Goal: Task Accomplishment & Management: Manage account settings

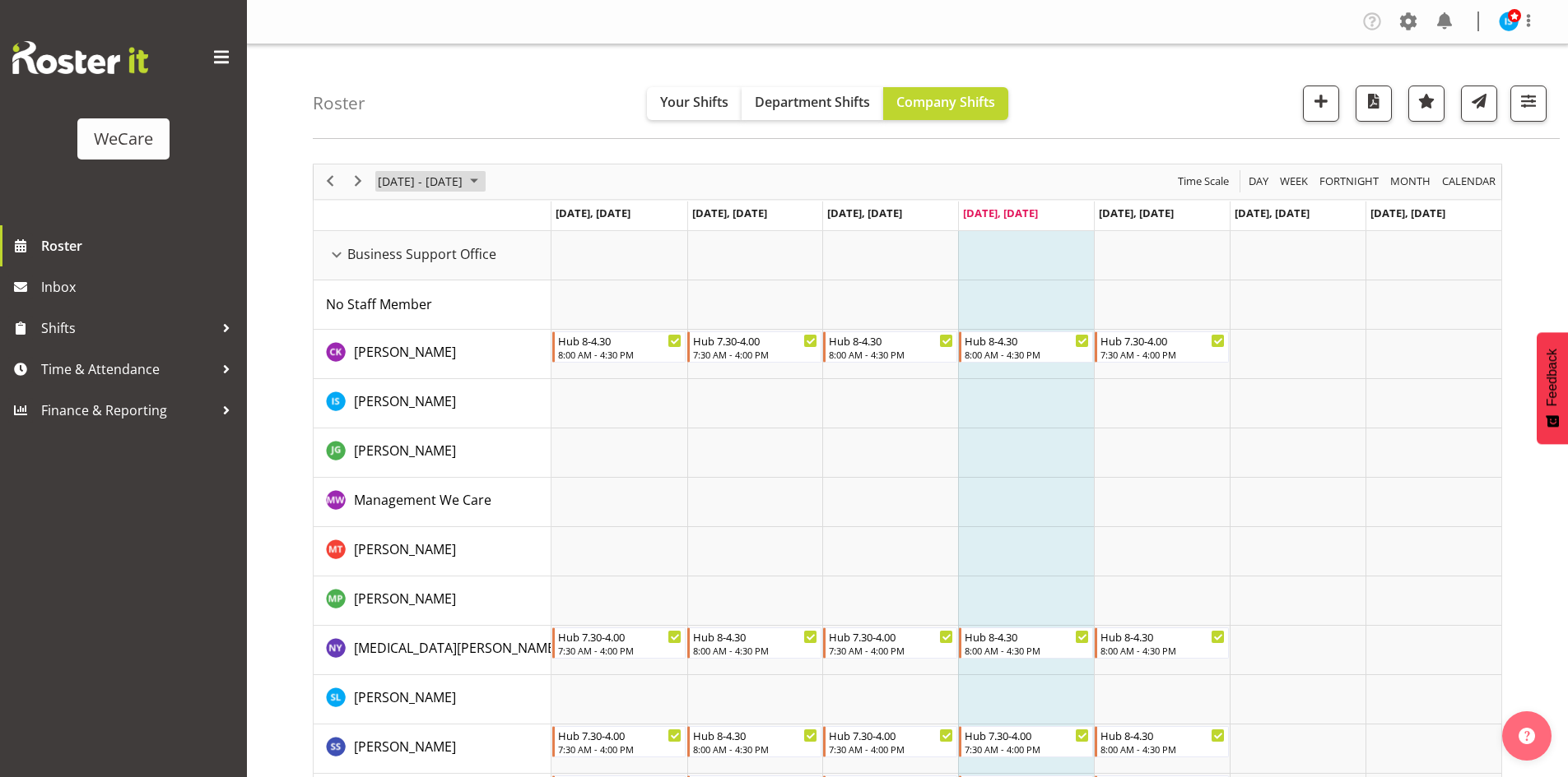
click at [430, 181] on span "[DATE] - [DATE]" at bounding box center [420, 181] width 88 height 20
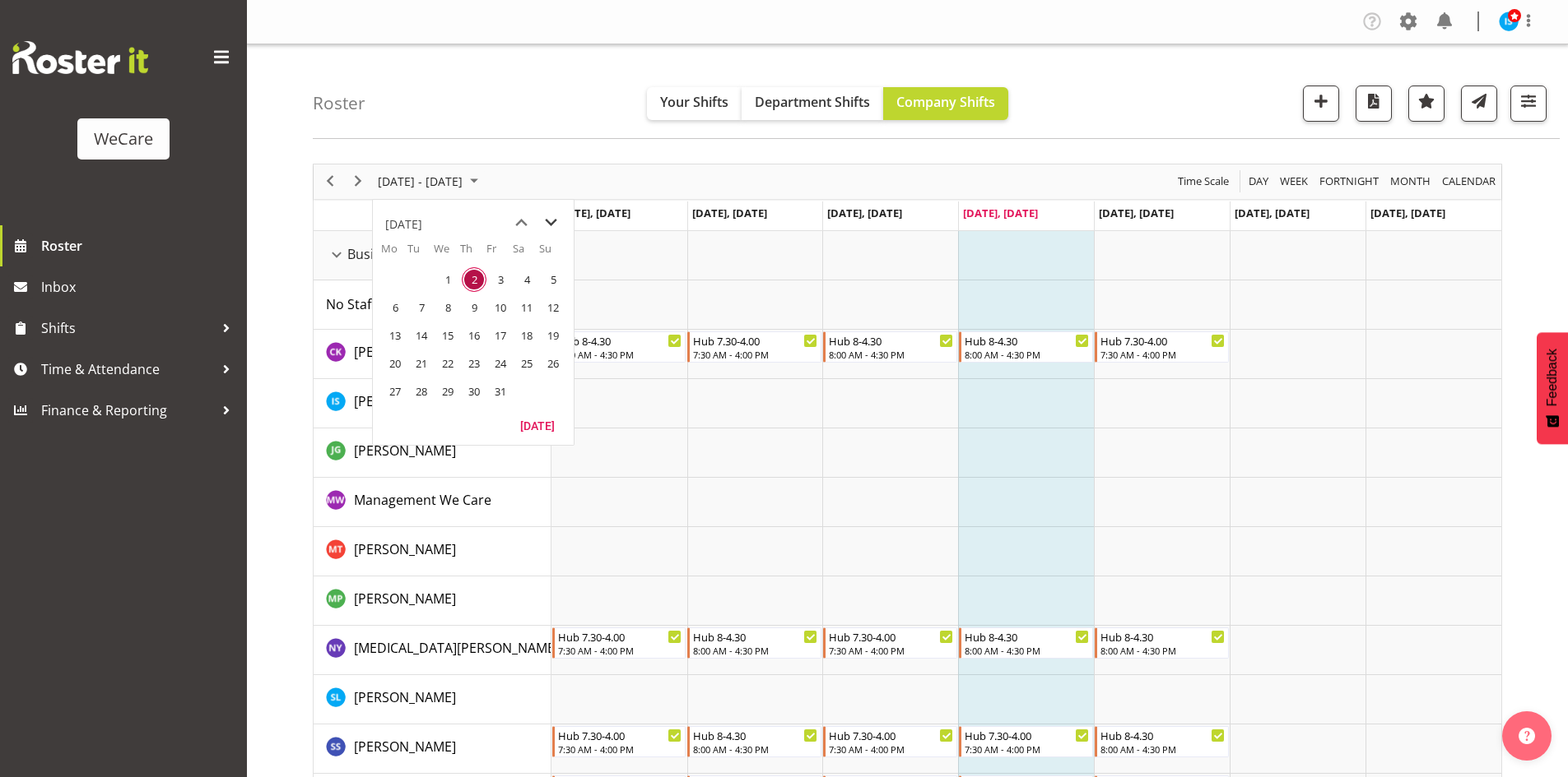
click at [553, 216] on span "next month" at bounding box center [551, 222] width 29 height 29
click at [533, 327] on span "15" at bounding box center [527, 335] width 25 height 25
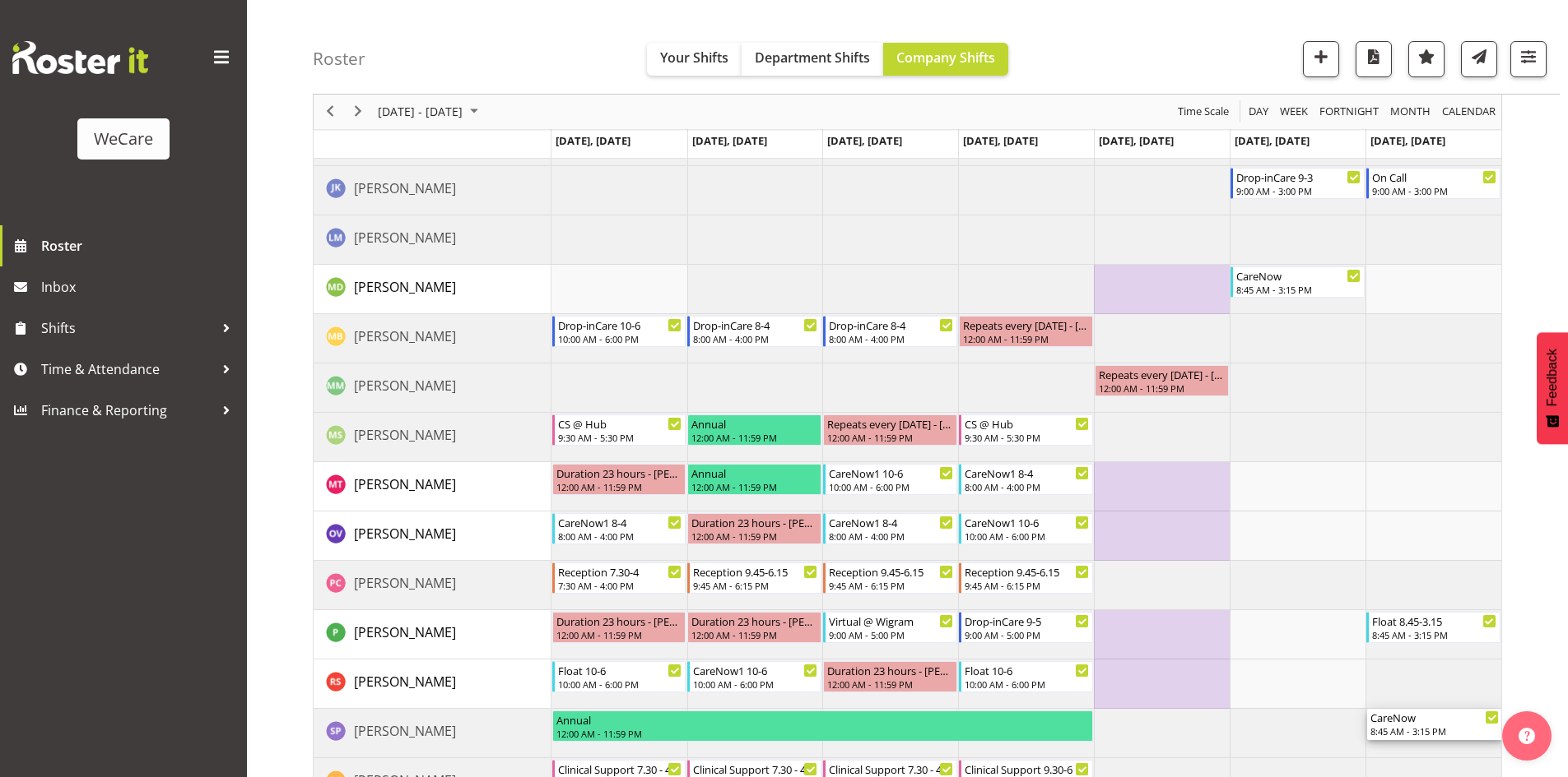
scroll to position [6436, 0]
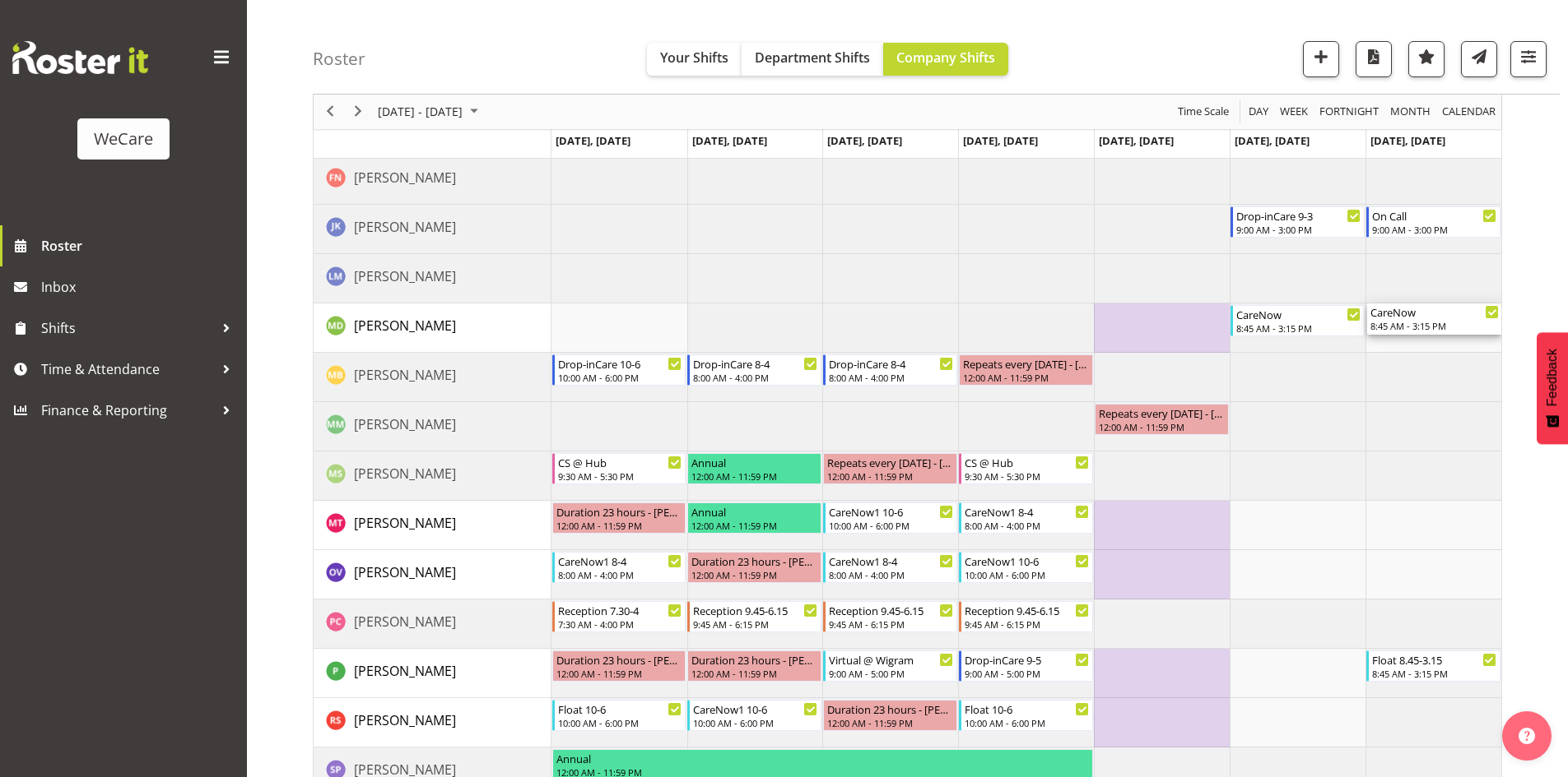
drag, startPoint x: 1421, startPoint y: 686, endPoint x: 1431, endPoint y: 310, distance: 376.1
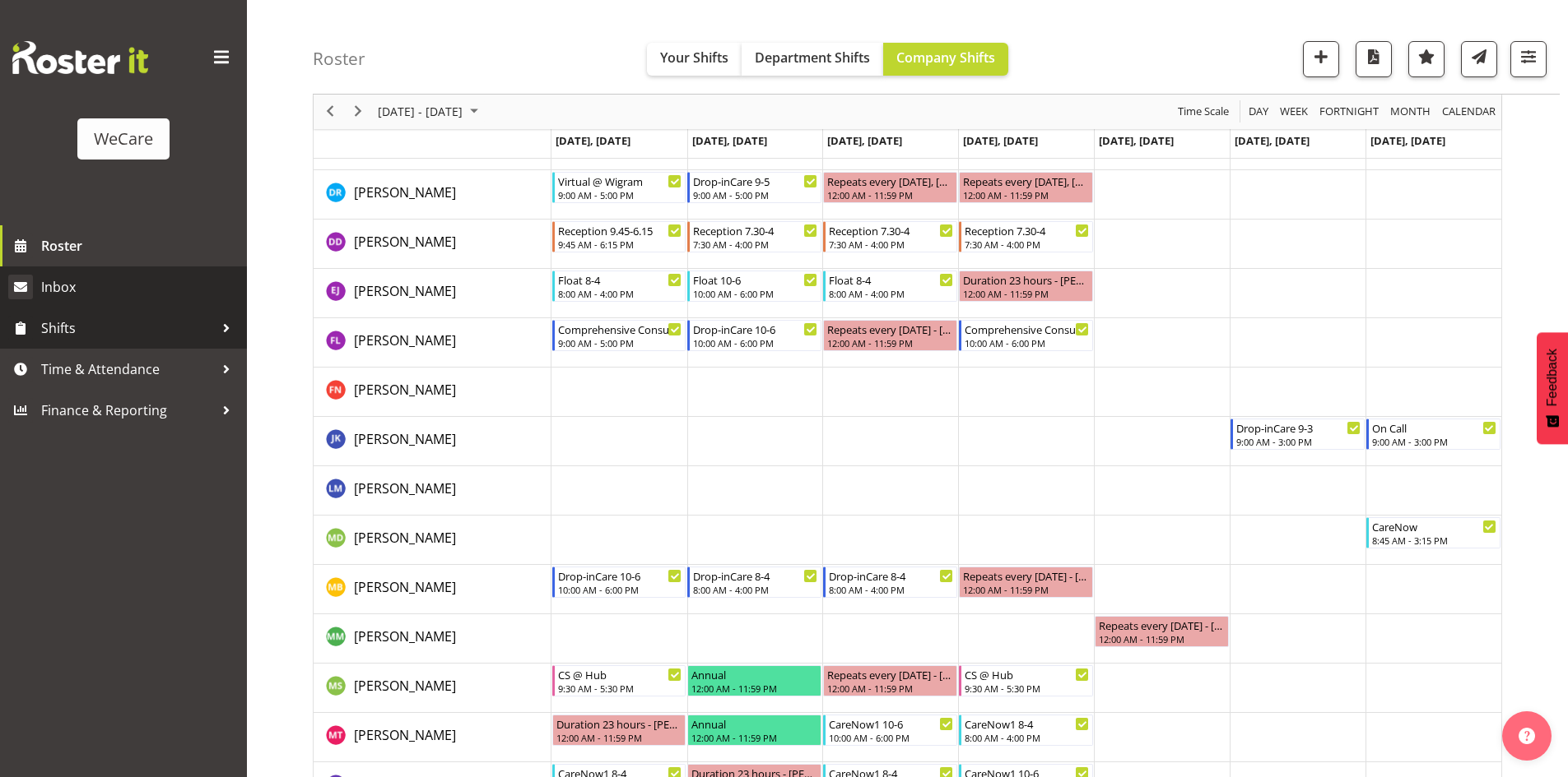
scroll to position [6189, 0]
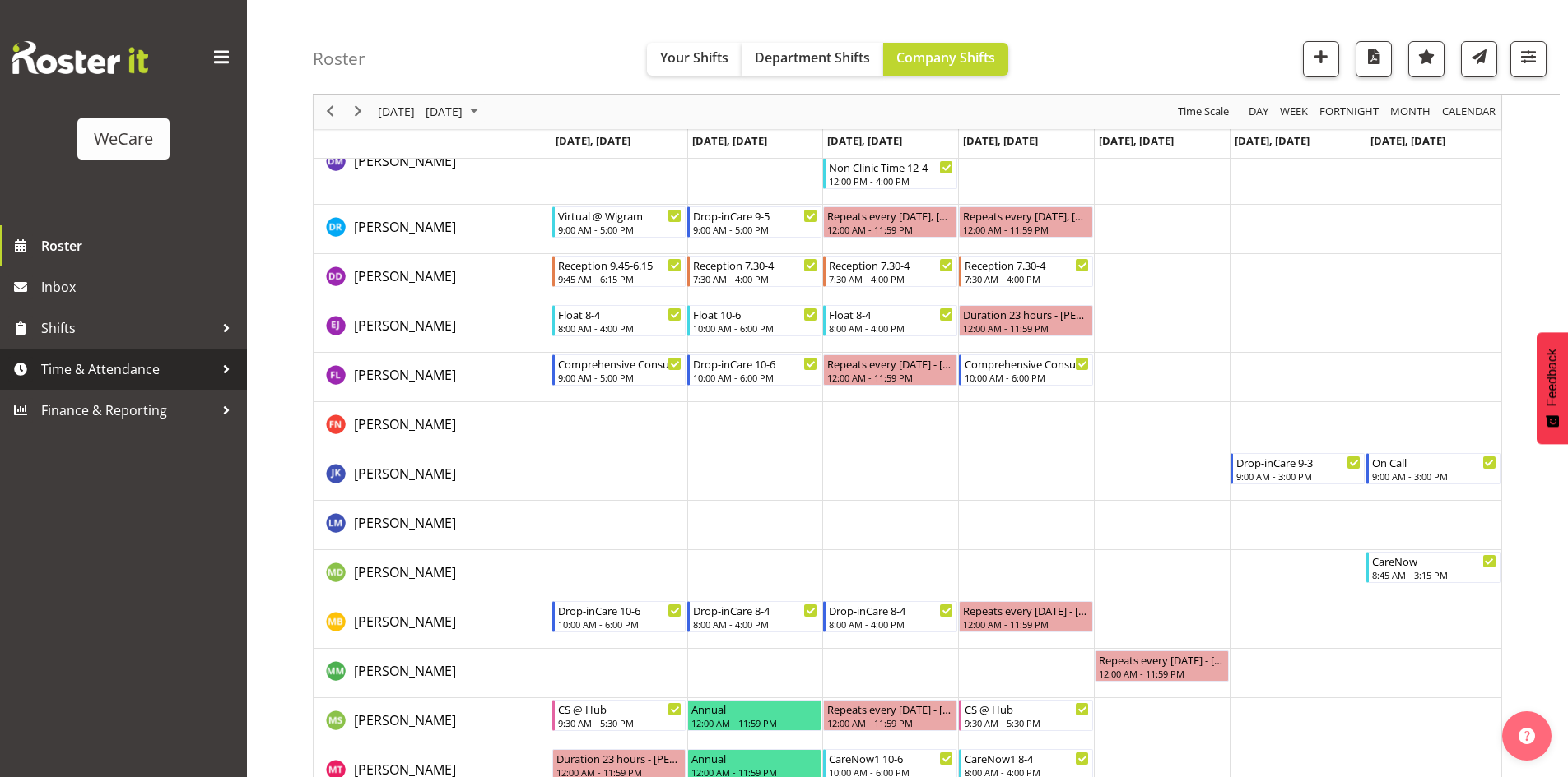
click at [104, 368] on span "Time & Attendance" at bounding box center [127, 369] width 173 height 25
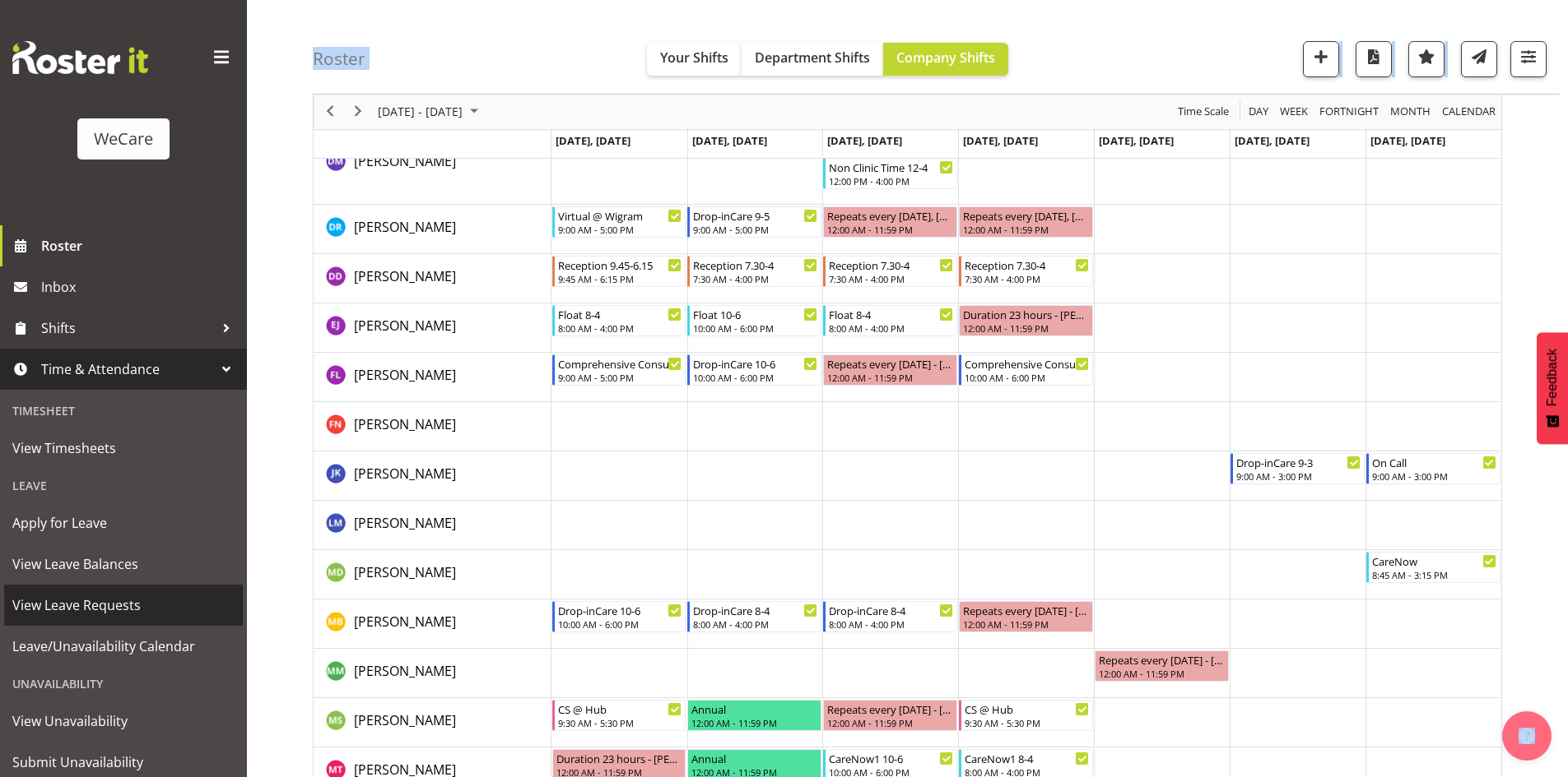
click at [81, 590] on link "View Leave Requests" at bounding box center [124, 605] width 239 height 41
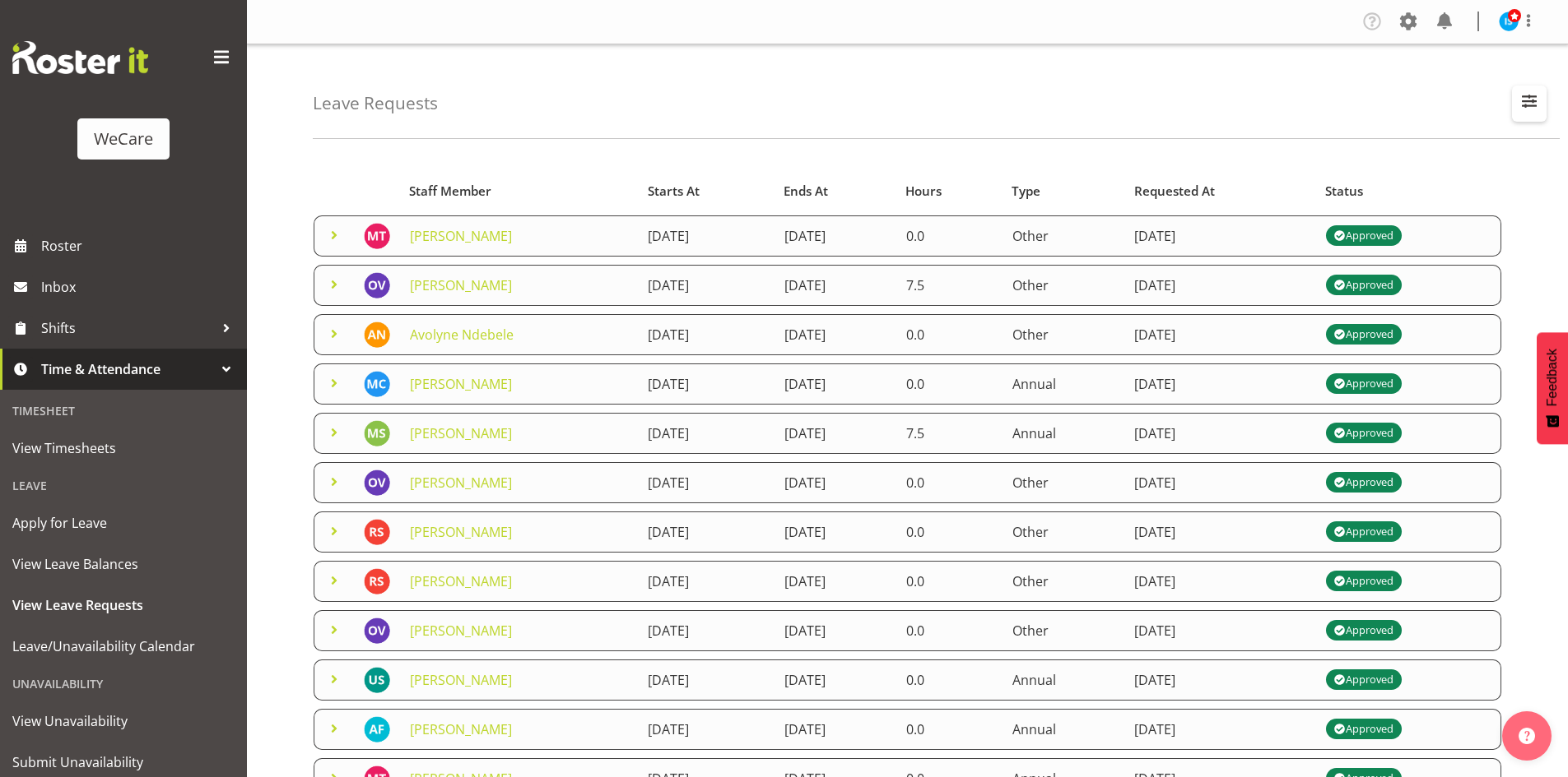
click at [1528, 99] on span "button" at bounding box center [1529, 101] width 21 height 21
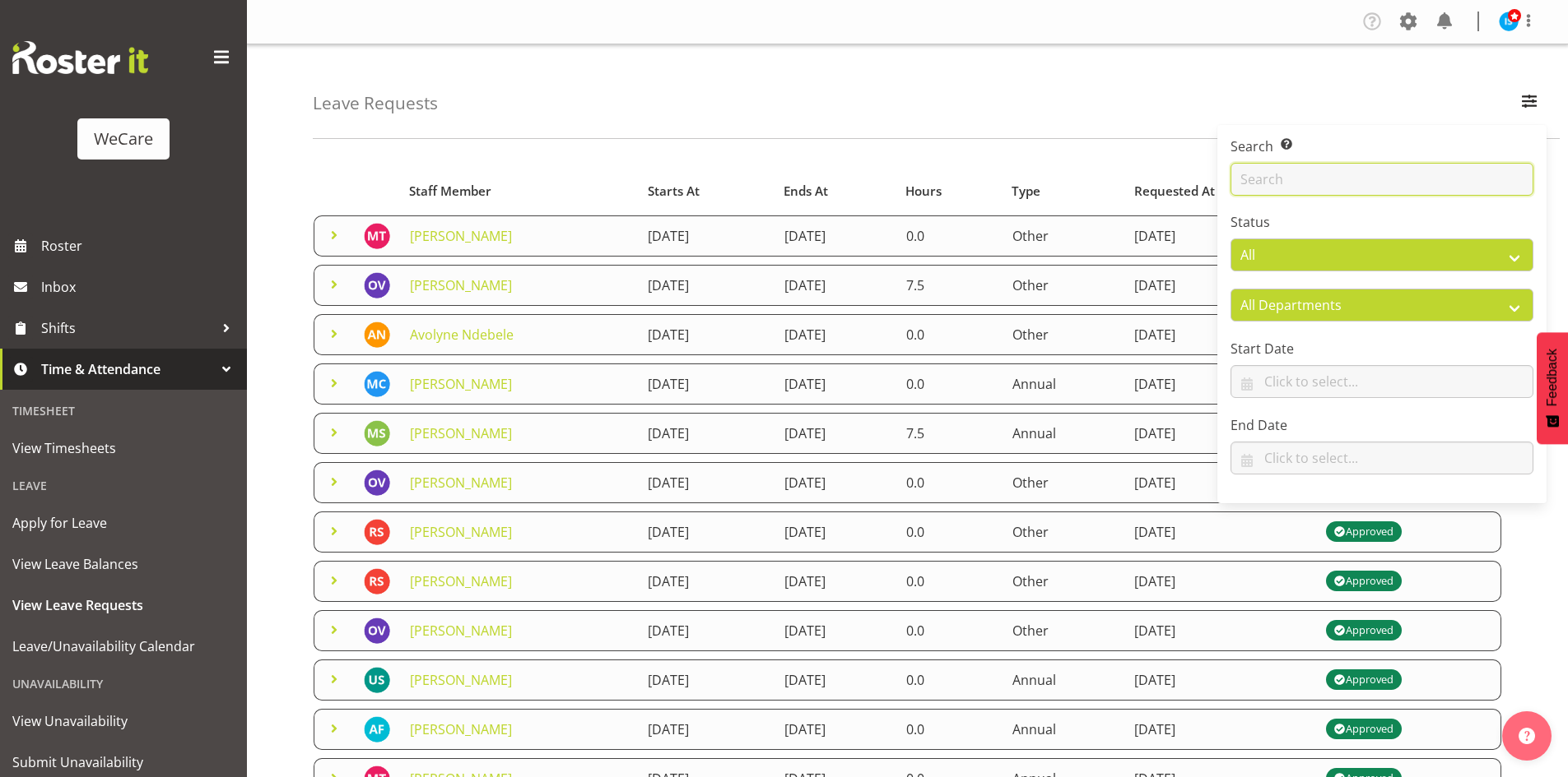
click at [1358, 173] on input "text" at bounding box center [1382, 179] width 303 height 33
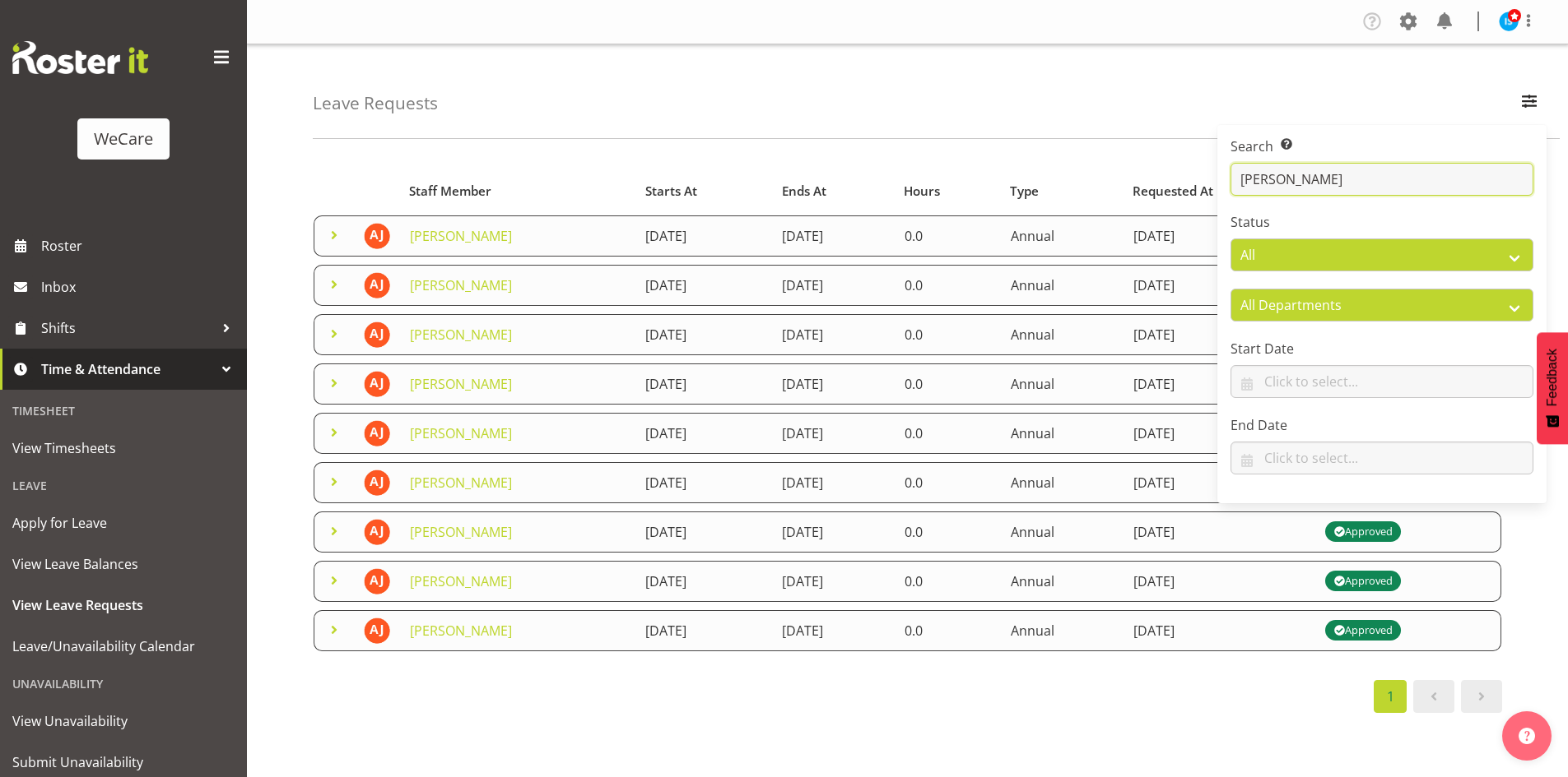
type input "amy"
click at [692, 186] on div "Starts At" at bounding box center [704, 190] width 118 height 19
click at [694, 119] on div "Leave Requests Search Search for a particular employee amy Status All Approved …" at bounding box center [936, 91] width 1247 height 95
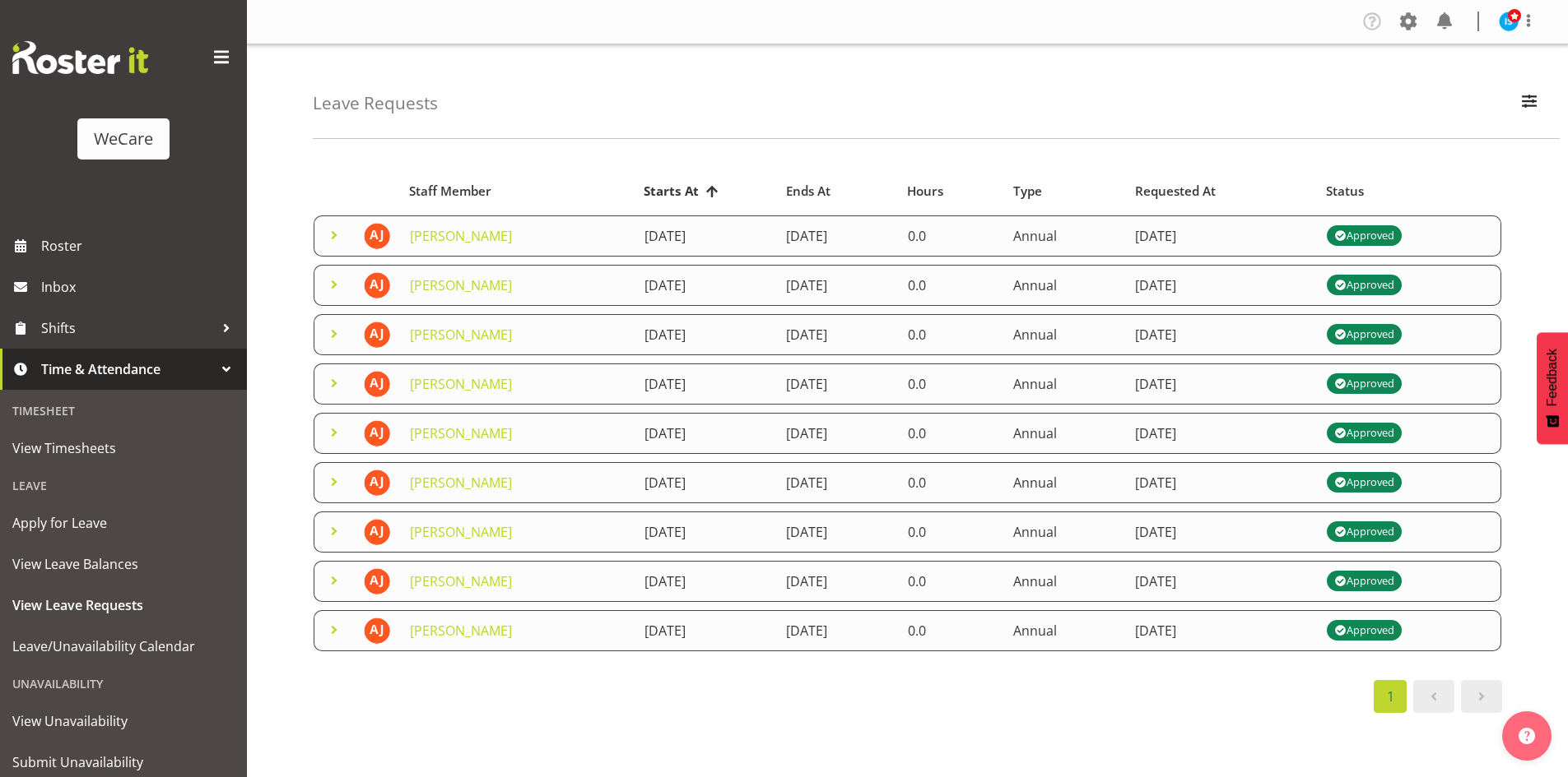
click at [1101, 250] on td "Annual" at bounding box center [1064, 236] width 122 height 41
click at [329, 234] on span at bounding box center [334, 235] width 19 height 19
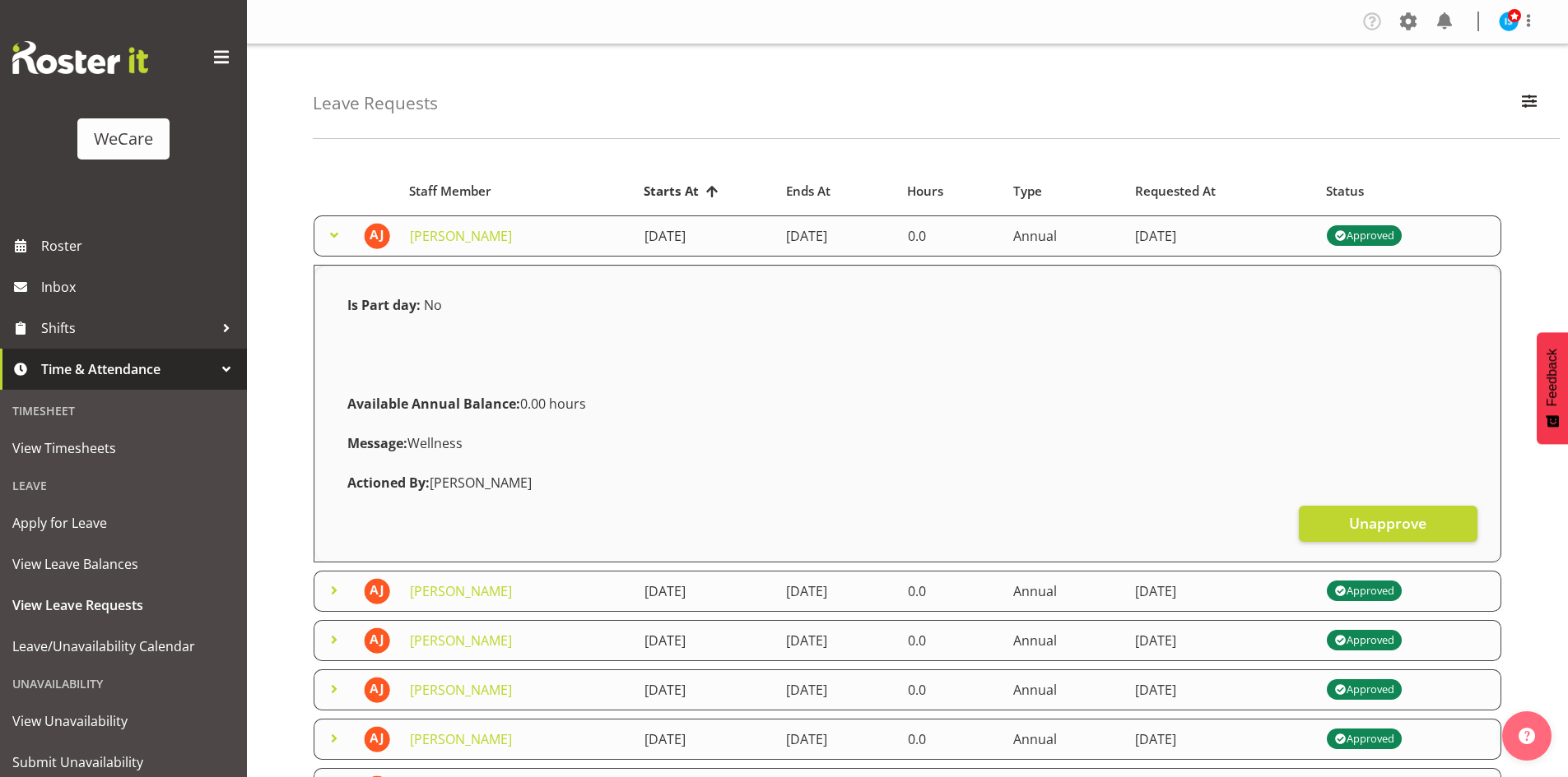
click at [1402, 542] on div "Is Part day: No Available Annual Balance: 0.00 hours Message: Wellness Actioned…" at bounding box center [907, 414] width 1166 height 283
click at [1400, 531] on span "Unapprove" at bounding box center [1387, 523] width 77 height 21
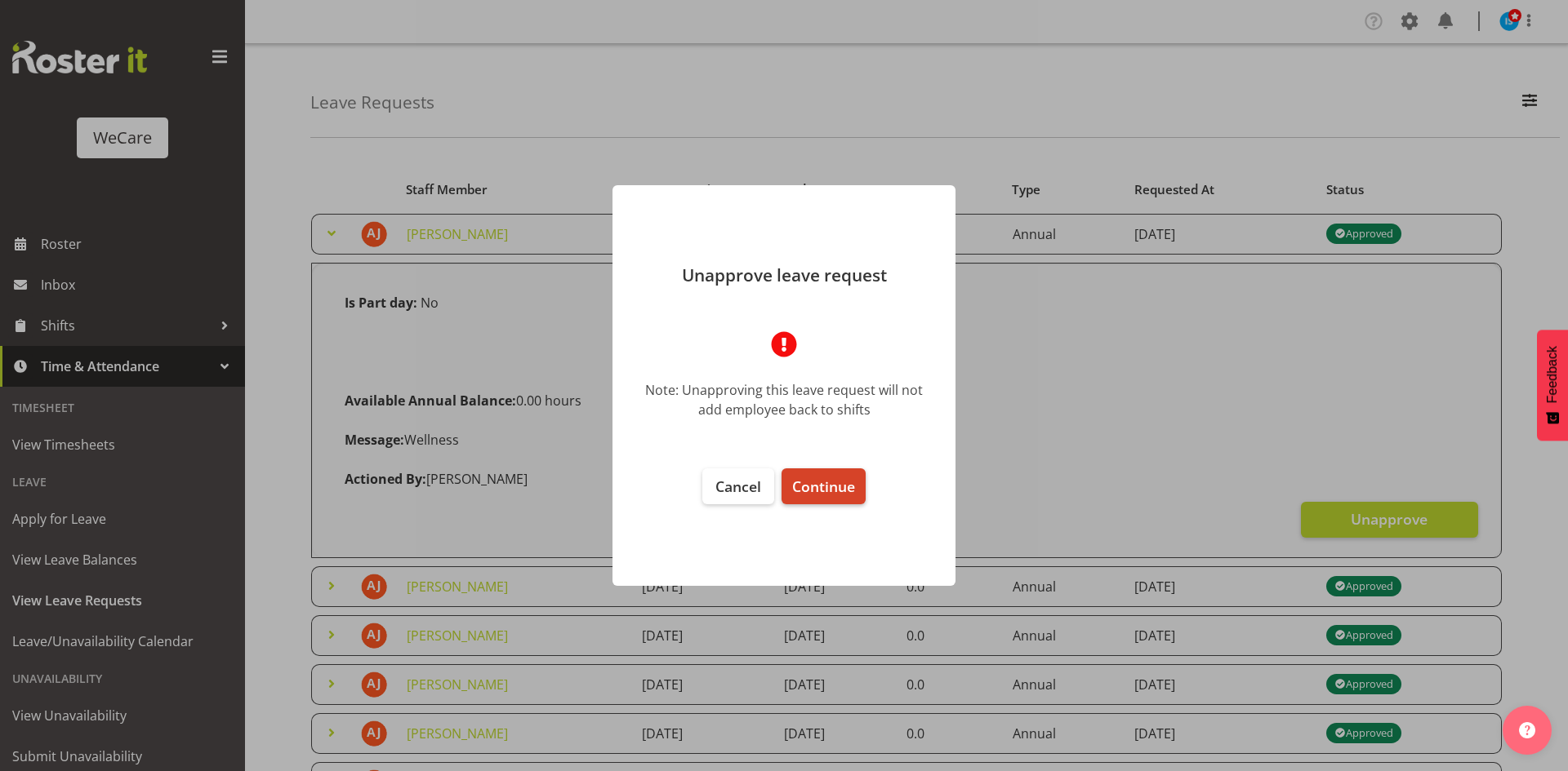
click at [806, 479] on span "Continue" at bounding box center [824, 486] width 63 height 19
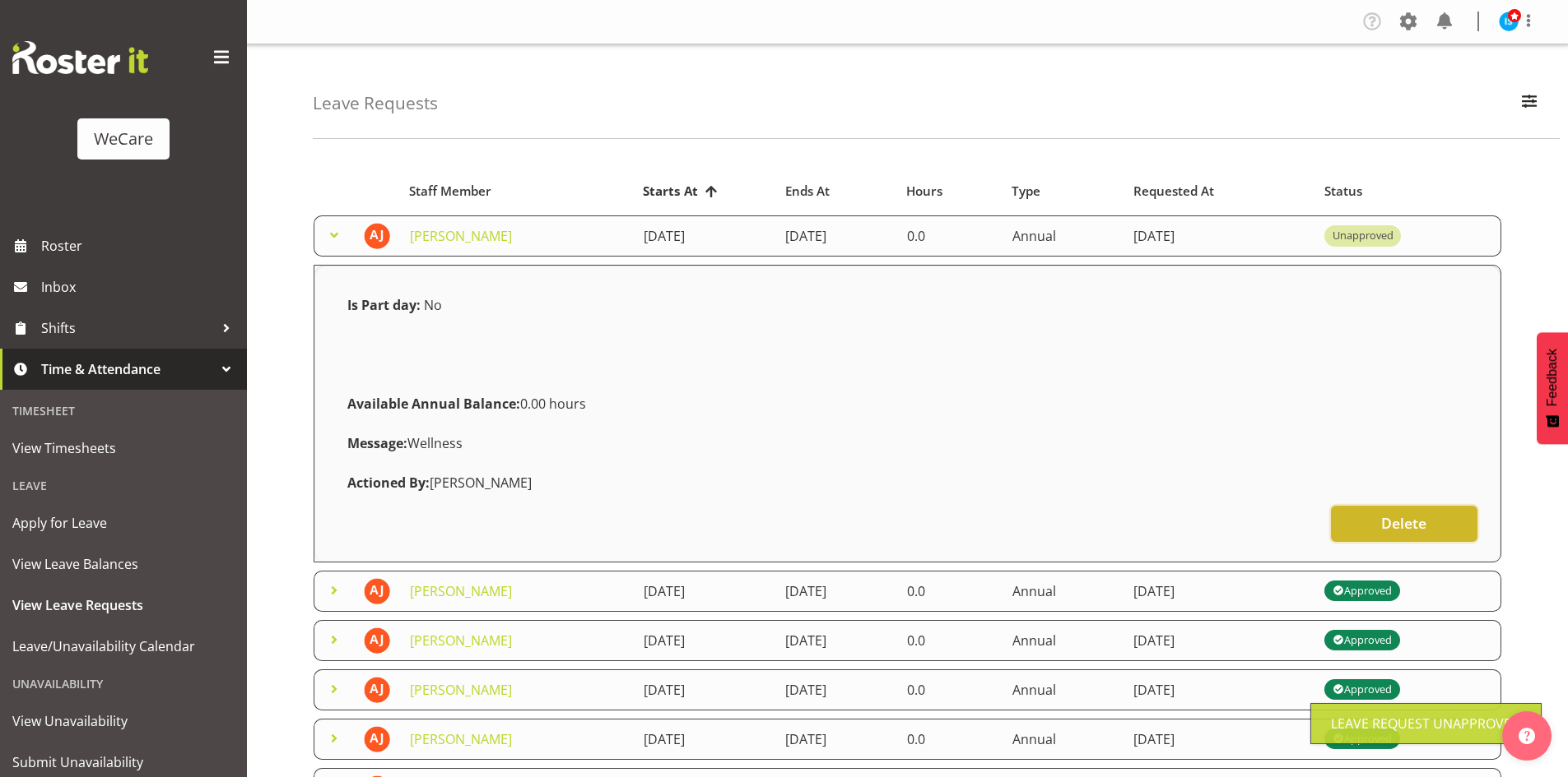
click at [1382, 514] on span "Delete" at bounding box center [1403, 523] width 45 height 21
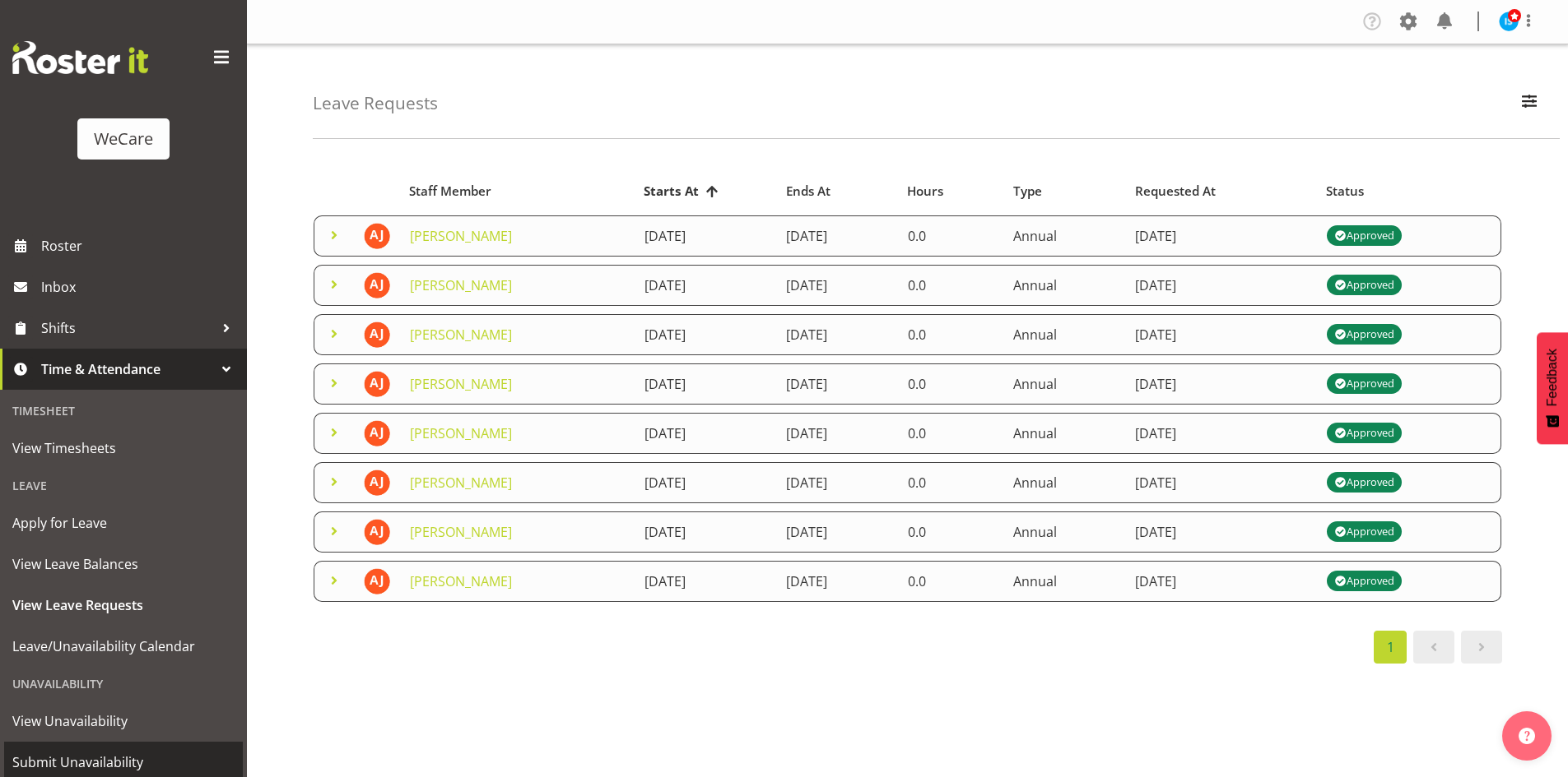
click at [100, 760] on span "Submit Unavailability" at bounding box center [123, 763] width 222 height 25
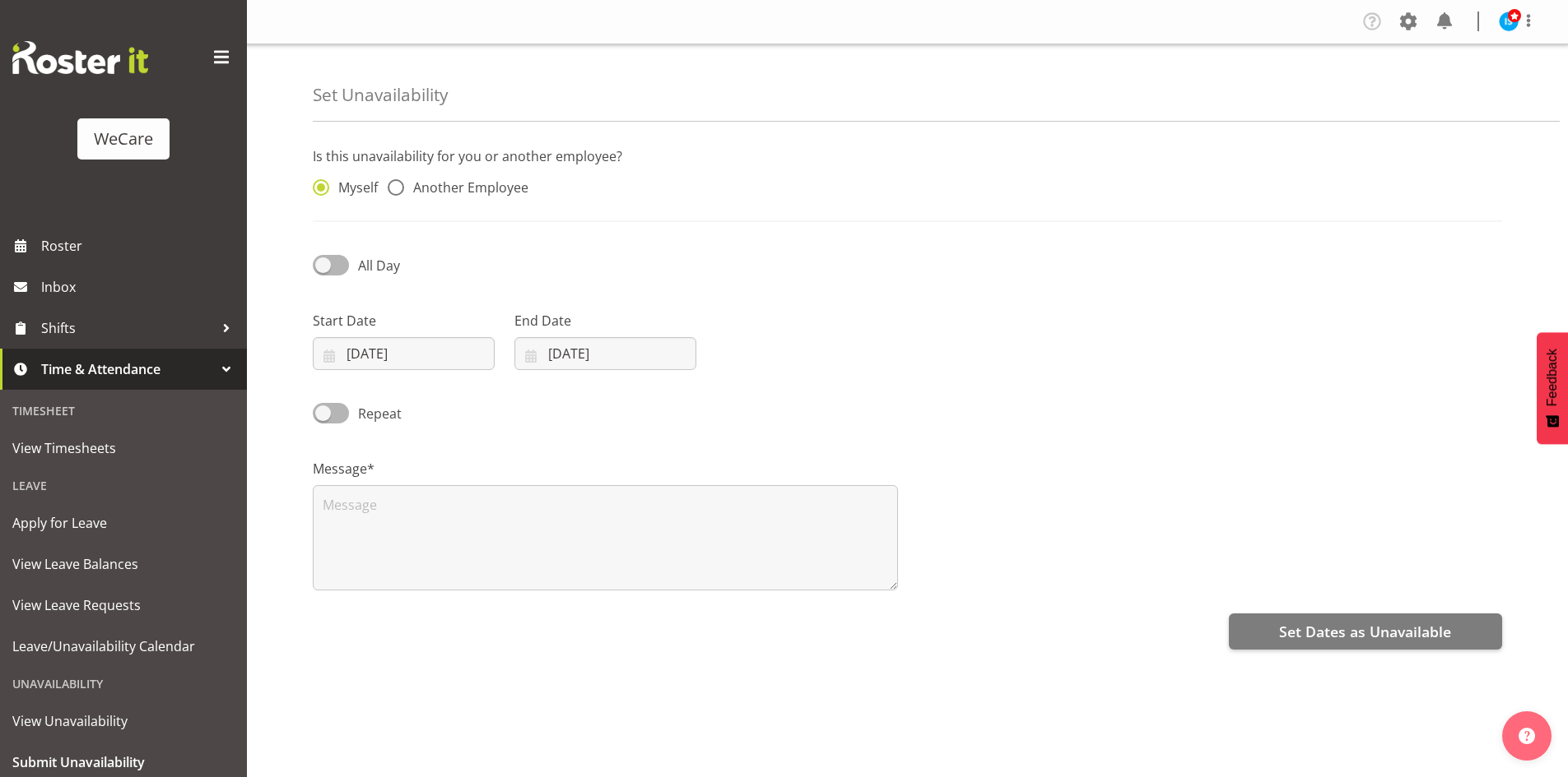
click at [474, 176] on div "Myself Another Employee" at bounding box center [453, 183] width 302 height 54
drag, startPoint x: 520, startPoint y: 183, endPoint x: 554, endPoint y: 194, distance: 35.7
click at [520, 184] on span "Another Employee" at bounding box center [466, 188] width 124 height 17
click at [398, 184] on input "Another Employee" at bounding box center [393, 188] width 11 height 11
radio input "true"
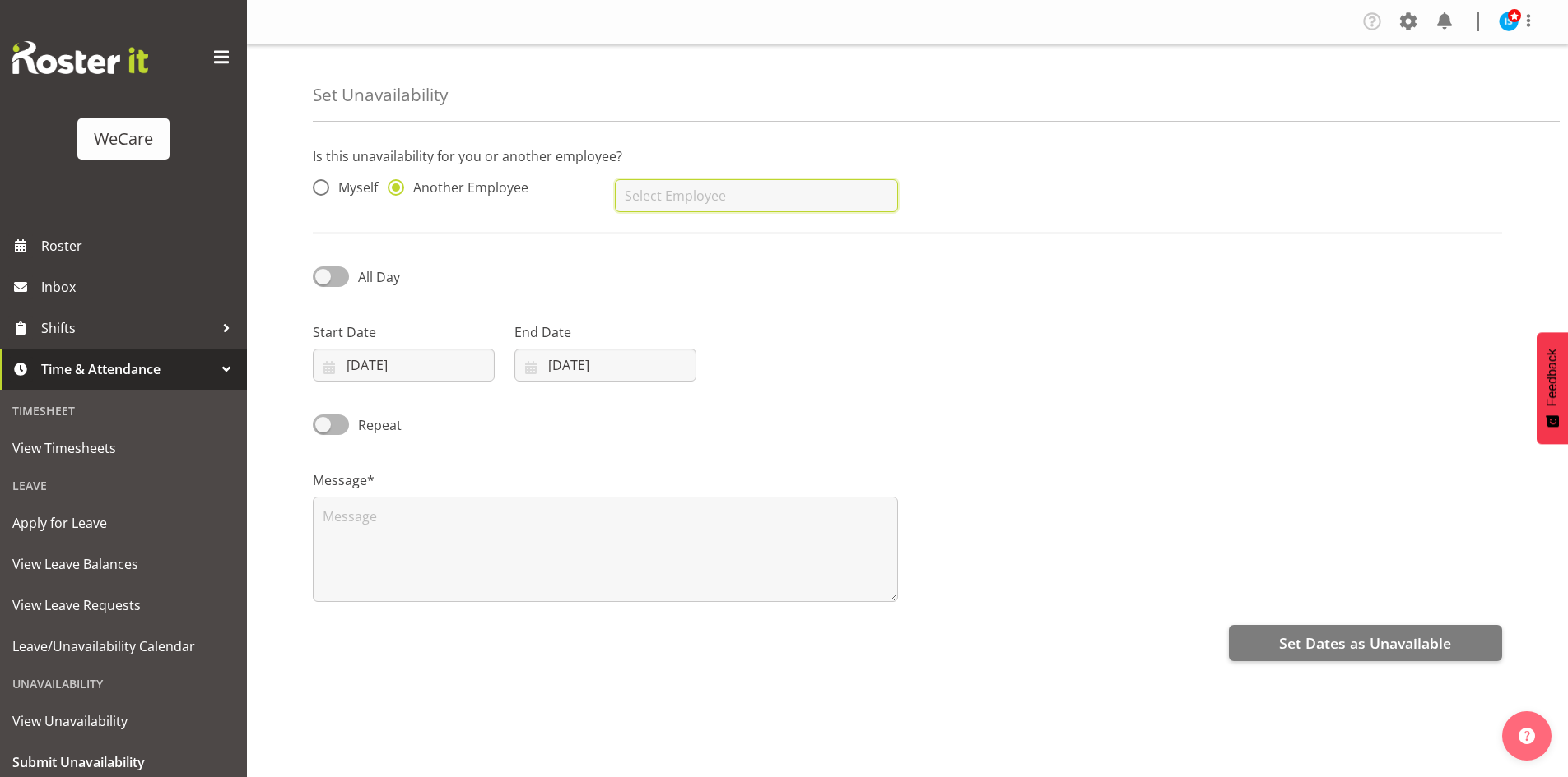
click at [766, 196] on input "text" at bounding box center [755, 196] width 282 height 33
type input "[PERSON_NAME]"
click at [401, 373] on input "02/10/2025" at bounding box center [403, 365] width 182 height 33
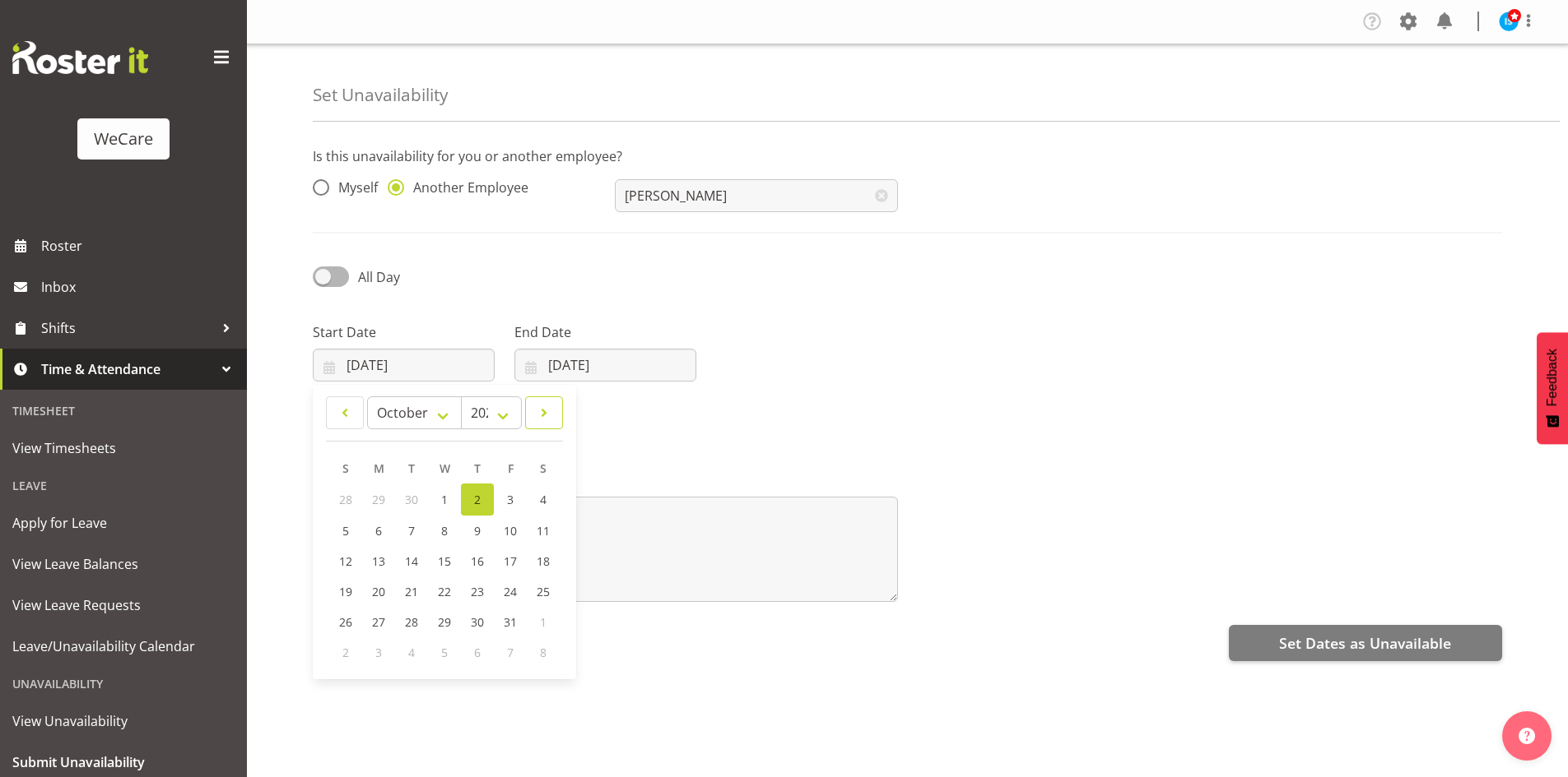
click at [544, 407] on span at bounding box center [544, 413] width 17 height 19
select select "10"
click at [468, 556] on link "13" at bounding box center [477, 559] width 33 height 30
type input "13/11/2025"
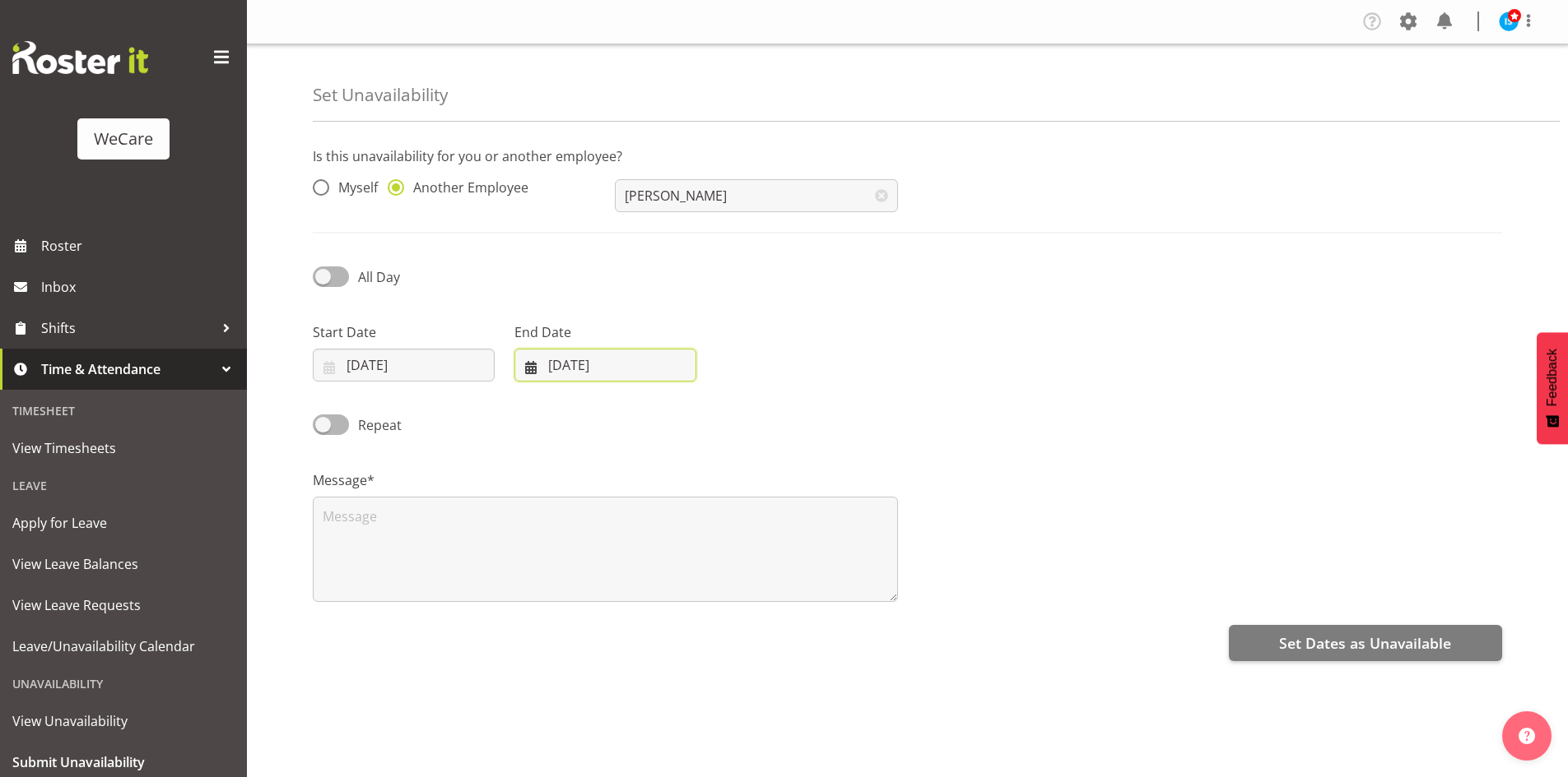
click at [568, 365] on input "02/10/2025" at bounding box center [605, 365] width 182 height 33
click at [738, 419] on span at bounding box center [744, 413] width 19 height 19
select select "10"
click at [676, 547] on link "13" at bounding box center [678, 559] width 33 height 30
type input "13/11/2025"
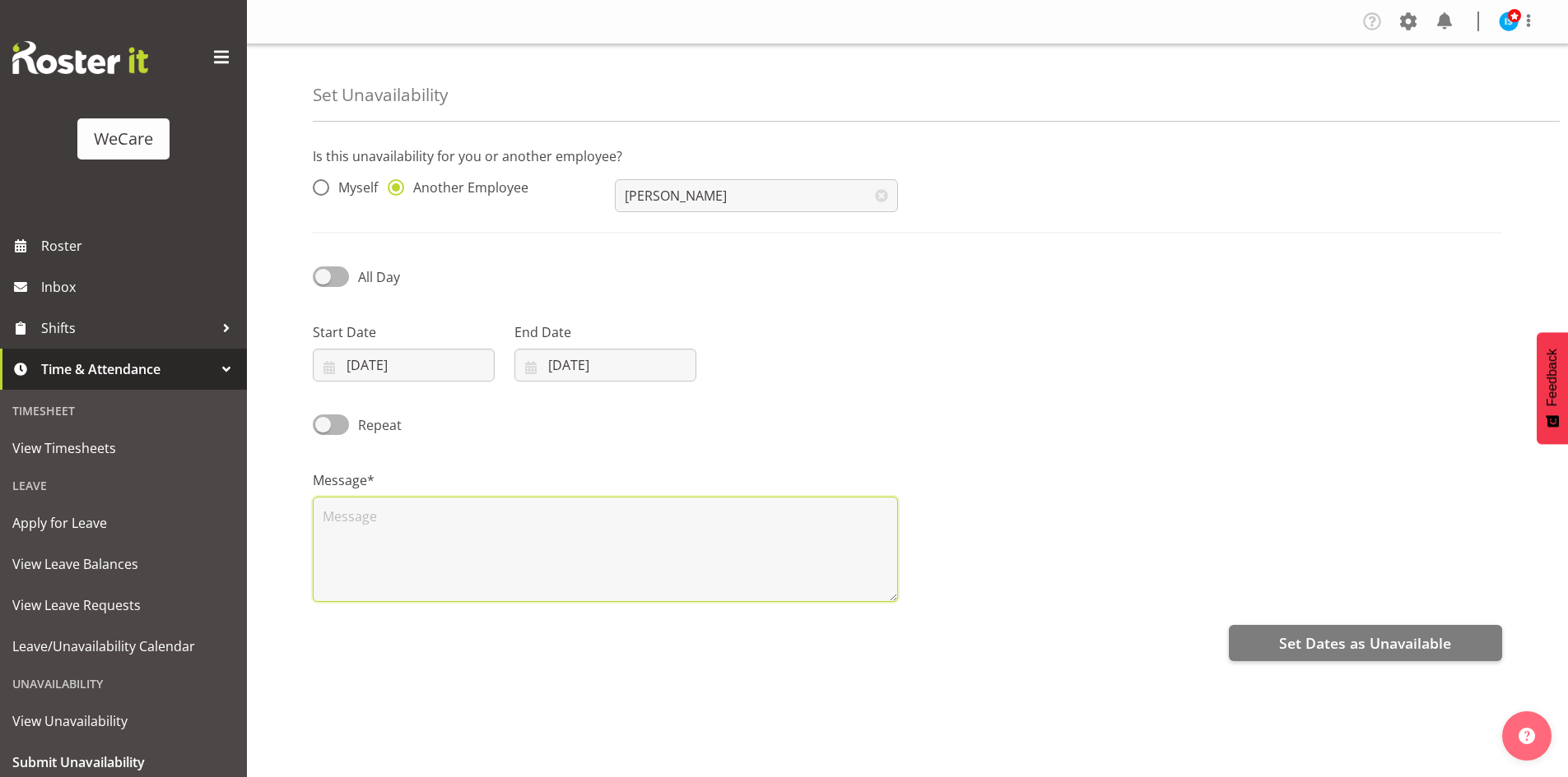
click at [570, 555] on textarea at bounding box center [605, 549] width 585 height 105
paste textarea "reception@villagehealth.net.nz"
type textarea "RDO"
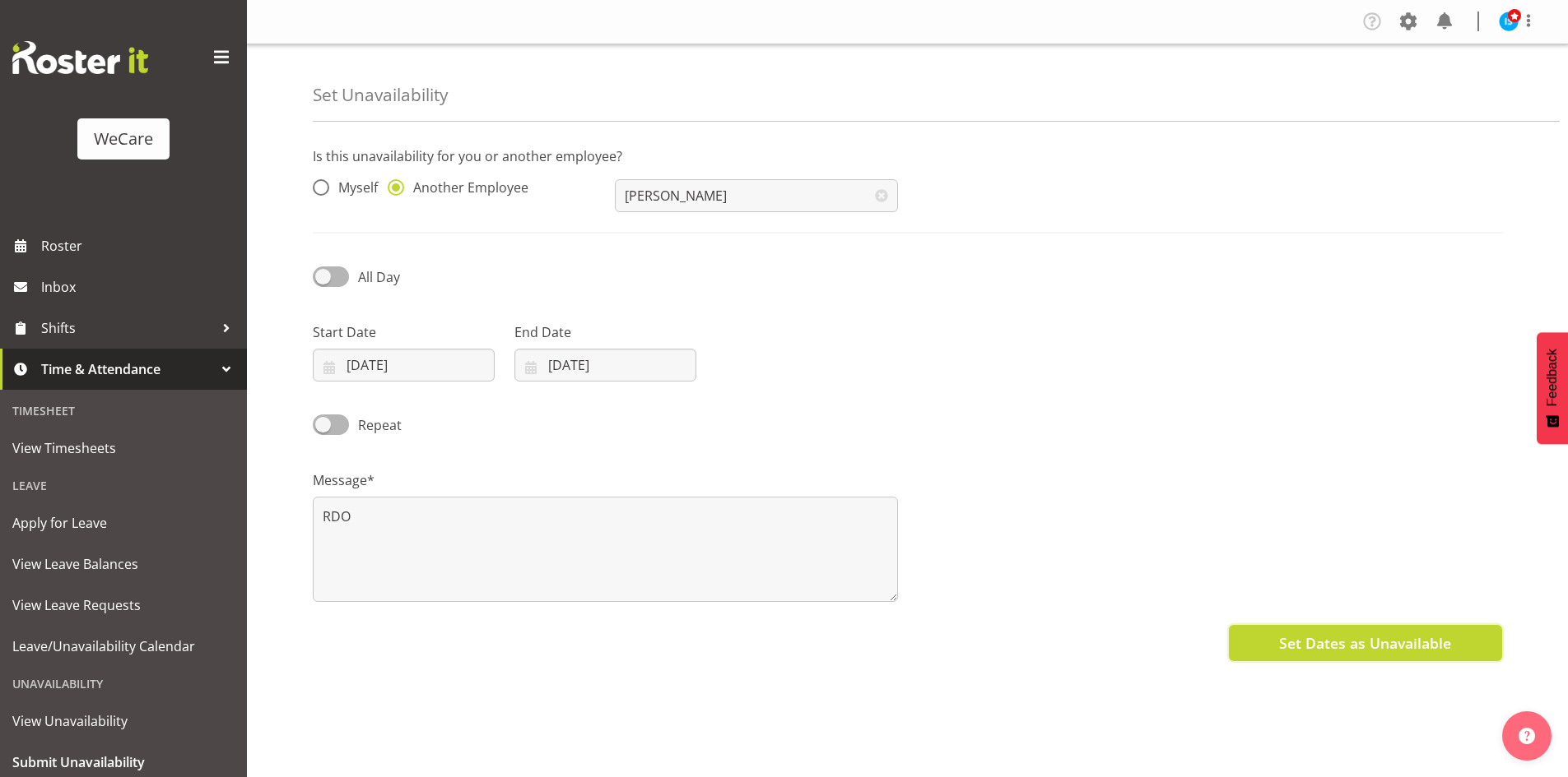
click at [1444, 635] on span "Set Dates as Unavailable" at bounding box center [1365, 643] width 172 height 21
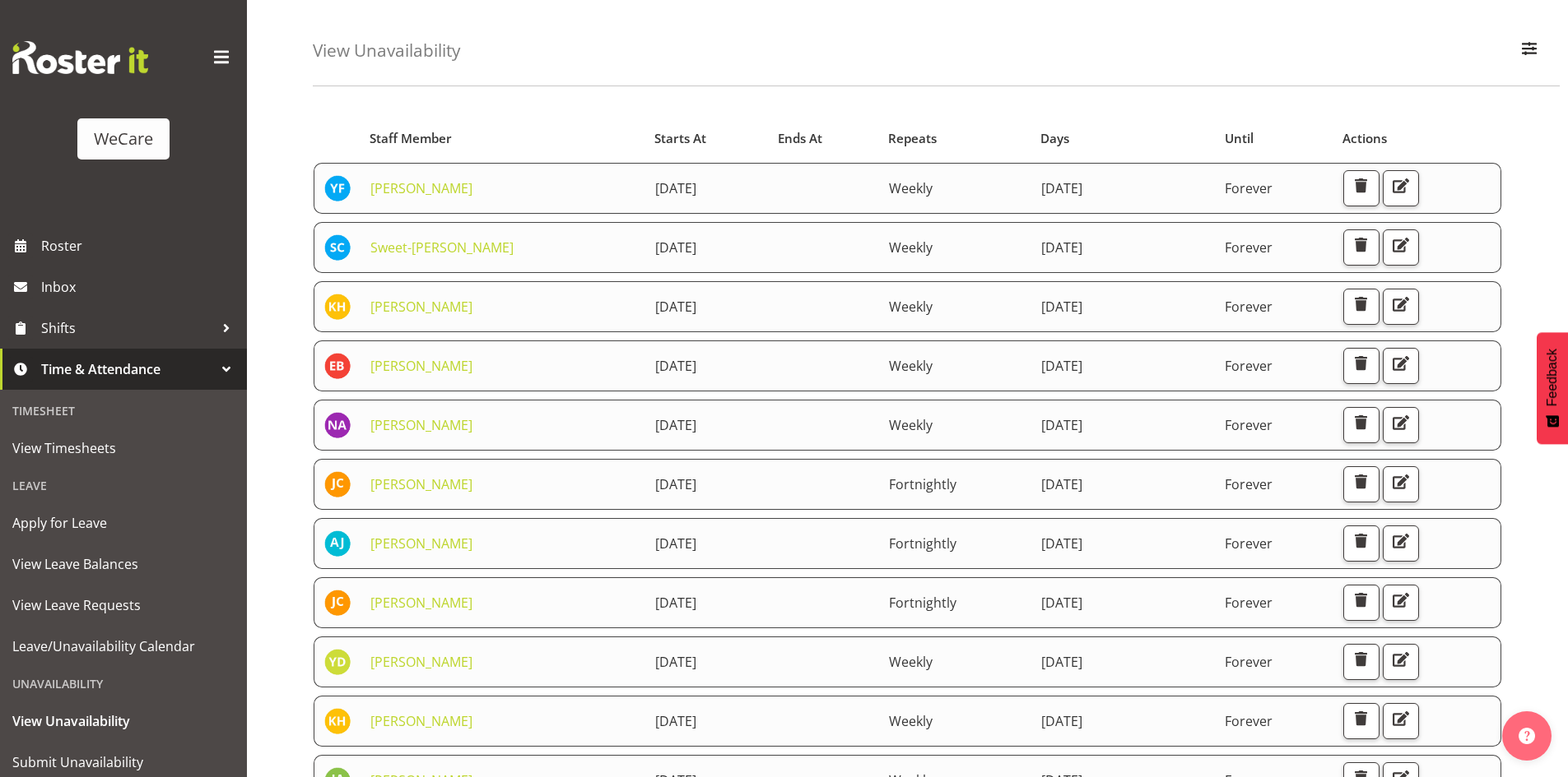
scroll to position [82, 0]
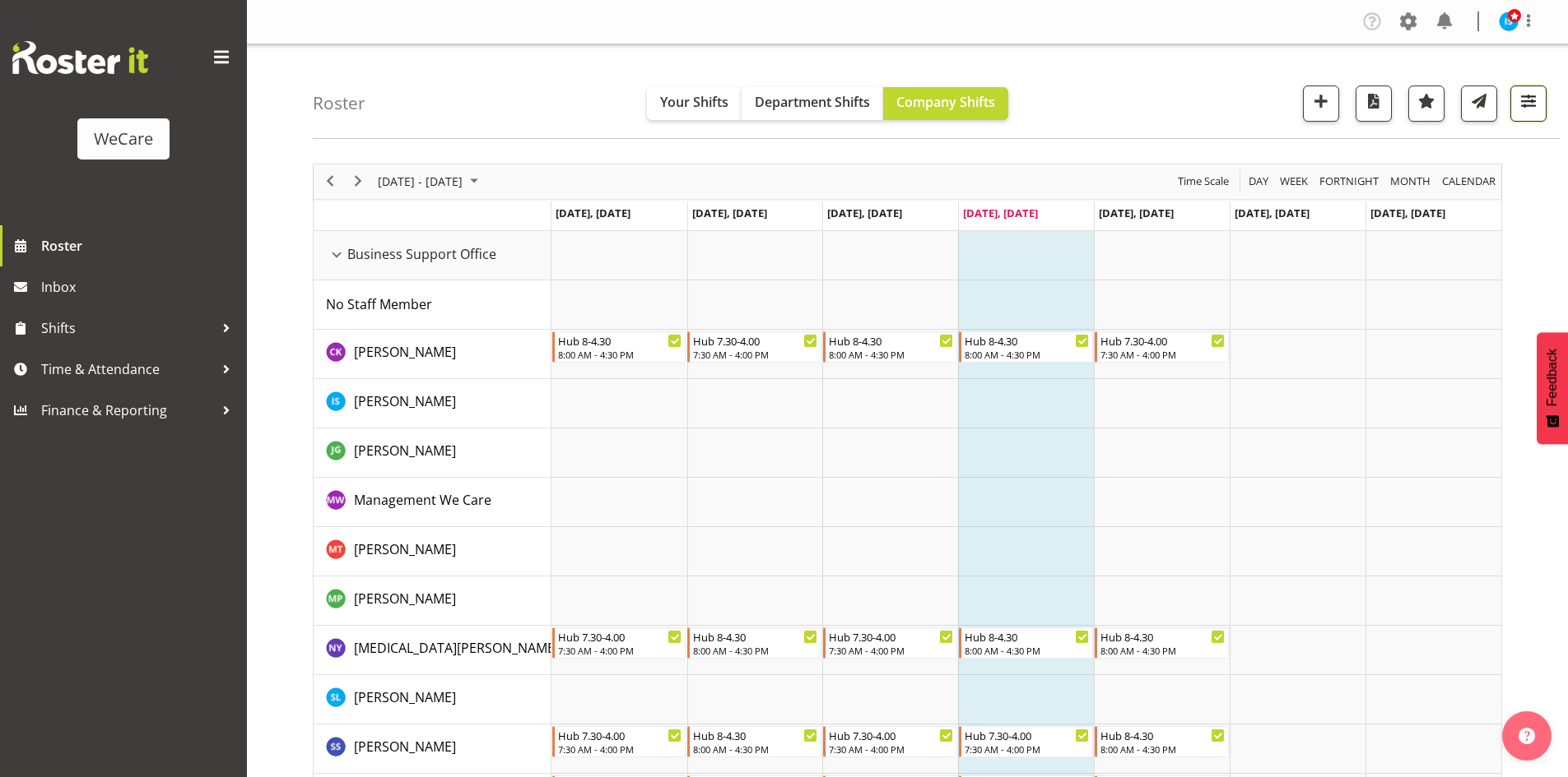
click at [1525, 97] on span "button" at bounding box center [1528, 101] width 21 height 21
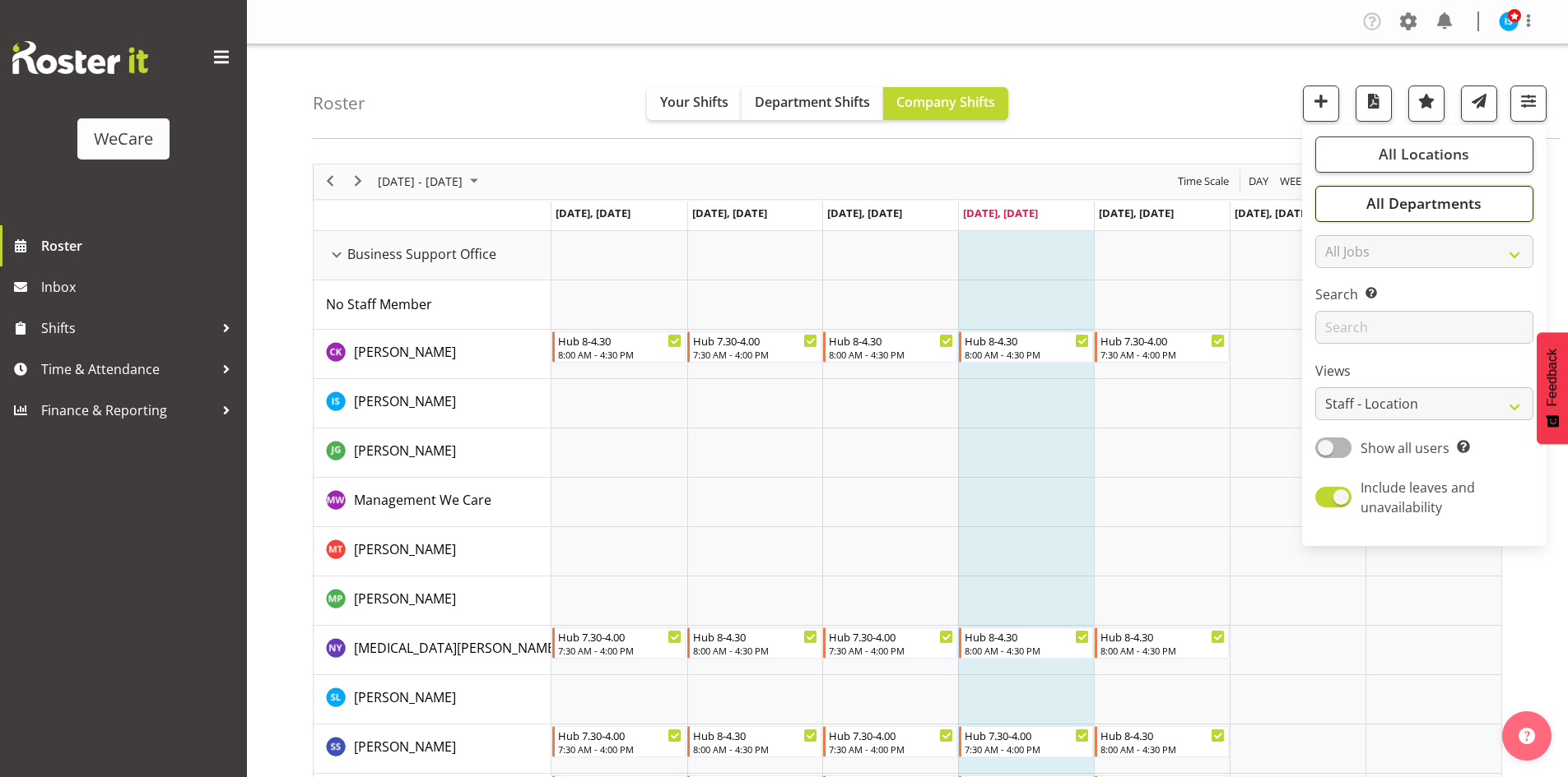
click at [1483, 216] on button "All Departments" at bounding box center [1425, 204] width 218 height 36
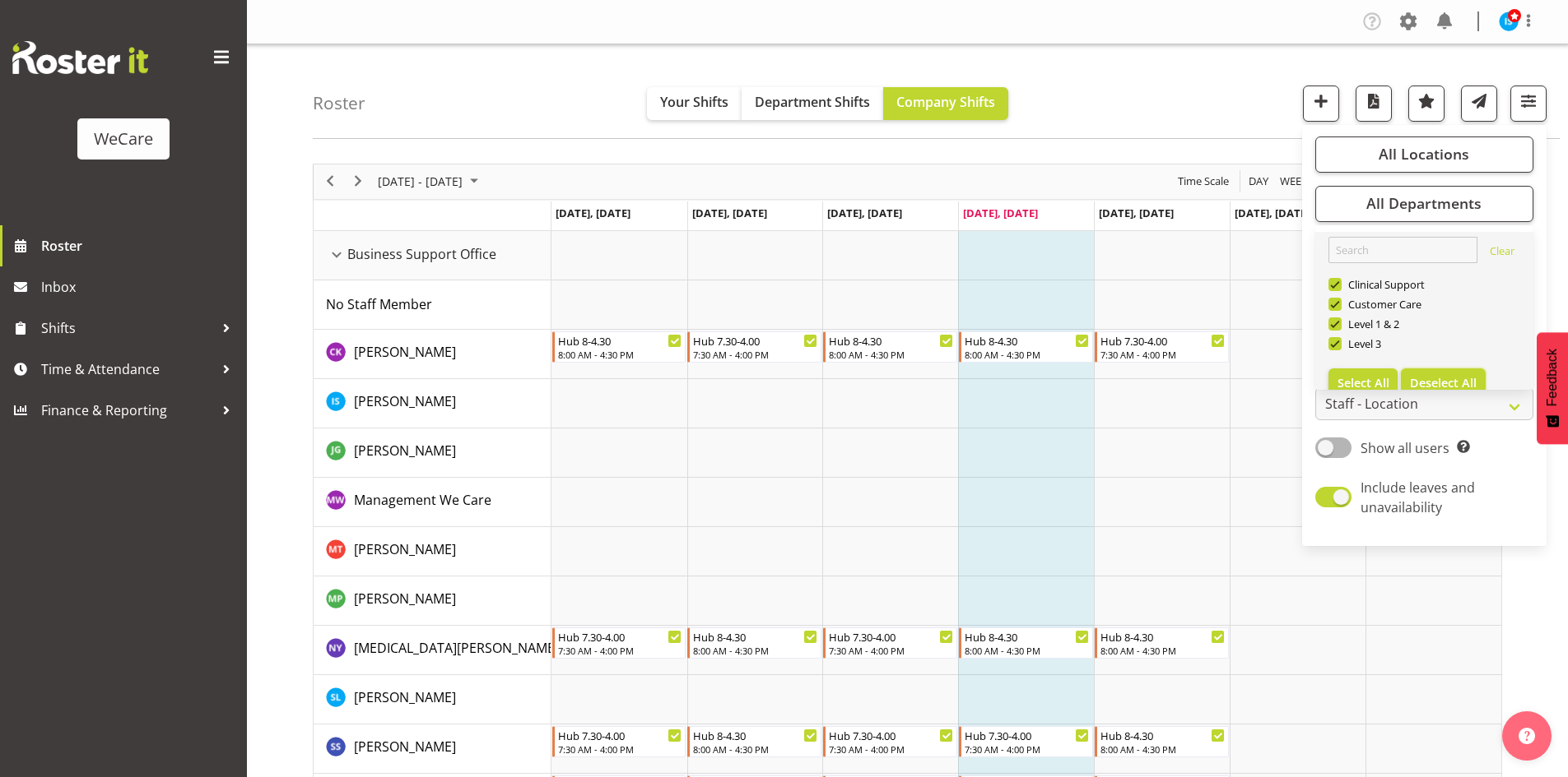
click at [1448, 381] on span "Deselect All" at bounding box center [1442, 383] width 66 height 16
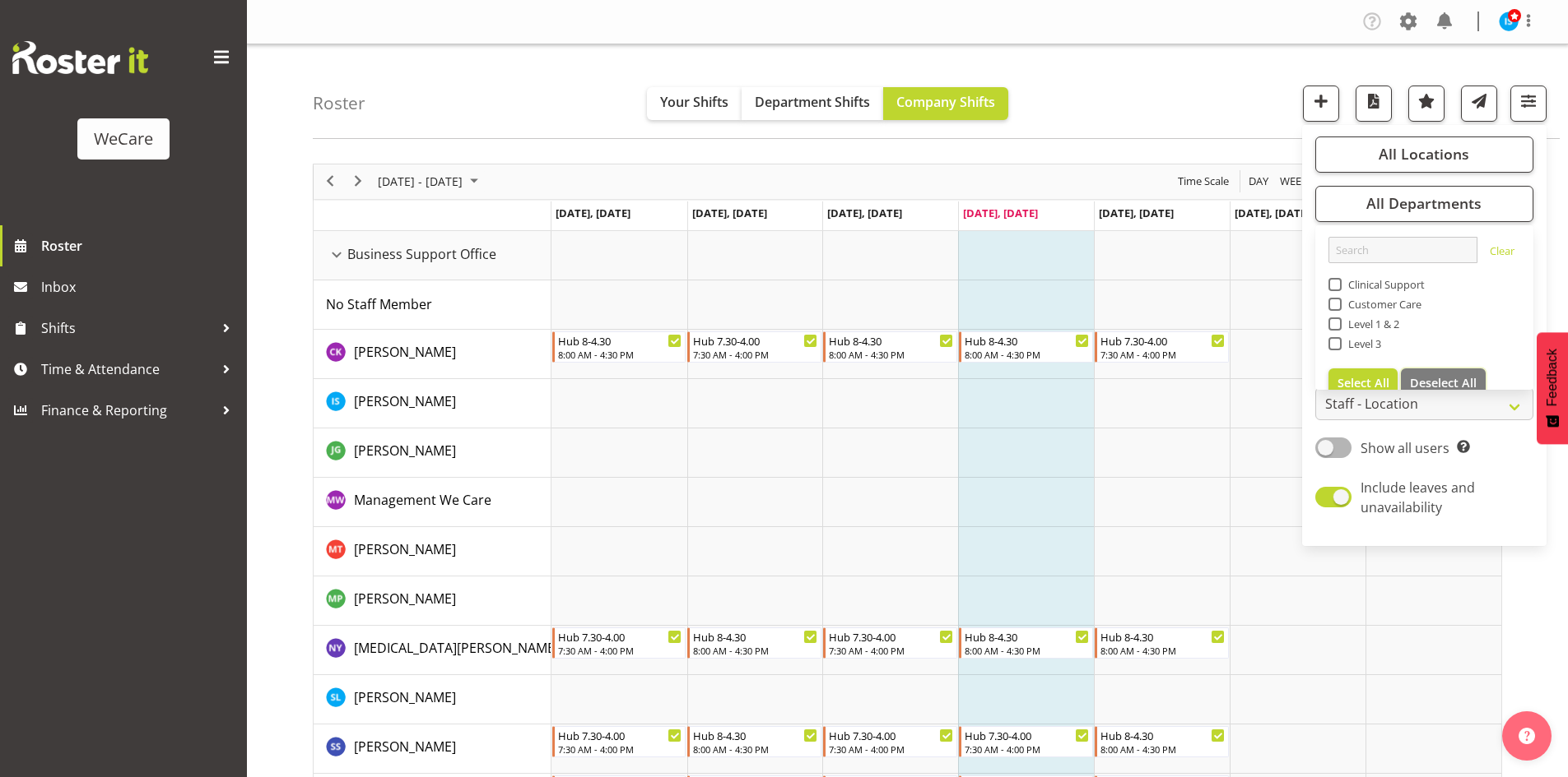
checkbox input "false"
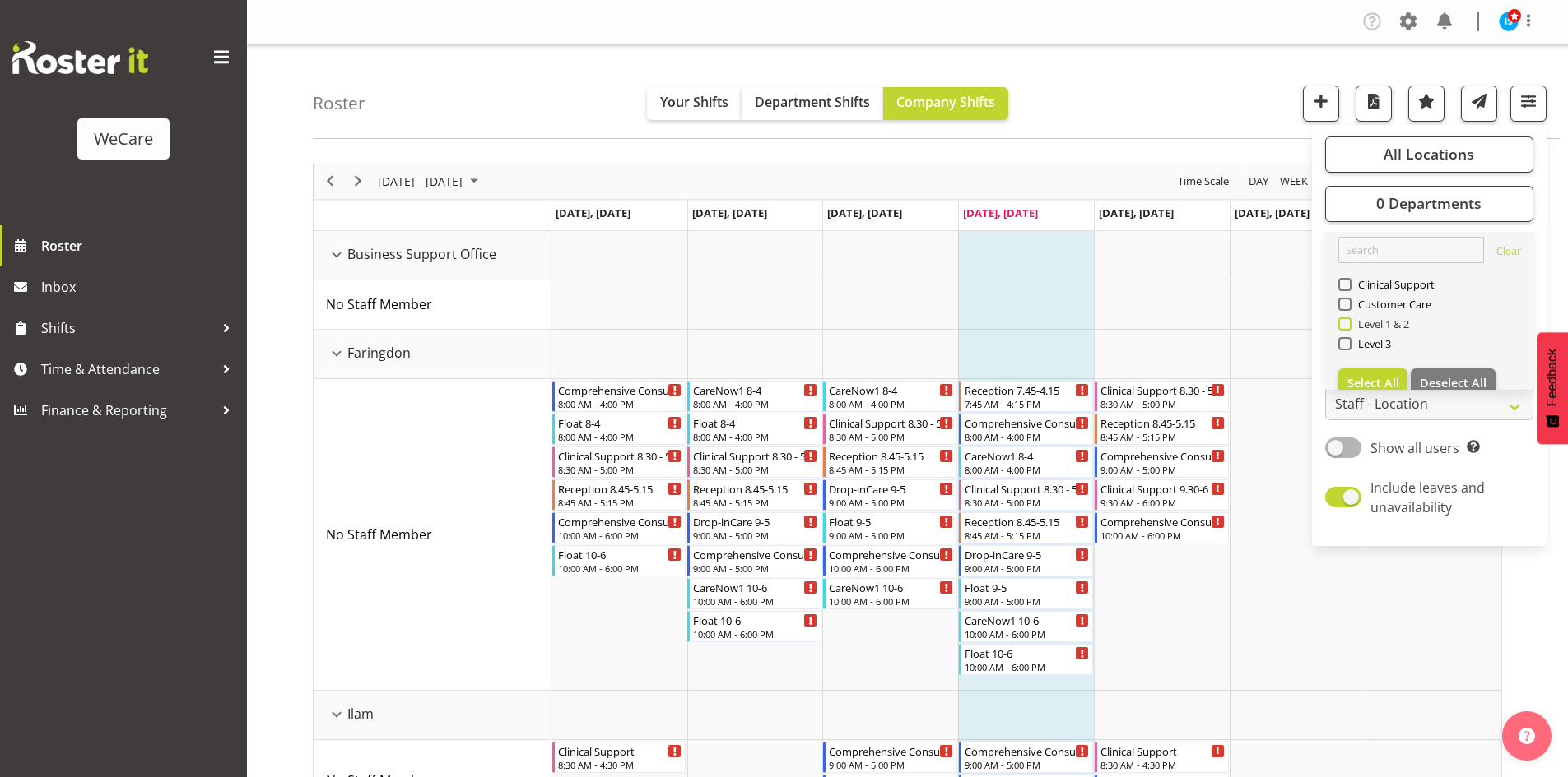
click at [1382, 327] on span "Level 1 & 2" at bounding box center [1380, 324] width 58 height 13
click at [1349, 327] on input "Level 1 & 2" at bounding box center [1344, 324] width 11 height 11
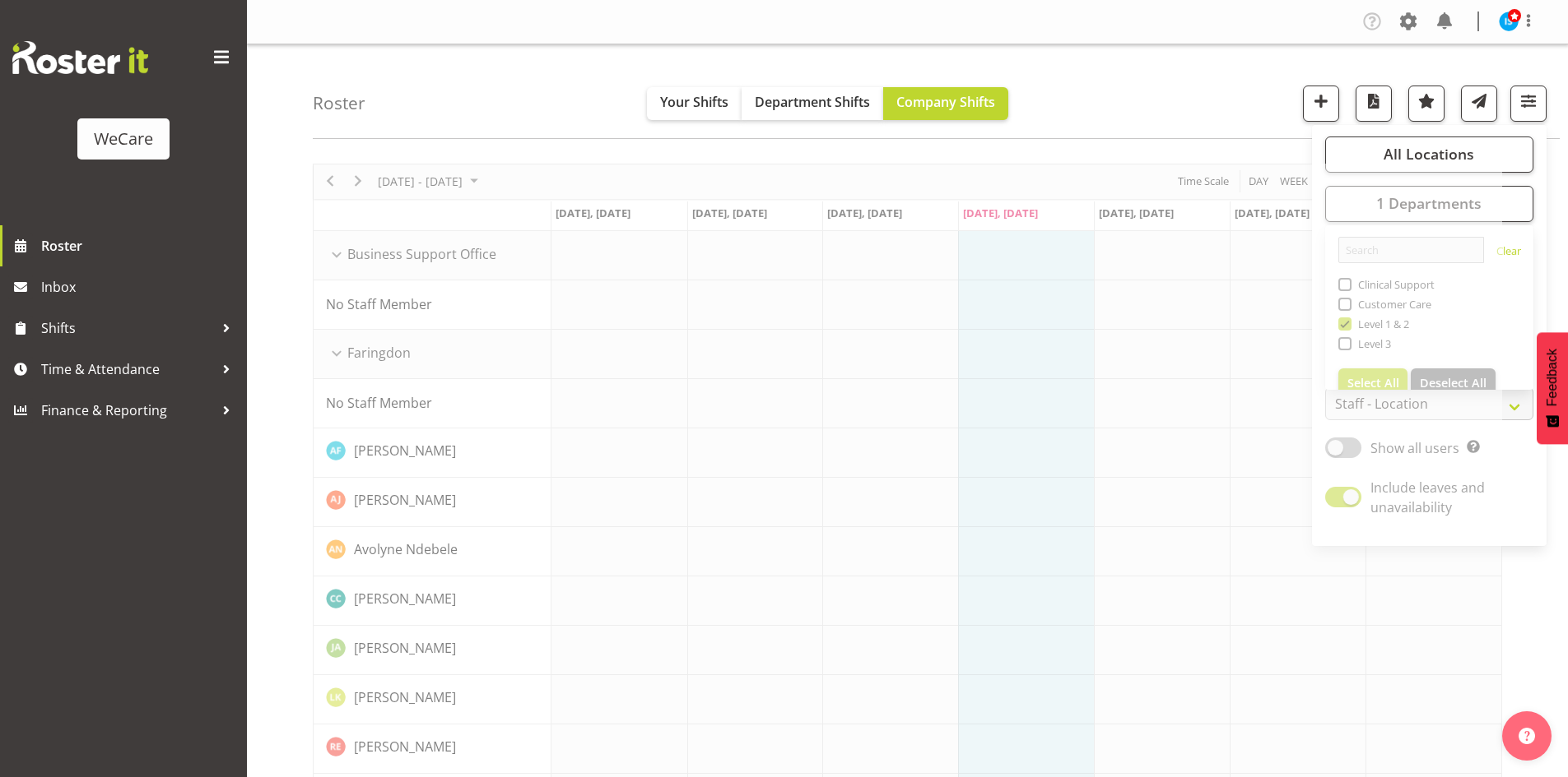
click at [1181, 86] on div "Roster Your Shifts Department Shifts Company Shifts All Locations Clear Busines…" at bounding box center [936, 91] width 1247 height 95
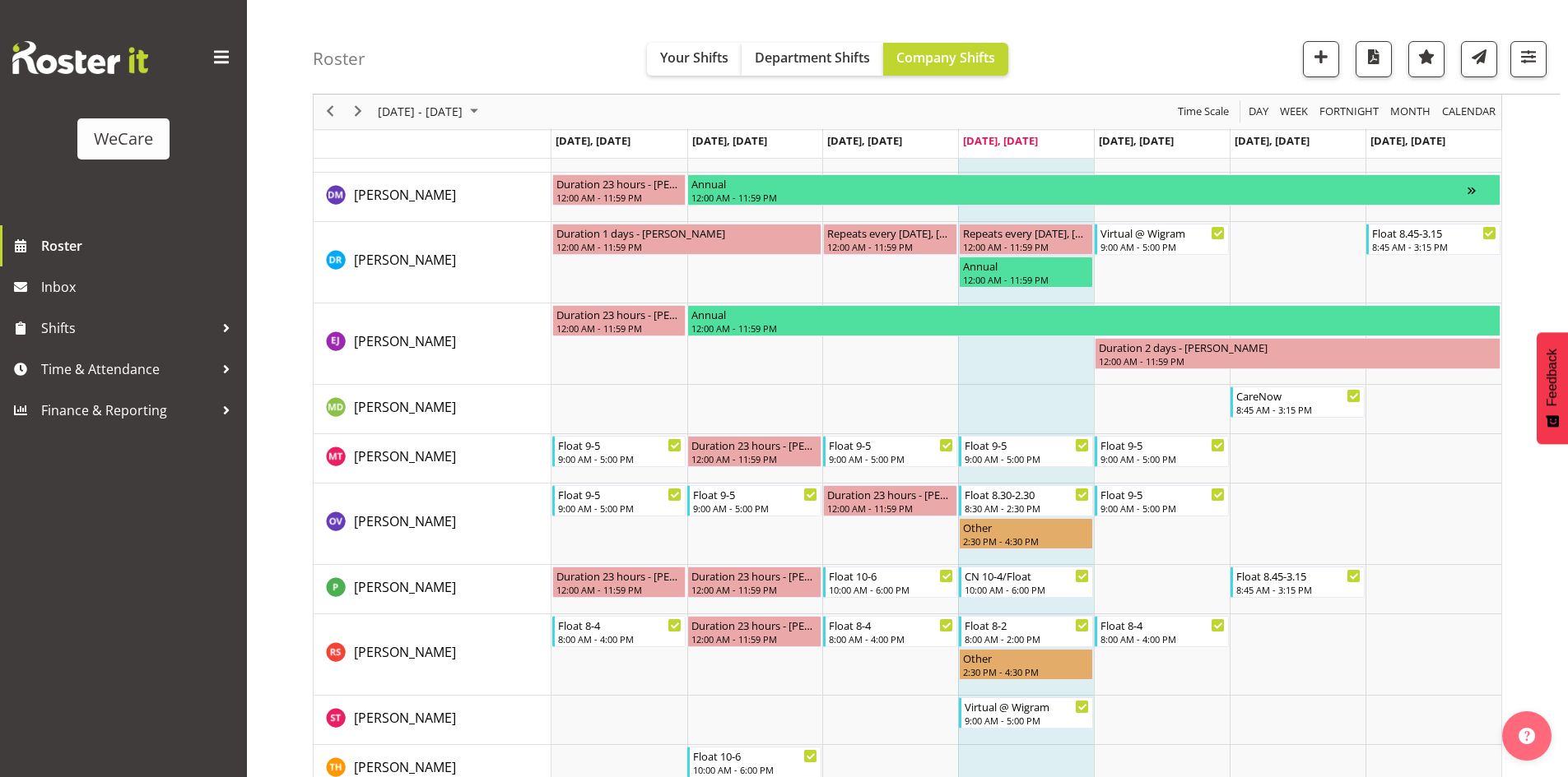
scroll to position [2372, 0]
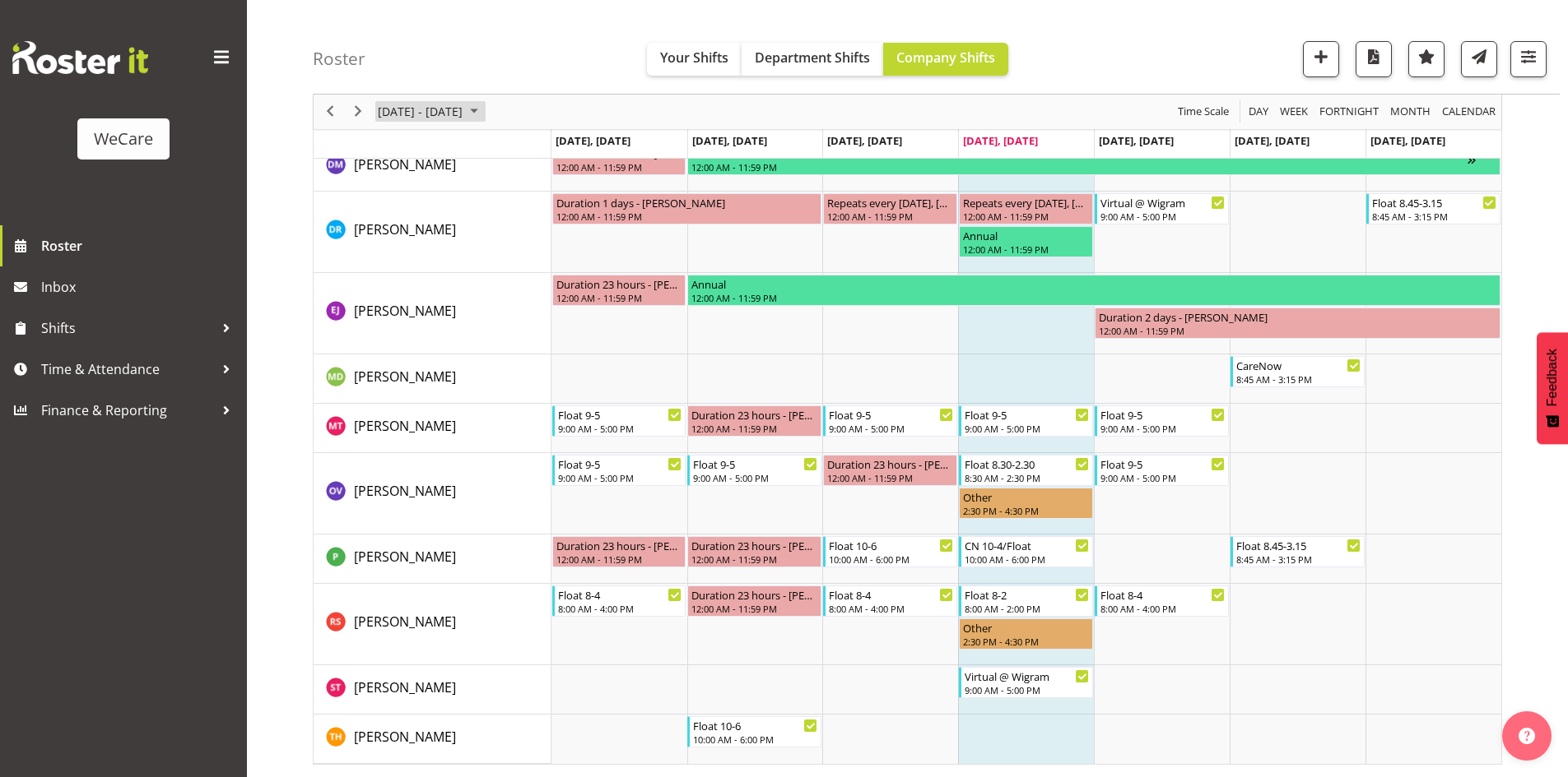
click at [443, 113] on span "Sep 29 - Oct 05, 2025" at bounding box center [420, 112] width 88 height 20
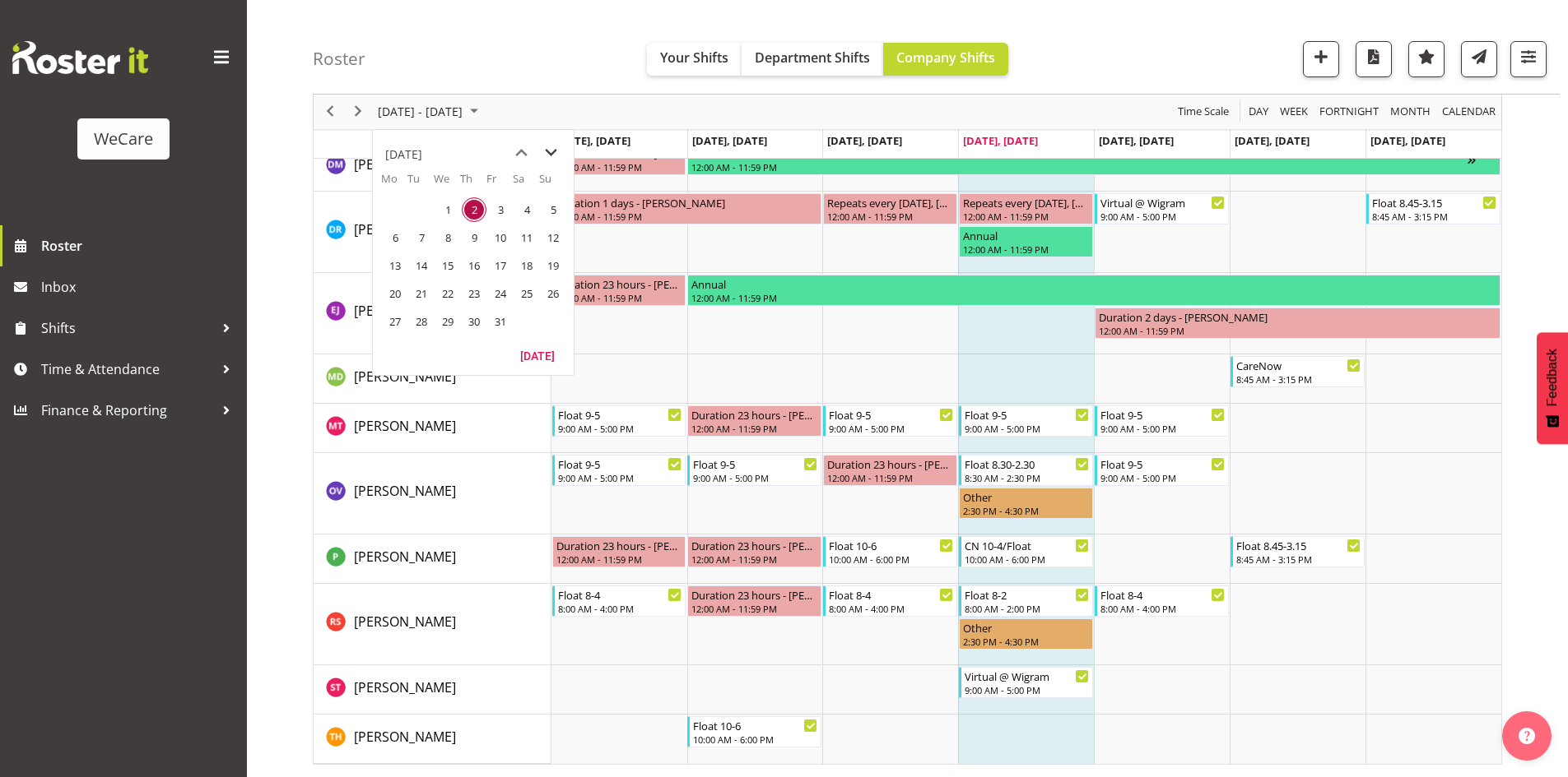
click at [537, 146] on span "next month" at bounding box center [551, 152] width 29 height 29
click at [554, 211] on span "2" at bounding box center [553, 210] width 25 height 25
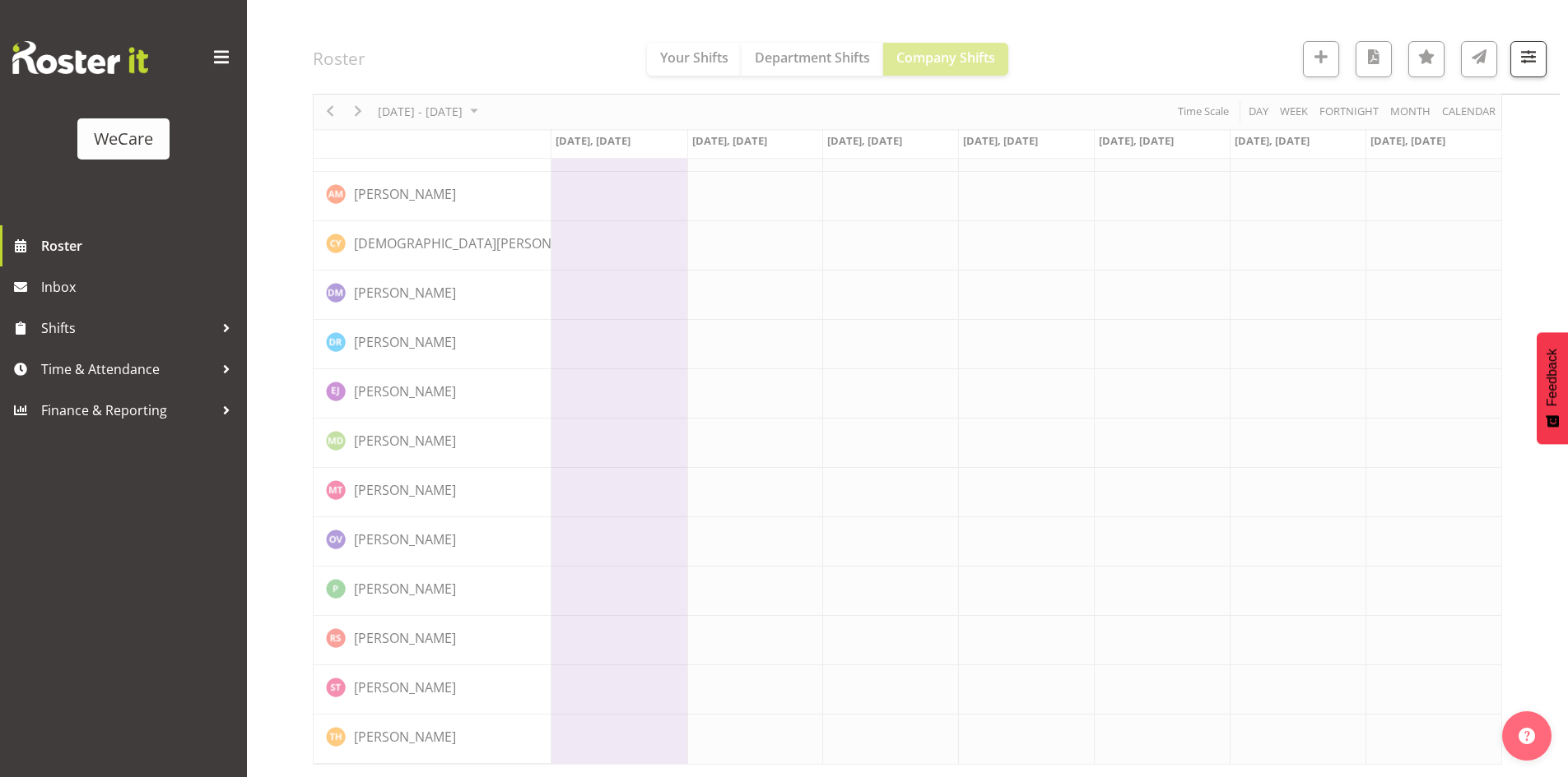
scroll to position [1984, 0]
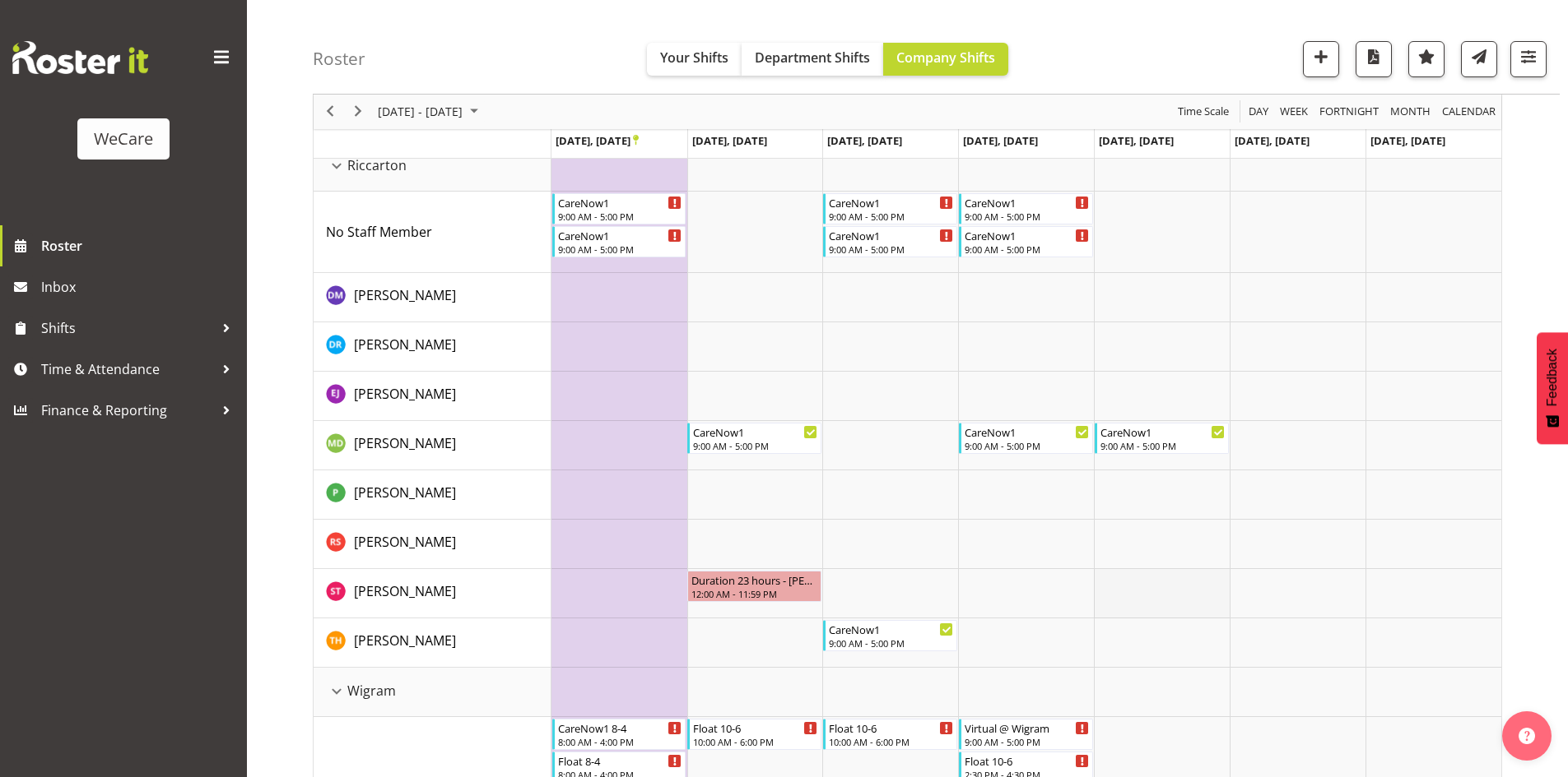
scroll to position [2439, 0]
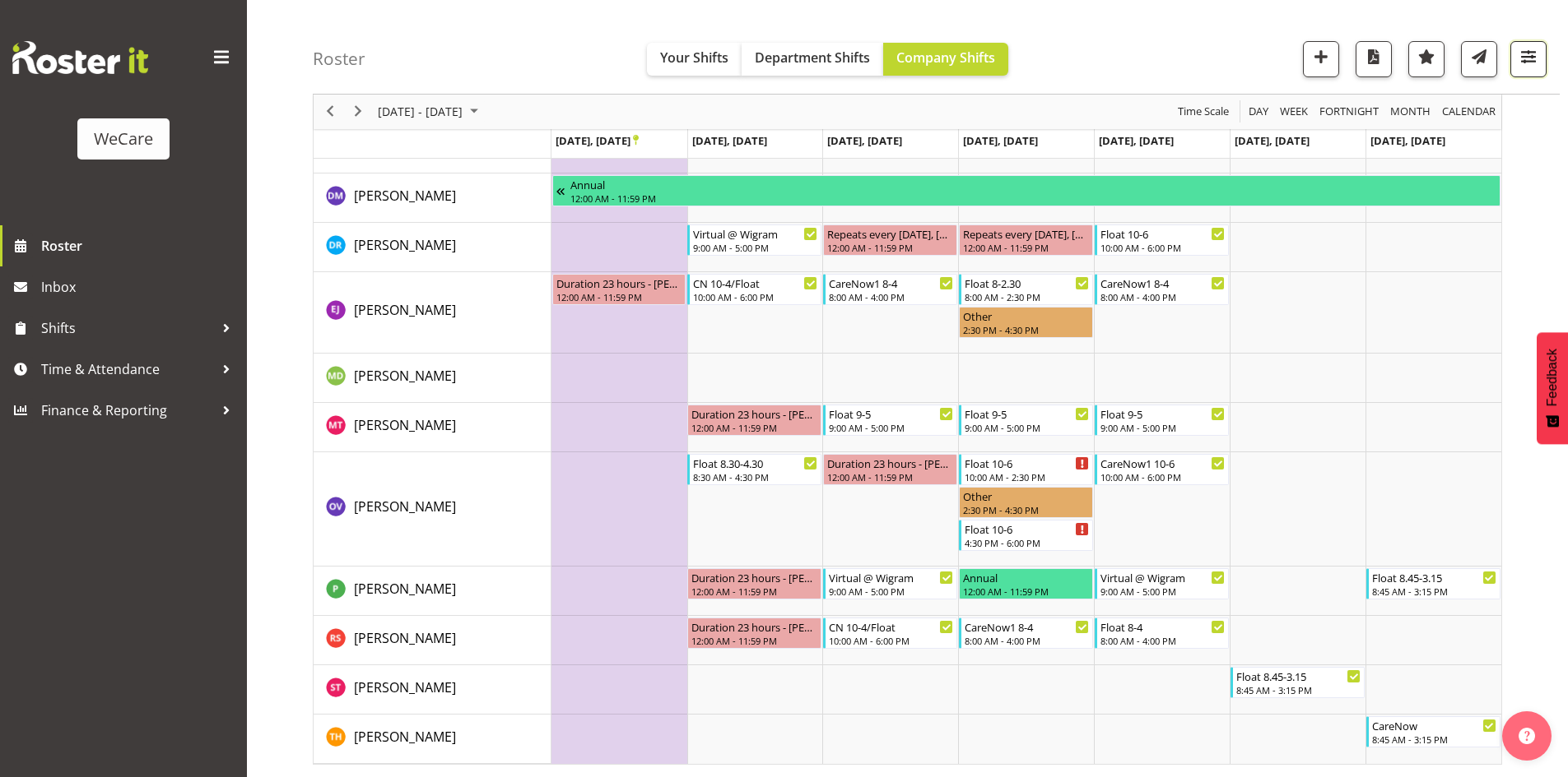
click at [1524, 54] on span "button" at bounding box center [1528, 57] width 21 height 21
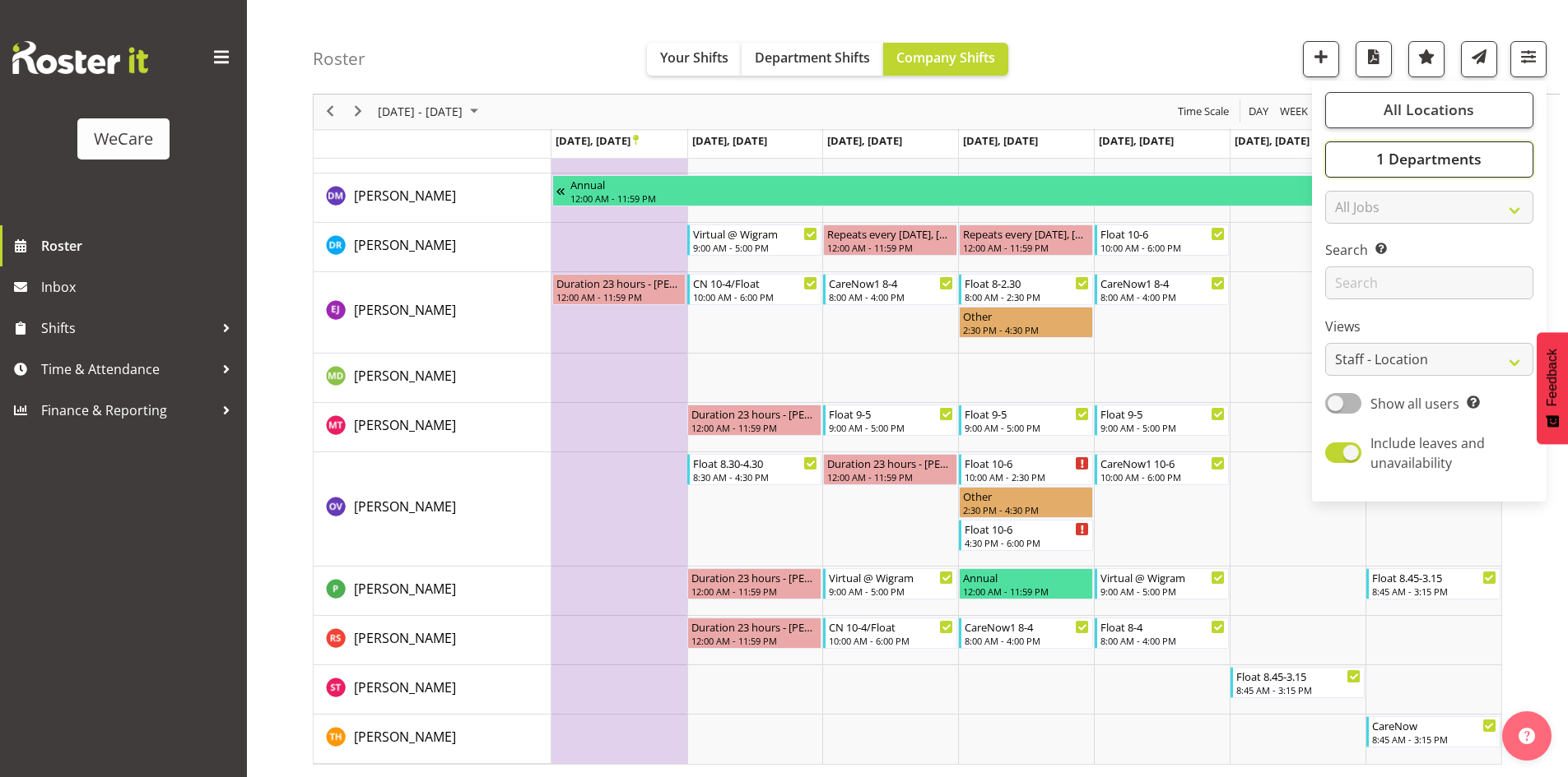
click at [1502, 158] on button "1 Departments" at bounding box center [1429, 159] width 208 height 36
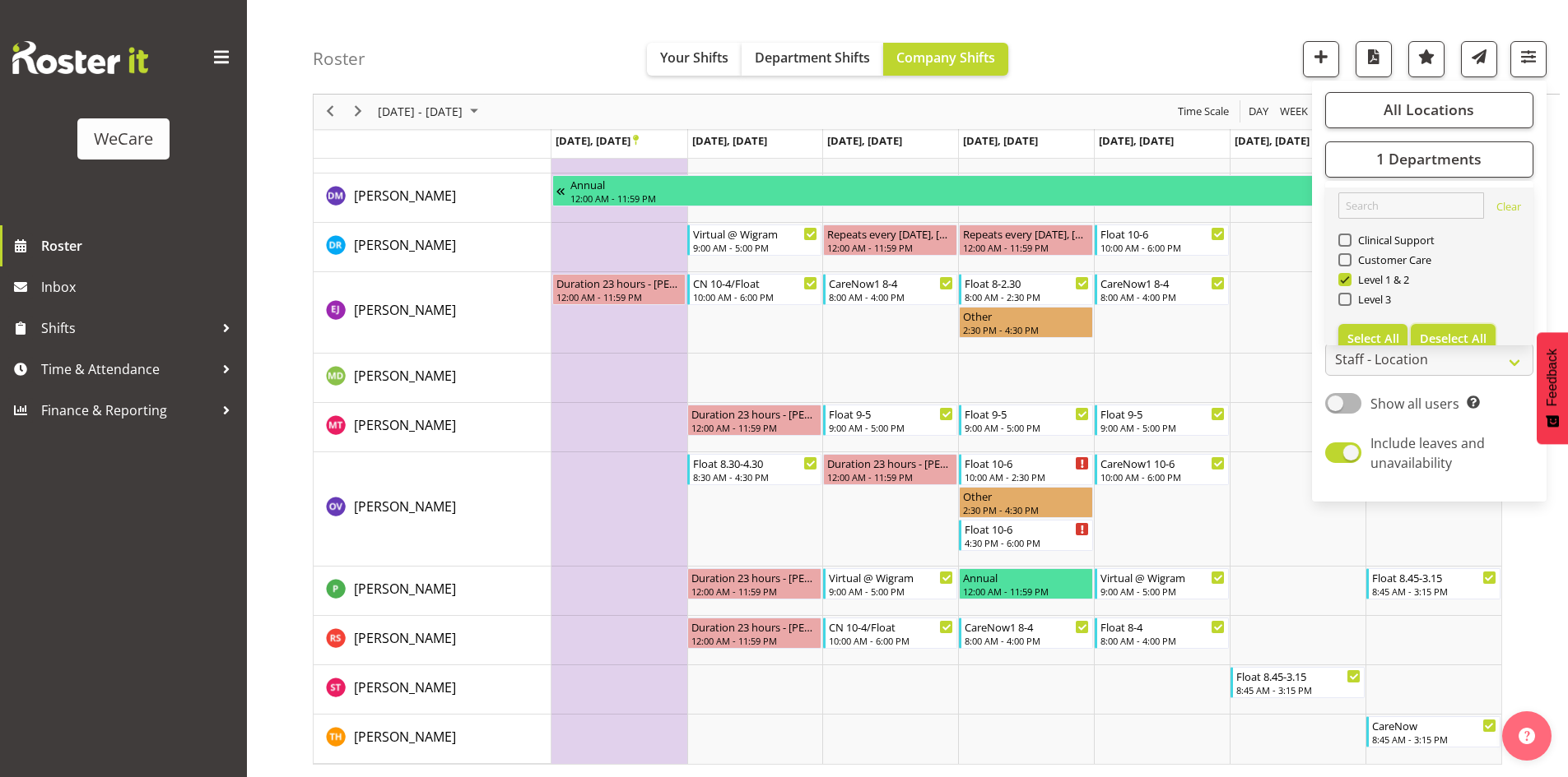
click at [1484, 335] on span "Deselect All" at bounding box center [1453, 339] width 66 height 16
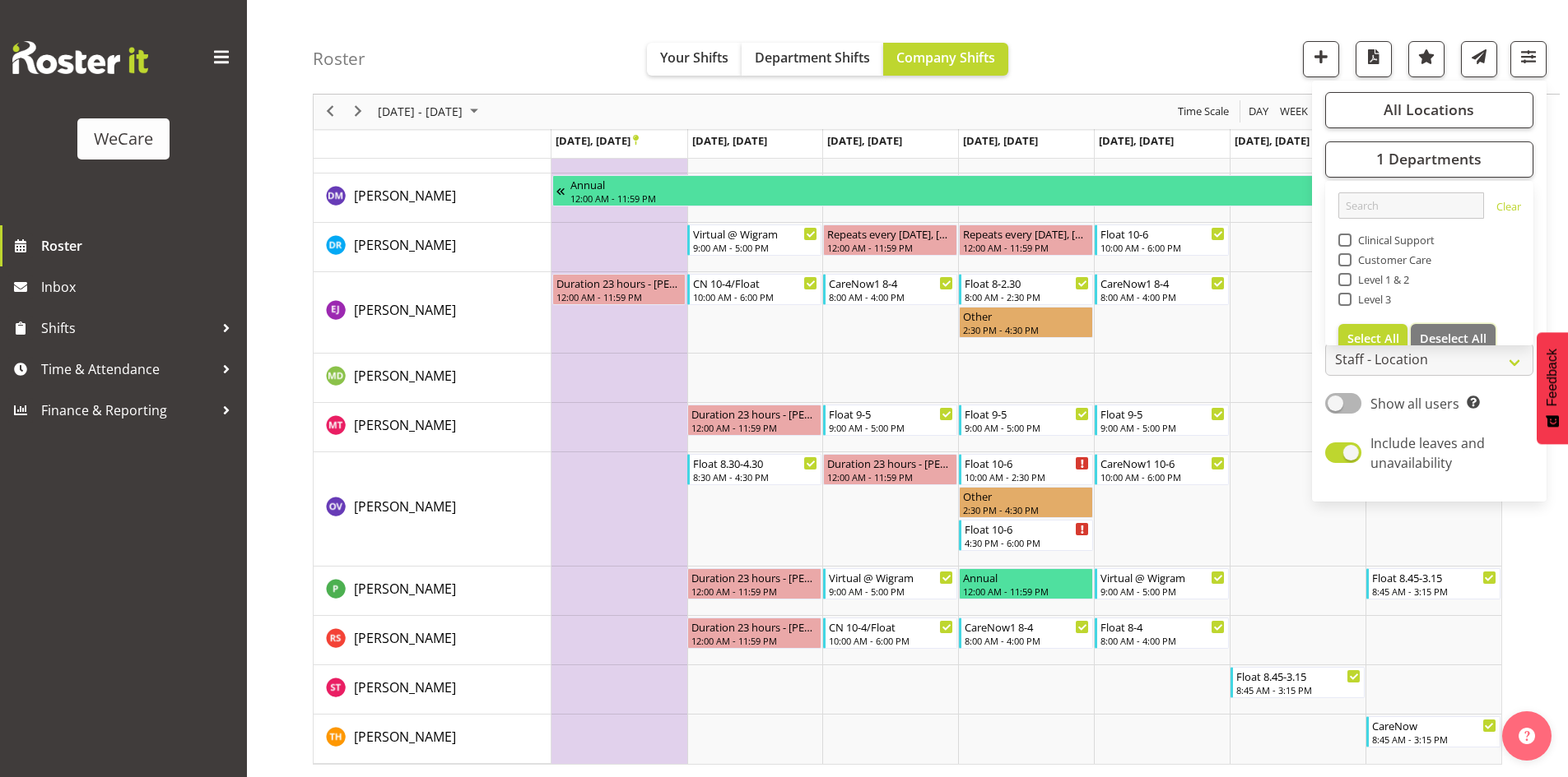
checkbox input "false"
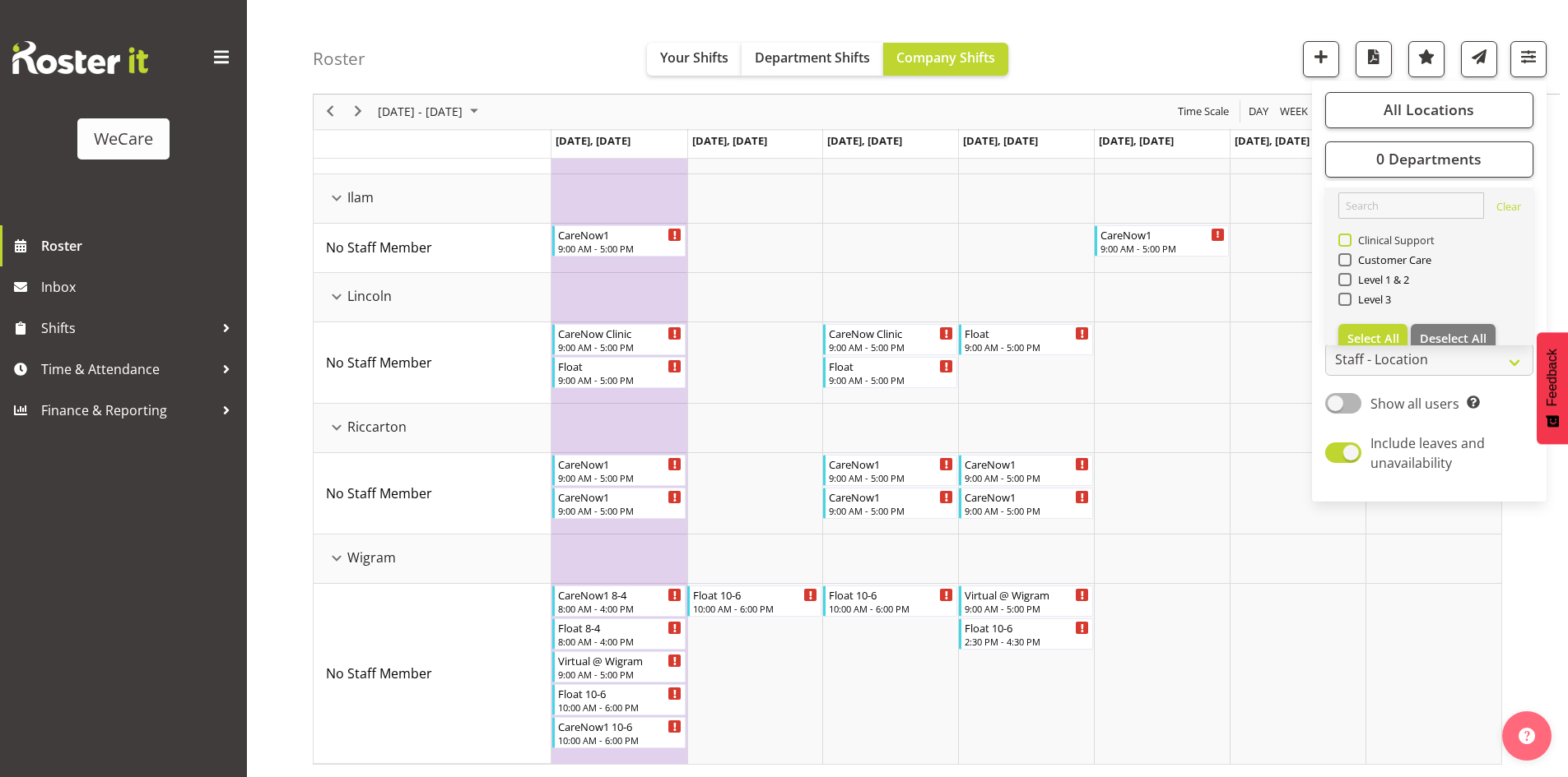
click at [1391, 240] on span "Clinical Support" at bounding box center [1393, 240] width 84 height 13
click at [1349, 240] on input "Clinical Support" at bounding box center [1344, 241] width 11 height 11
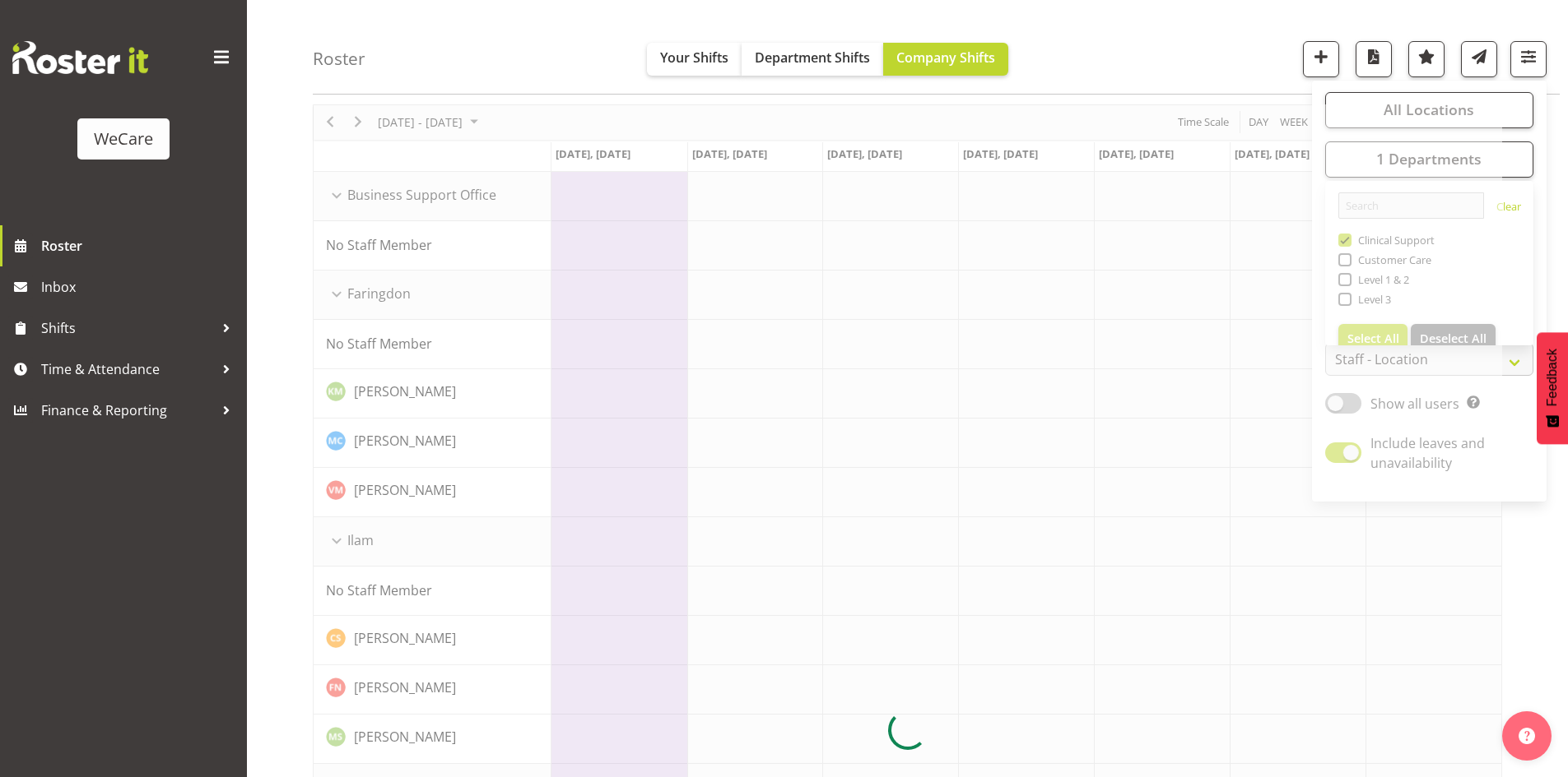
scroll to position [385, 0]
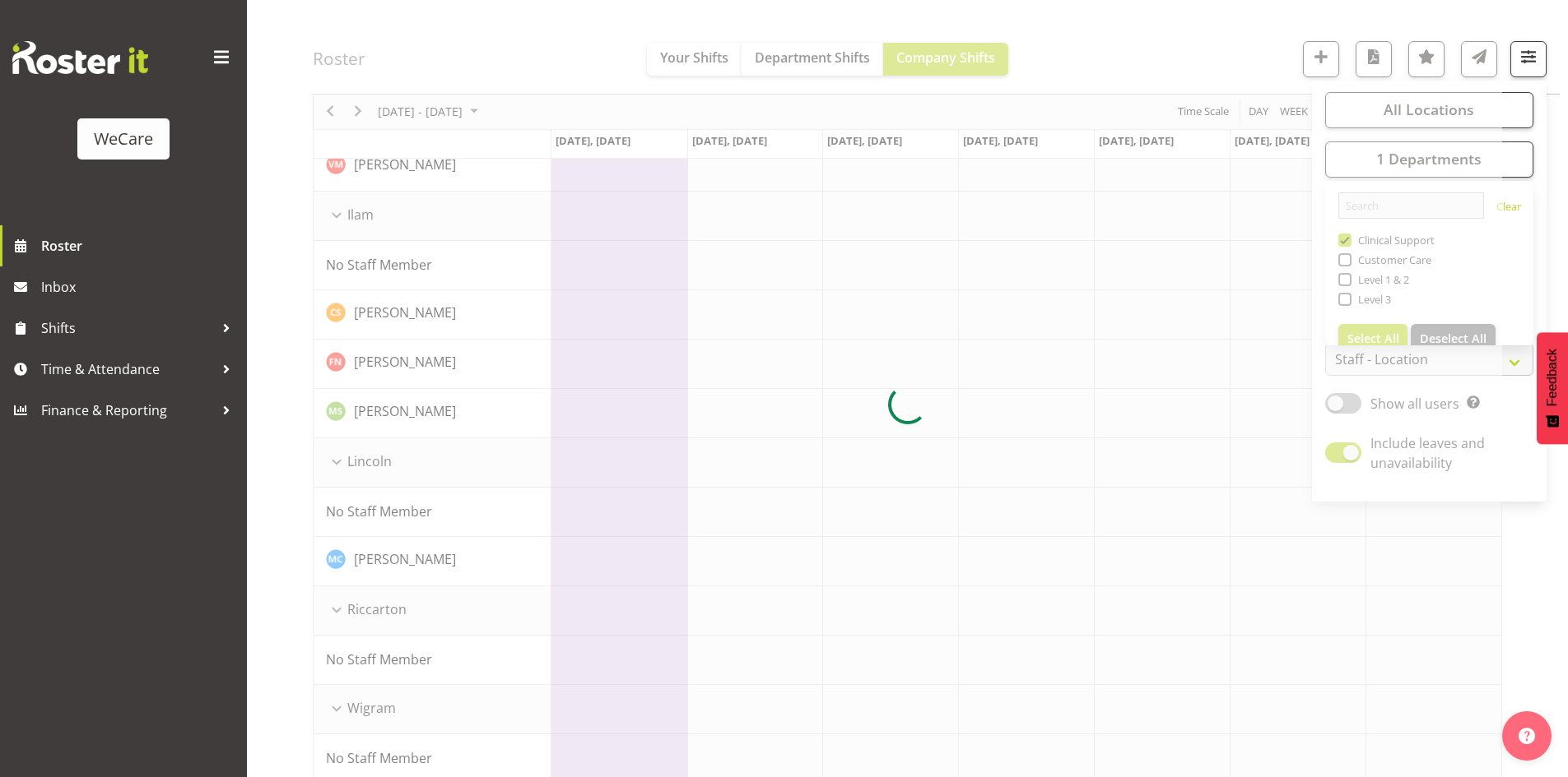
click at [1196, 65] on div at bounding box center [907, 405] width 1189 height 1253
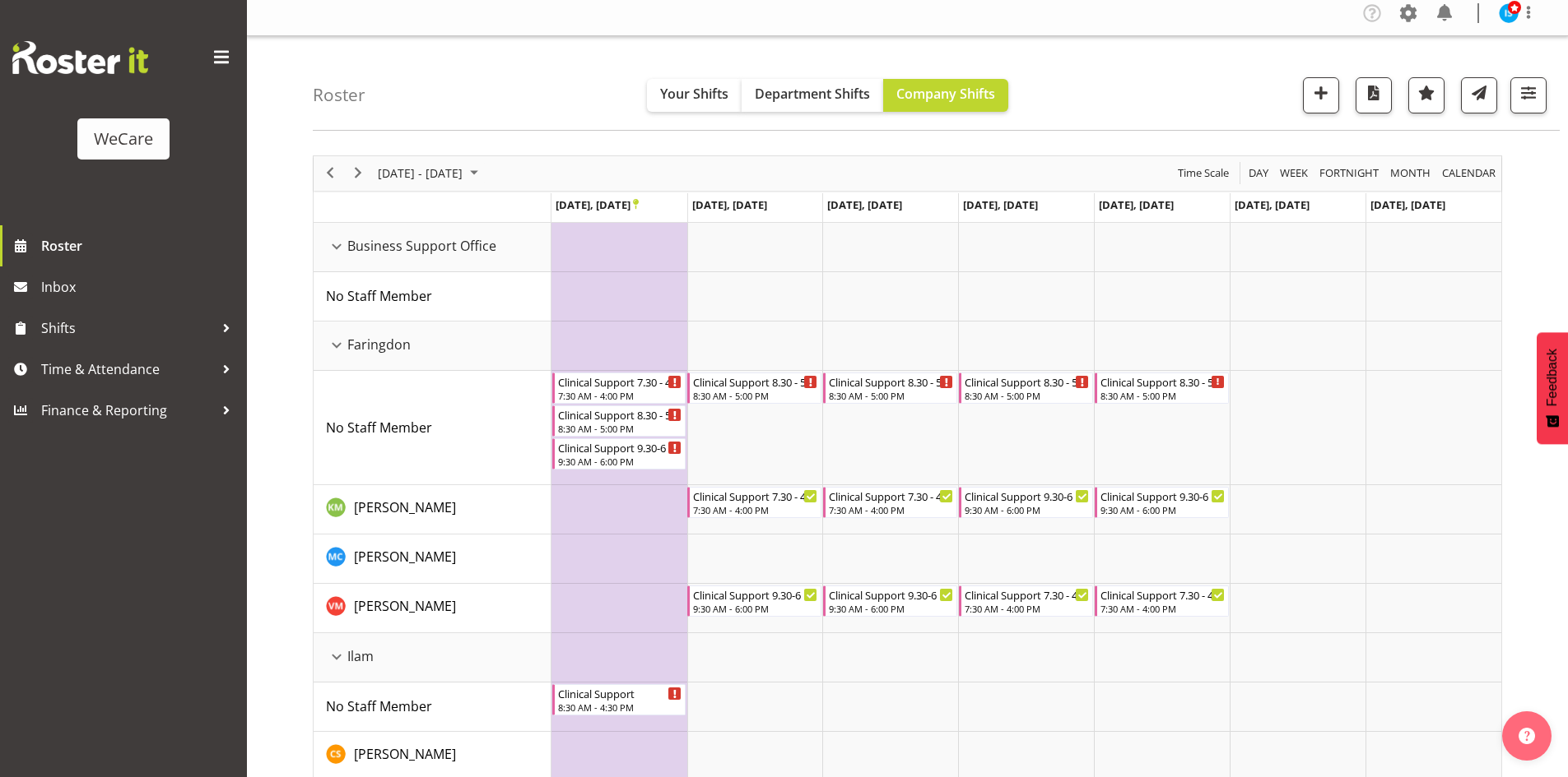
scroll to position [7, 0]
click at [1531, 107] on button "button" at bounding box center [1528, 96] width 36 height 36
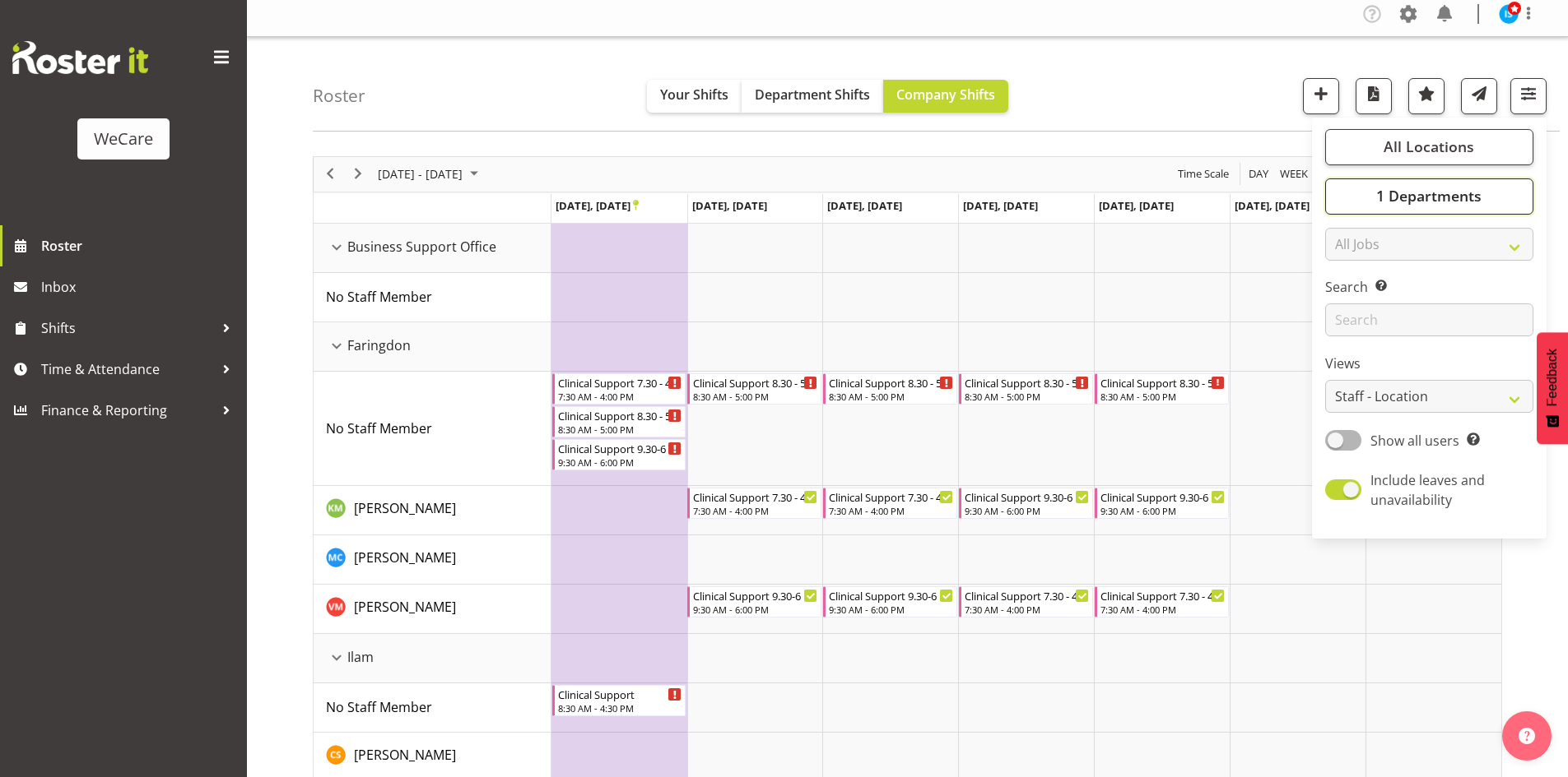
click at [1489, 210] on button "1 Departments" at bounding box center [1429, 196] width 208 height 36
click at [1454, 366] on button "Deselect All" at bounding box center [1453, 375] width 85 height 29
checkbox input "false"
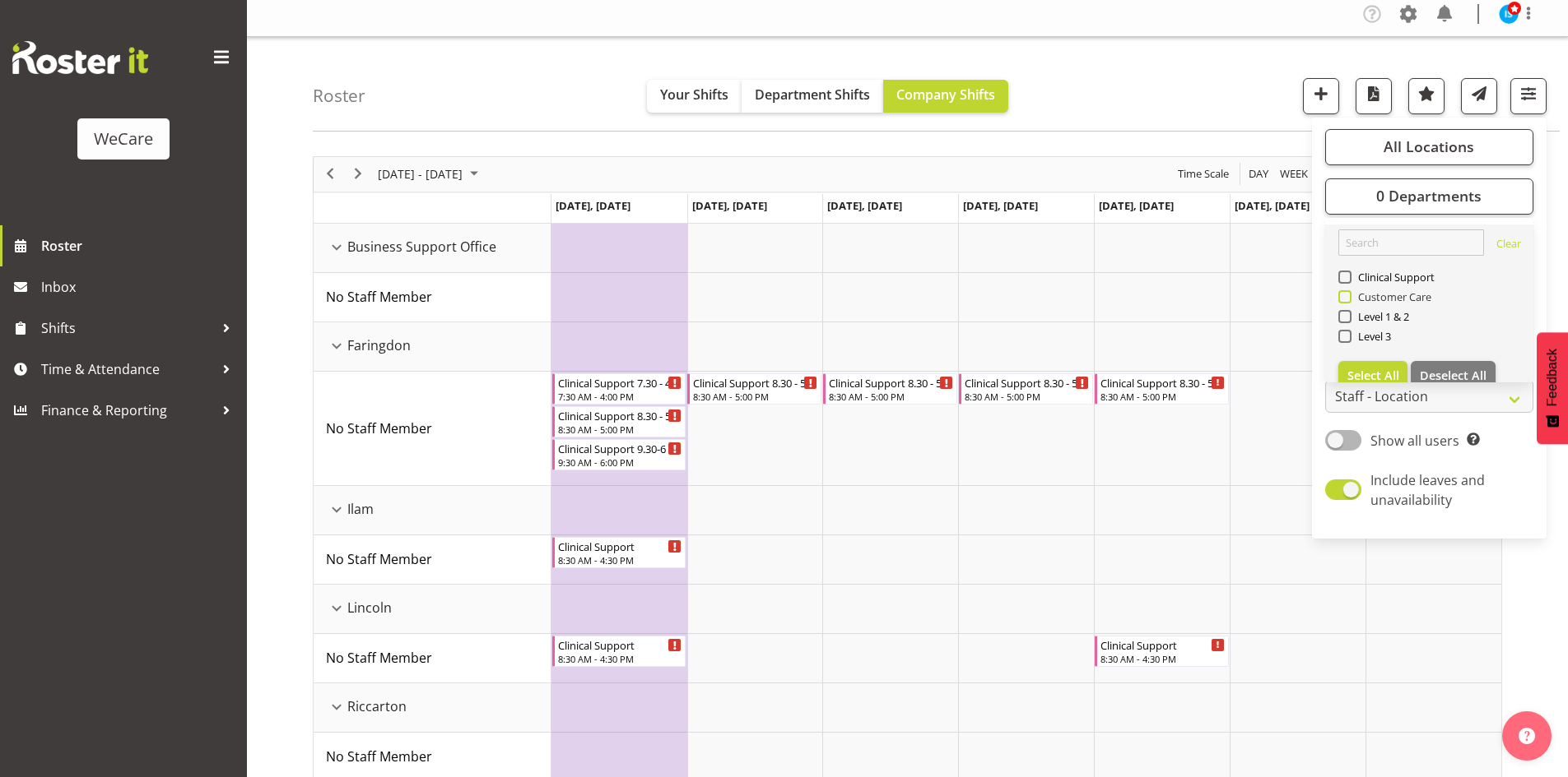
click at [1397, 291] on span "Customer Care" at bounding box center [1391, 296] width 81 height 13
click at [1349, 291] on input "Customer Care" at bounding box center [1344, 296] width 11 height 11
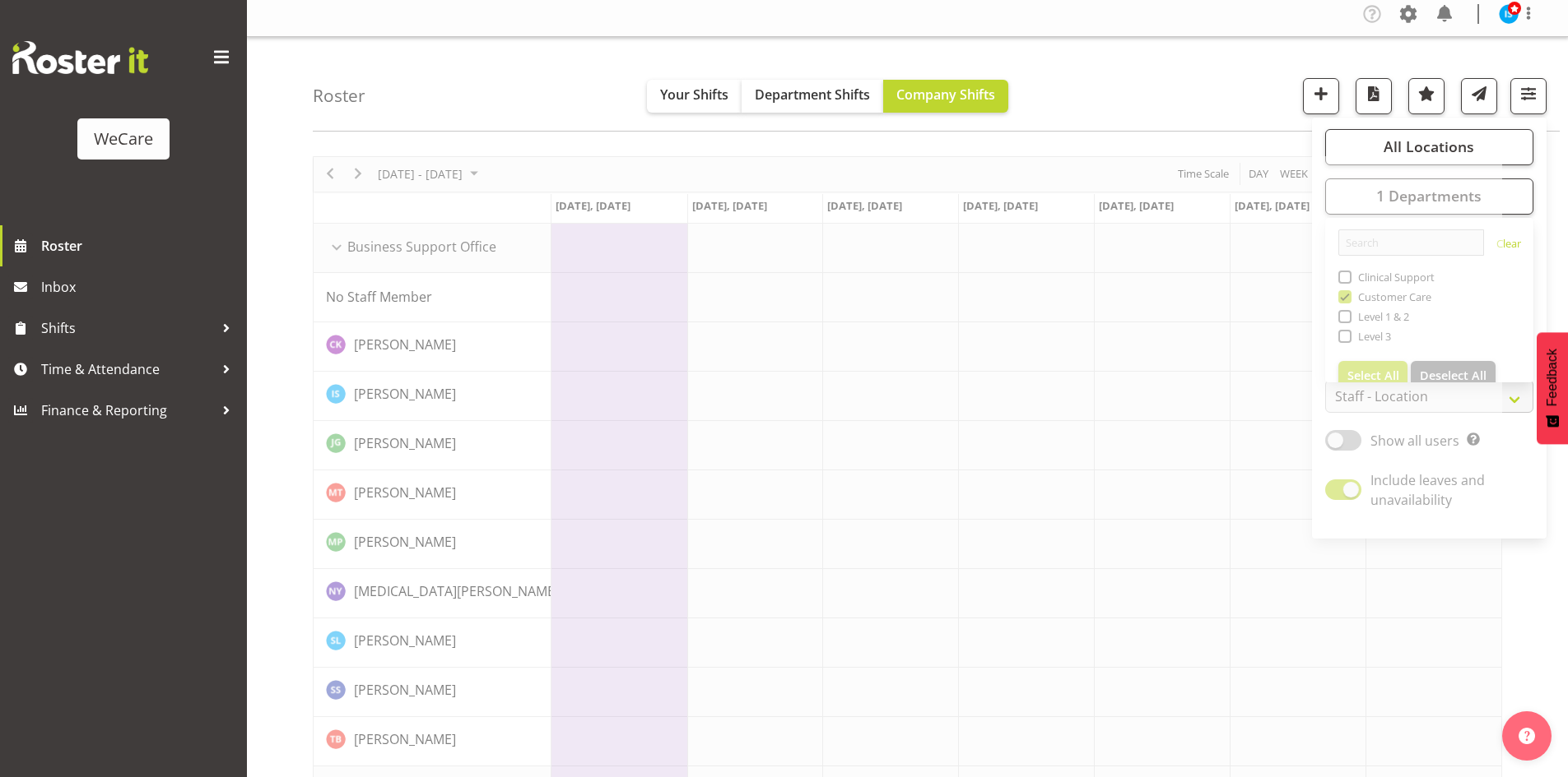
click at [475, 76] on div "Roster Your Shifts Department Shifts Company Shifts All Locations Clear Busines…" at bounding box center [936, 84] width 1247 height 95
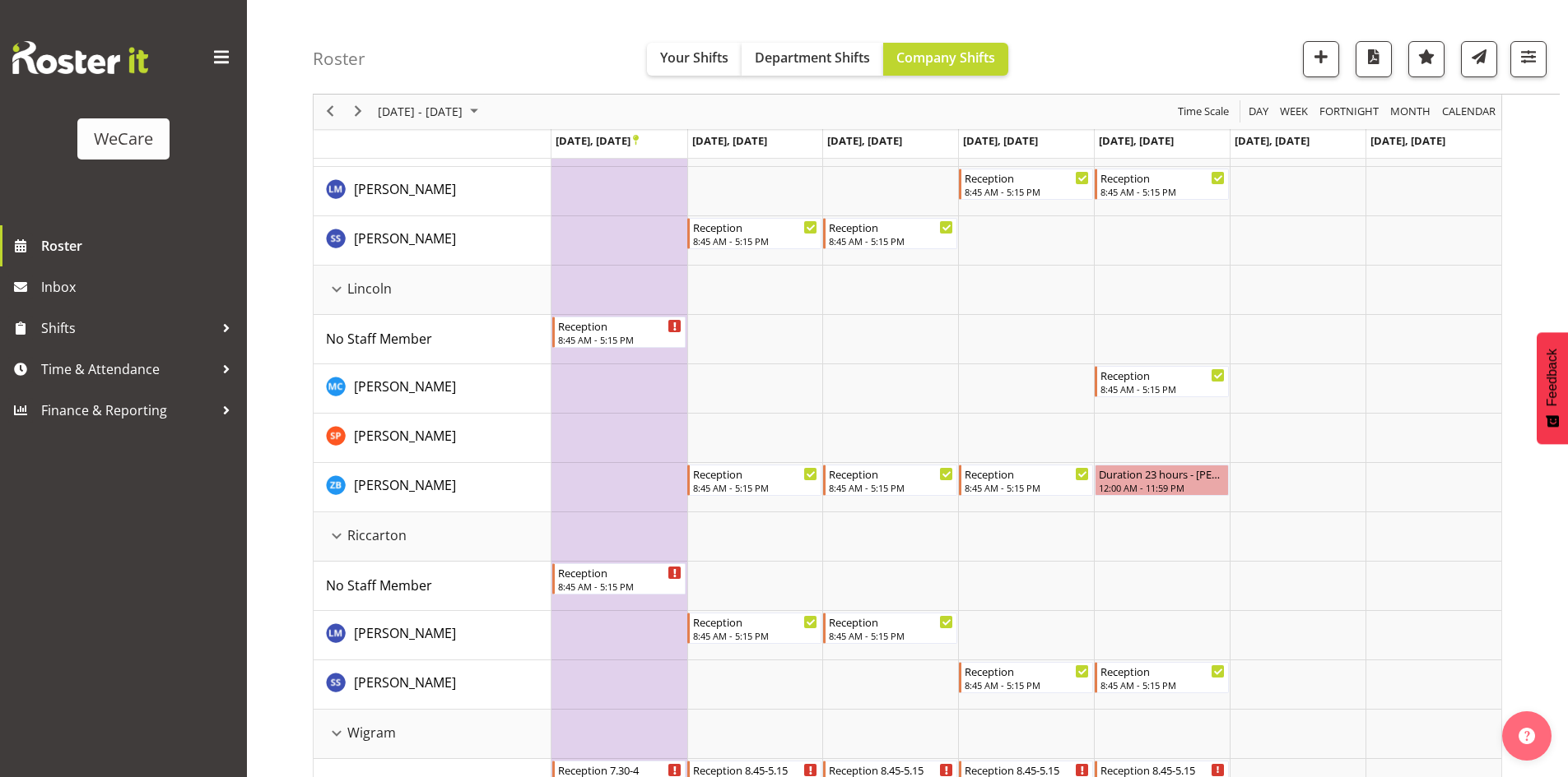
scroll to position [1899, 0]
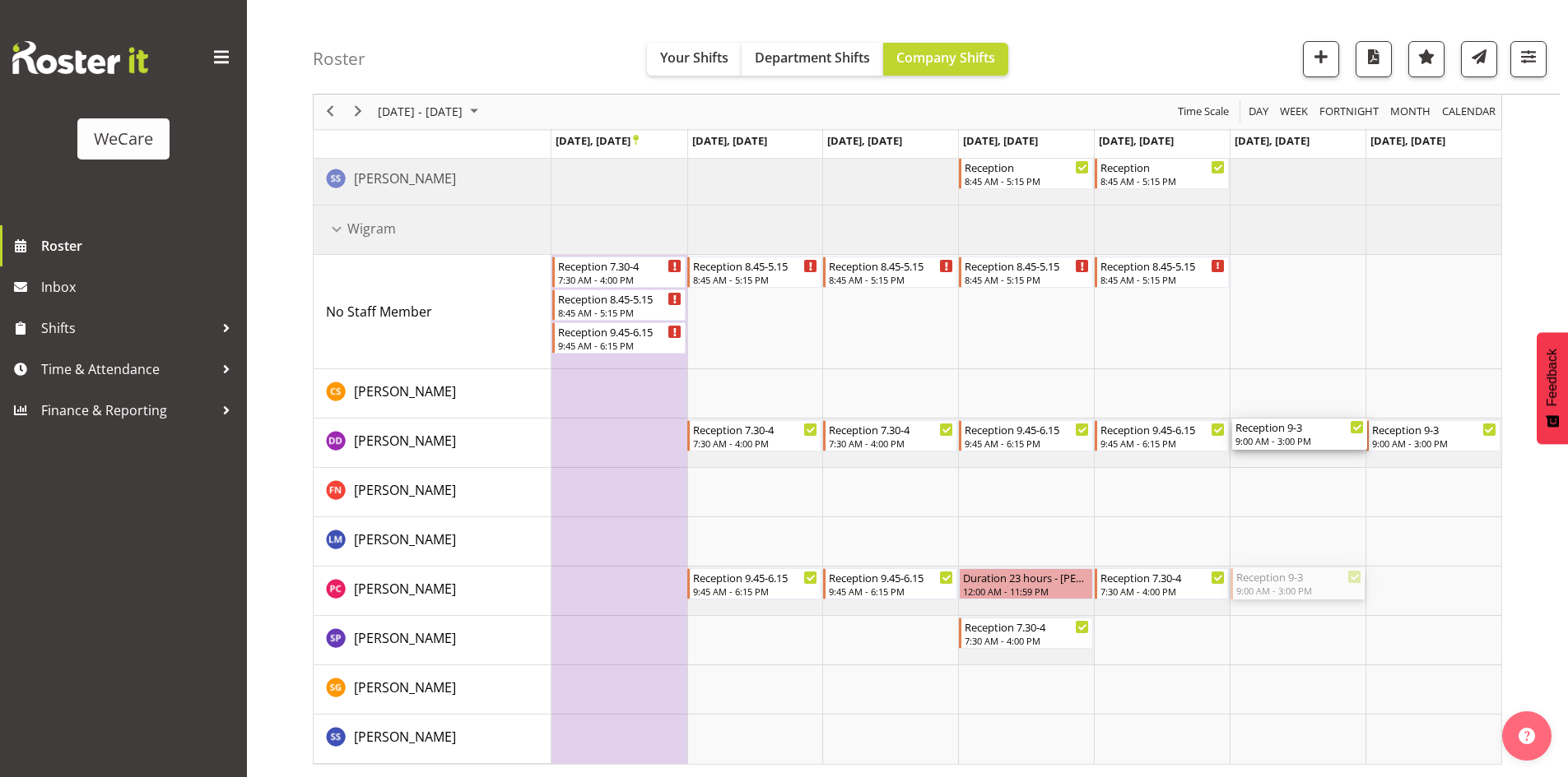
drag, startPoint x: 1321, startPoint y: 581, endPoint x: 1318, endPoint y: 450, distance: 131.0
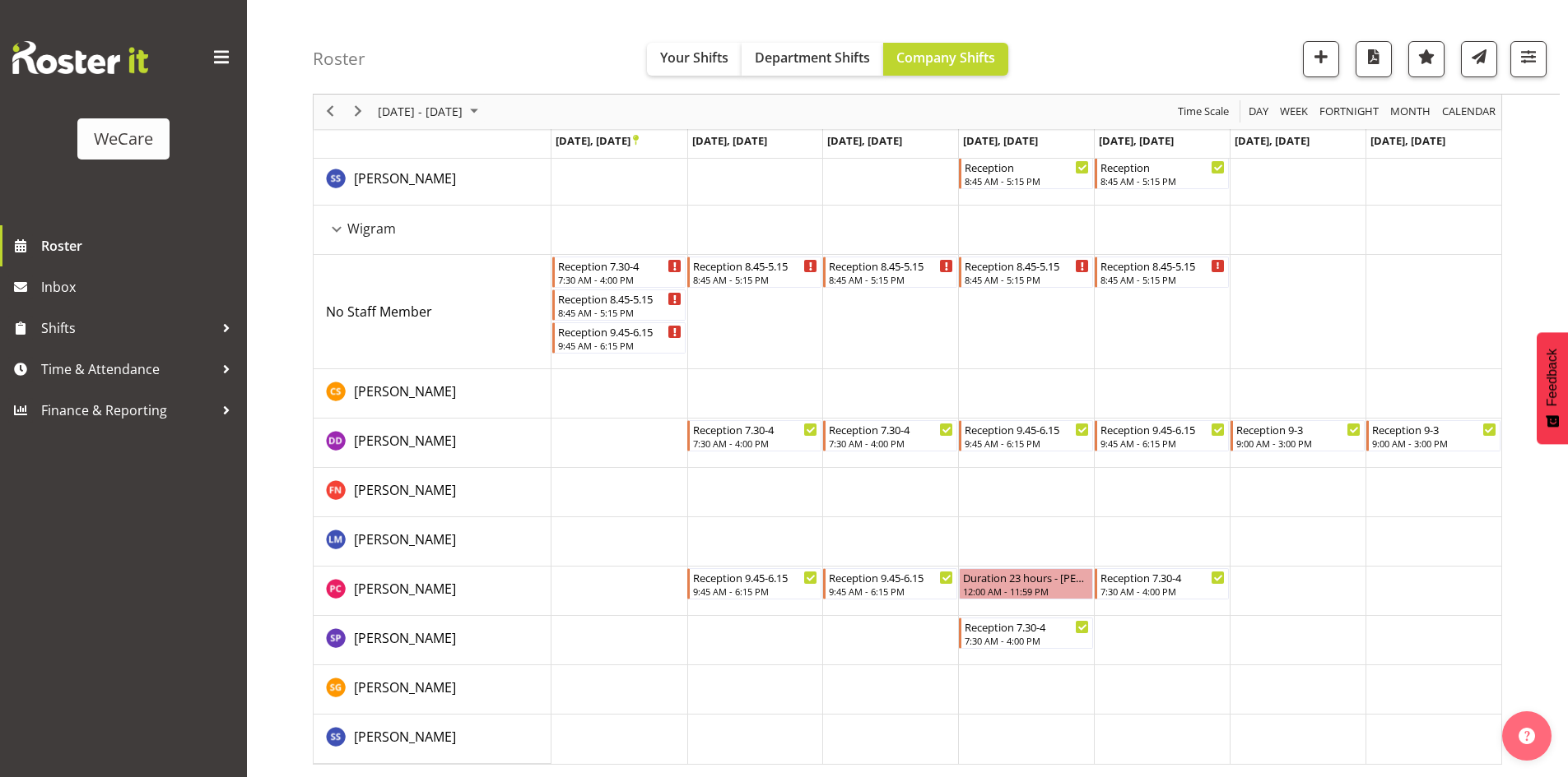
drag, startPoint x: 1427, startPoint y: 439, endPoint x: 1425, endPoint y: 557, distance: 118.0
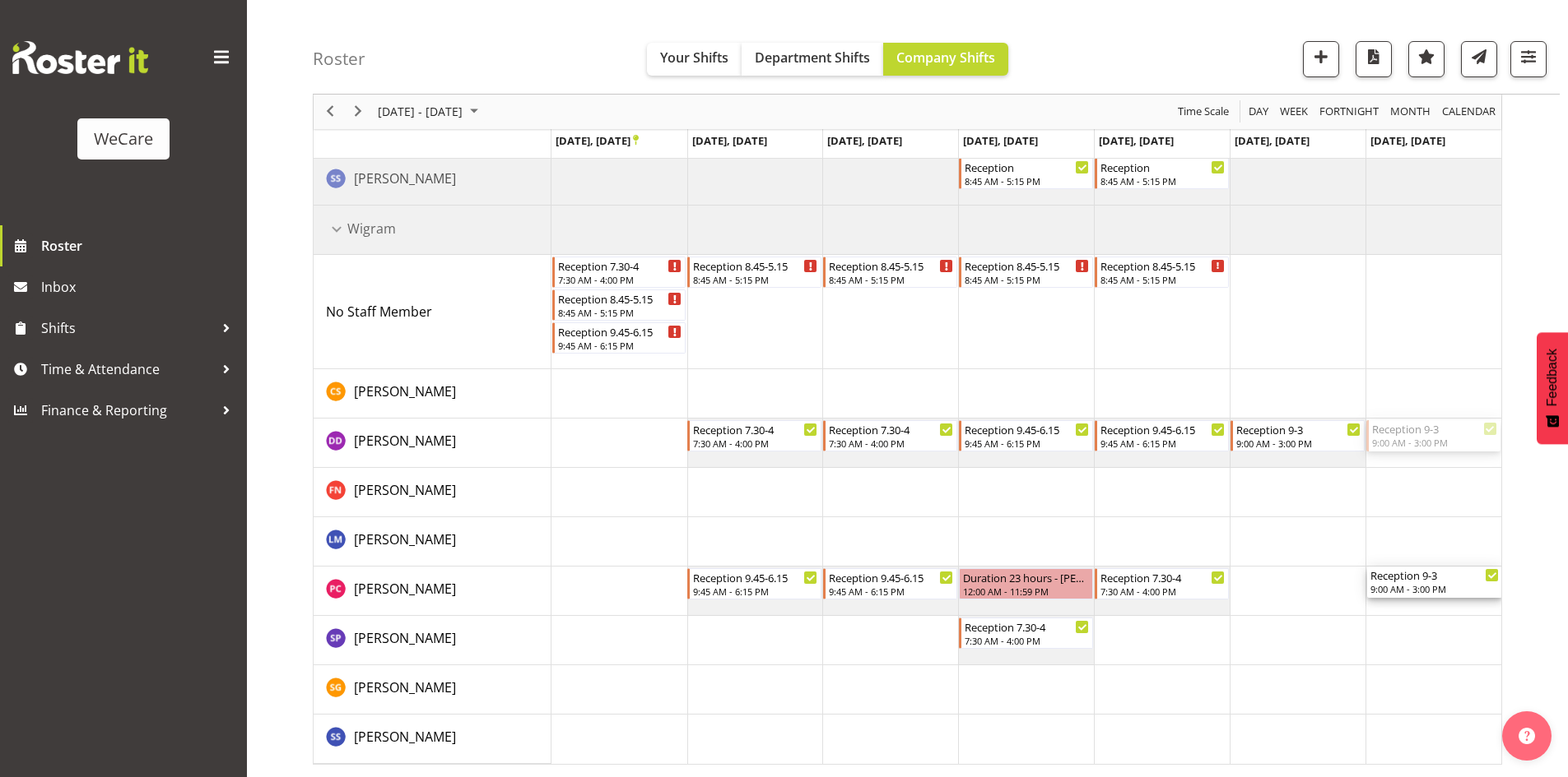
drag, startPoint x: 1449, startPoint y: 427, endPoint x: 1461, endPoint y: 576, distance: 149.5
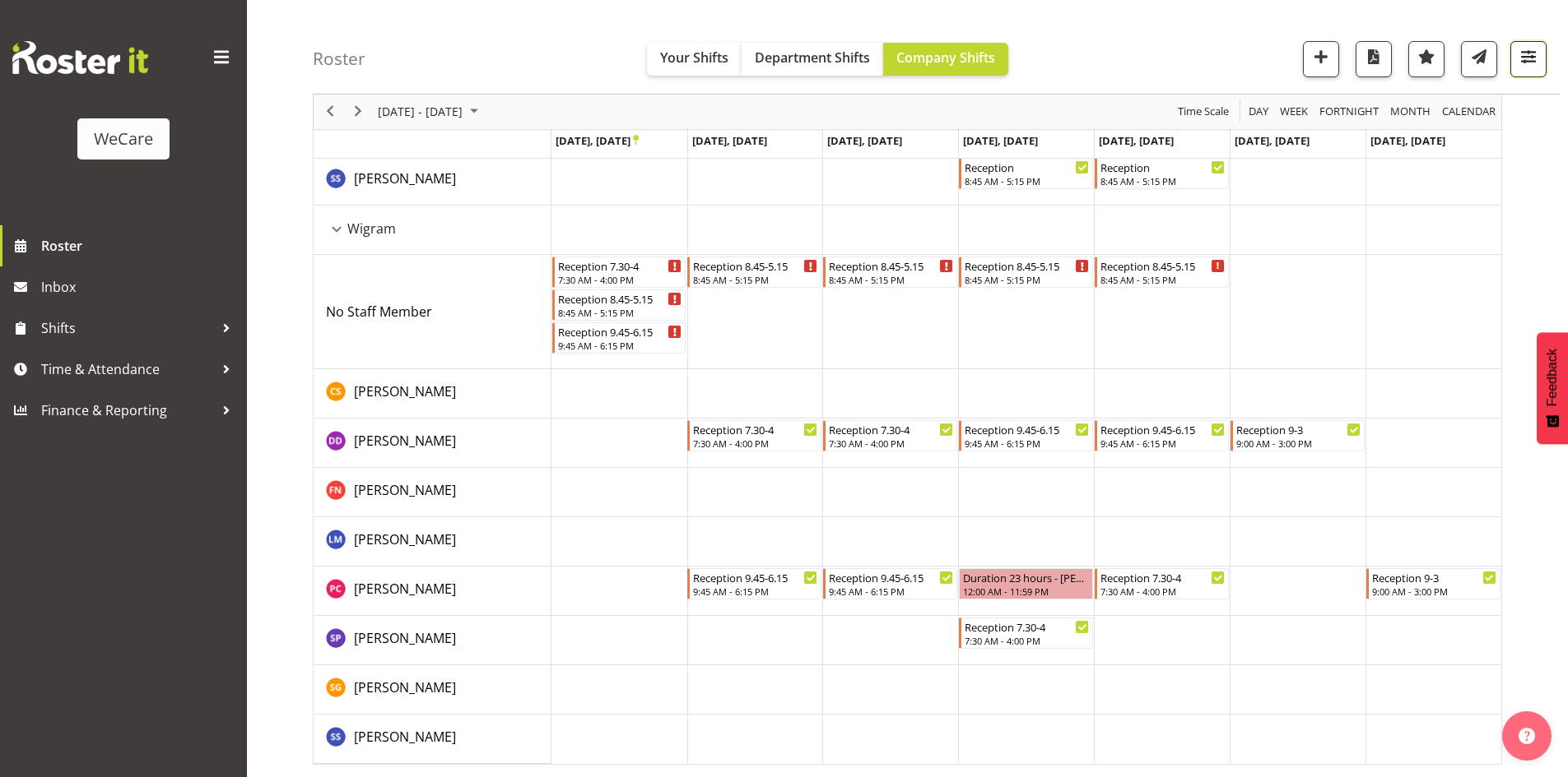
click at [1530, 66] on span "button" at bounding box center [1528, 57] width 21 height 21
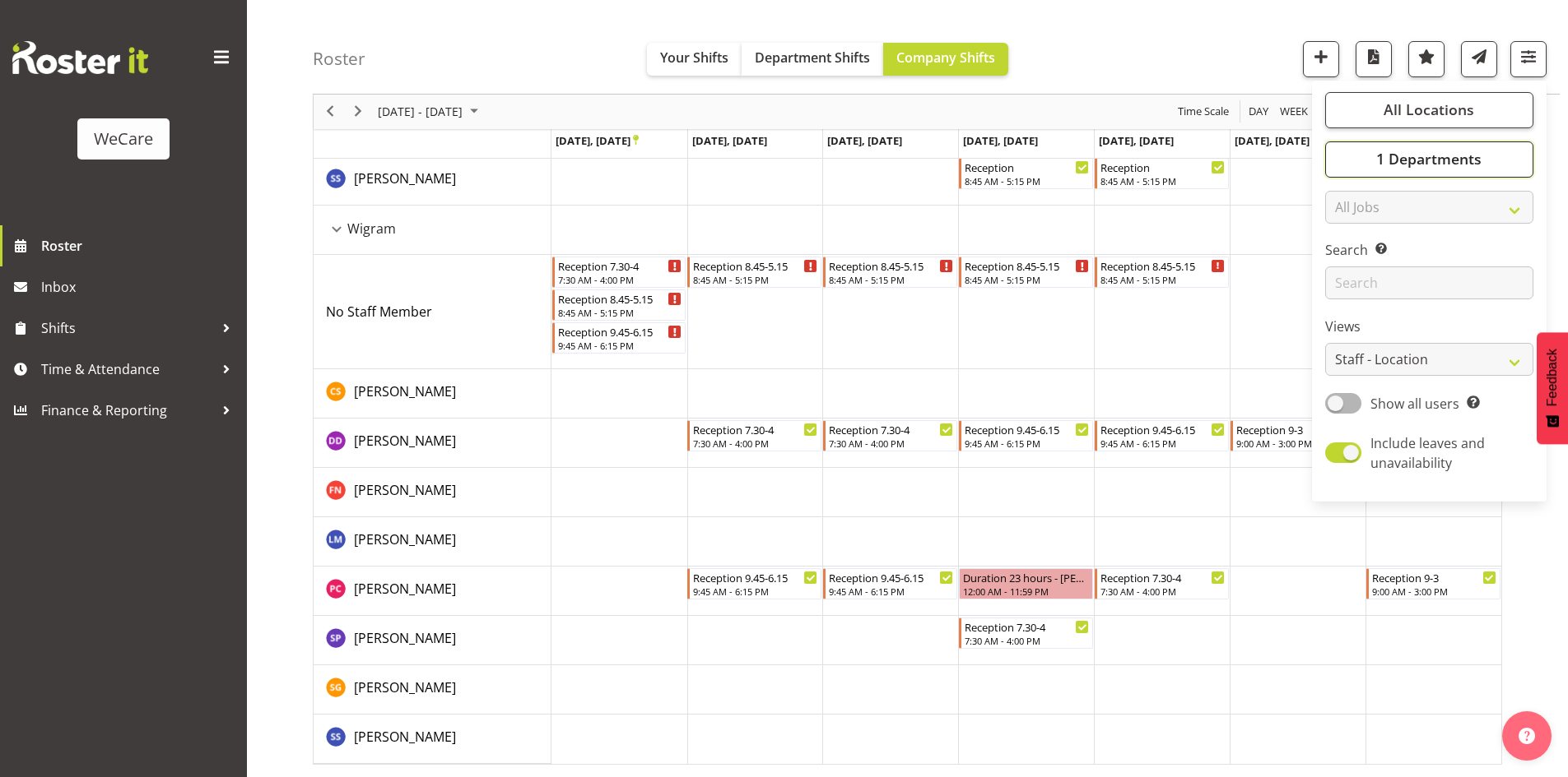
click at [1479, 163] on span "1 Departments" at bounding box center [1428, 159] width 105 height 19
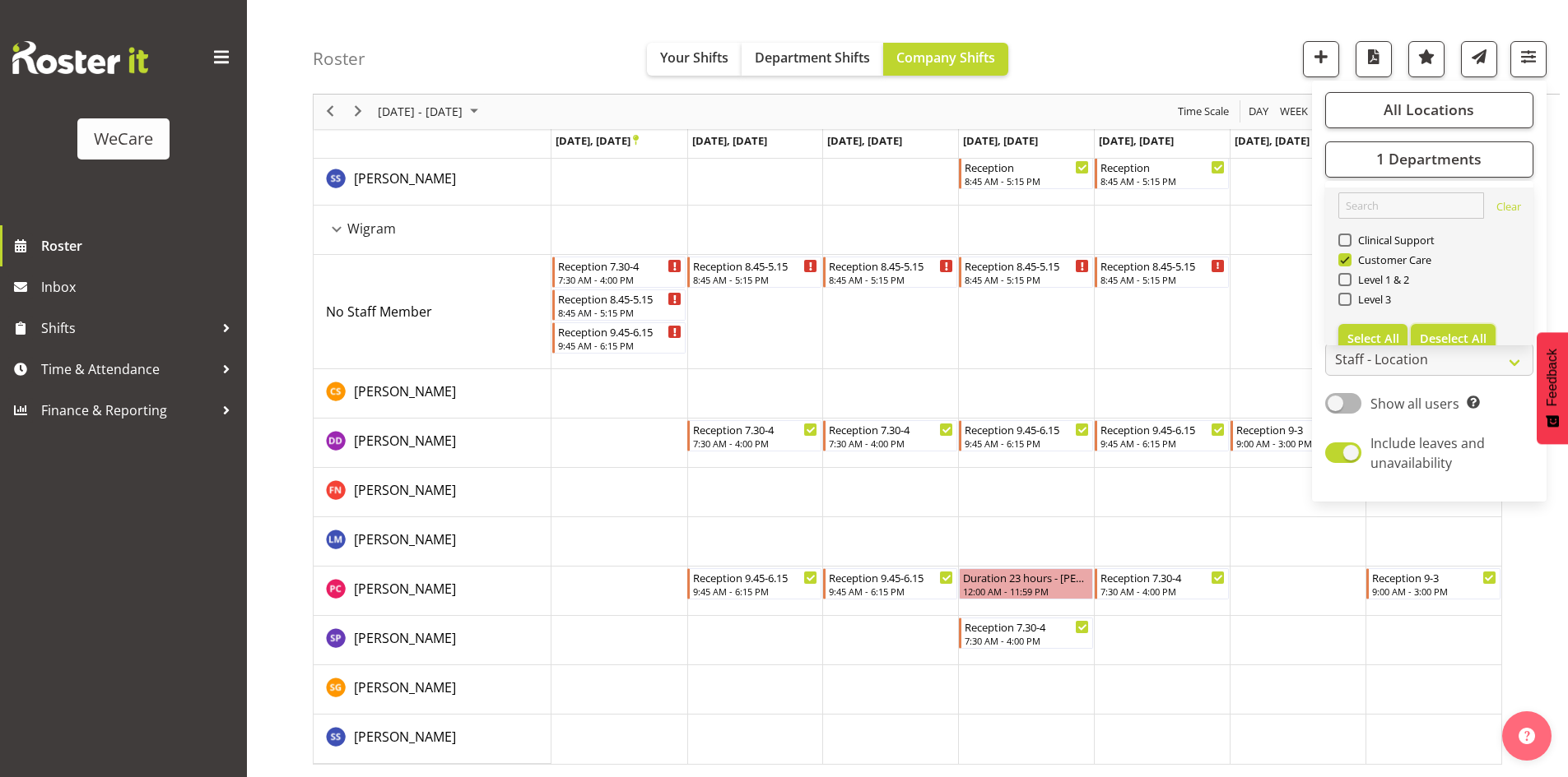
click at [1454, 330] on button "Deselect All" at bounding box center [1453, 338] width 85 height 29
checkbox input "false"
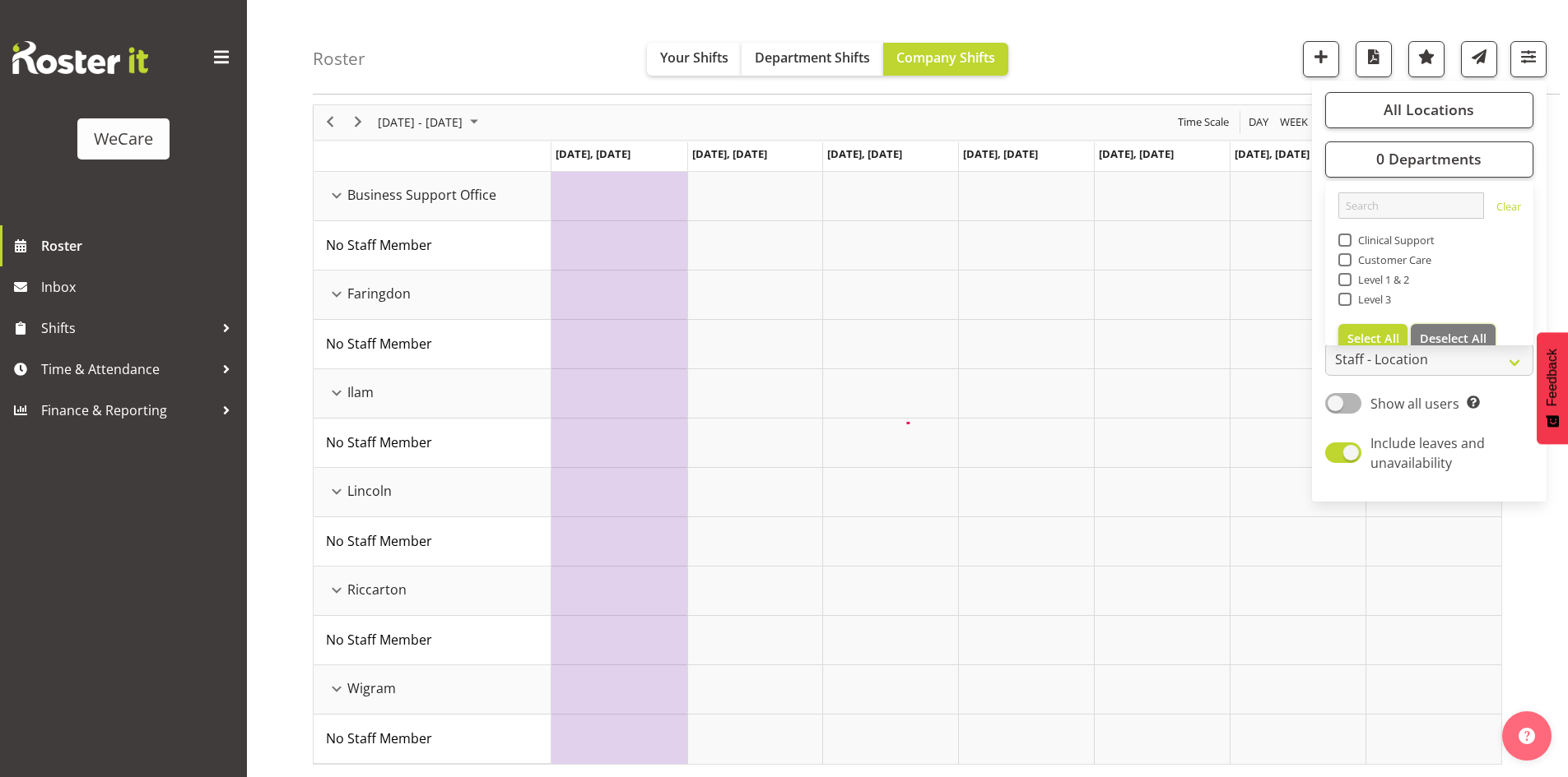
scroll to position [221, 0]
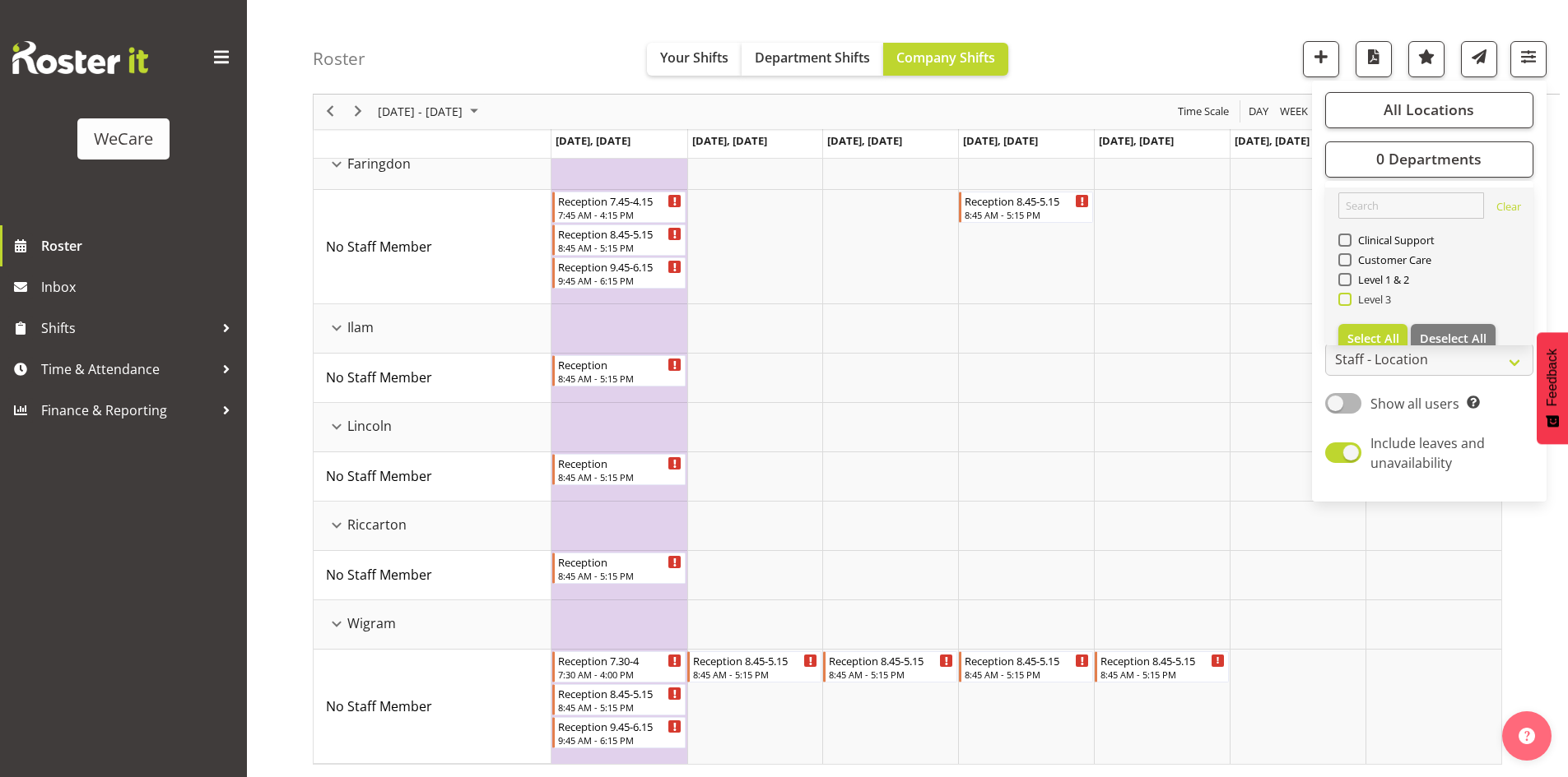
click at [1374, 302] on span "Level 3" at bounding box center [1371, 299] width 41 height 13
click at [1349, 302] on input "Level 3" at bounding box center [1344, 300] width 11 height 11
checkbox input "true"
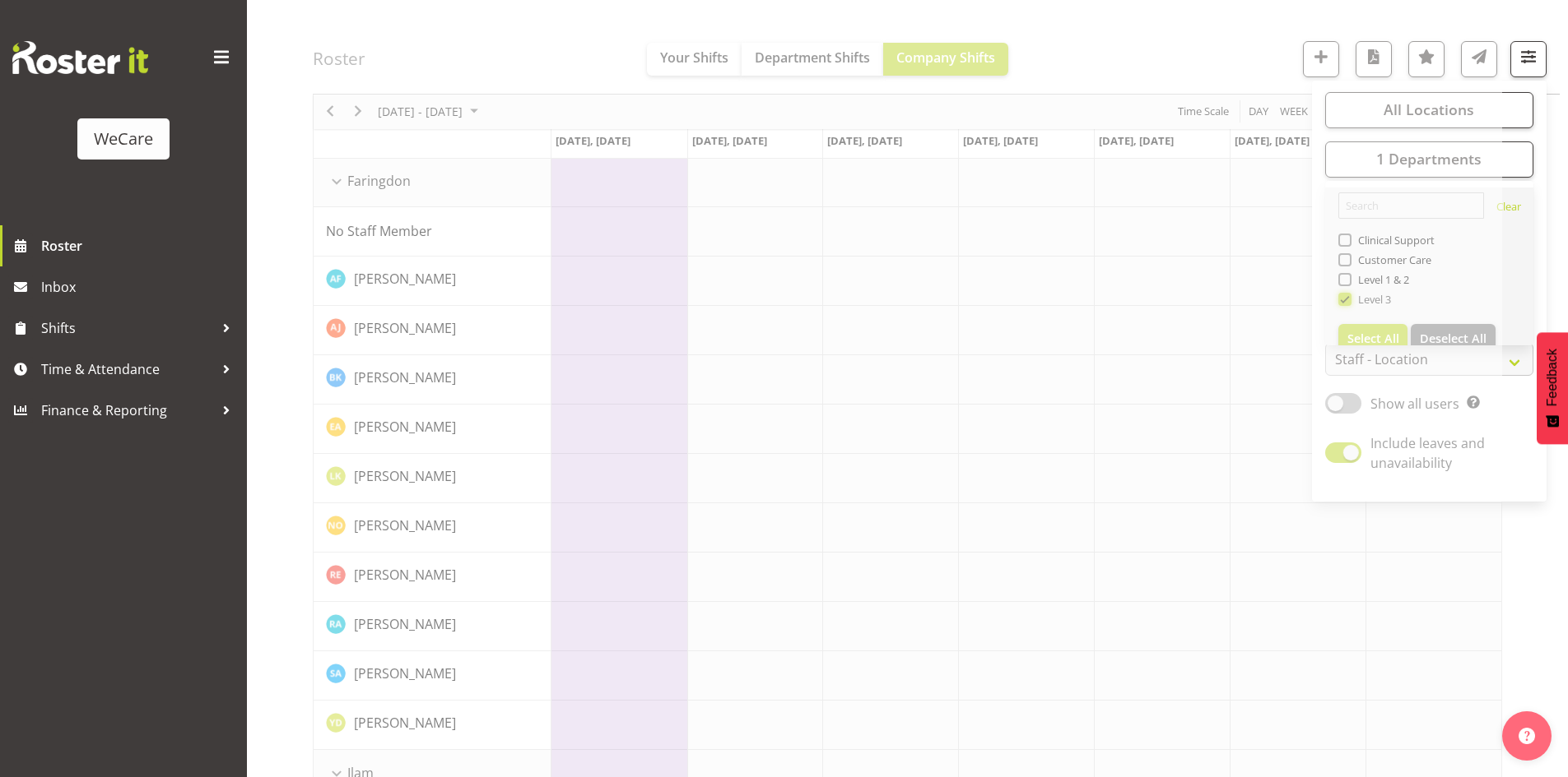
scroll to position [0, 0]
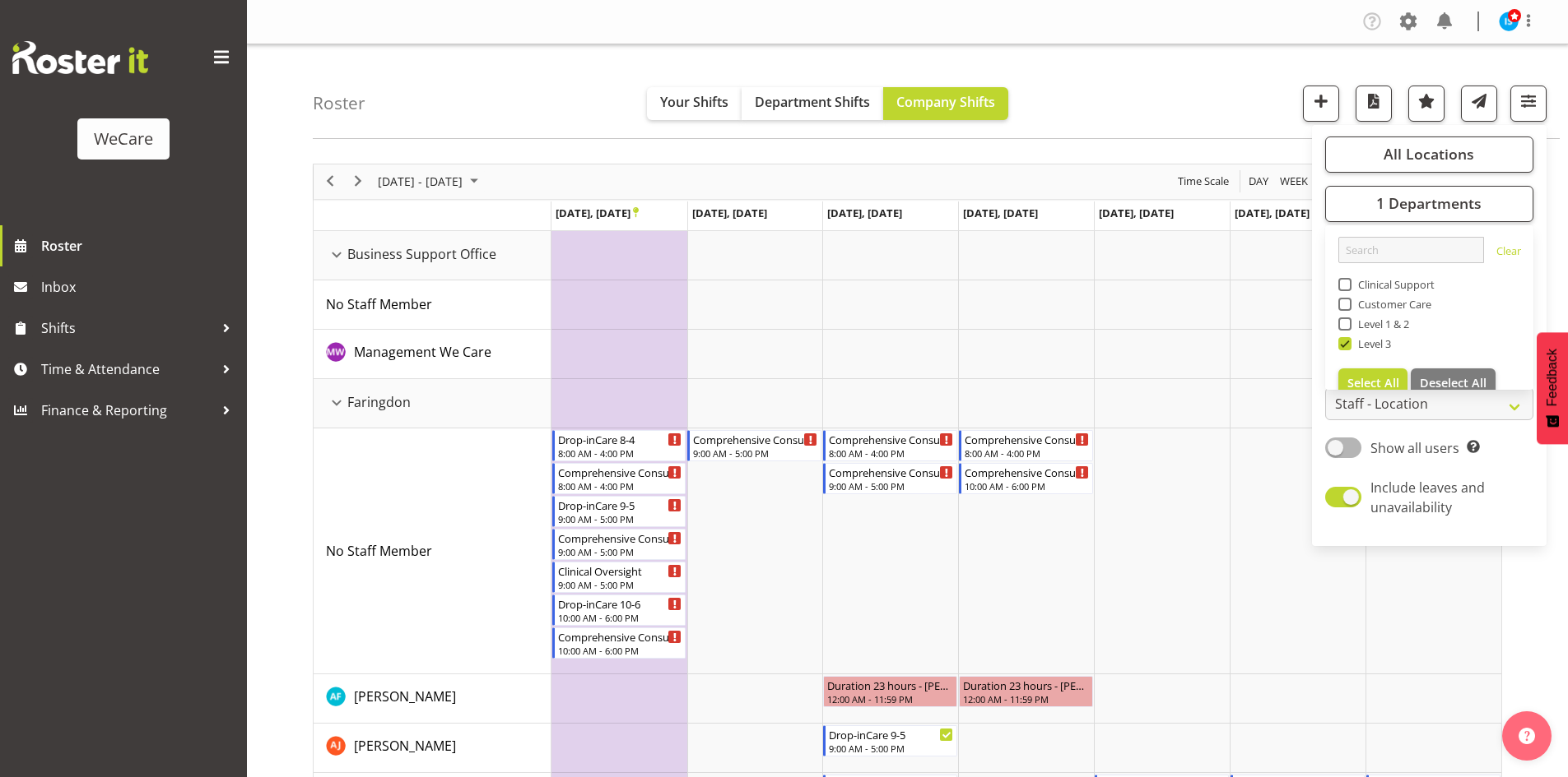
click at [1169, 95] on div "Roster Your Shifts Department Shifts Company Shifts All Locations Clear Busines…" at bounding box center [936, 91] width 1247 height 95
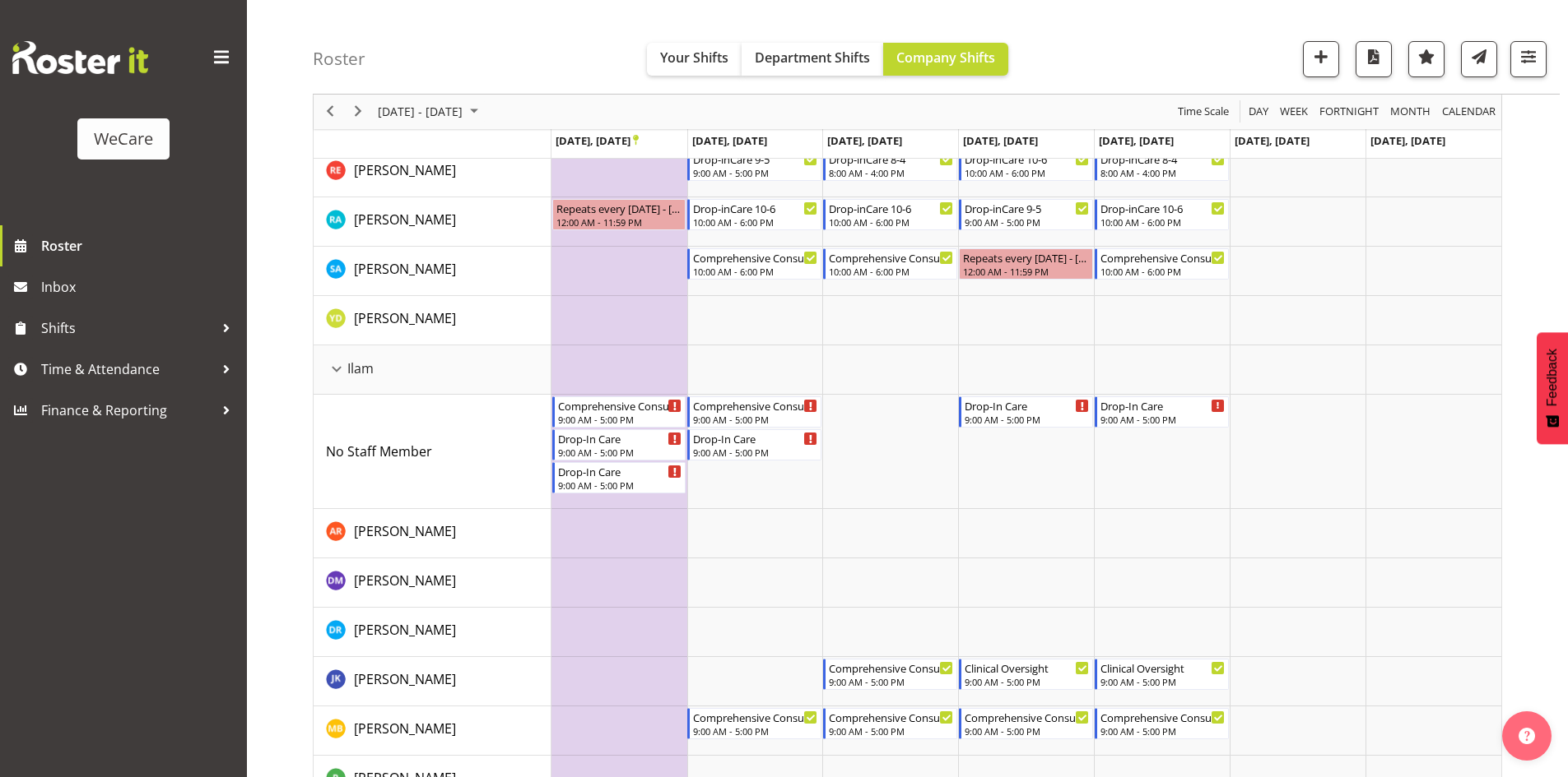
scroll to position [2736, 0]
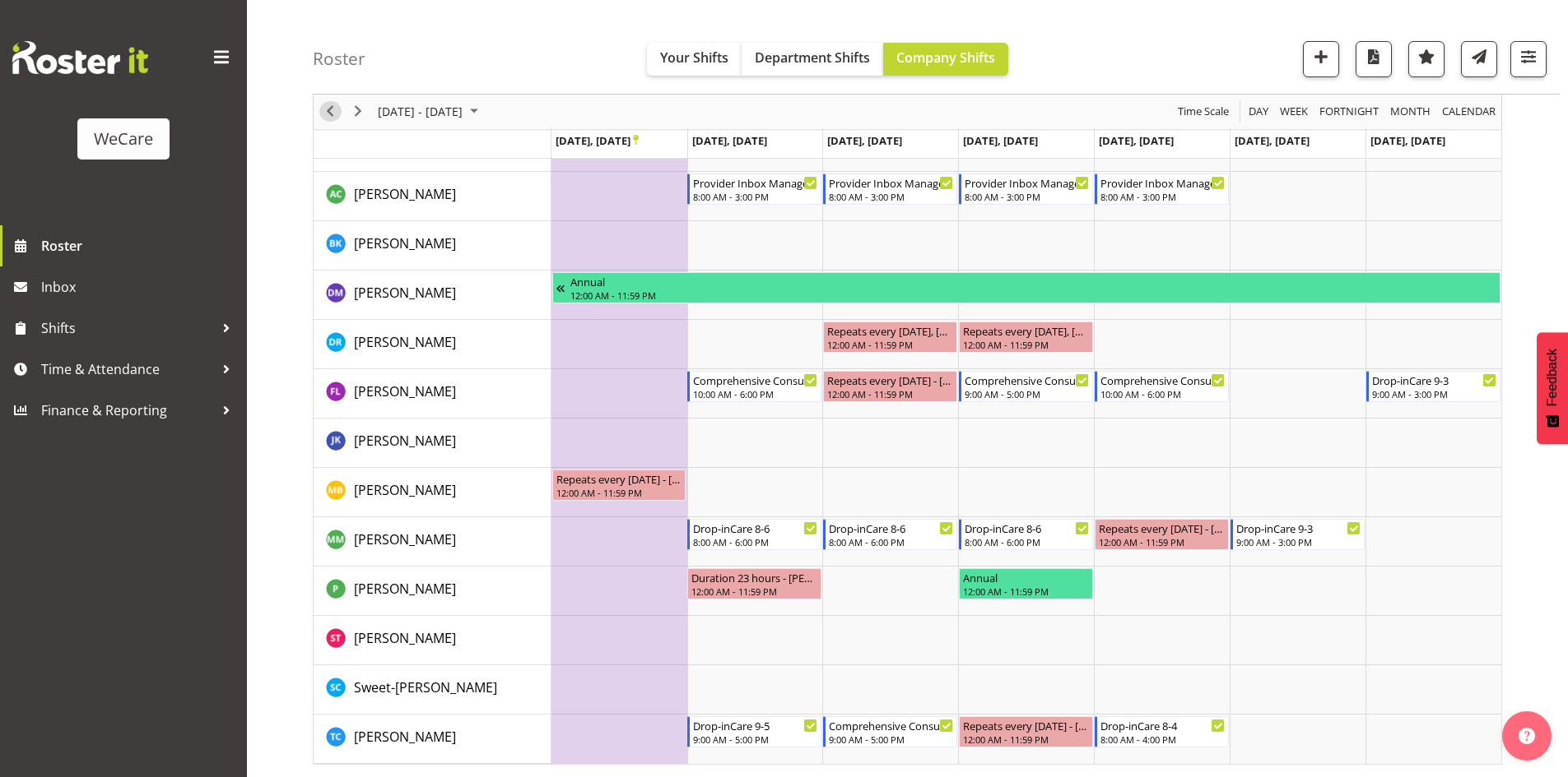
click at [332, 107] on span "Previous" at bounding box center [330, 112] width 19 height 20
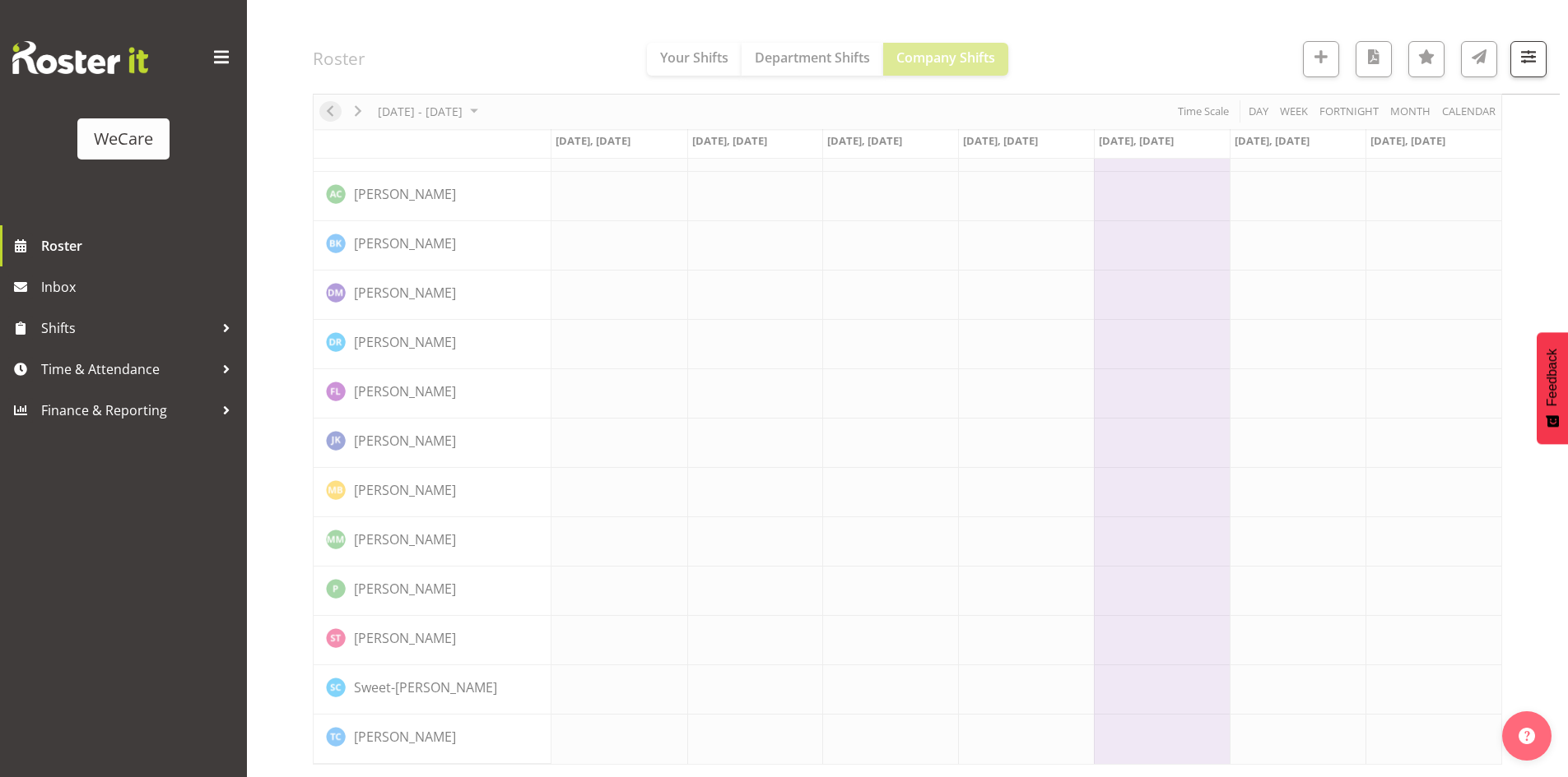
scroll to position [2181, 0]
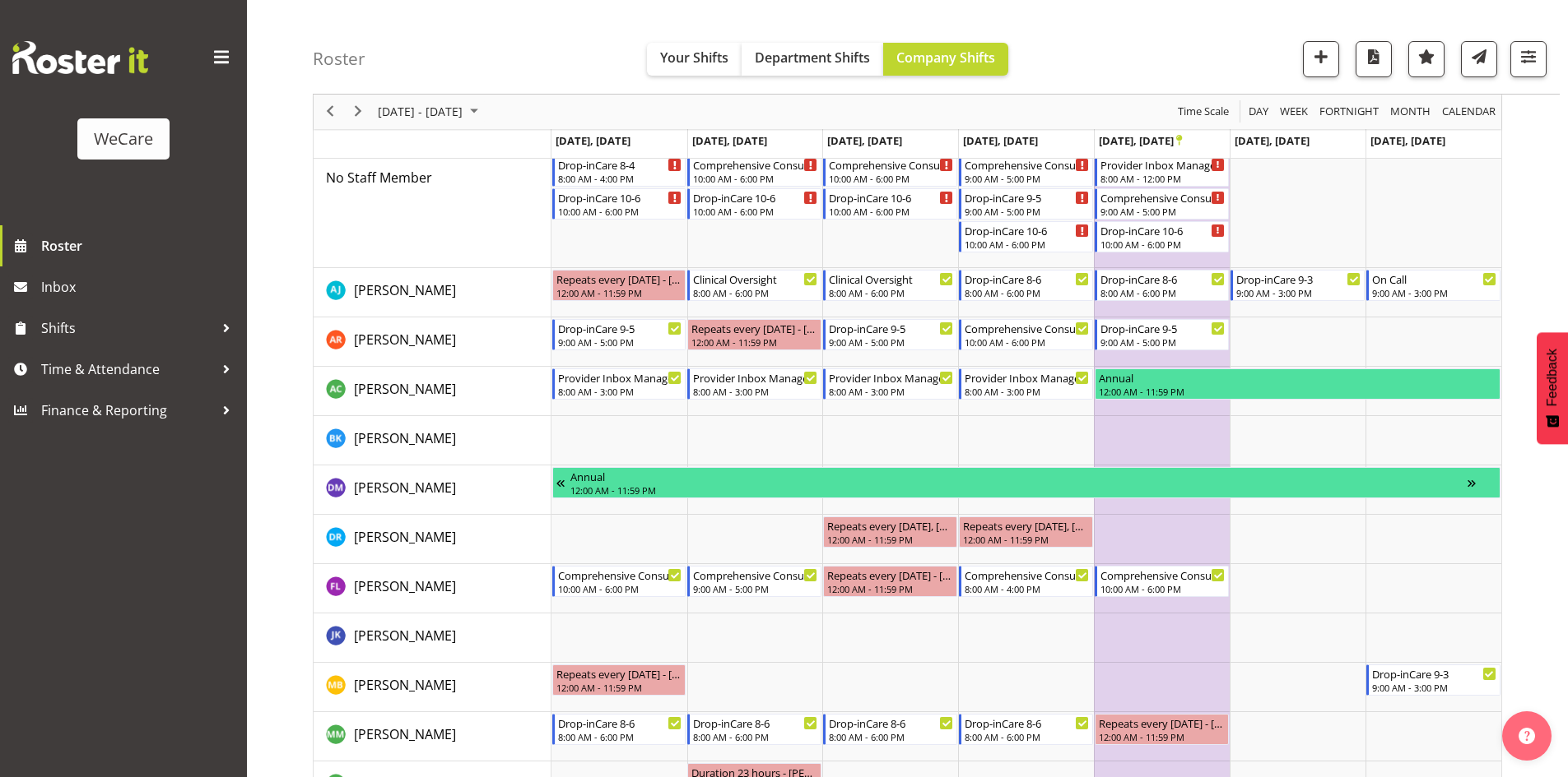
scroll to position [2246, 0]
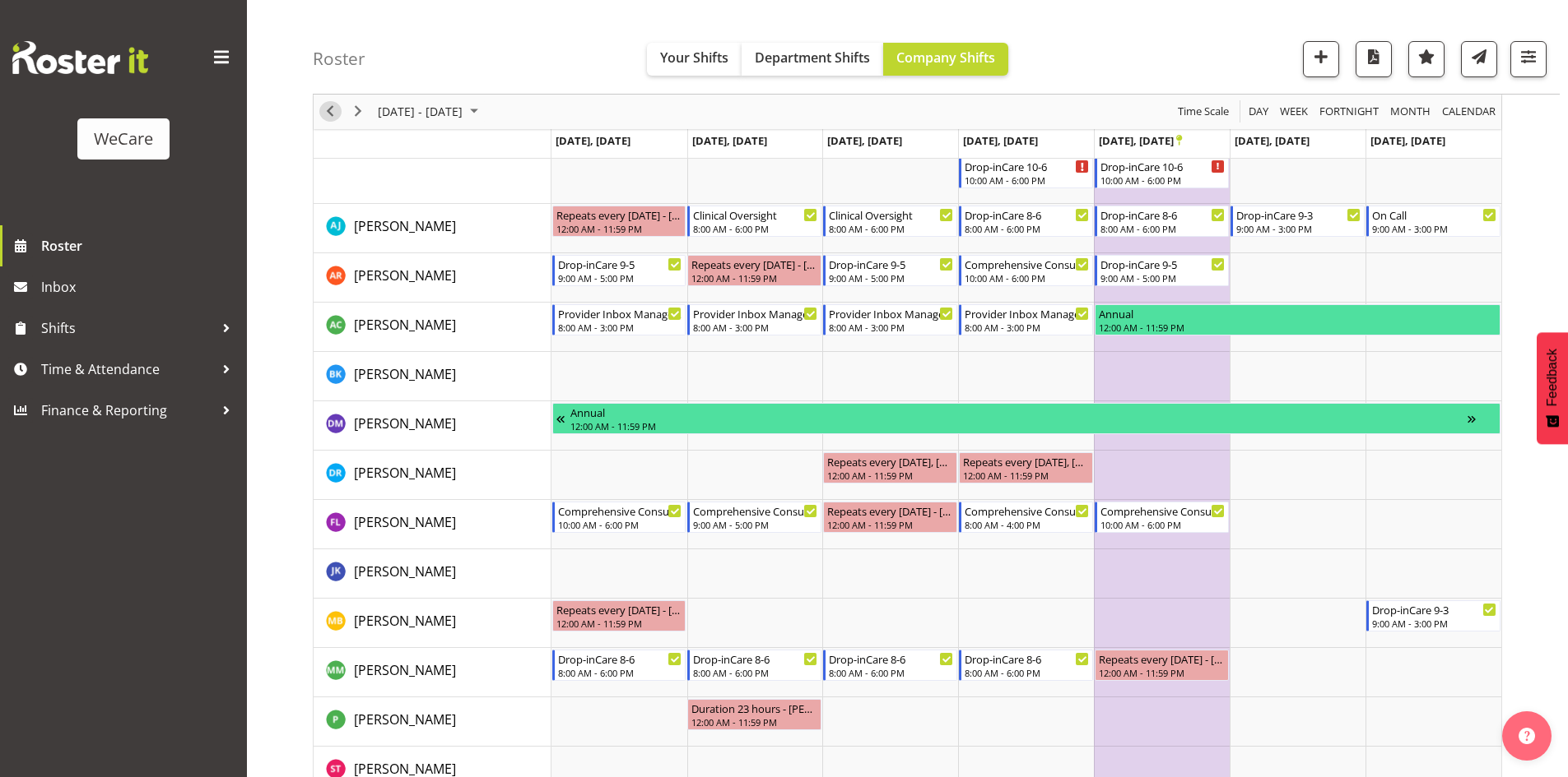
click at [330, 108] on span "Previous" at bounding box center [330, 112] width 19 height 20
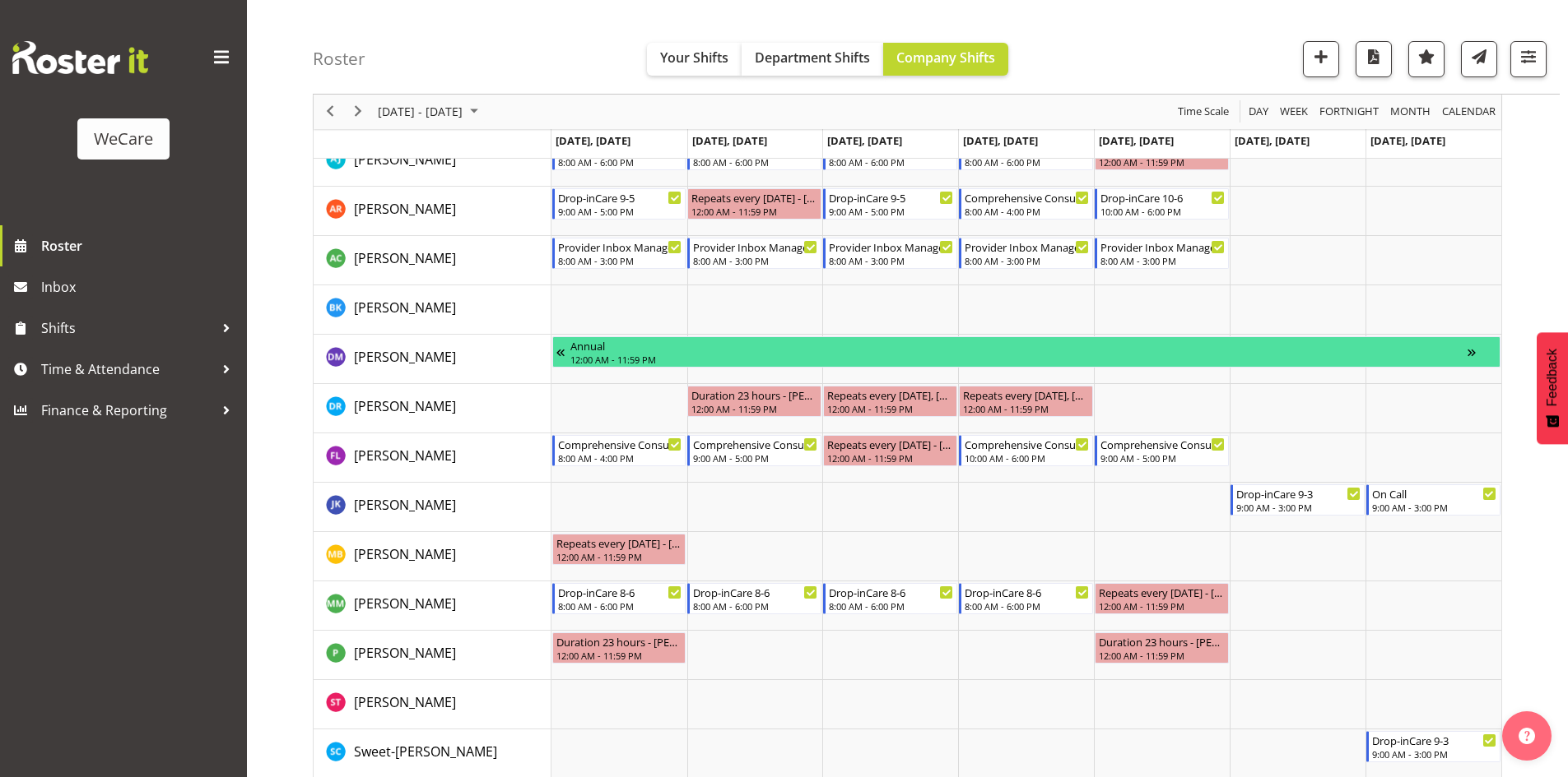
scroll to position [2346, 0]
click at [331, 122] on span "Previous" at bounding box center [330, 112] width 19 height 20
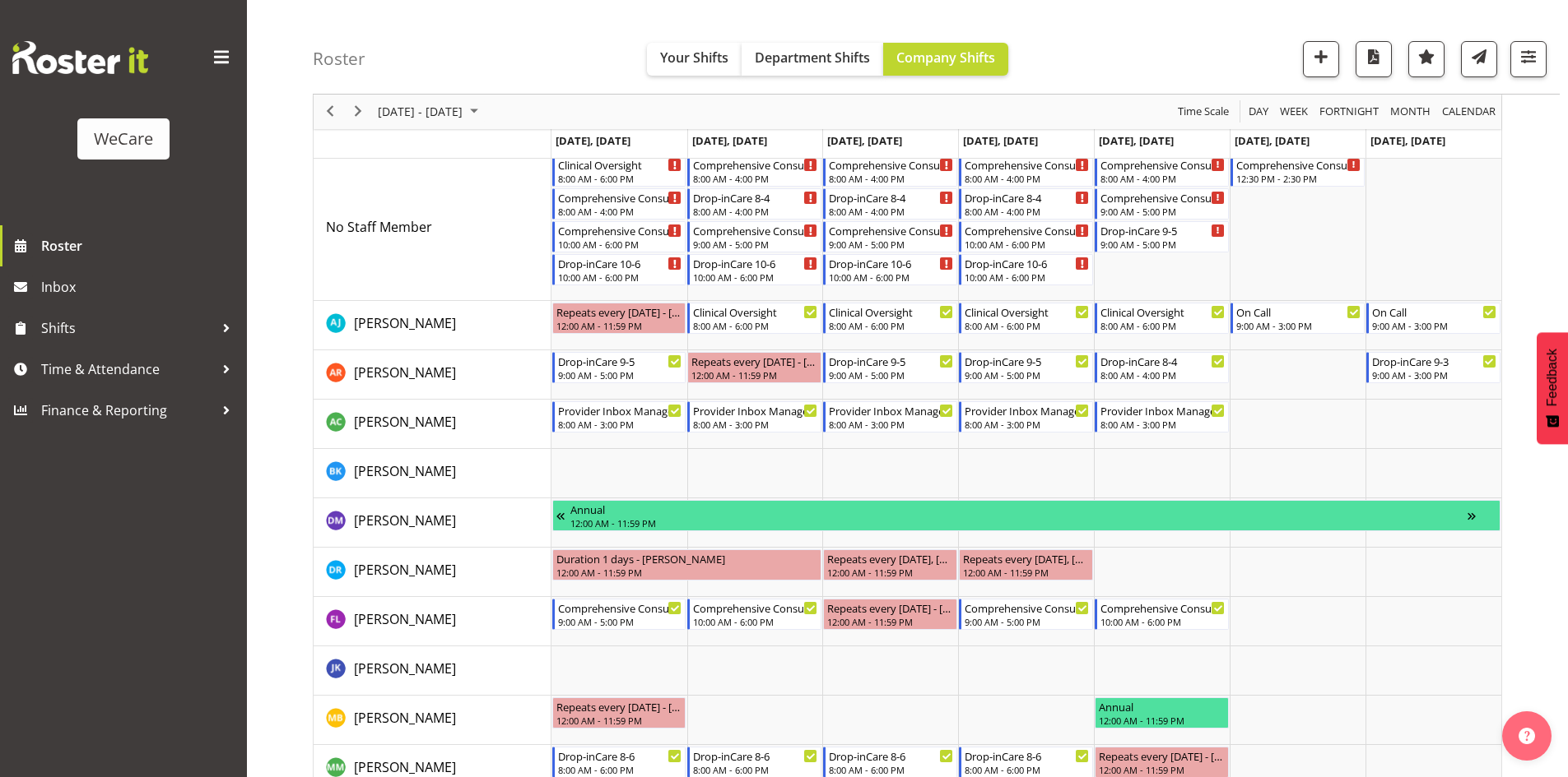
scroll to position [2312, 0]
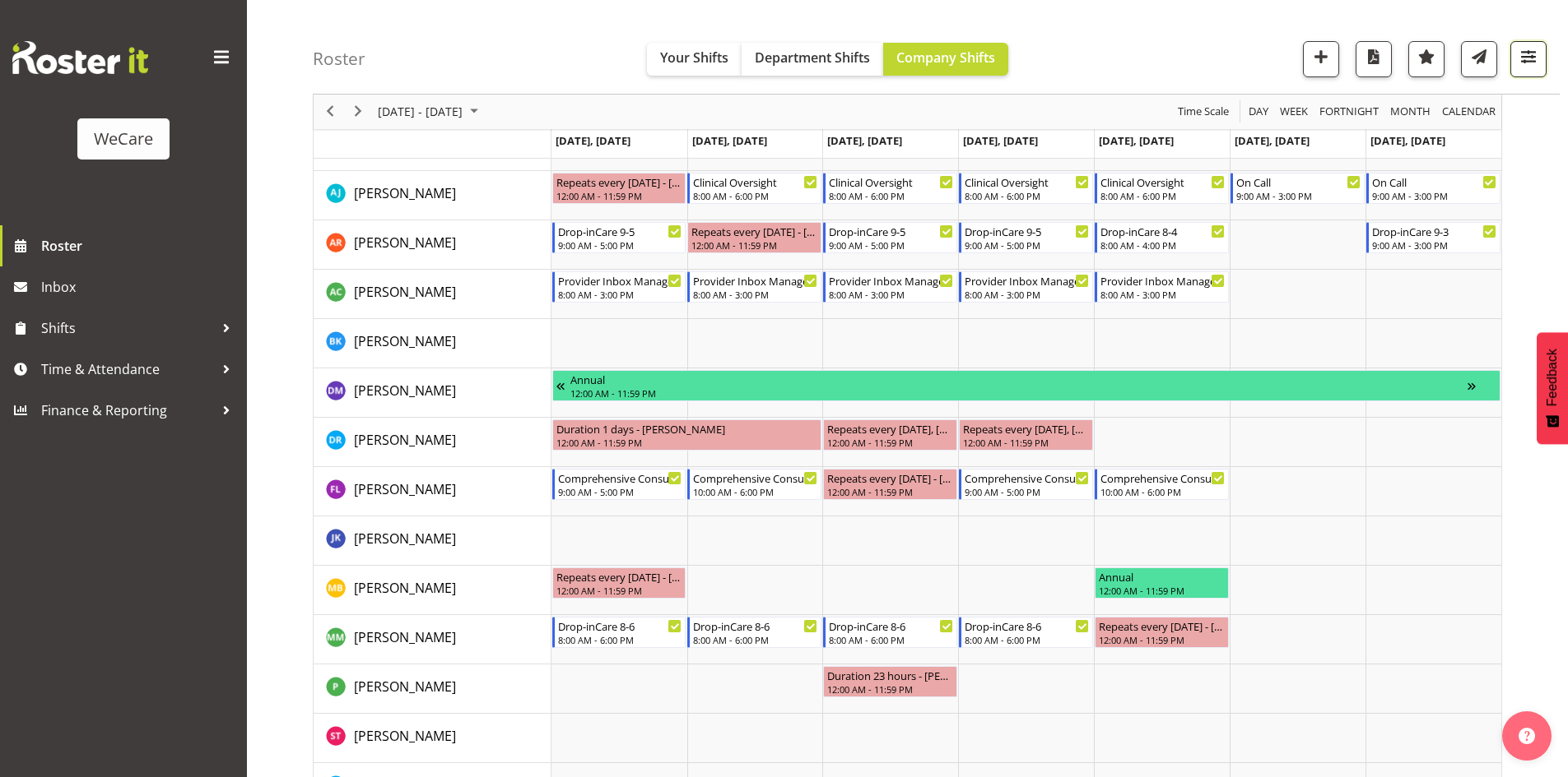
click at [1531, 50] on span "button" at bounding box center [1528, 57] width 21 height 21
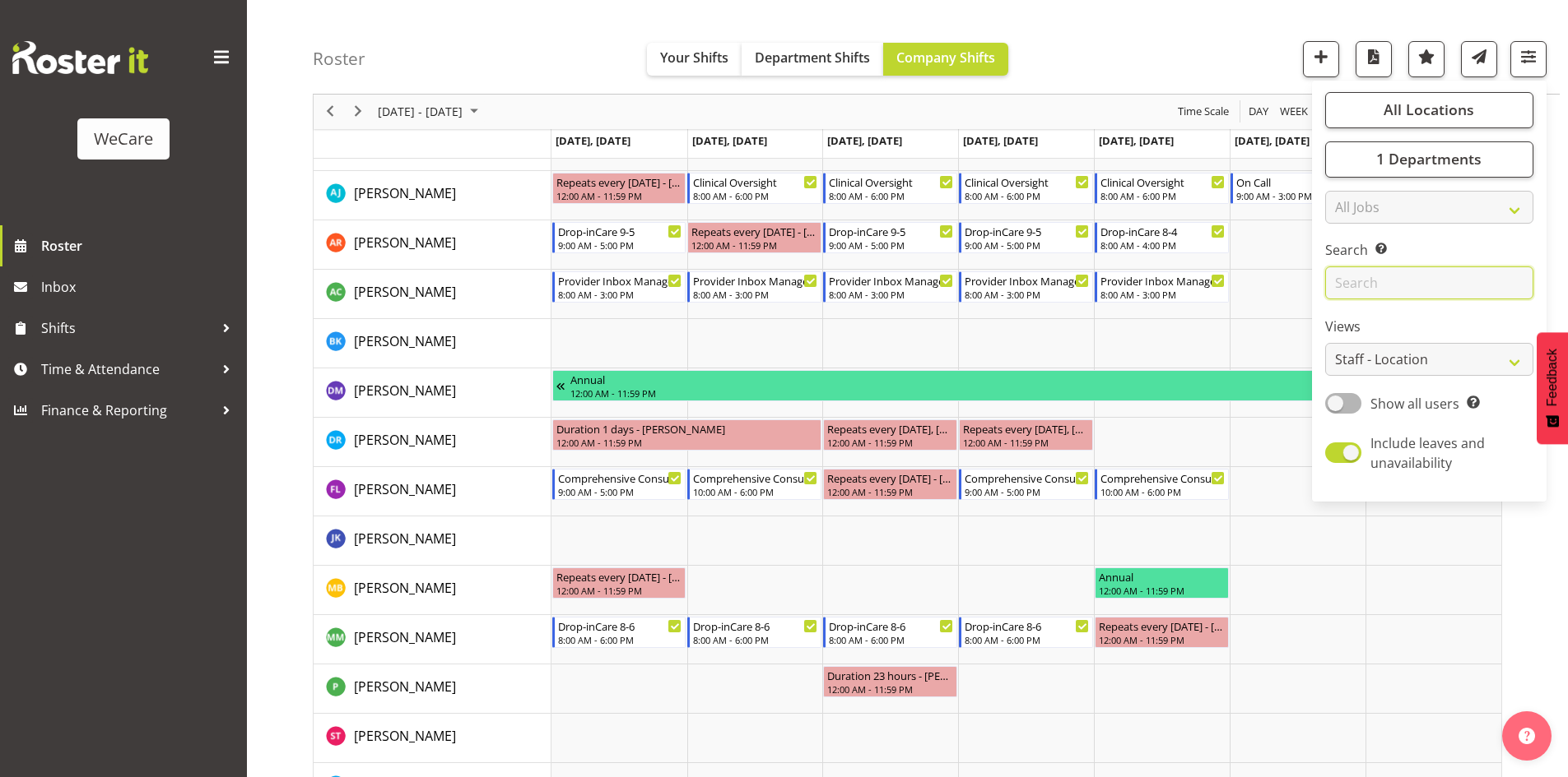
click at [1371, 277] on input "text" at bounding box center [1429, 283] width 208 height 33
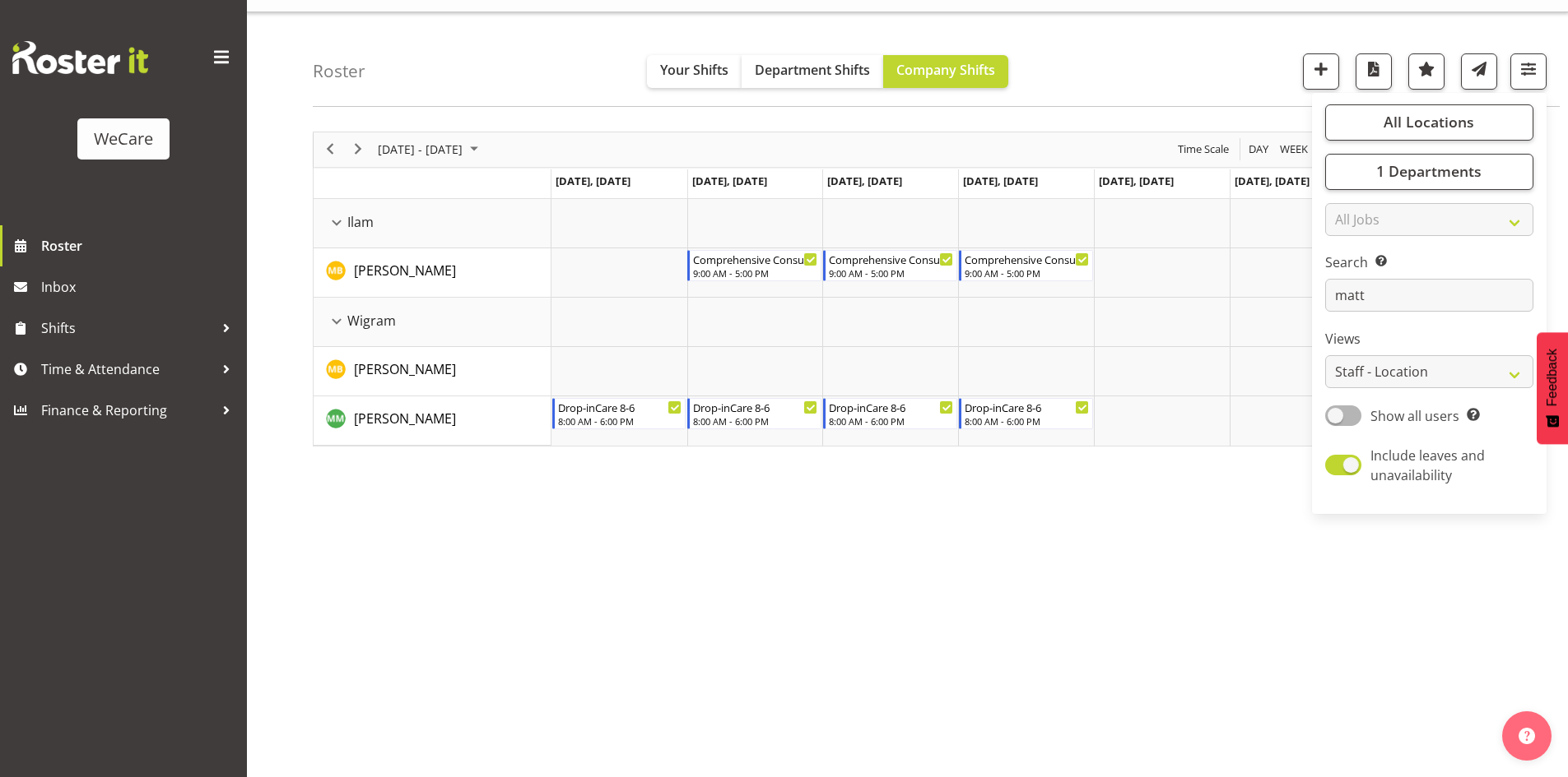
drag, startPoint x: 1022, startPoint y: 653, endPoint x: 1038, endPoint y: 643, distance: 18.9
click at [1023, 651] on div "October 06 - 12, 2025 Today Day Week Fortnight Month calendar Month Agenda Time…" at bounding box center [940, 449] width 1255 height 658
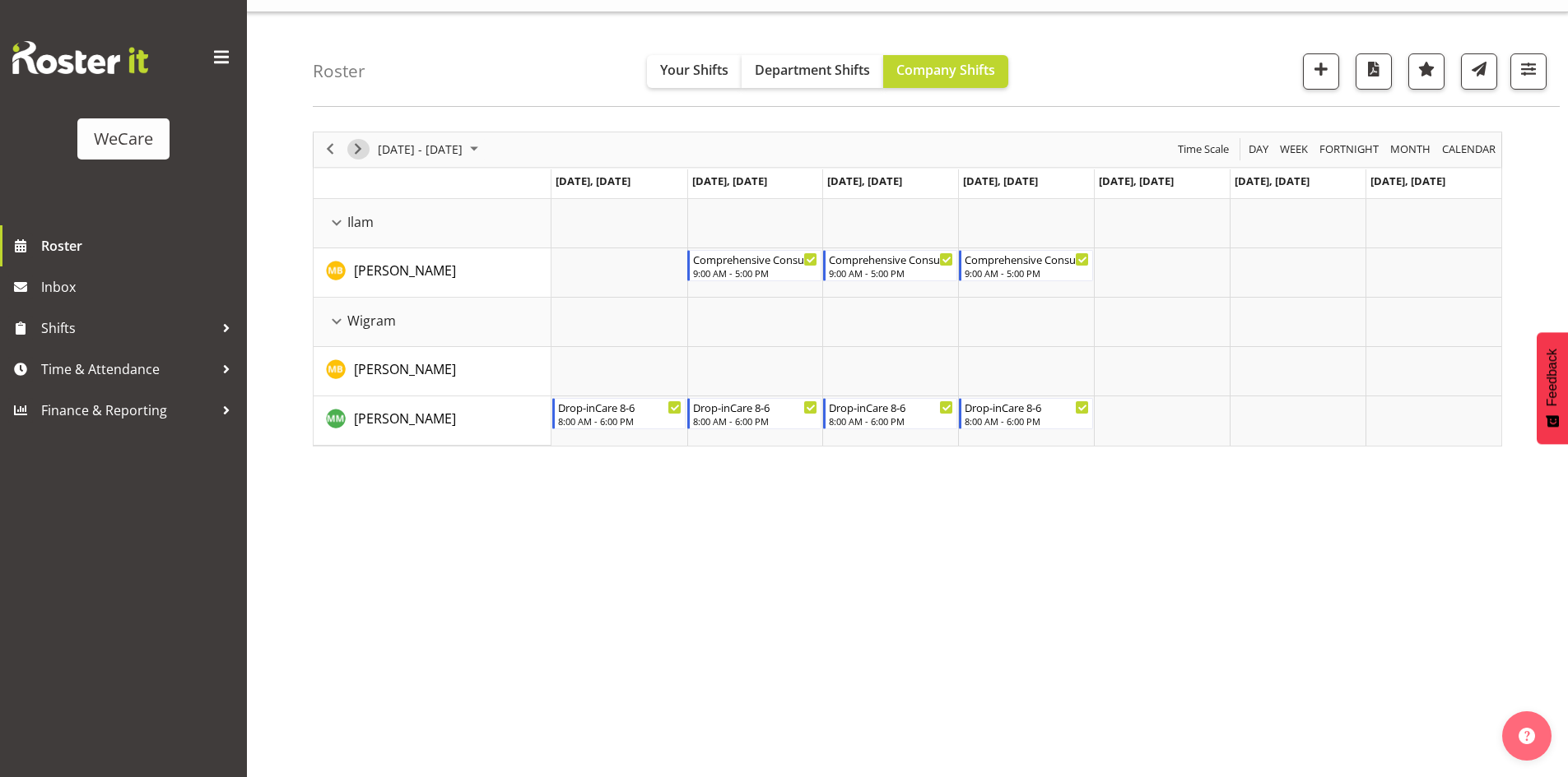
click at [353, 157] on span "Next" at bounding box center [358, 149] width 19 height 20
click at [350, 151] on span "Next" at bounding box center [358, 149] width 19 height 20
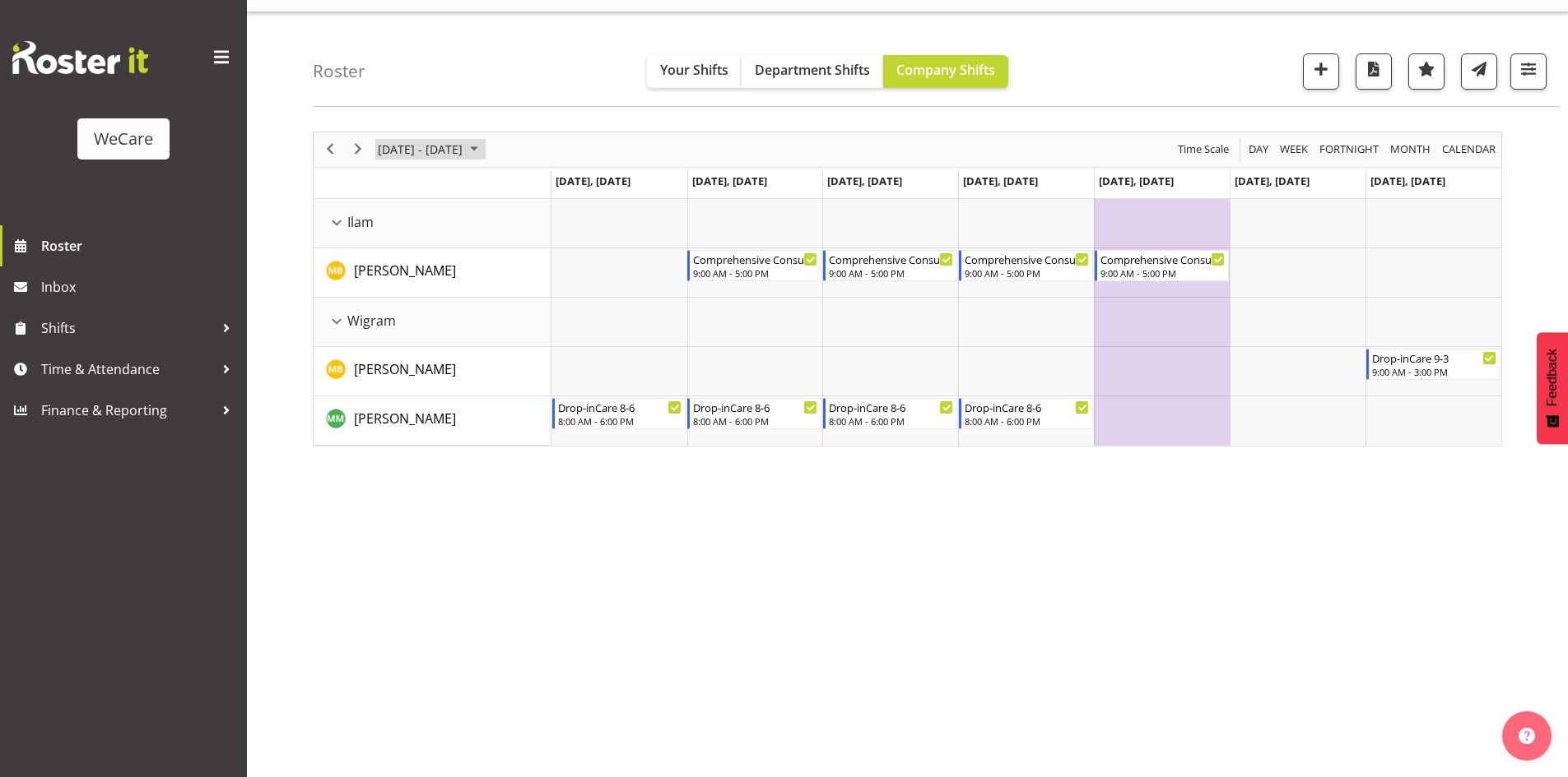
click at [447, 149] on span "October 20 - 26, 2025" at bounding box center [420, 149] width 88 height 20
click at [468, 244] on span "2" at bounding box center [475, 248] width 25 height 25
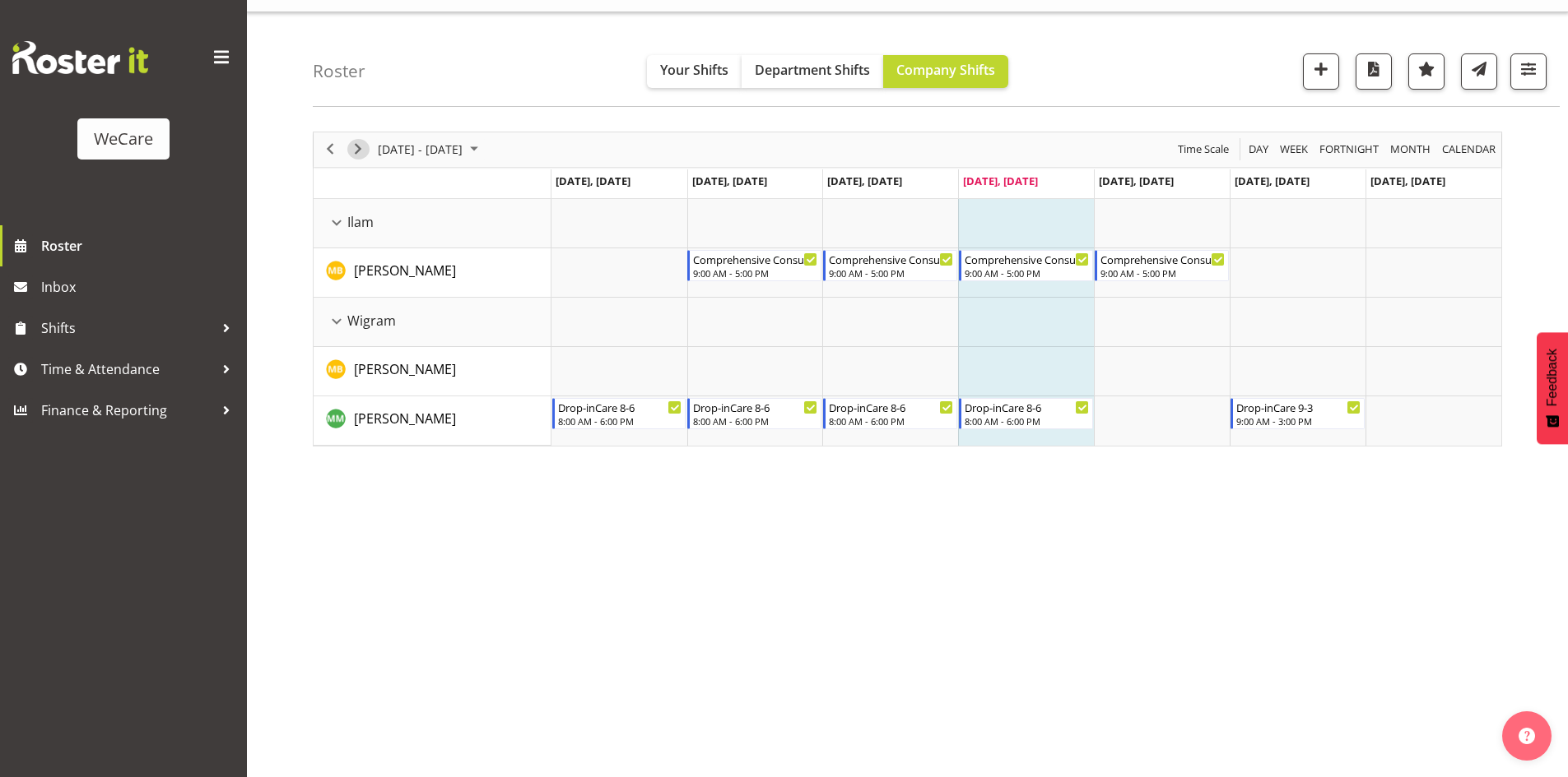
click at [366, 150] on span "Next" at bounding box center [358, 149] width 19 height 20
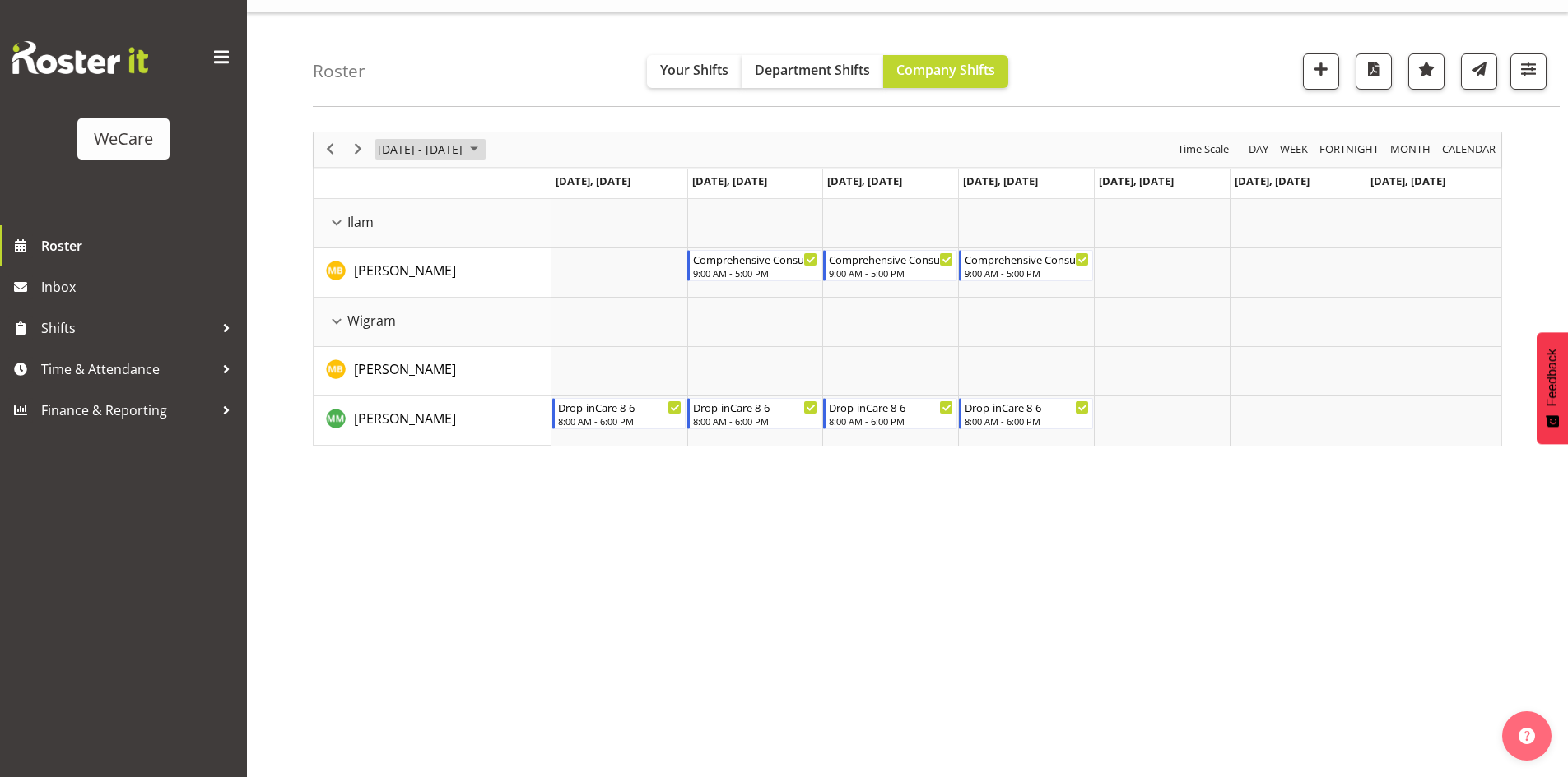
click at [413, 145] on span "October 06 - 12, 2025" at bounding box center [420, 149] width 88 height 20
click at [403, 299] on span "13" at bounding box center [395, 304] width 25 height 25
click at [446, 152] on span "October 13 - 19, 2025" at bounding box center [420, 149] width 88 height 20
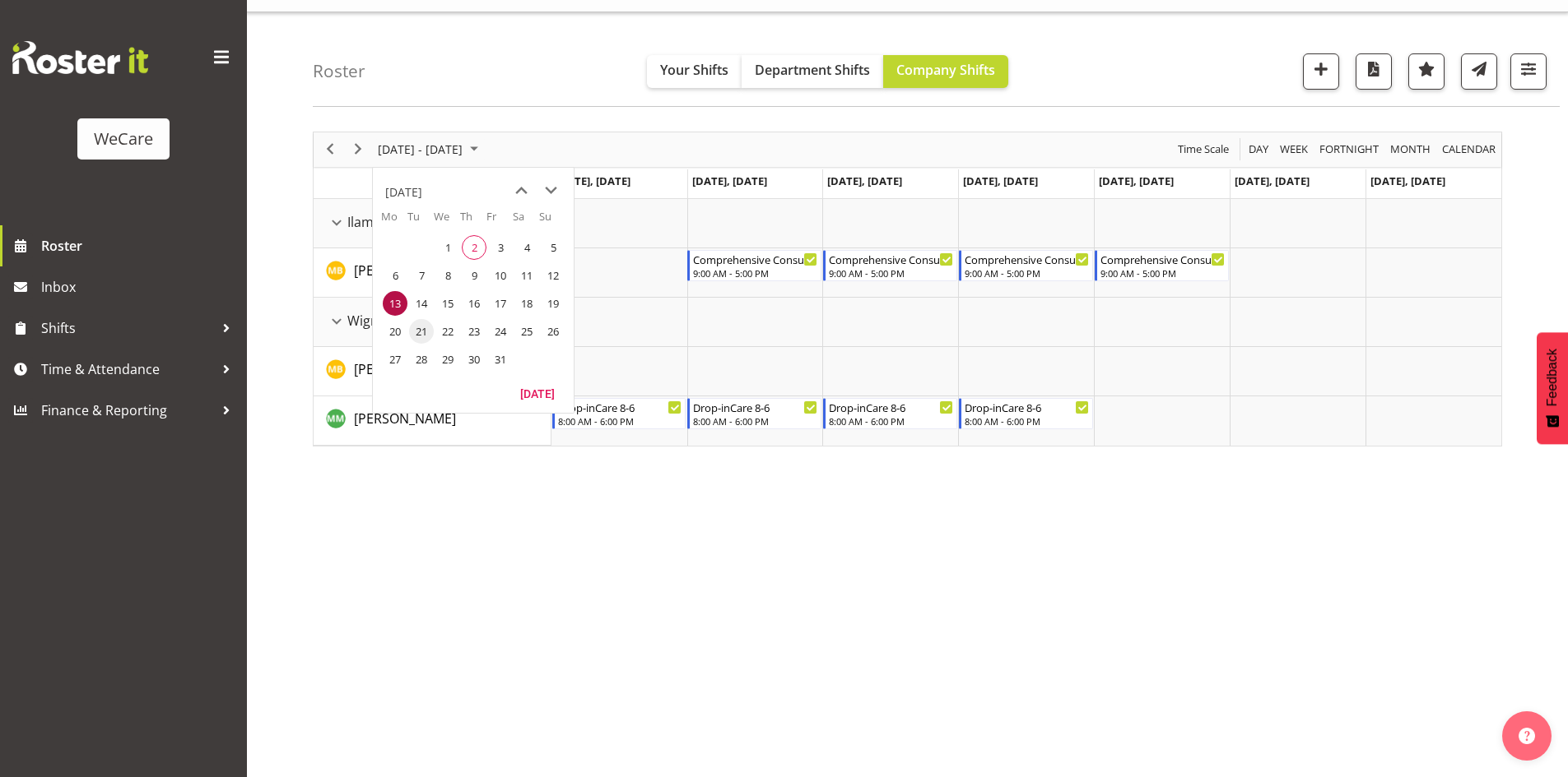
click at [418, 320] on span "21" at bounding box center [421, 332] width 25 height 25
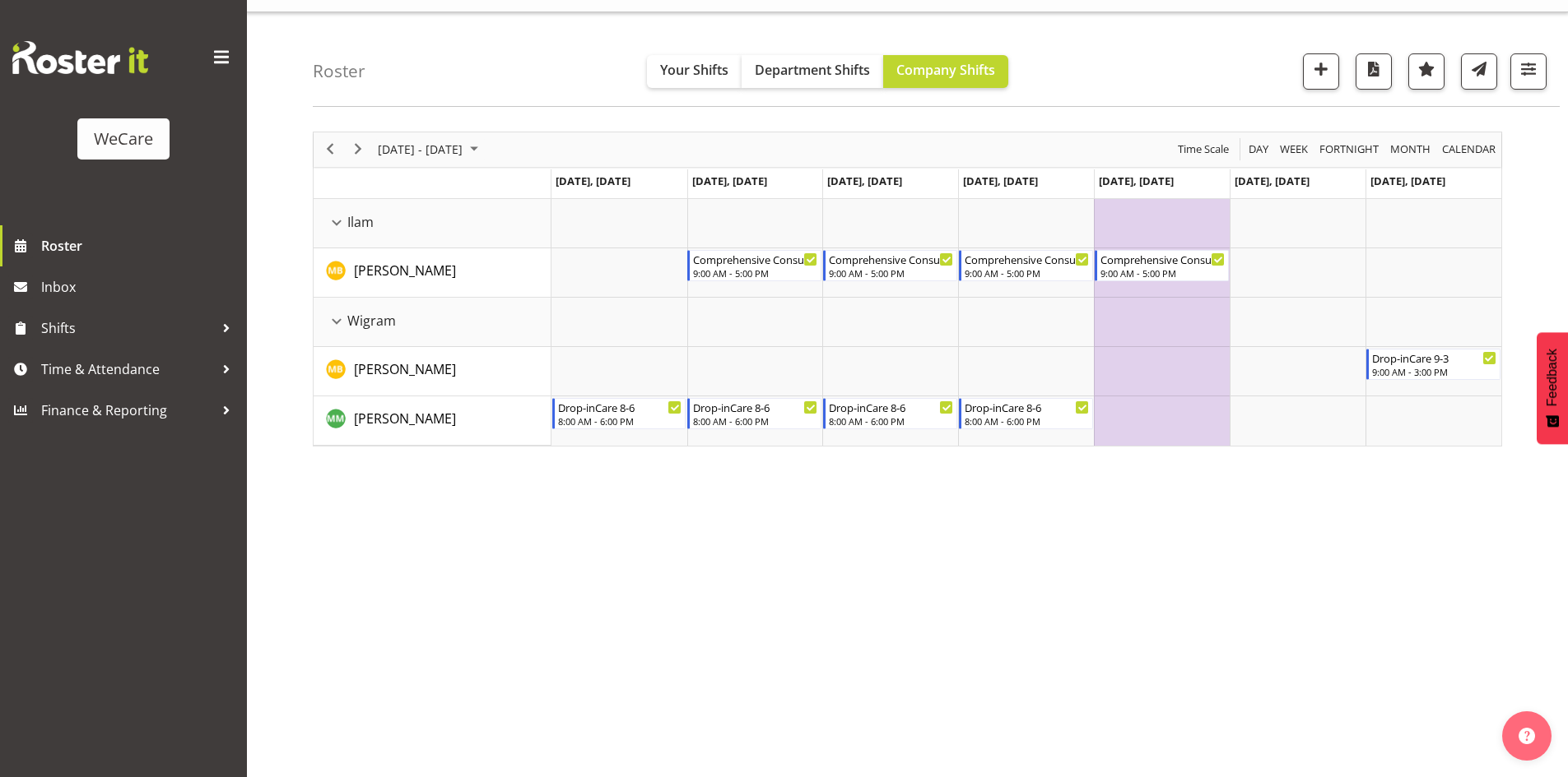
click at [462, 158] on span "October 20 - 26, 2025" at bounding box center [420, 149] width 88 height 20
click at [411, 358] on span "28" at bounding box center [421, 359] width 25 height 25
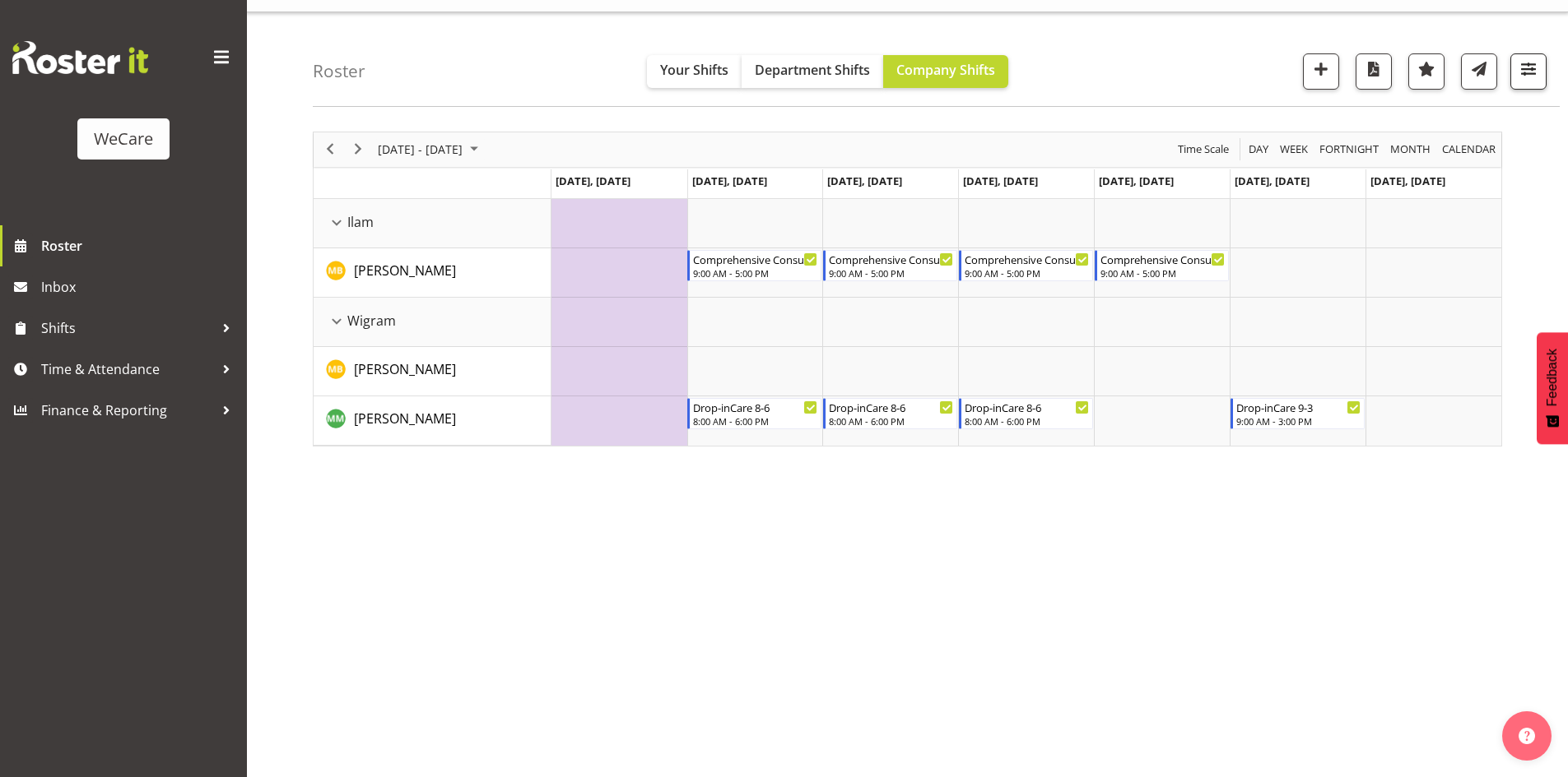
drag, startPoint x: 1556, startPoint y: 61, endPoint x: 1541, endPoint y: 64, distance: 15.3
click at [1556, 61] on div "Roster Your Shifts Department Shifts Company Shifts All Locations Clear Busines…" at bounding box center [936, 59] width 1247 height 95
drag, startPoint x: 1541, startPoint y: 64, endPoint x: 1533, endPoint y: 373, distance: 309.1
click at [1539, 64] on button "button" at bounding box center [1528, 71] width 36 height 36
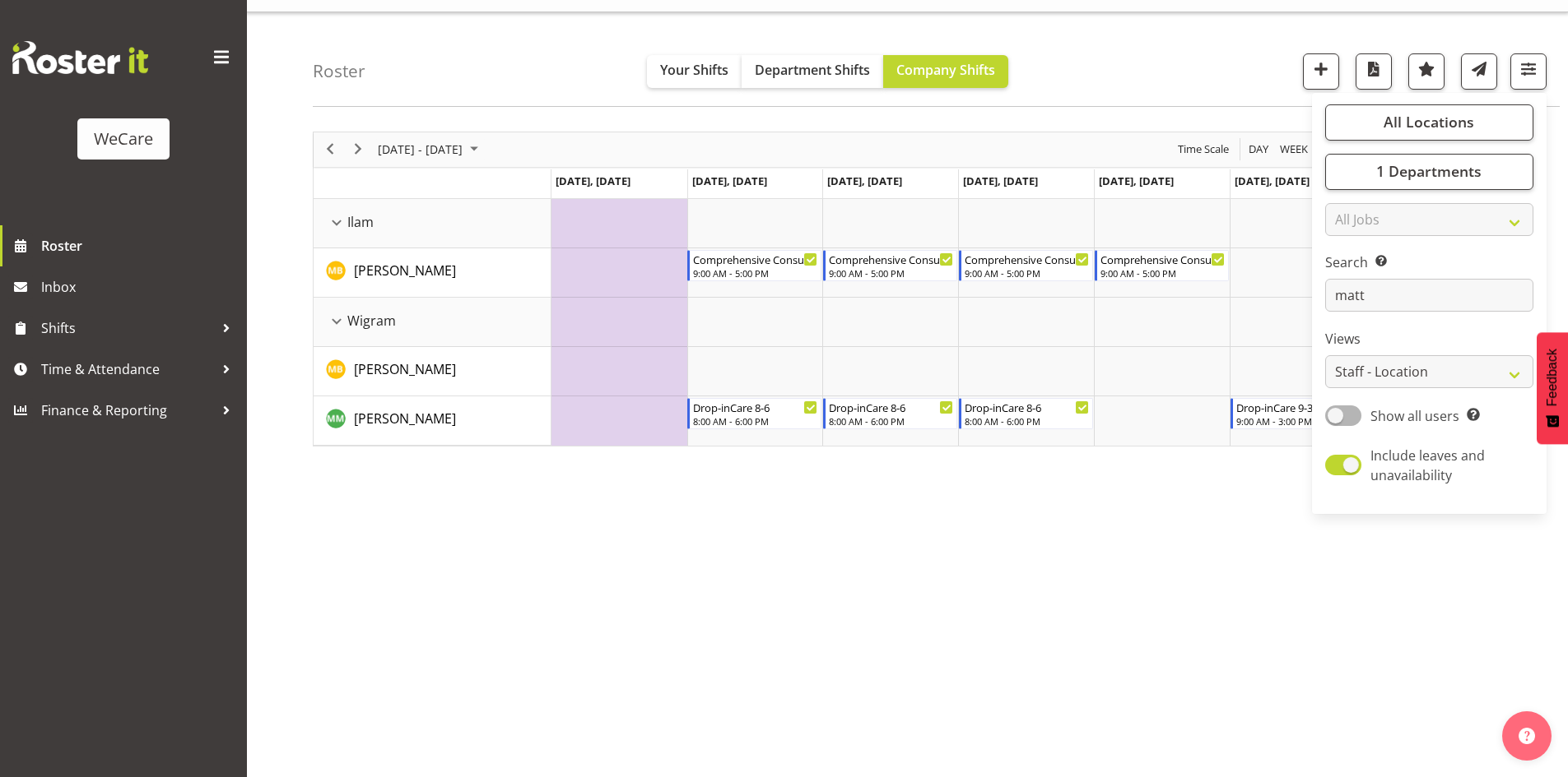
click at [1408, 276] on div "Search Search for a particular employee matt" at bounding box center [1429, 281] width 208 height 59
click at [1407, 287] on input "matt" at bounding box center [1429, 295] width 208 height 33
type input "m"
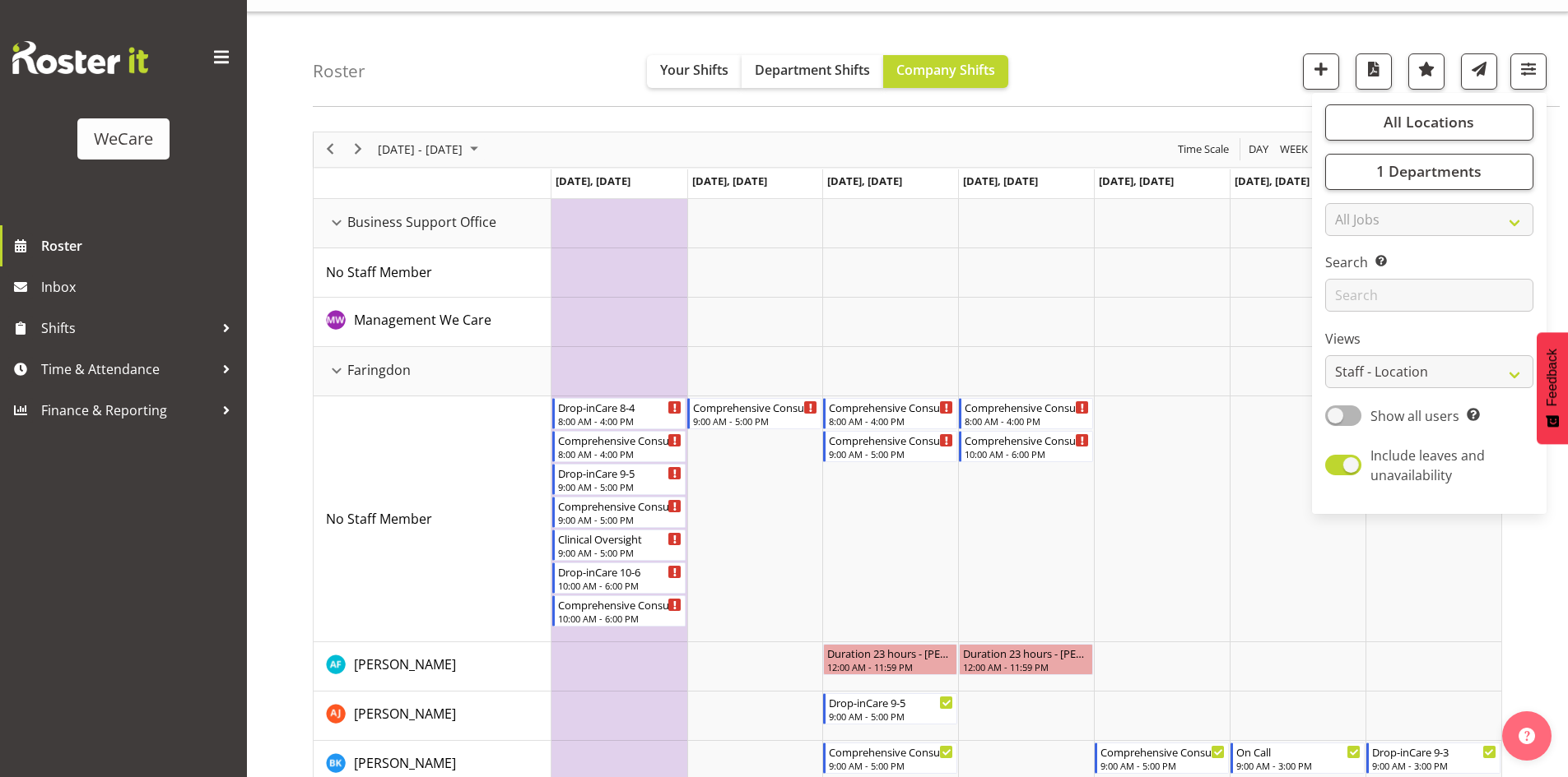
click at [1091, 62] on div "Roster Your Shifts Department Shifts Company Shifts All Locations Clear Busines…" at bounding box center [936, 59] width 1247 height 95
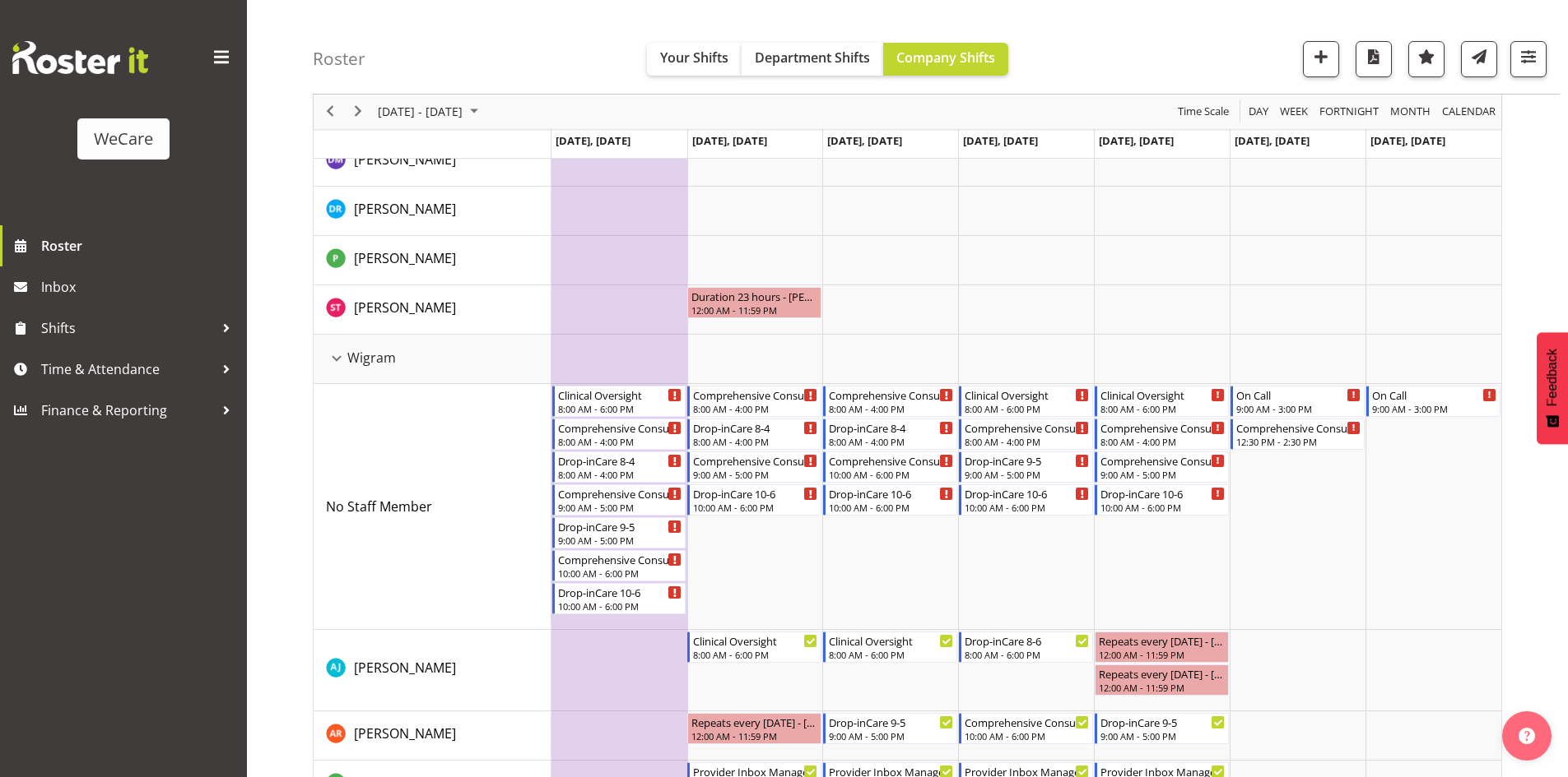
scroll to position [2736, 0]
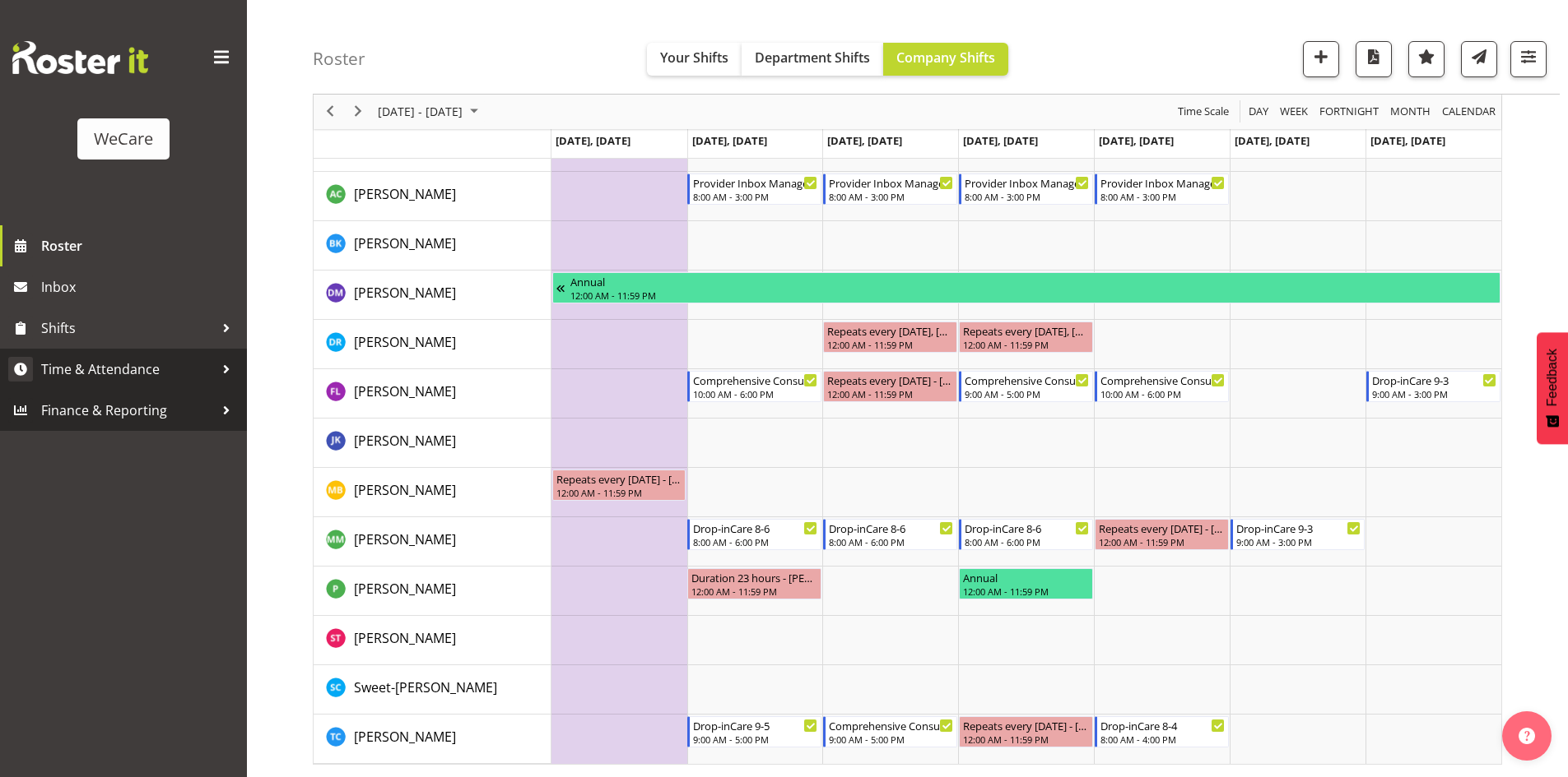
click at [99, 377] on span "Time & Attendance" at bounding box center [127, 369] width 173 height 25
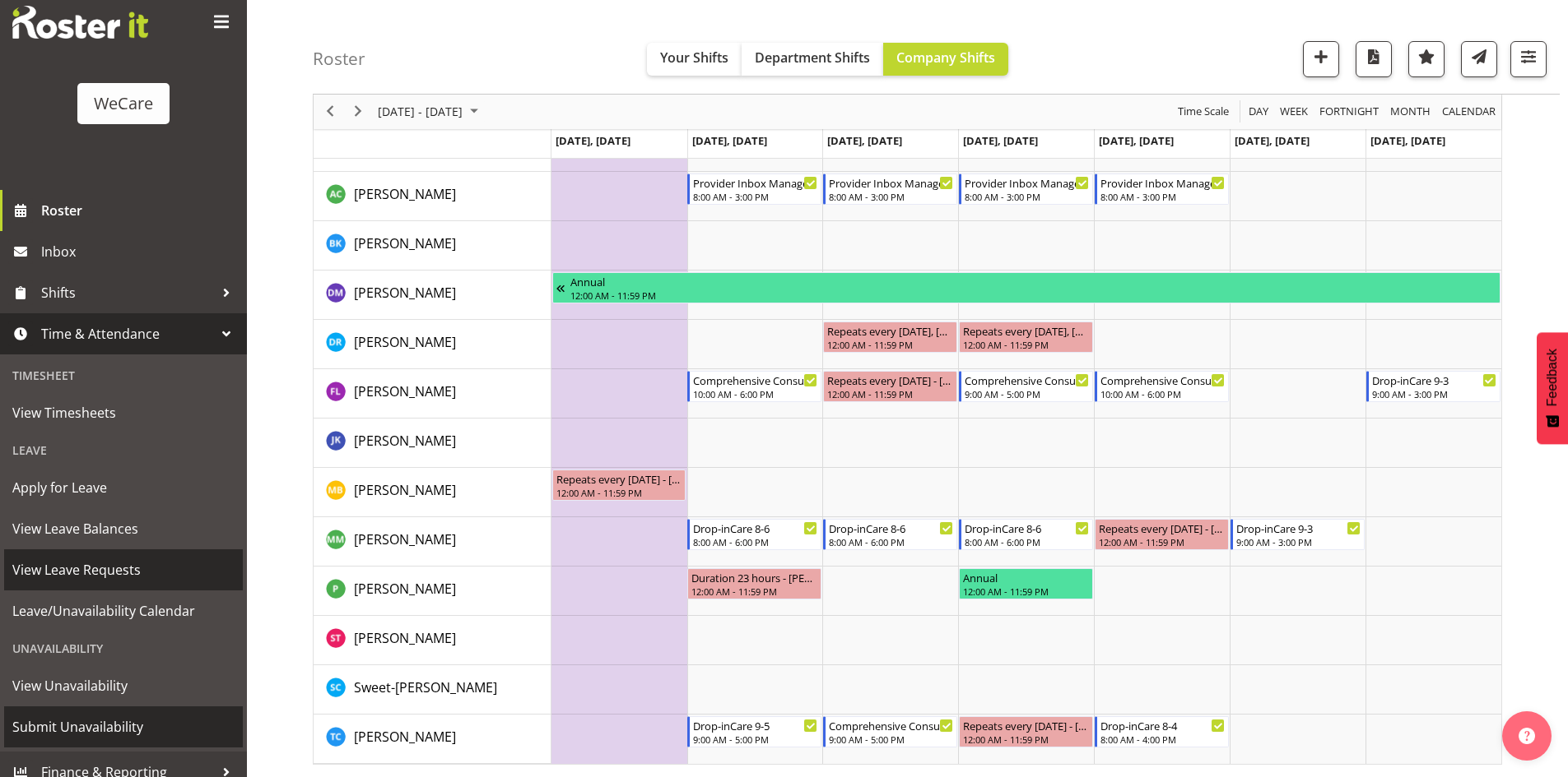
scroll to position [51, 0]
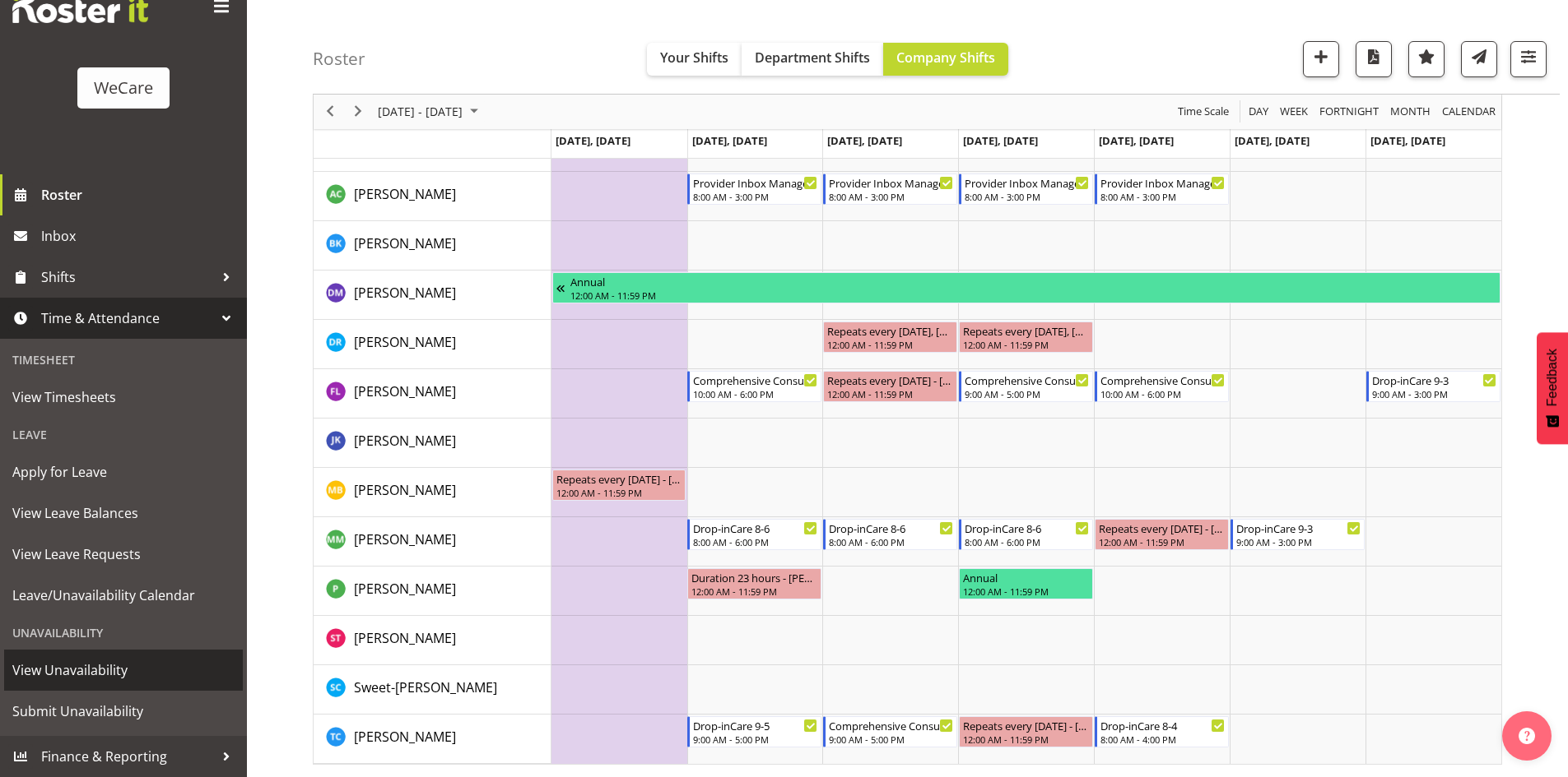
click at [108, 673] on span "View Unavailability" at bounding box center [123, 671] width 222 height 25
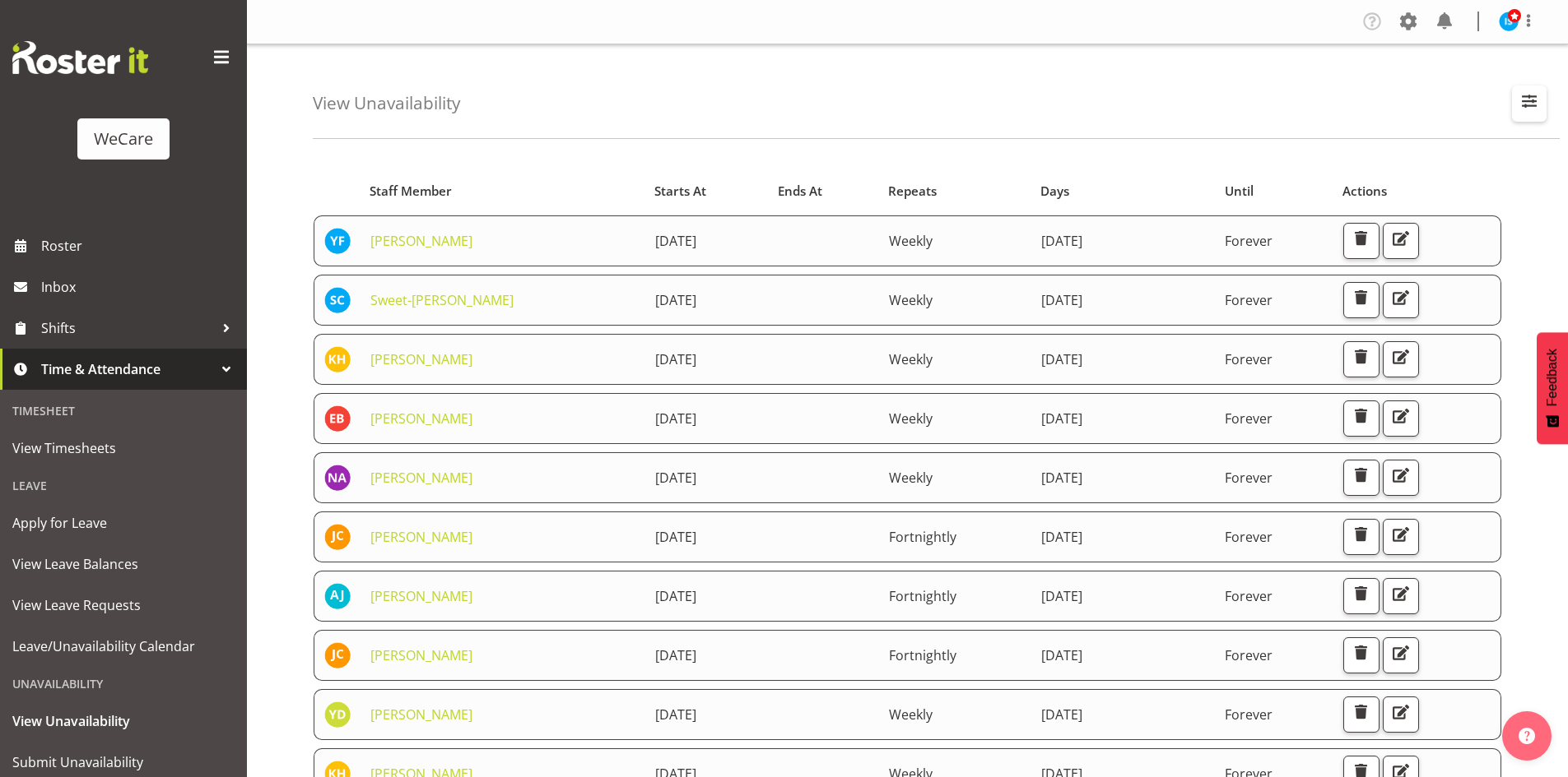
click at [1525, 105] on span "button" at bounding box center [1529, 101] width 21 height 21
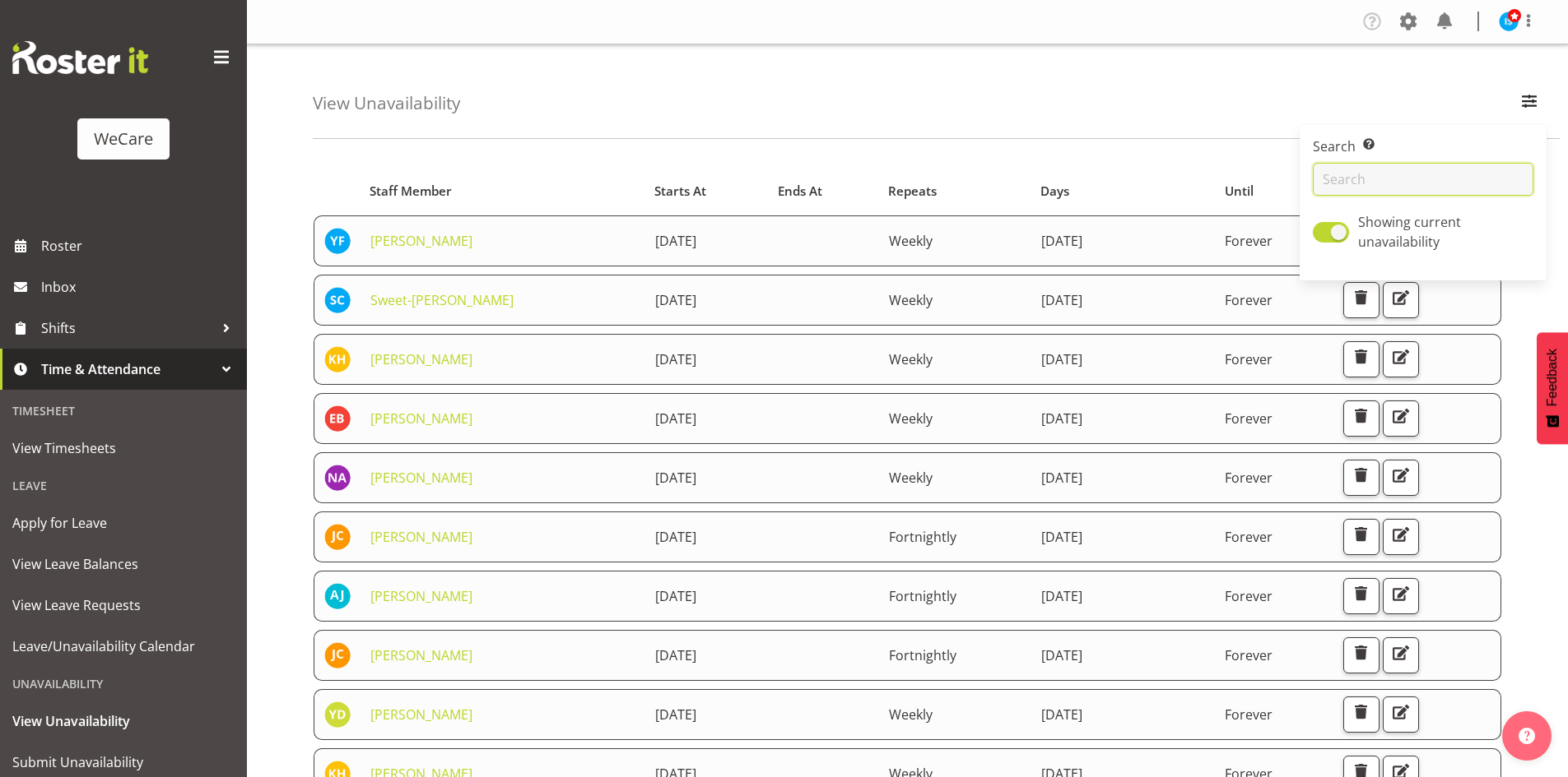
click at [1398, 165] on input "text" at bounding box center [1423, 179] width 220 height 33
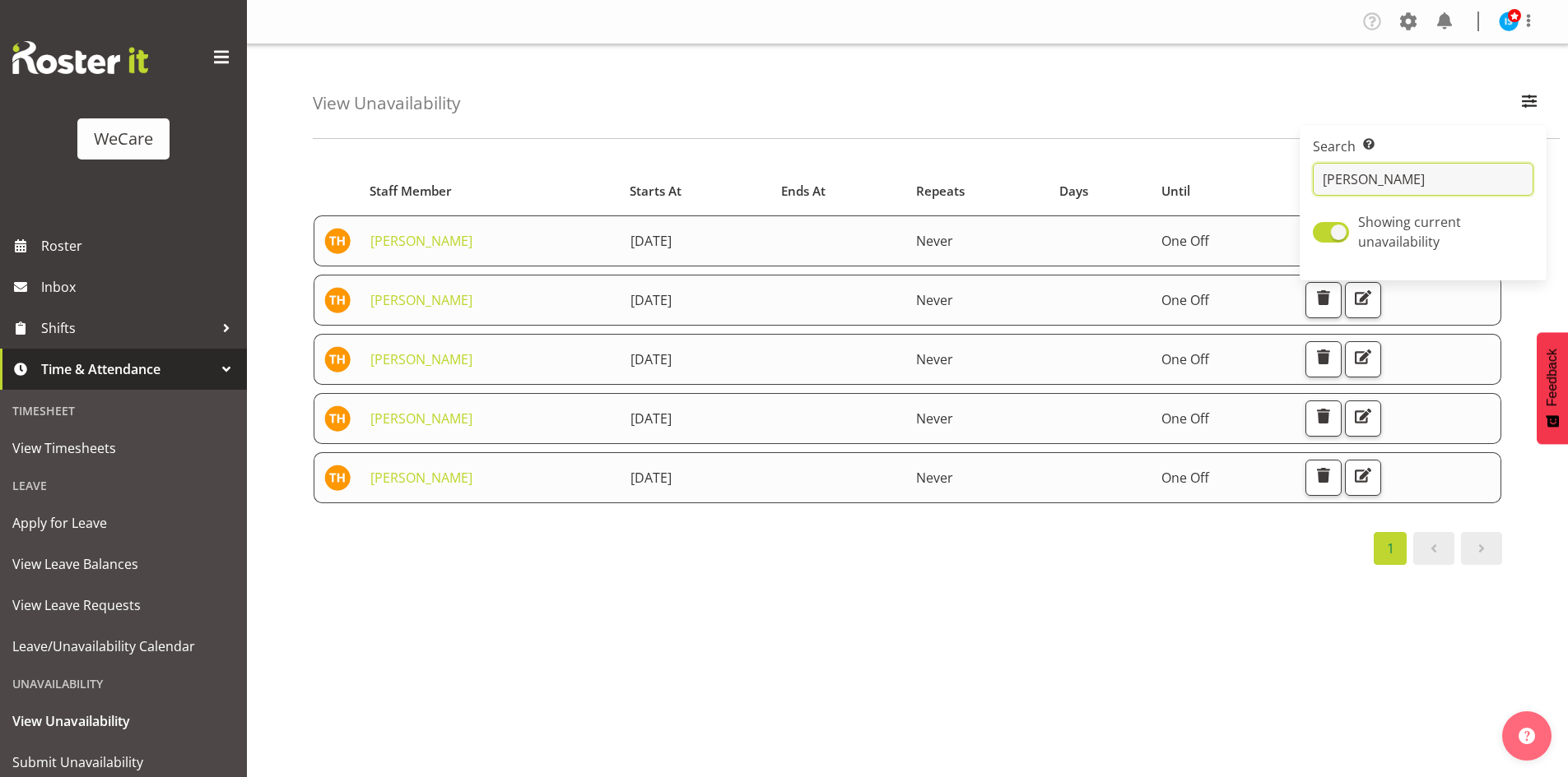
type input "[PERSON_NAME]"
click at [601, 81] on div "View Unavailability Search Search for a particular employee [PERSON_NAME] Showi…" at bounding box center [936, 91] width 1247 height 95
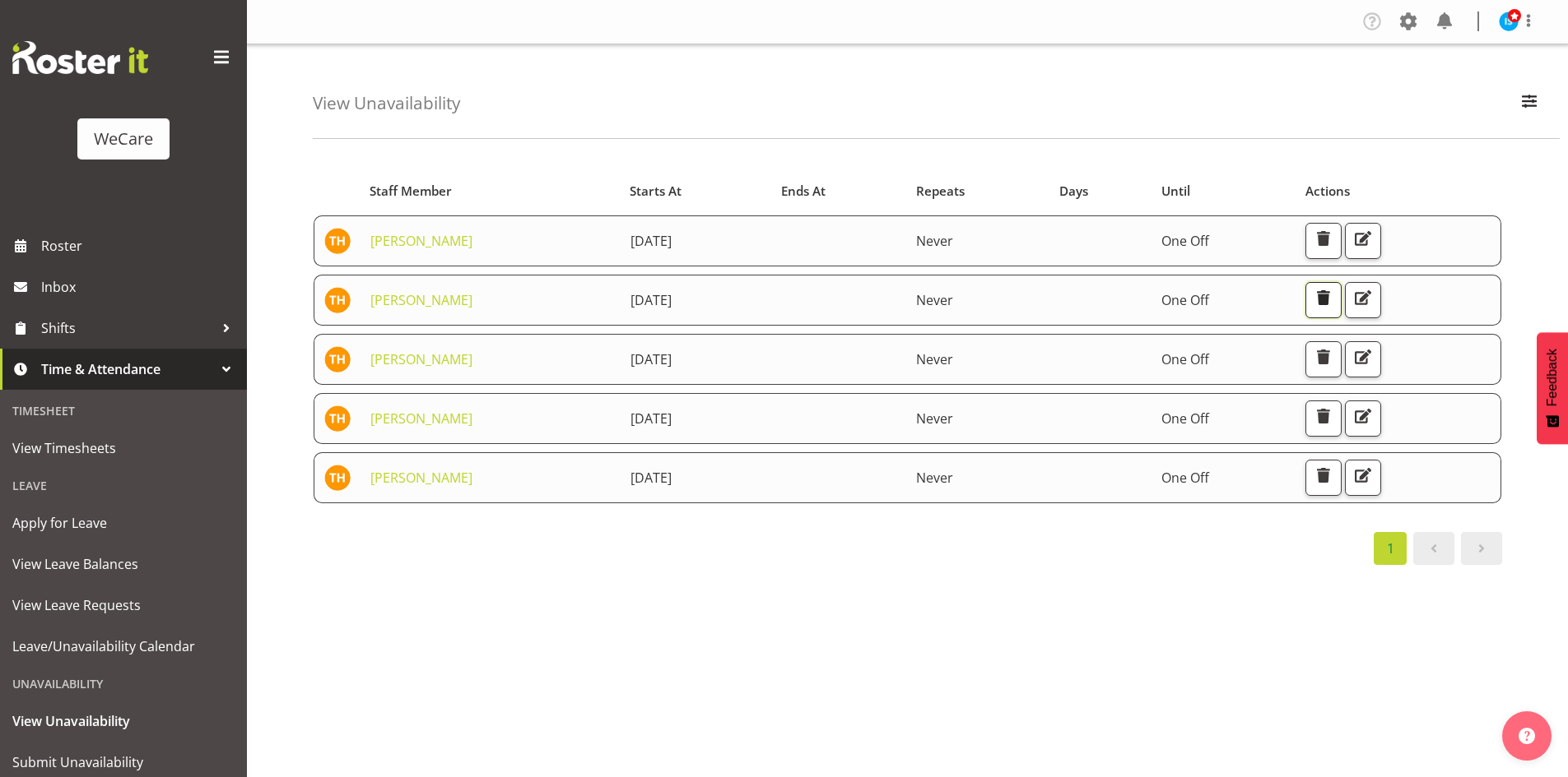
click at [1334, 300] on span "button" at bounding box center [1324, 297] width 21 height 21
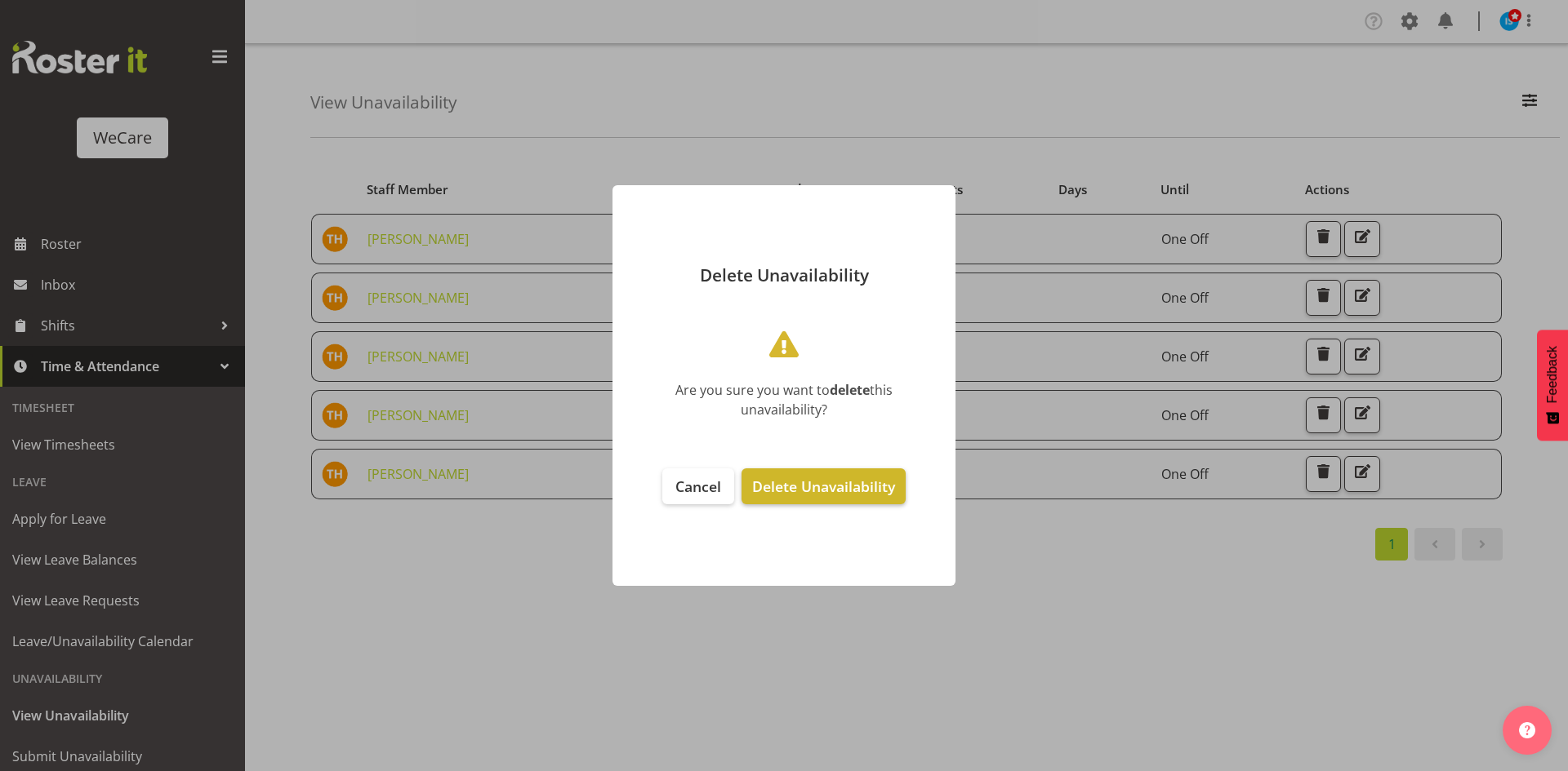
click at [883, 491] on span "Delete Unavailability" at bounding box center [823, 486] width 143 height 19
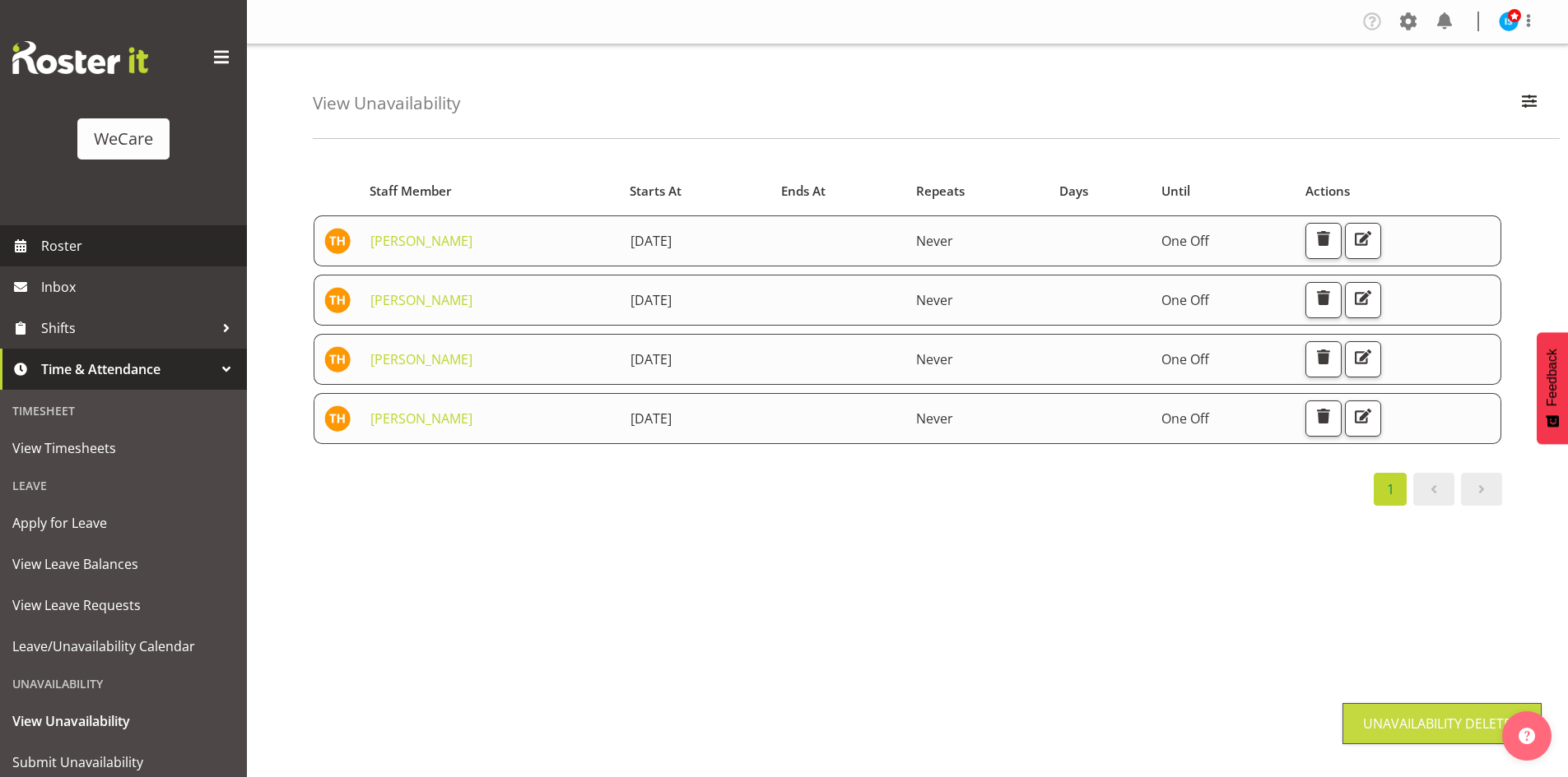
click at [86, 250] on span "Roster" at bounding box center [139, 246] width 197 height 25
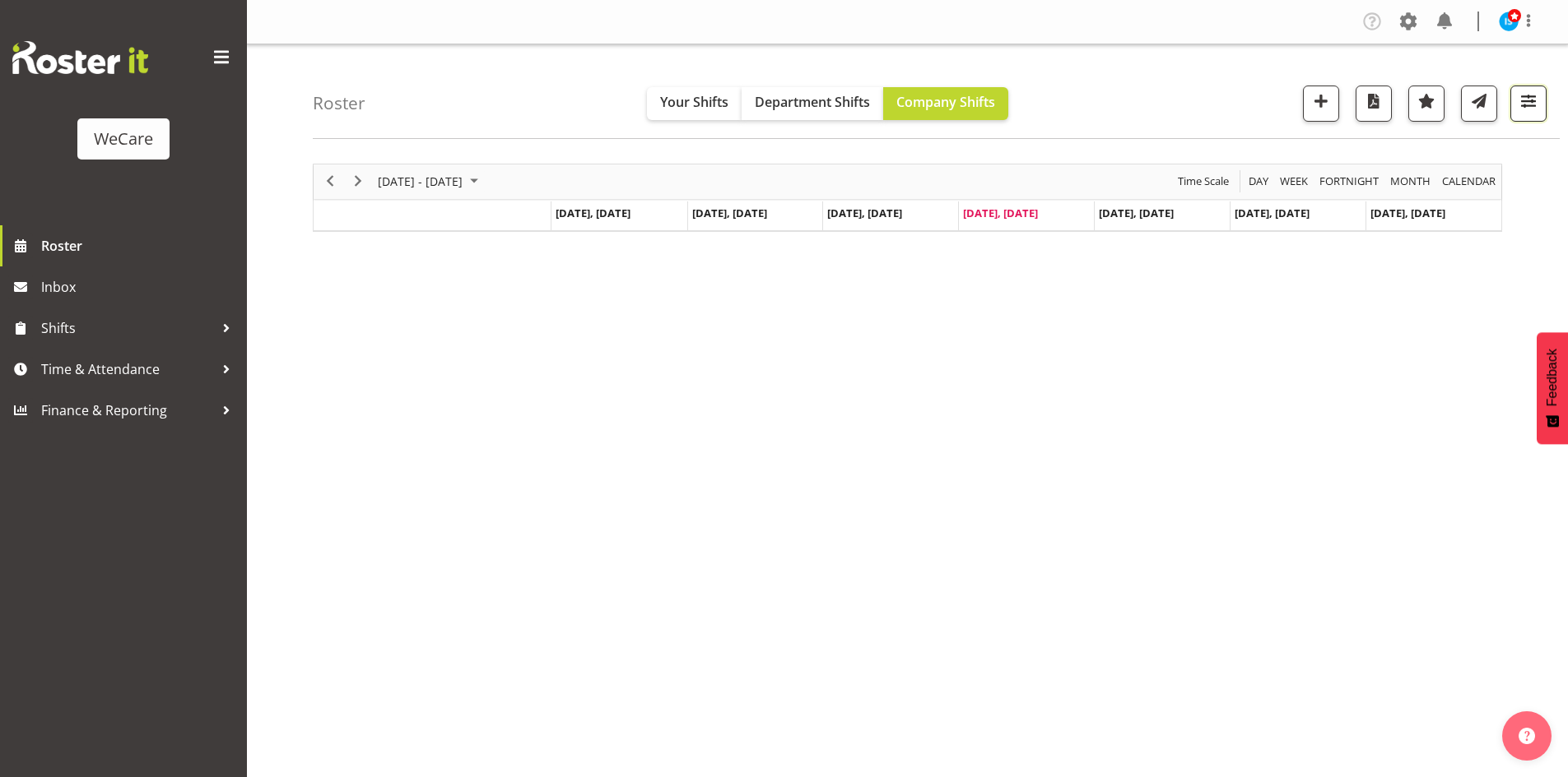
click at [1540, 105] on button "button" at bounding box center [1528, 104] width 36 height 36
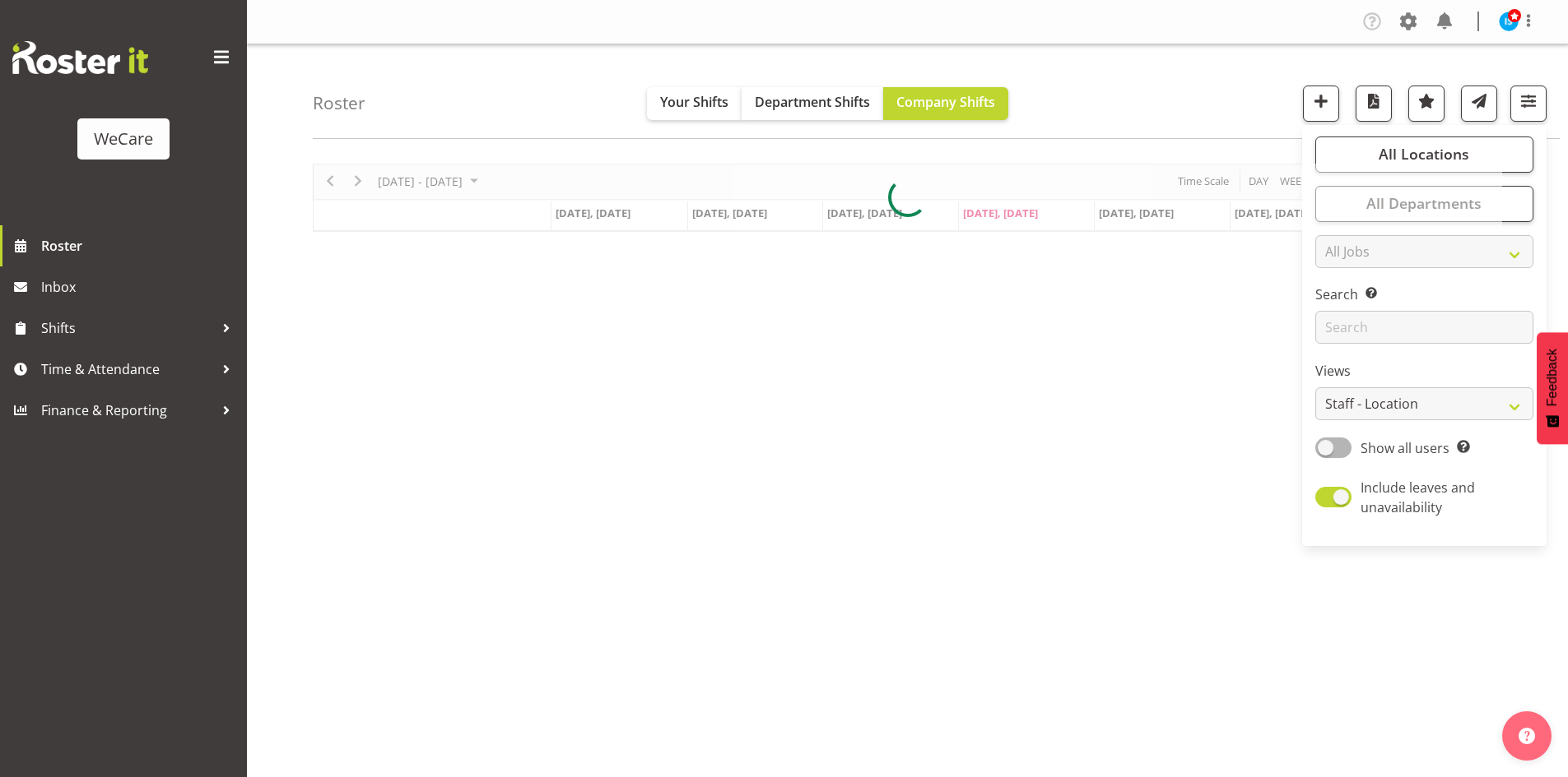
click at [1442, 197] on div at bounding box center [907, 197] width 1189 height 68
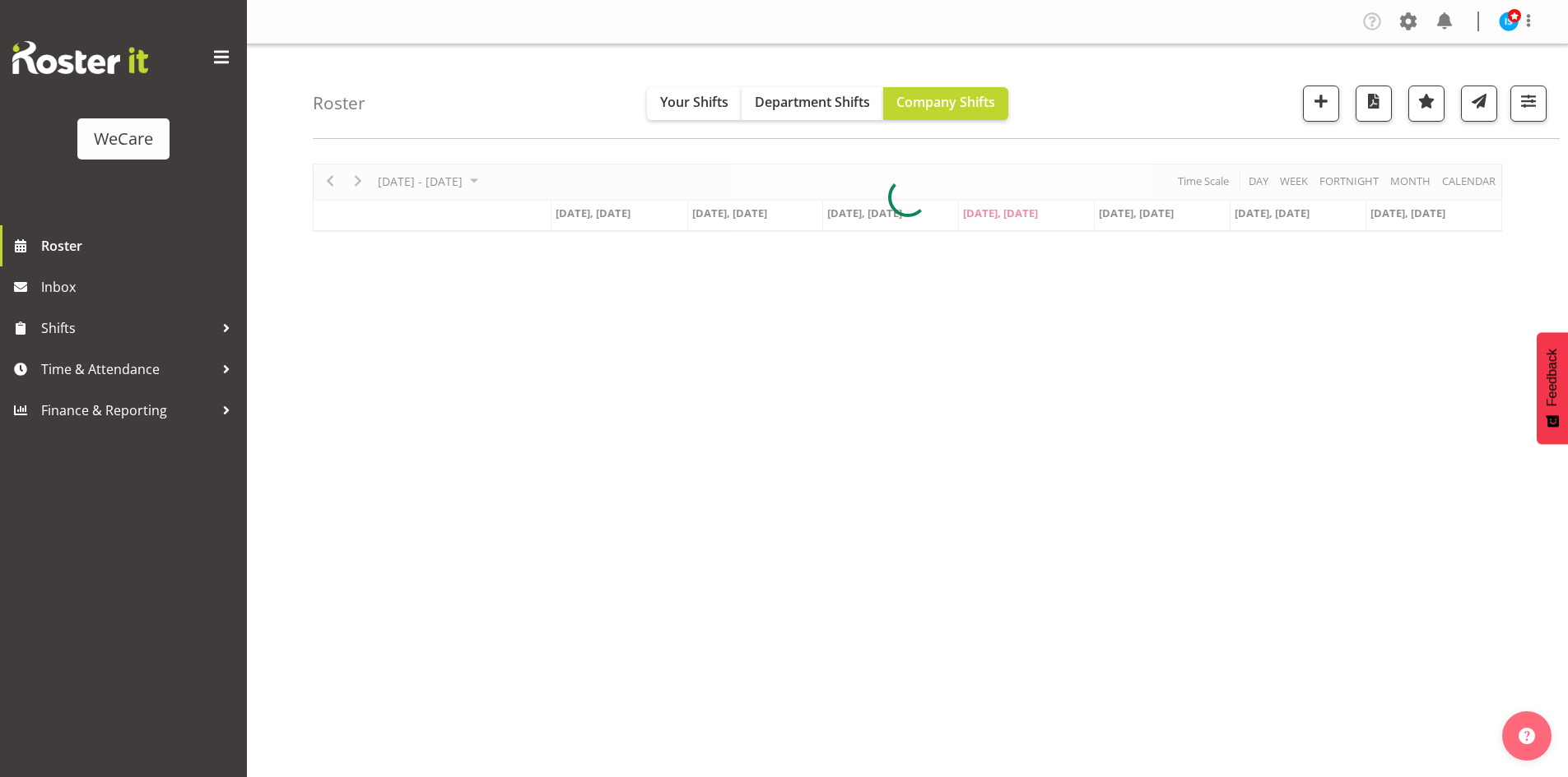
click at [1547, 93] on div "Roster Your Shifts Department Shifts Company Shifts All Locations Clear Busines…" at bounding box center [936, 91] width 1247 height 95
click at [1539, 95] on span "button" at bounding box center [1528, 101] width 21 height 21
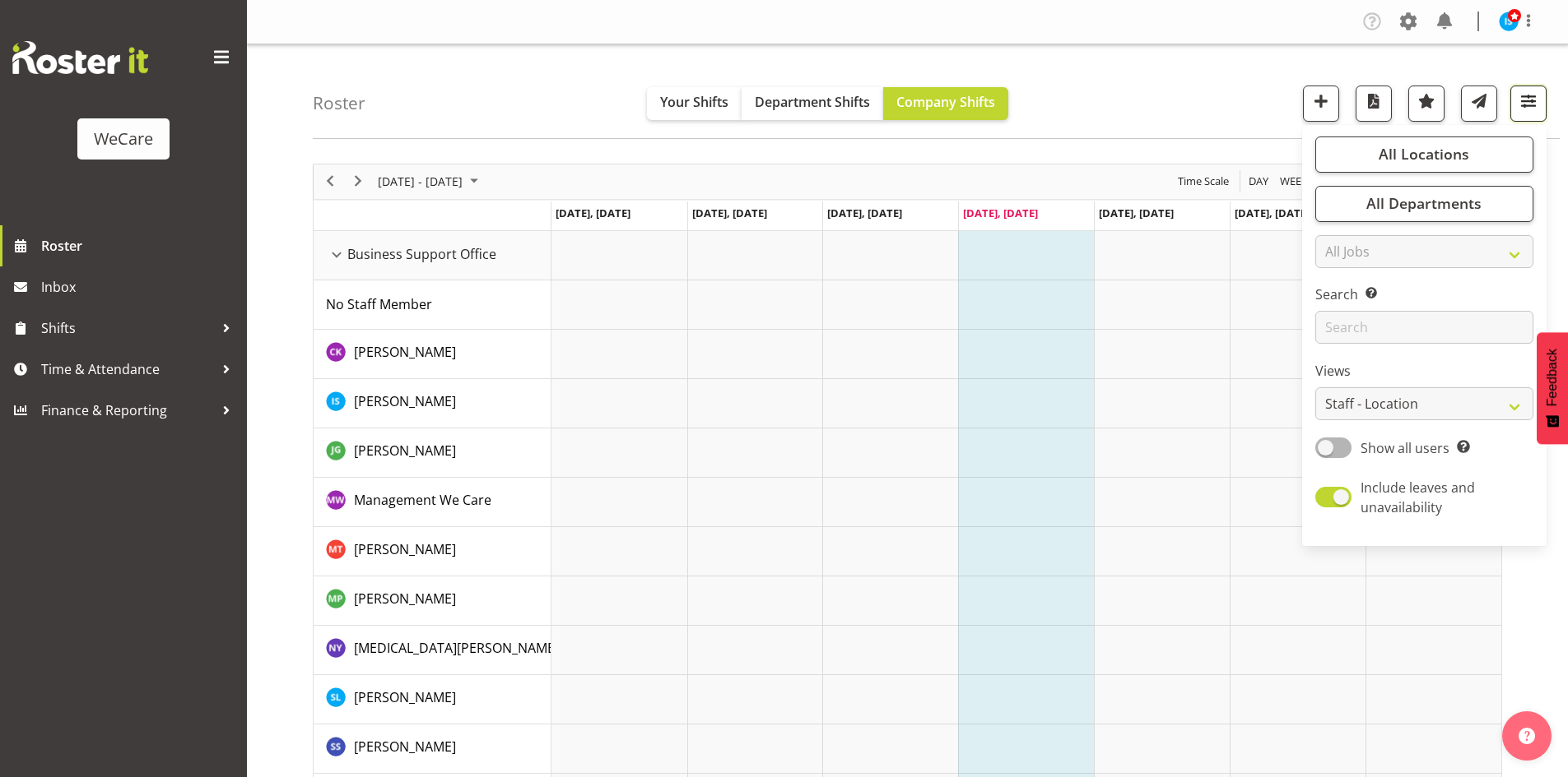
click at [1536, 95] on span "button" at bounding box center [1528, 101] width 21 height 21
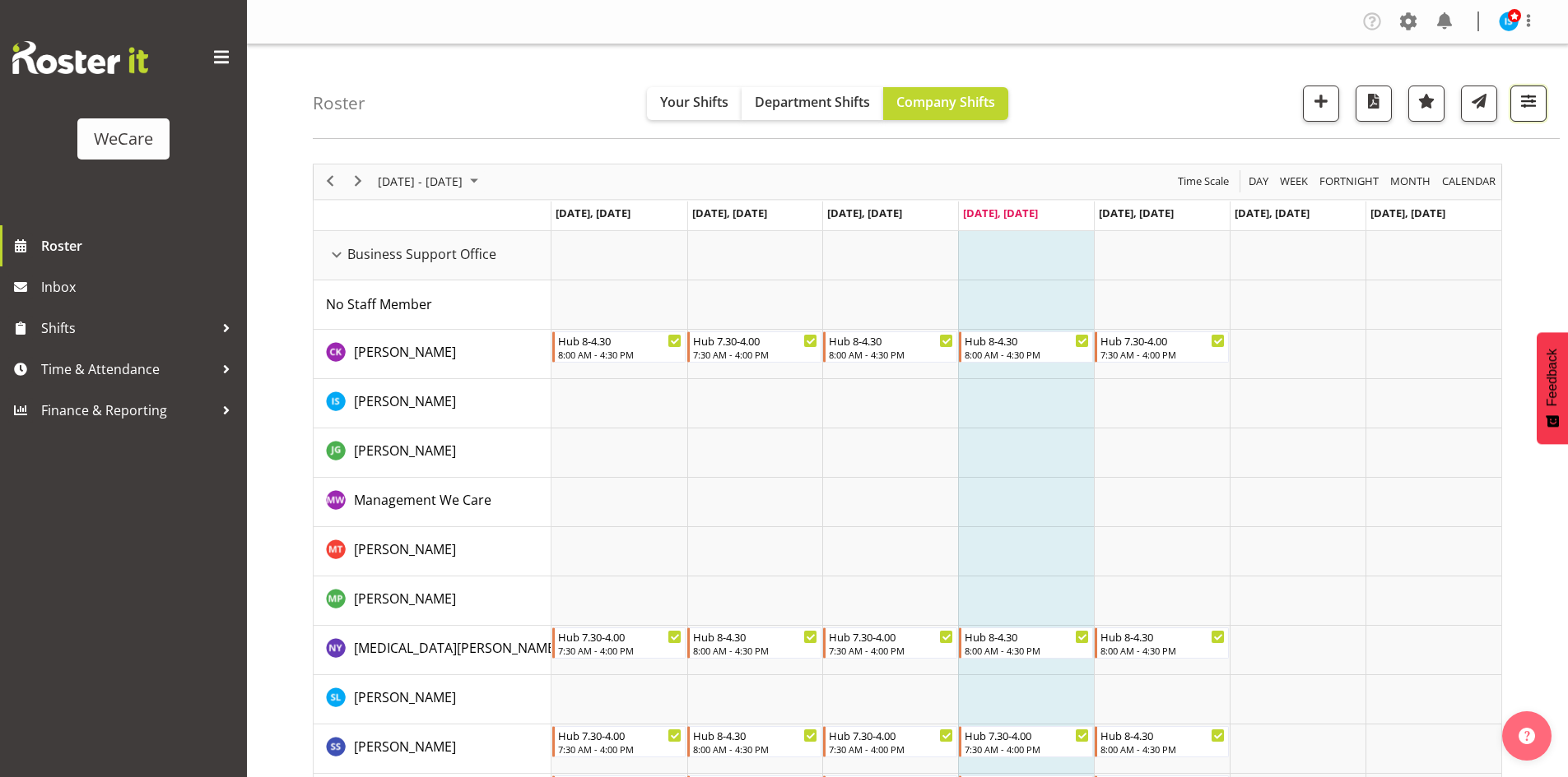
click at [1533, 95] on span "button" at bounding box center [1528, 101] width 21 height 21
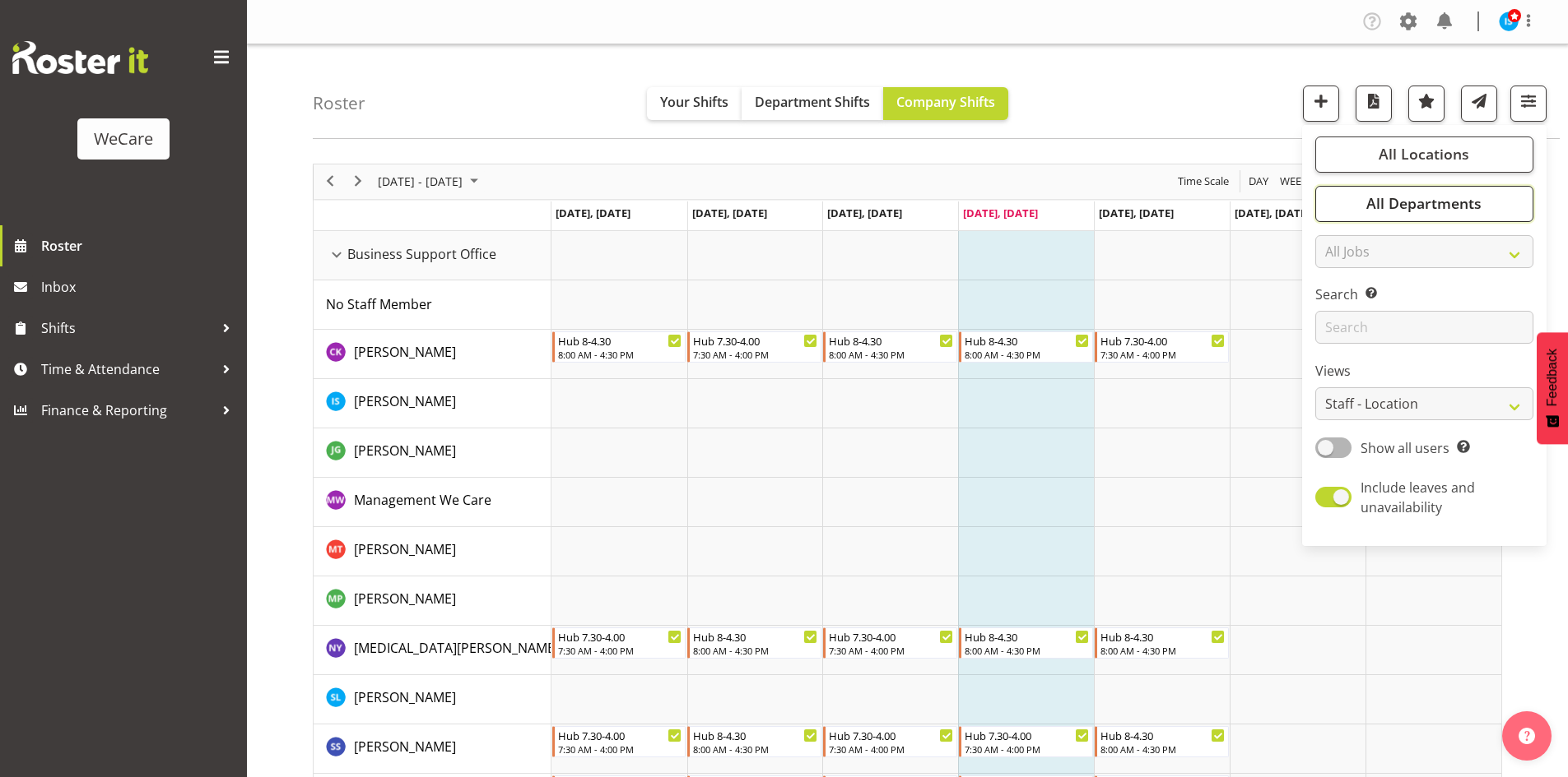
click at [1450, 208] on span "All Departments" at bounding box center [1424, 203] width 115 height 19
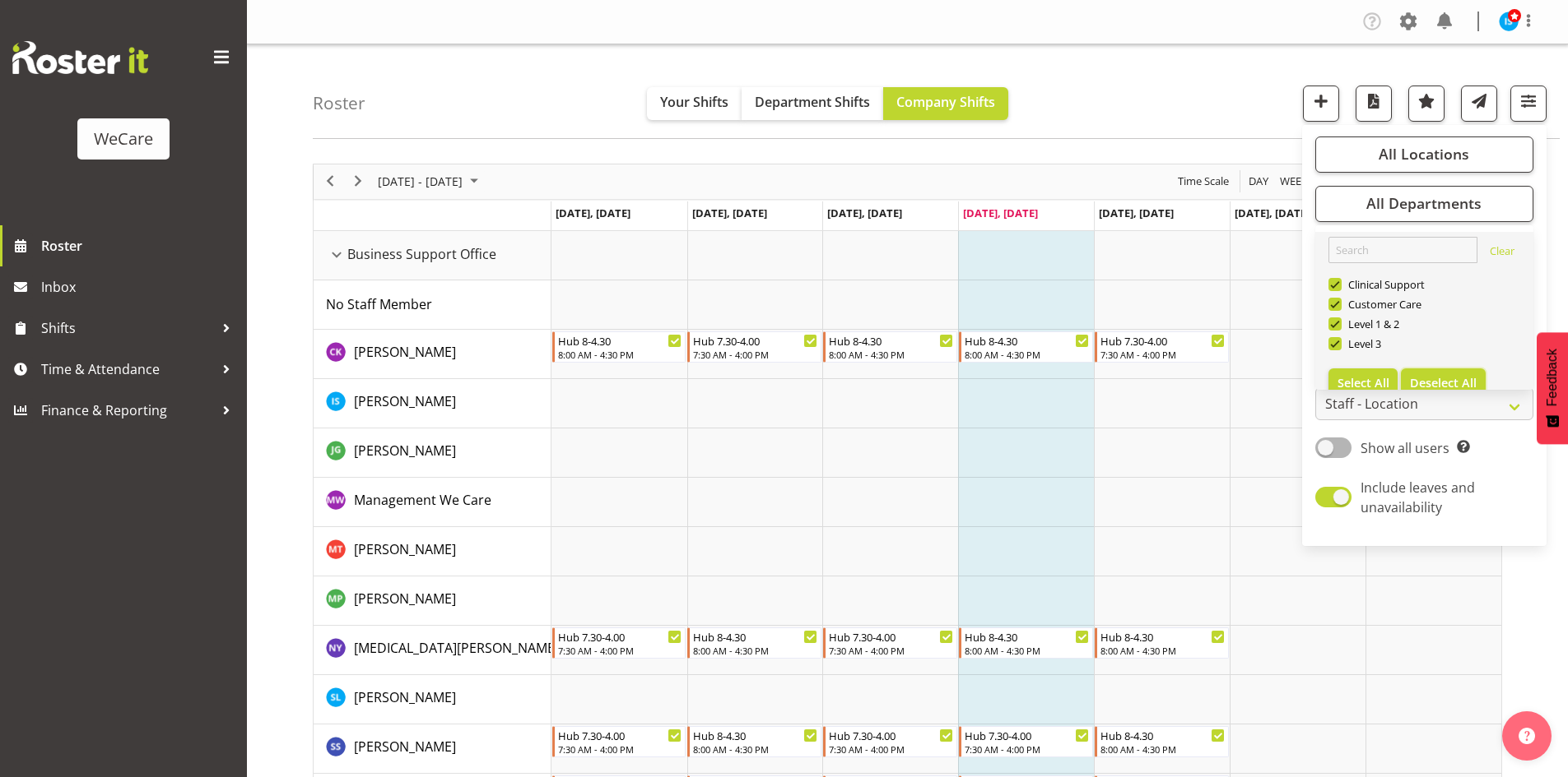
click at [1456, 389] on span "Deselect All" at bounding box center [1442, 383] width 66 height 16
checkbox input "false"
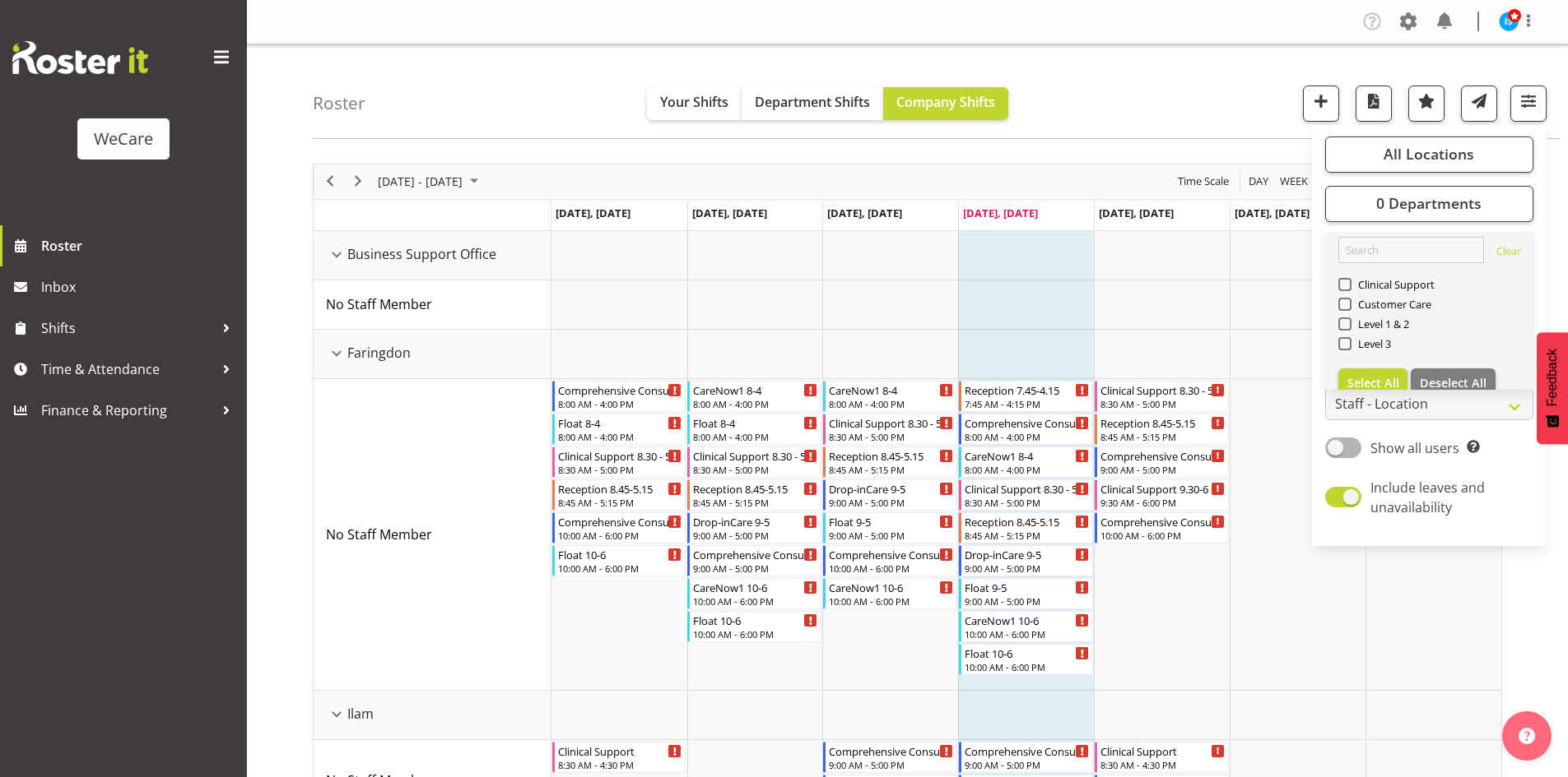
click at [1383, 333] on div "Level 1 & 2" at bounding box center [1430, 326] width 182 height 19
click at [1383, 323] on span "Level 1 & 2" at bounding box center [1380, 324] width 58 height 13
click at [1349, 323] on input "Level 1 & 2" at bounding box center [1344, 324] width 11 height 11
checkbox input "true"
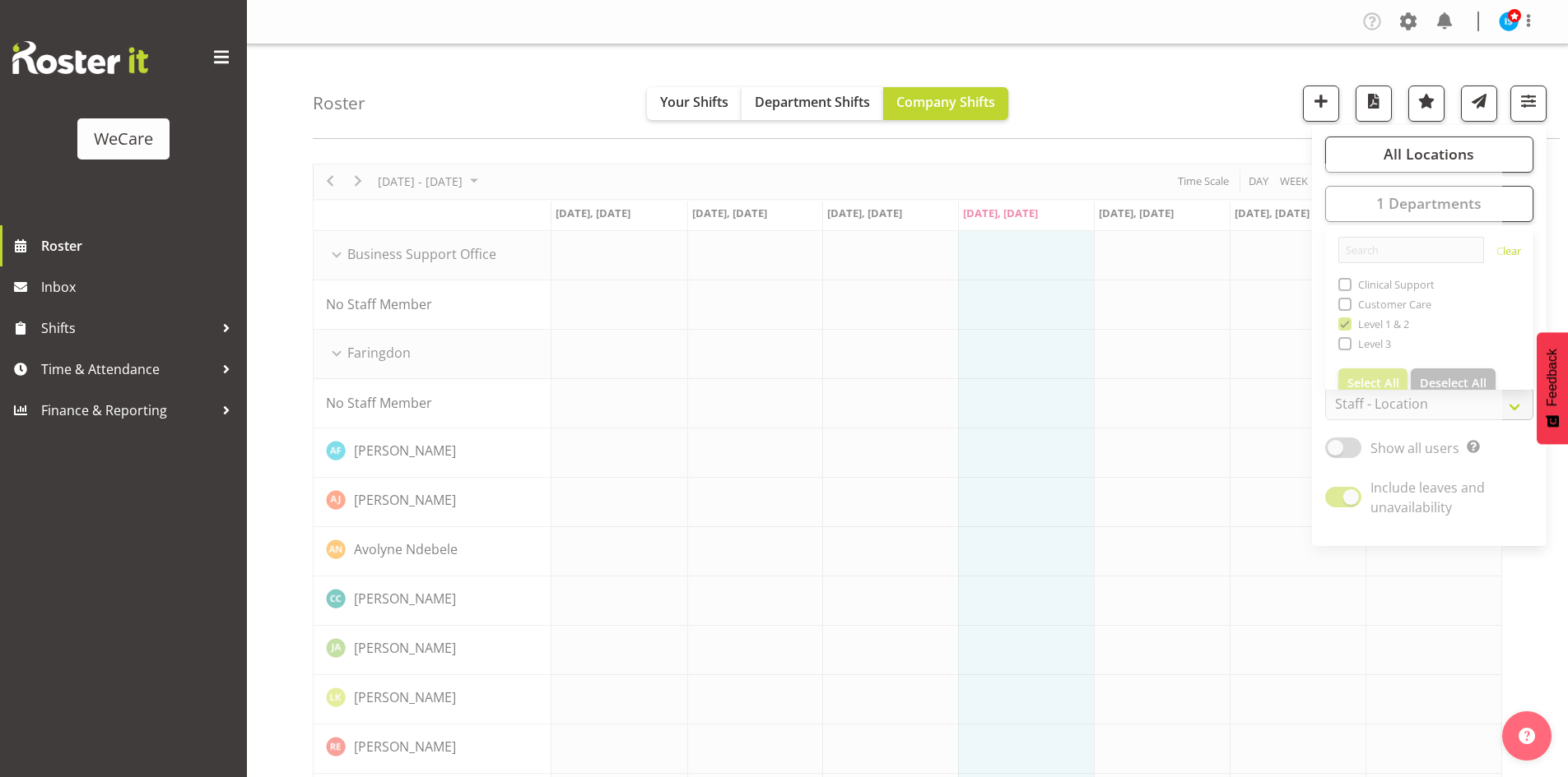
drag, startPoint x: 1096, startPoint y: 58, endPoint x: 1108, endPoint y: 69, distance: 16.3
click at [1108, 67] on div "Roster Your Shifts Department Shifts Company Shifts All Locations Clear Busines…" at bounding box center [936, 91] width 1247 height 95
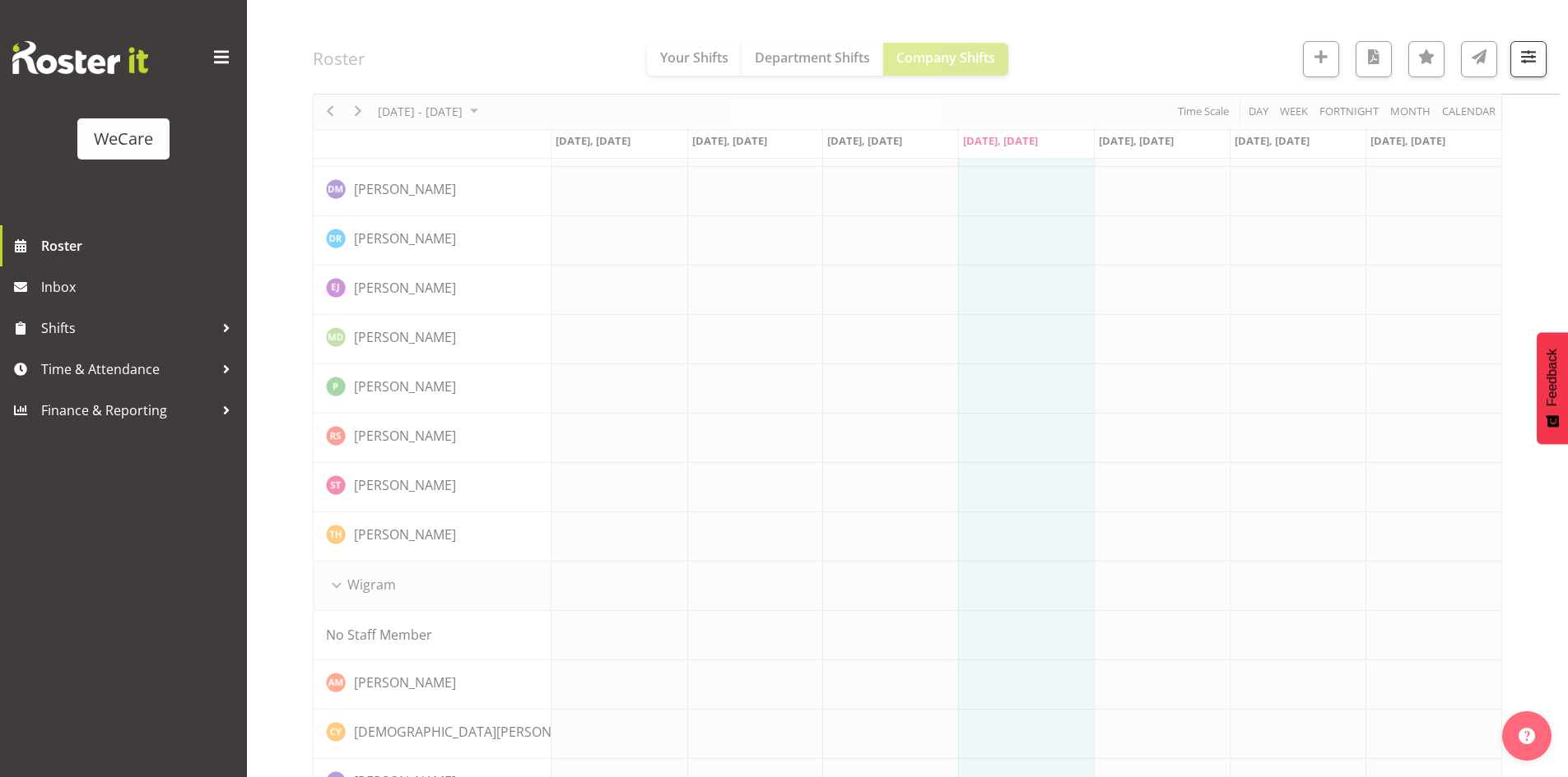
scroll to position [1984, 0]
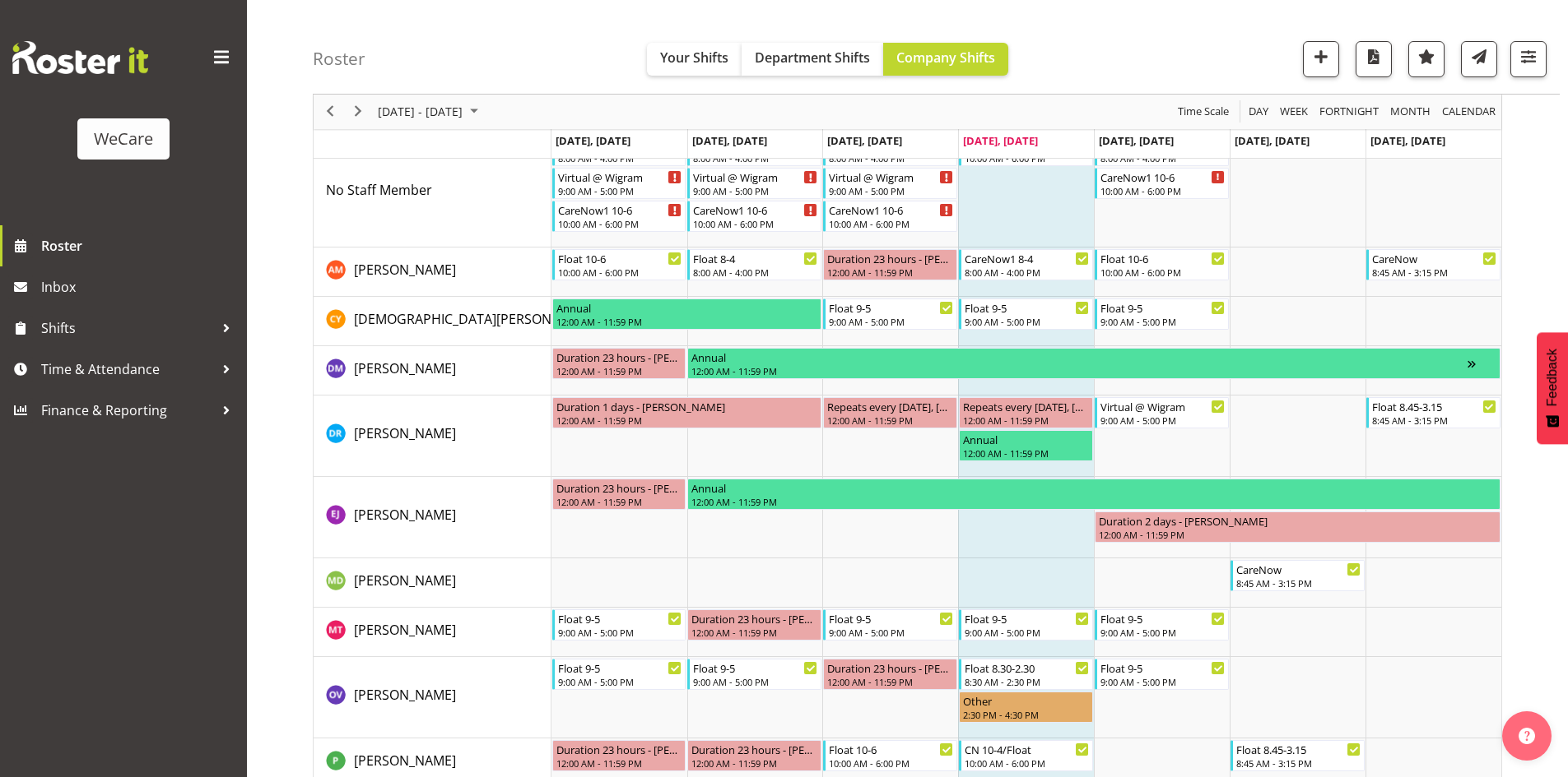
scroll to position [2125, 0]
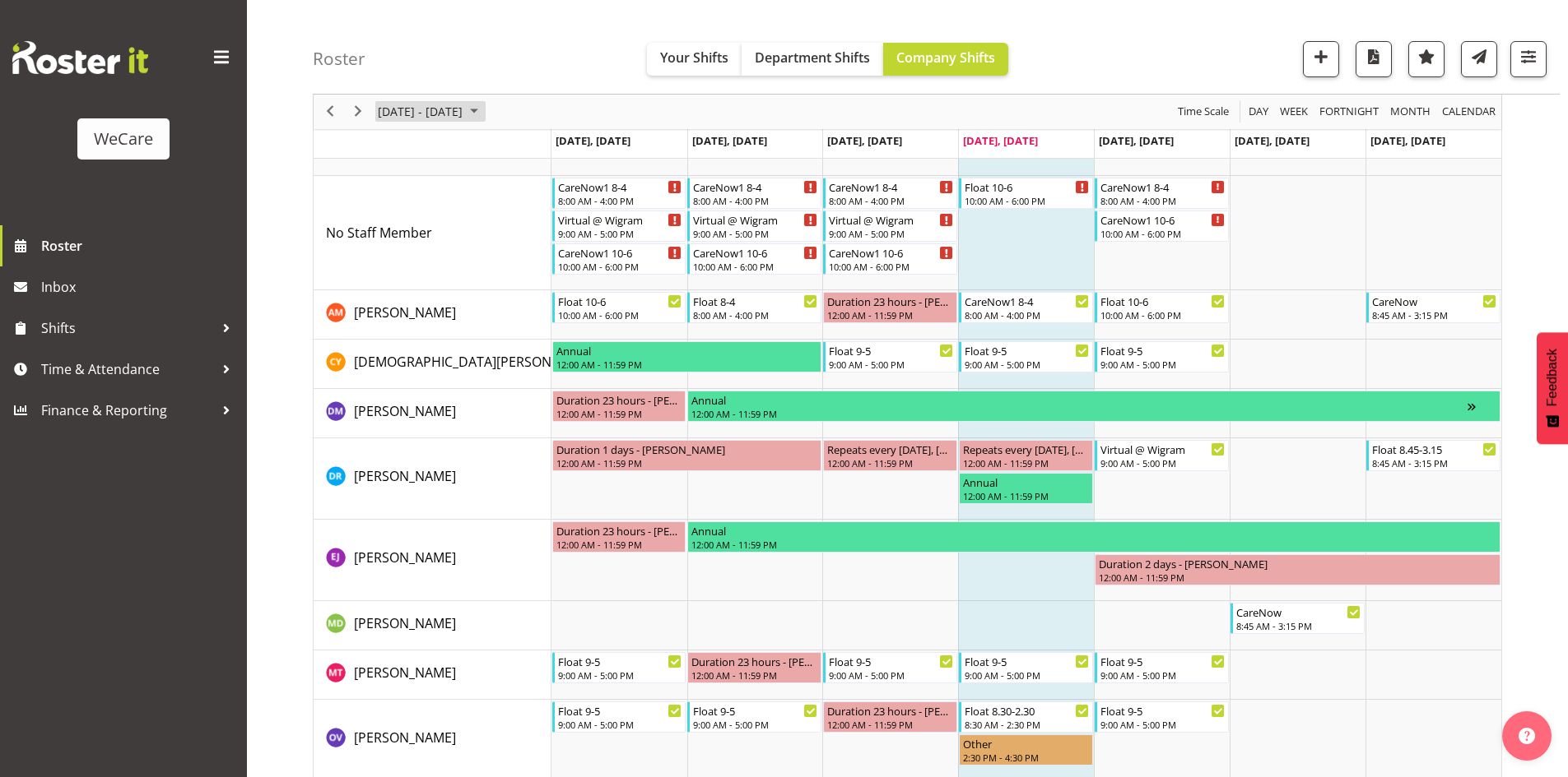
click at [420, 112] on span "Sep 29 - Oct 05, 2025" at bounding box center [420, 112] width 88 height 20
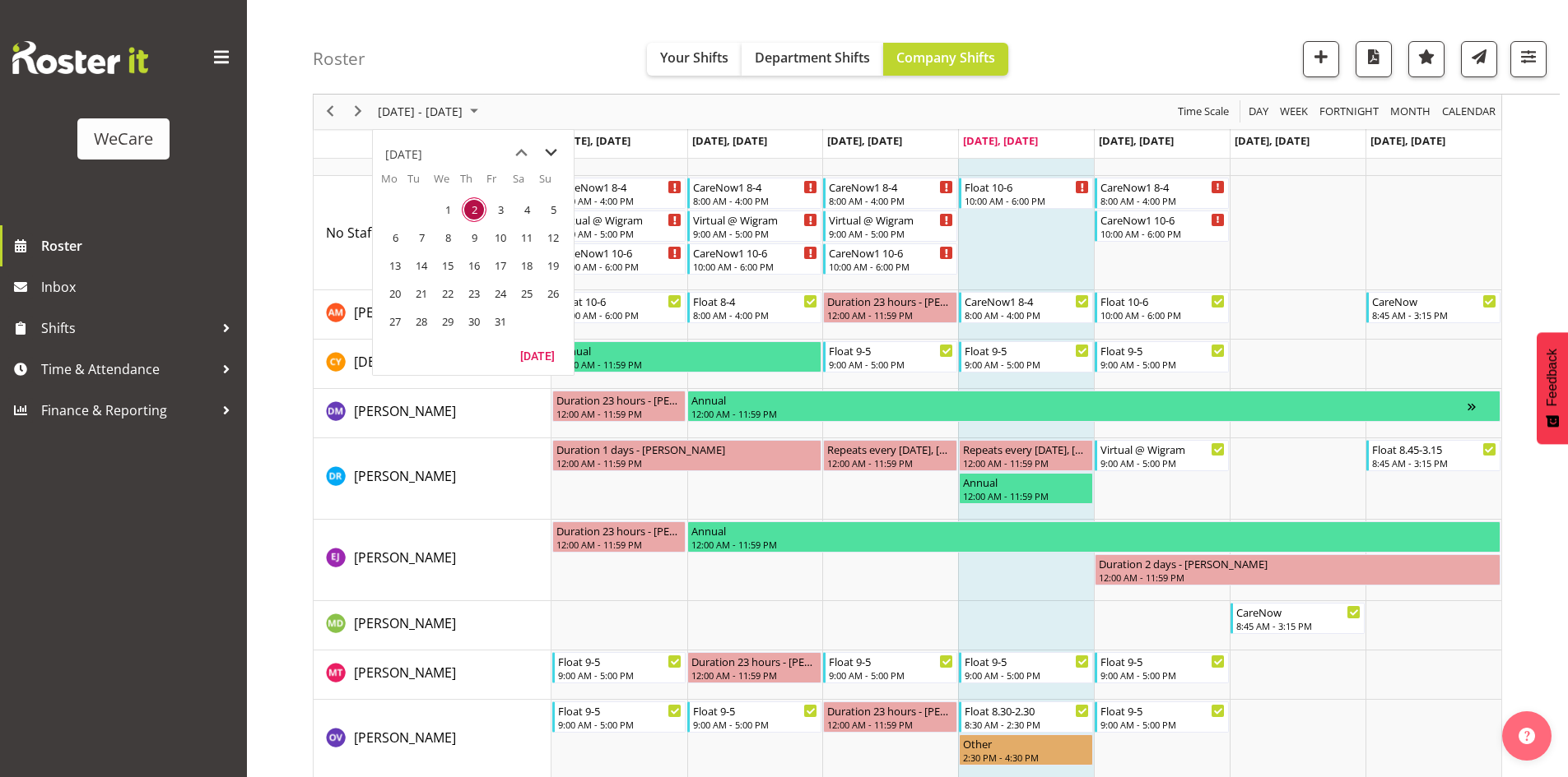
click at [558, 146] on span "next month" at bounding box center [551, 152] width 29 height 29
click at [516, 150] on span "previous month" at bounding box center [521, 152] width 29 height 29
click at [501, 311] on span "31" at bounding box center [500, 322] width 25 height 25
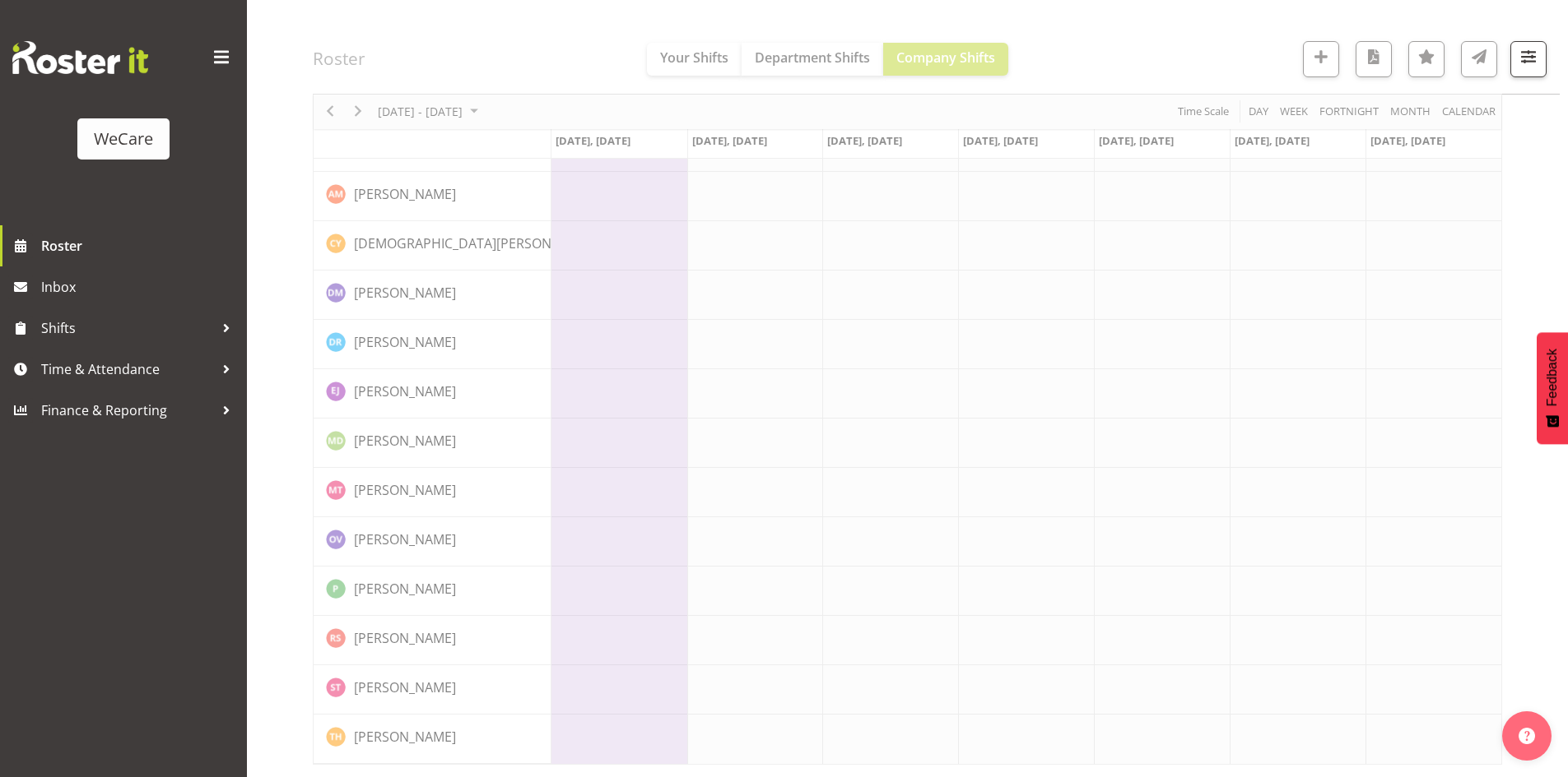
scroll to position [1984, 0]
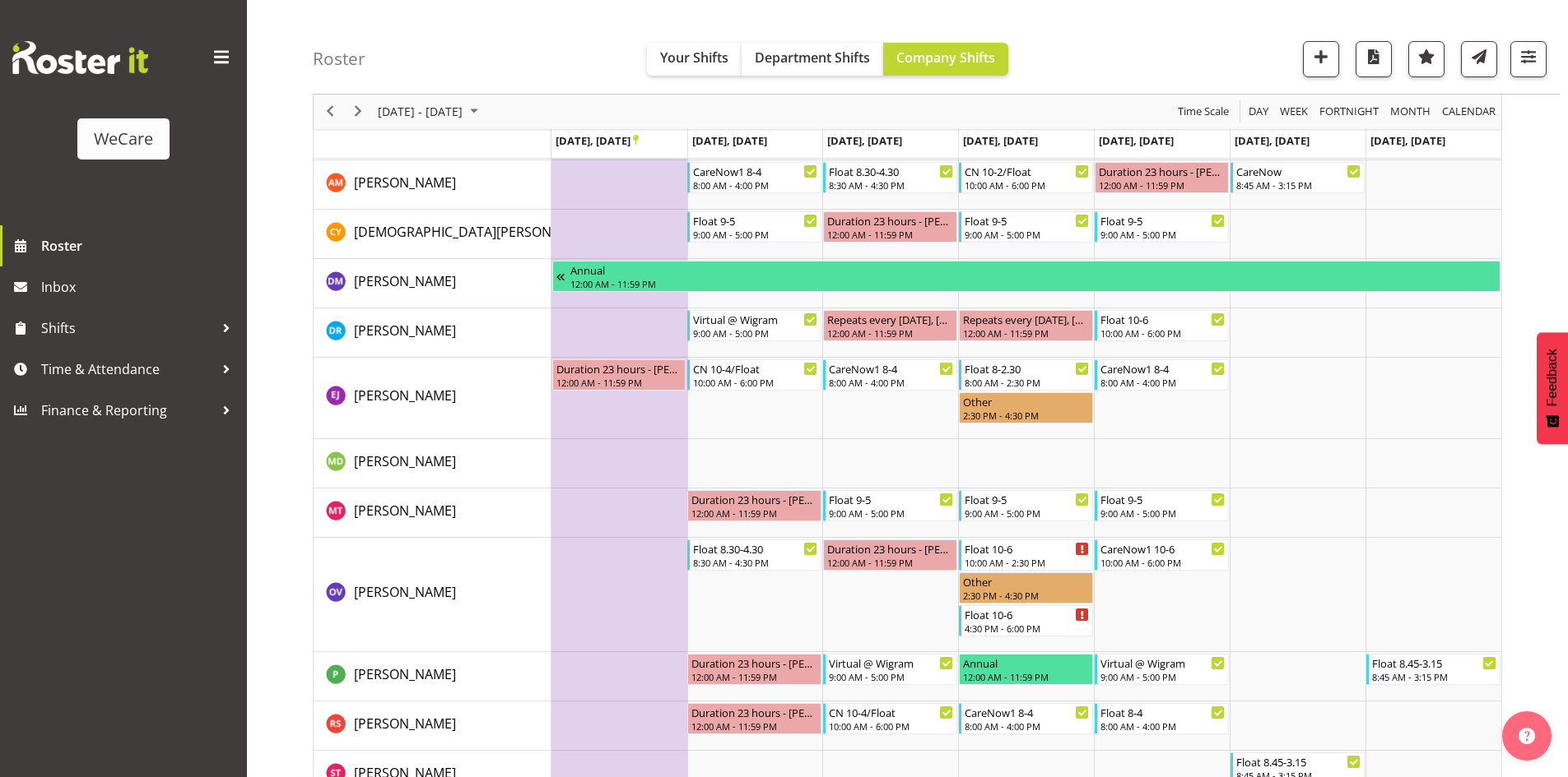
scroll to position [2274, 0]
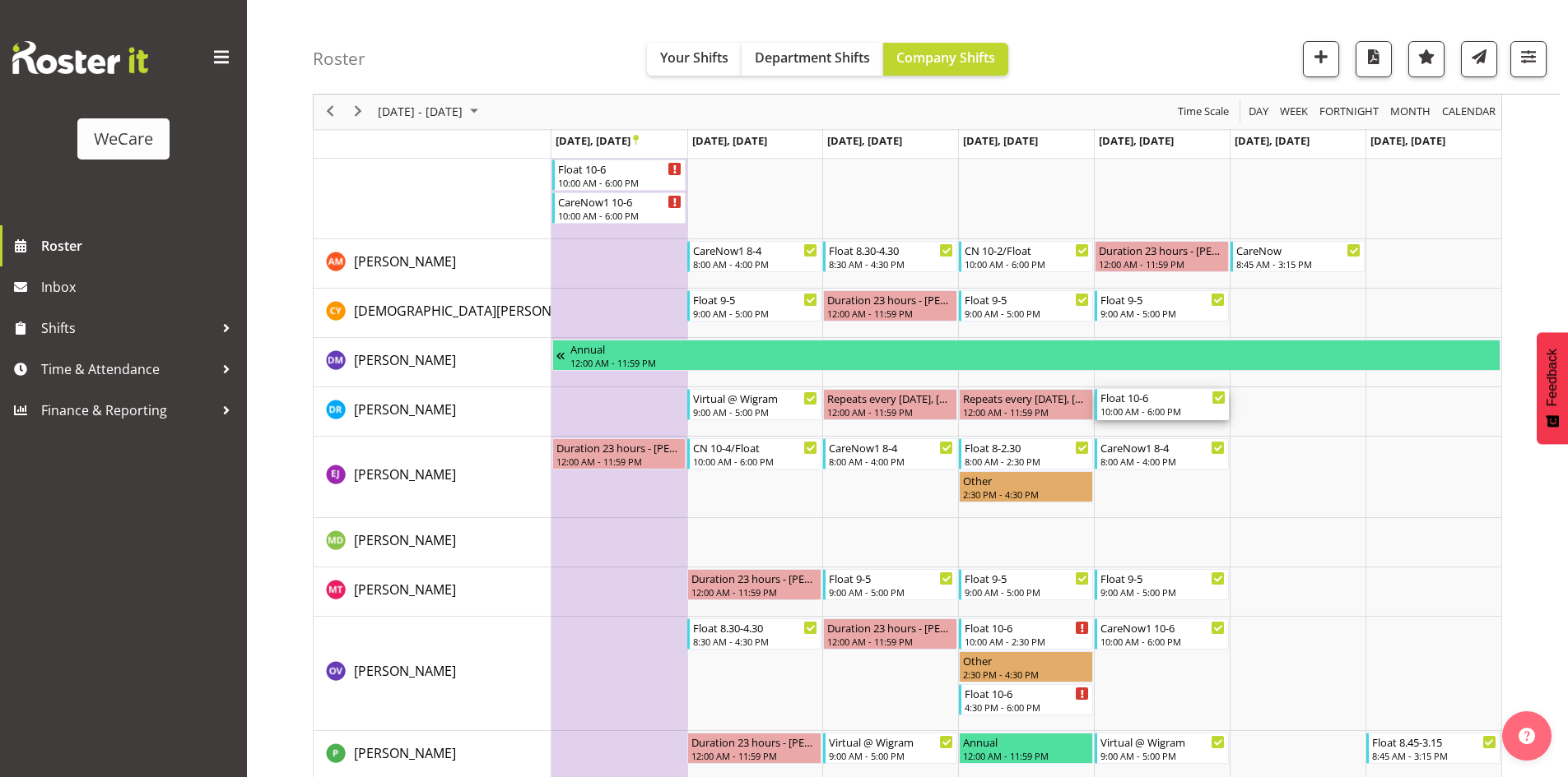
click at [1145, 398] on div "Float 10-6" at bounding box center [1162, 397] width 125 height 17
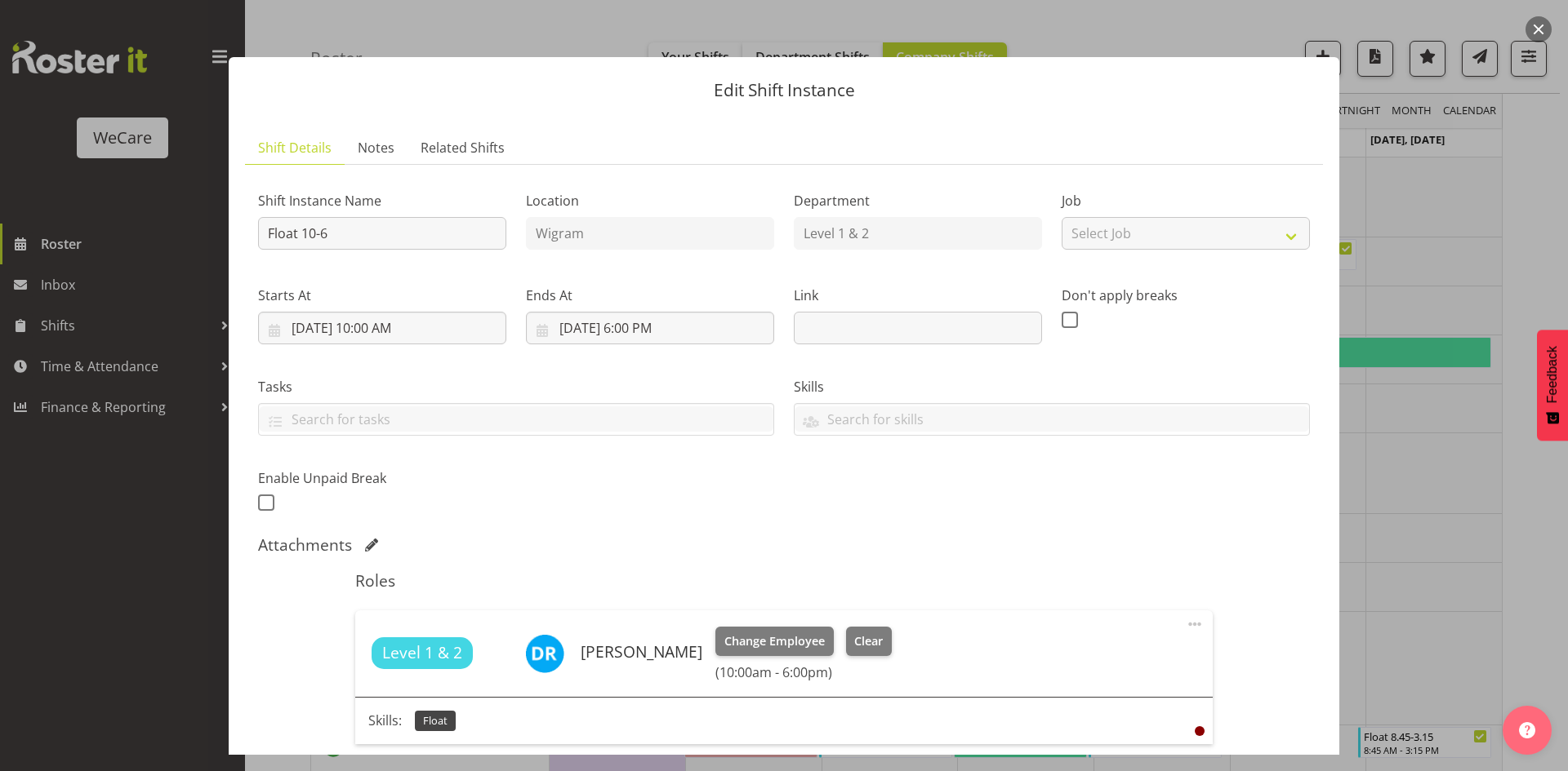
click at [742, 623] on div "Level 1 & 2 Deepti Raturi Change Employee Clear (10:00am - 6:00pm)" at bounding box center [783, 653] width 856 height 87
click at [747, 628] on button "Change Employee" at bounding box center [774, 641] width 119 height 29
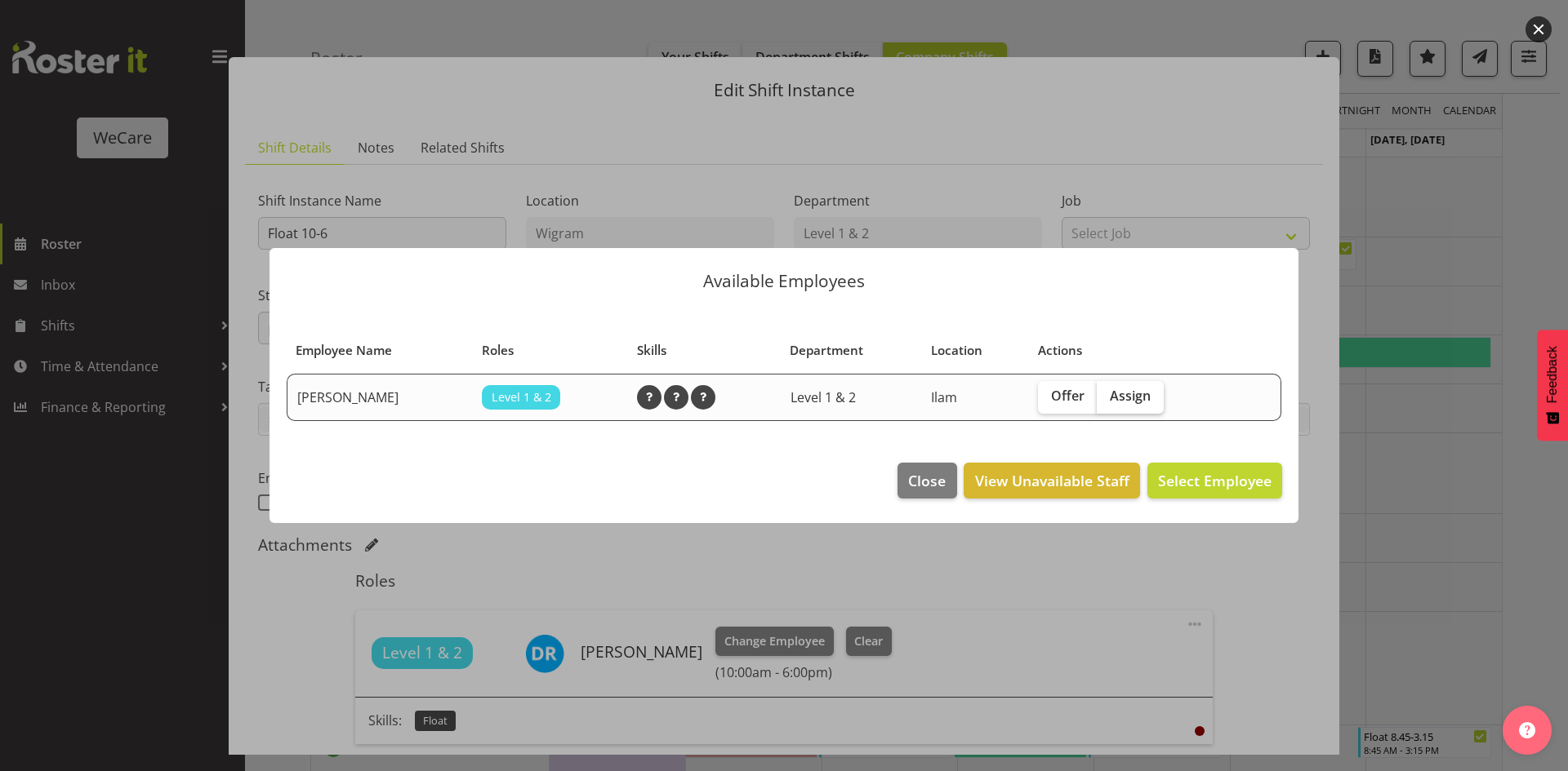
click at [1135, 395] on span "Assign" at bounding box center [1130, 396] width 40 height 17
click at [1108, 395] on input "Assign" at bounding box center [1102, 396] width 11 height 11
checkbox input "true"
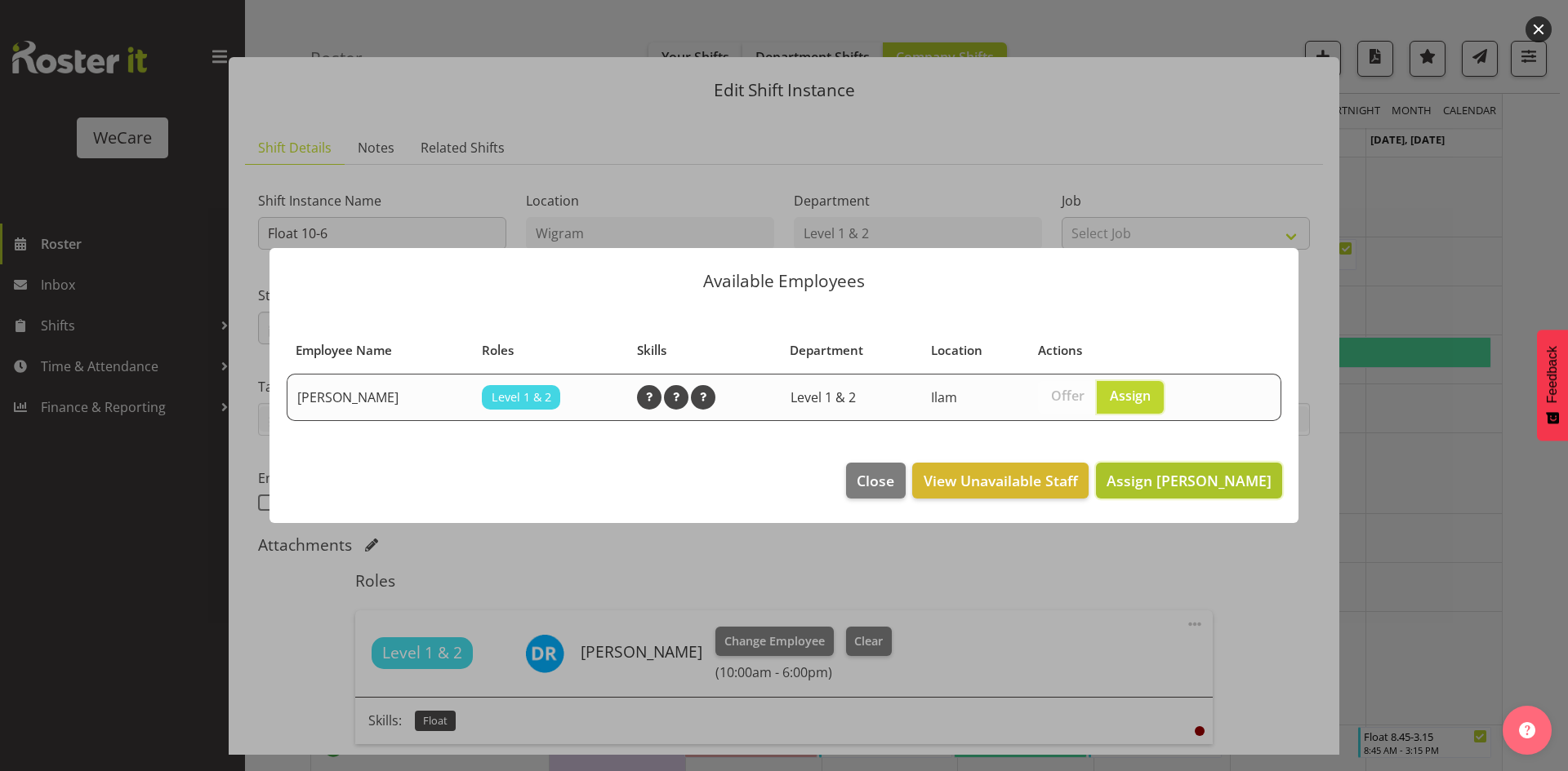
click at [1188, 463] on button "Assign Tillie Hollyer" at bounding box center [1189, 480] width 186 height 36
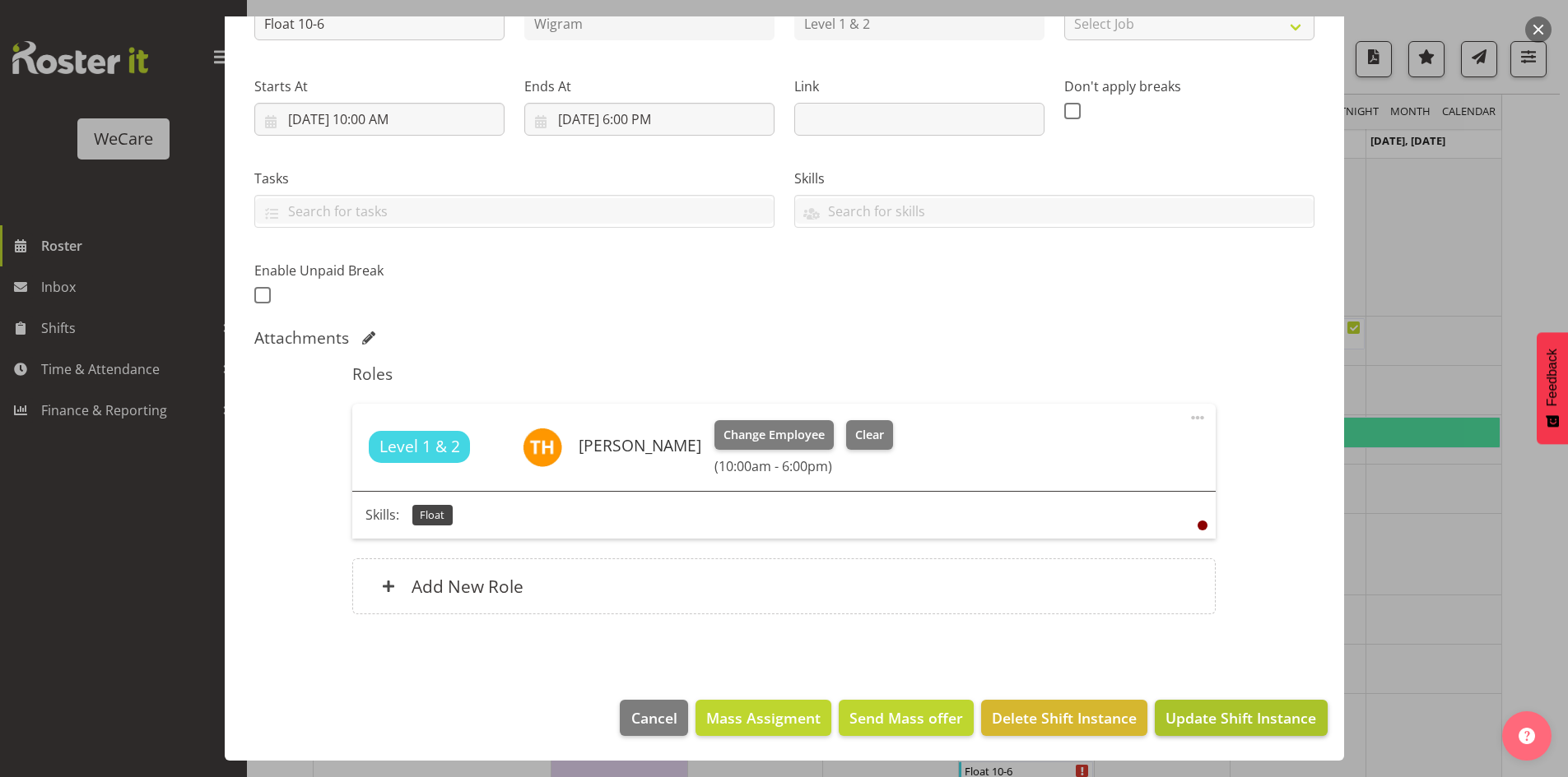
scroll to position [2439, 0]
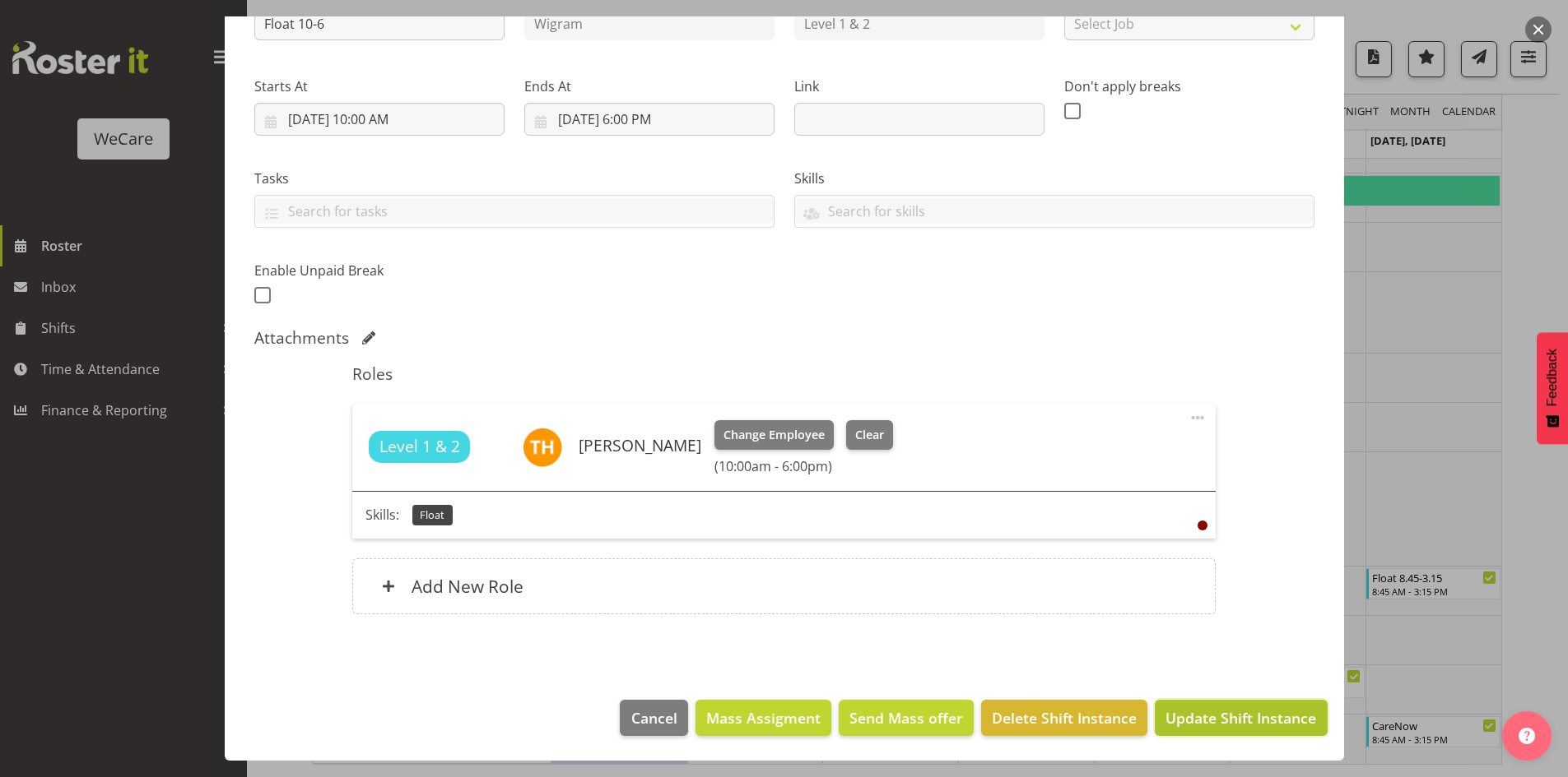
click at [1260, 719] on span "Update Shift Instance" at bounding box center [1240, 718] width 151 height 21
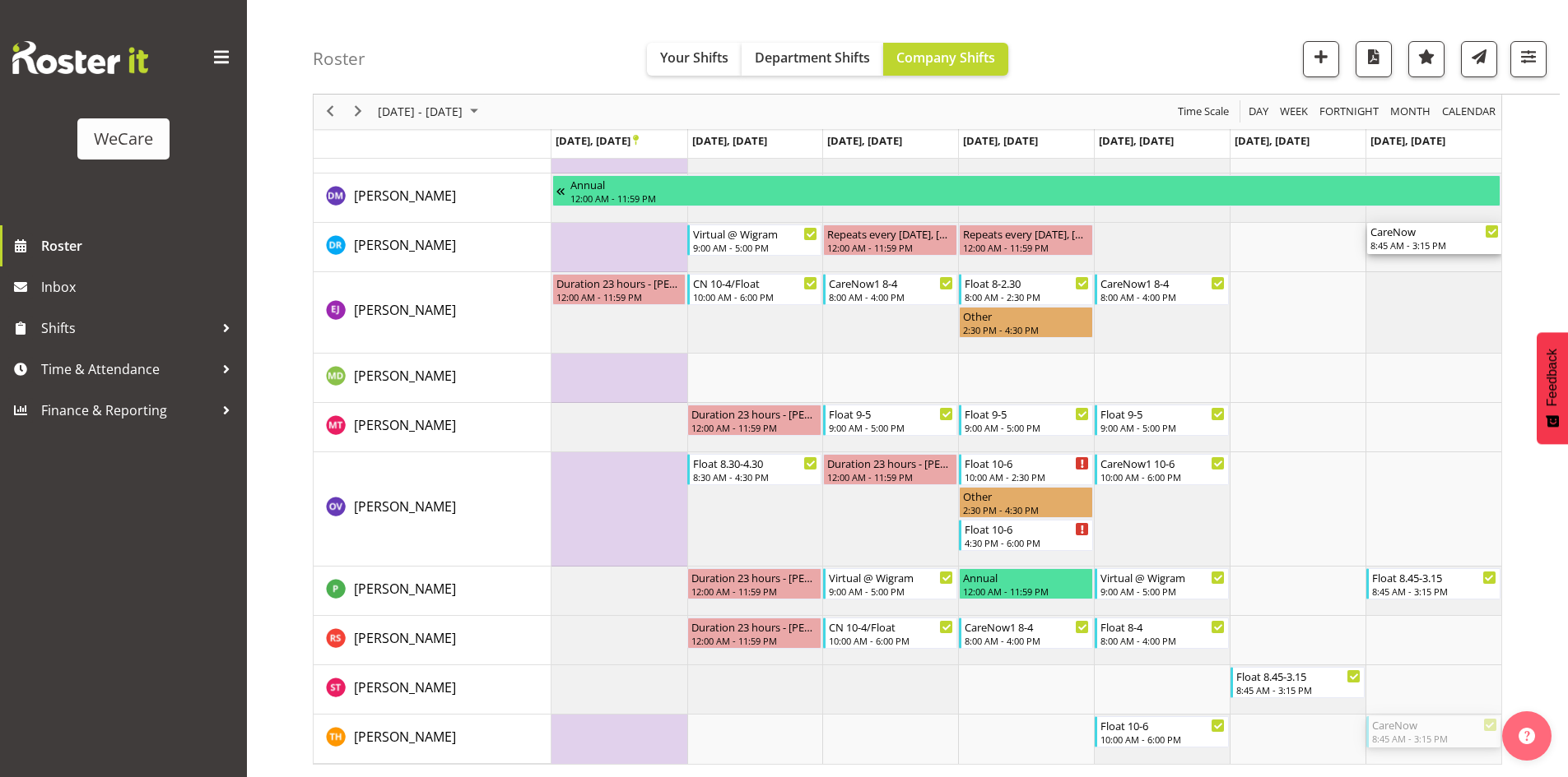
drag, startPoint x: 1442, startPoint y: 735, endPoint x: 1414, endPoint y: 263, distance: 472.8
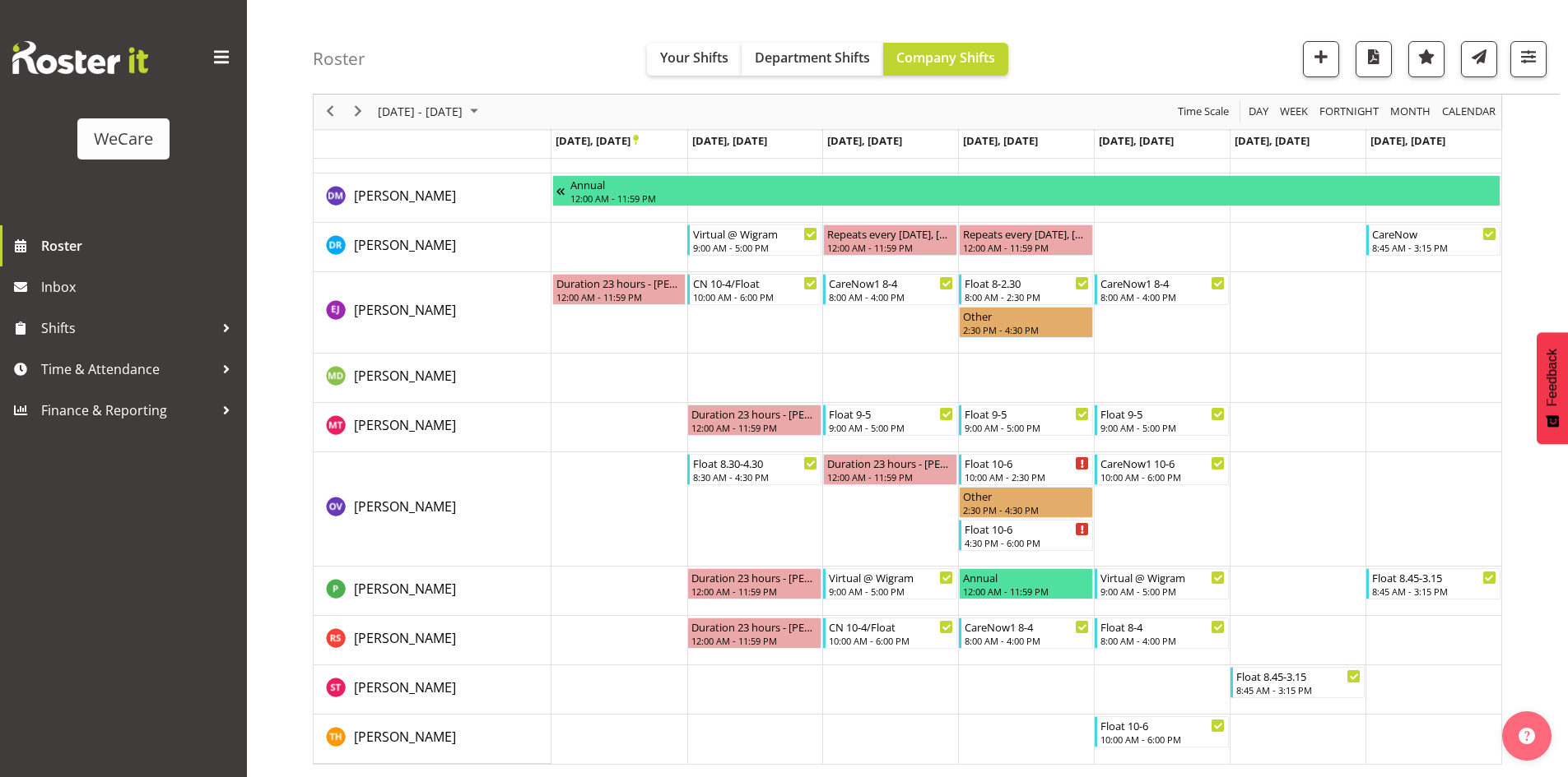
scroll to position [2212, 0]
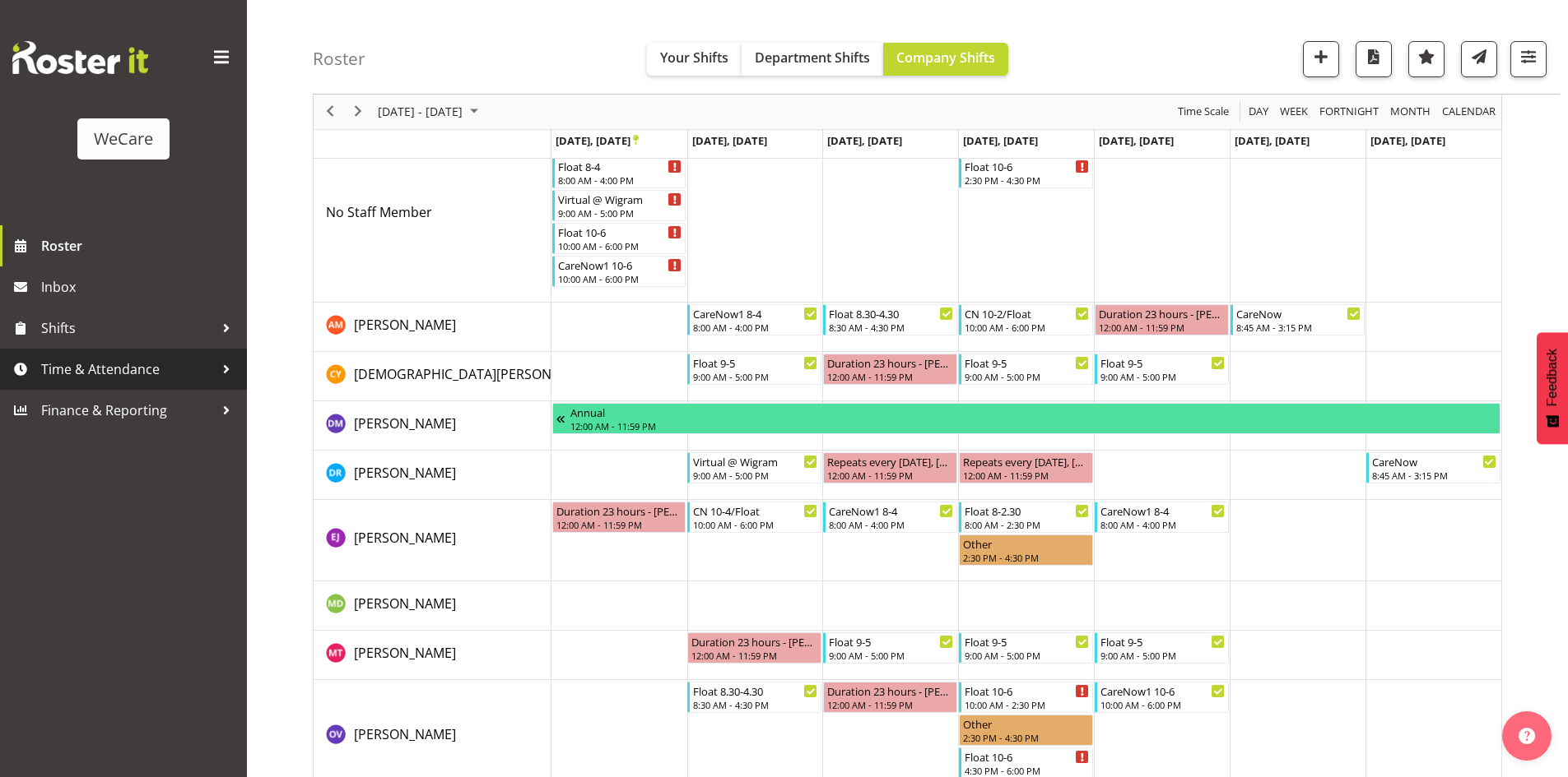
click at [181, 364] on span "Time & Attendance" at bounding box center [127, 369] width 173 height 25
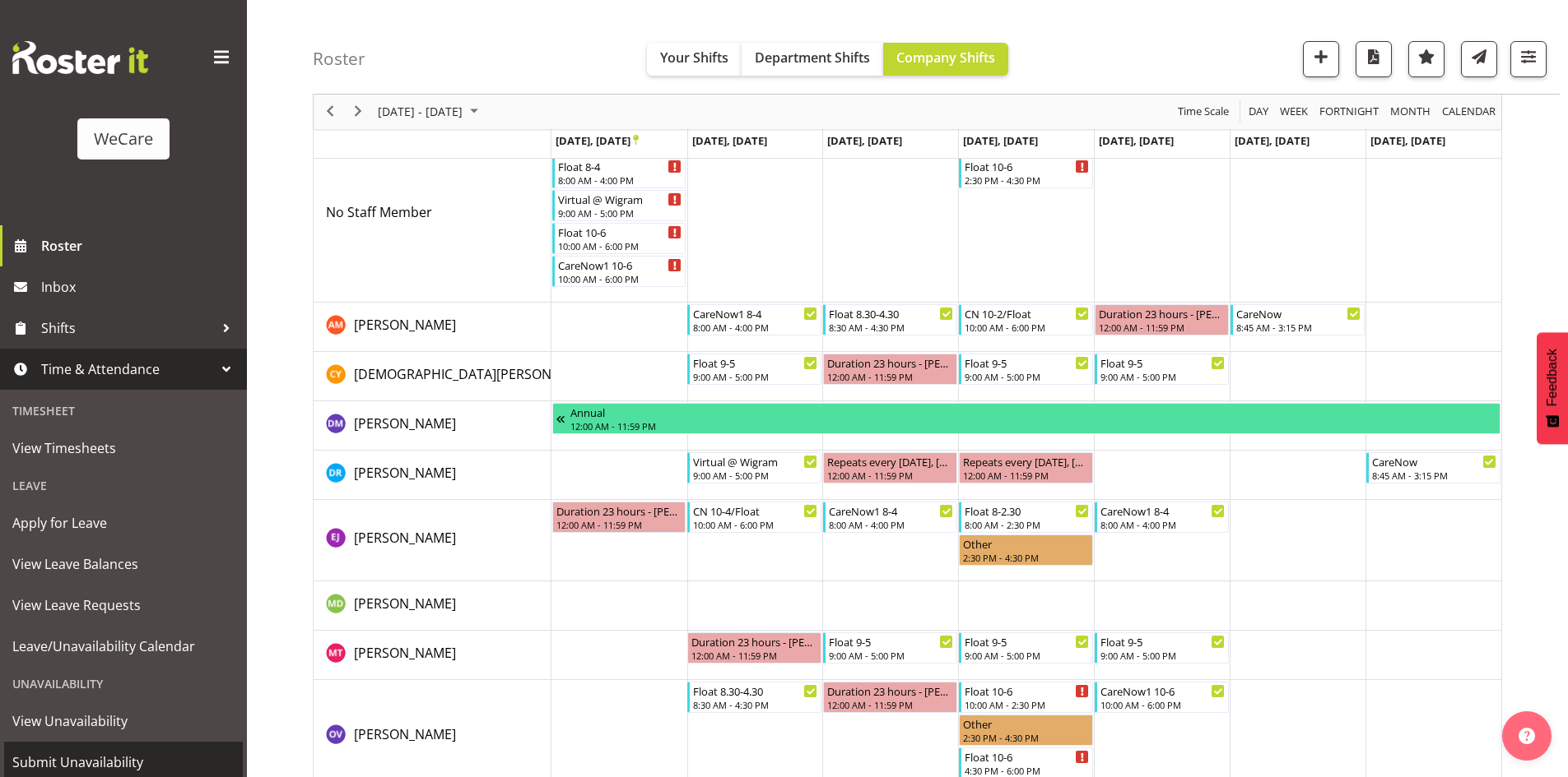
click at [88, 754] on span "Submit Unavailability" at bounding box center [123, 763] width 222 height 25
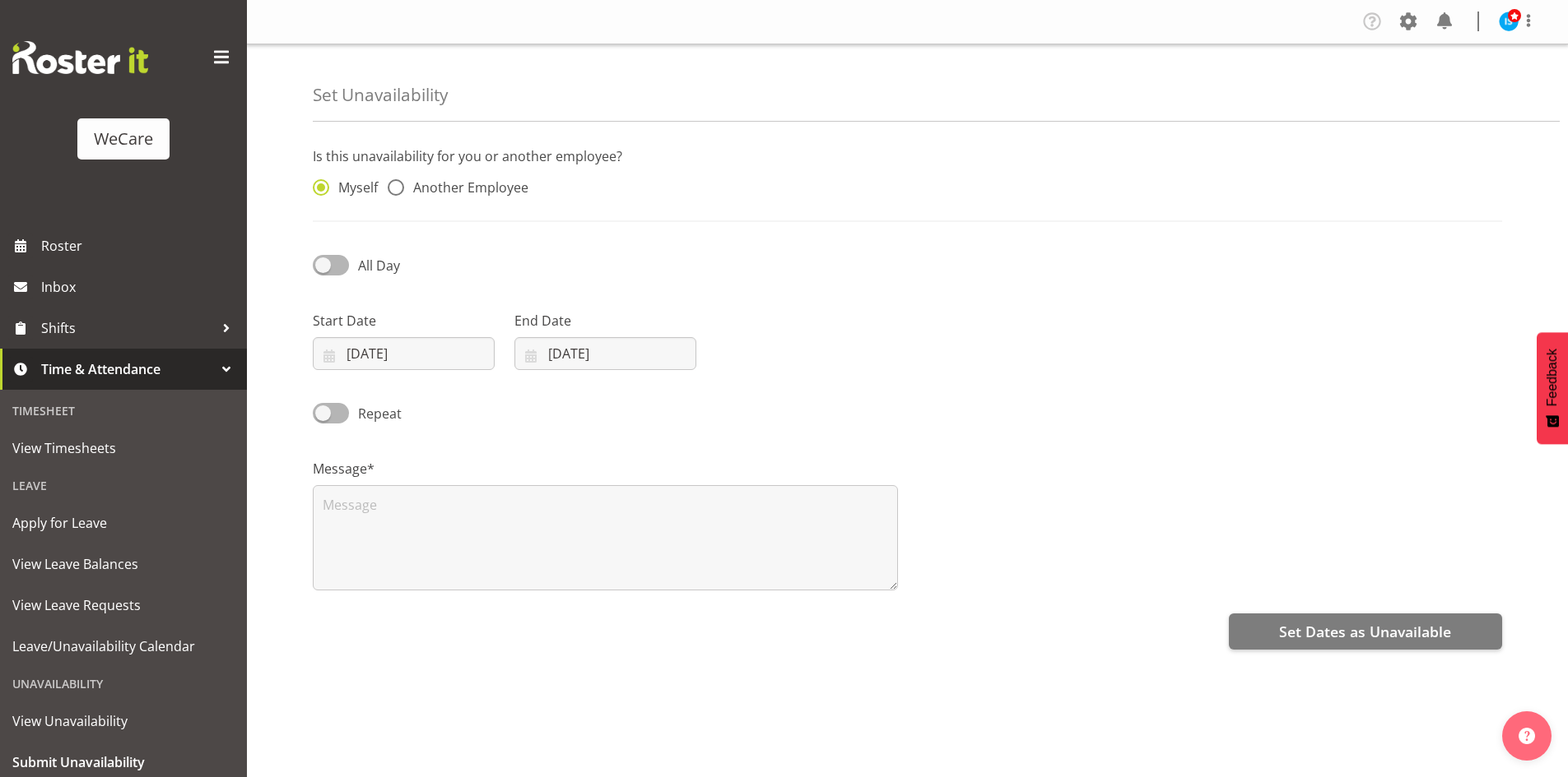
click at [505, 187] on span "Another Employee" at bounding box center [466, 188] width 124 height 17
click at [398, 187] on input "Another Employee" at bounding box center [393, 188] width 11 height 11
radio input "true"
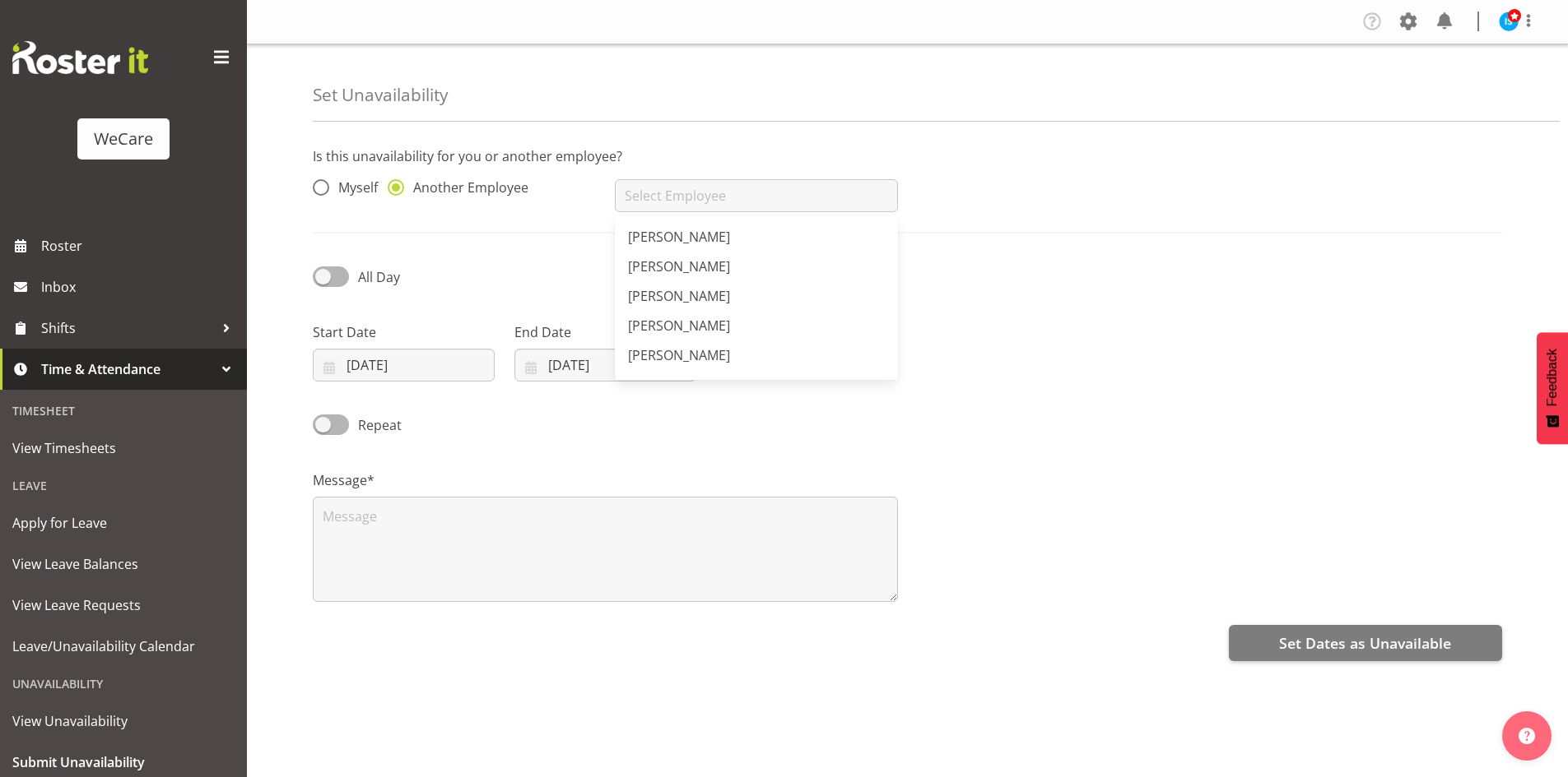
click at [679, 202] on input "text" at bounding box center [755, 196] width 282 height 33
type input "[PERSON_NAME]"
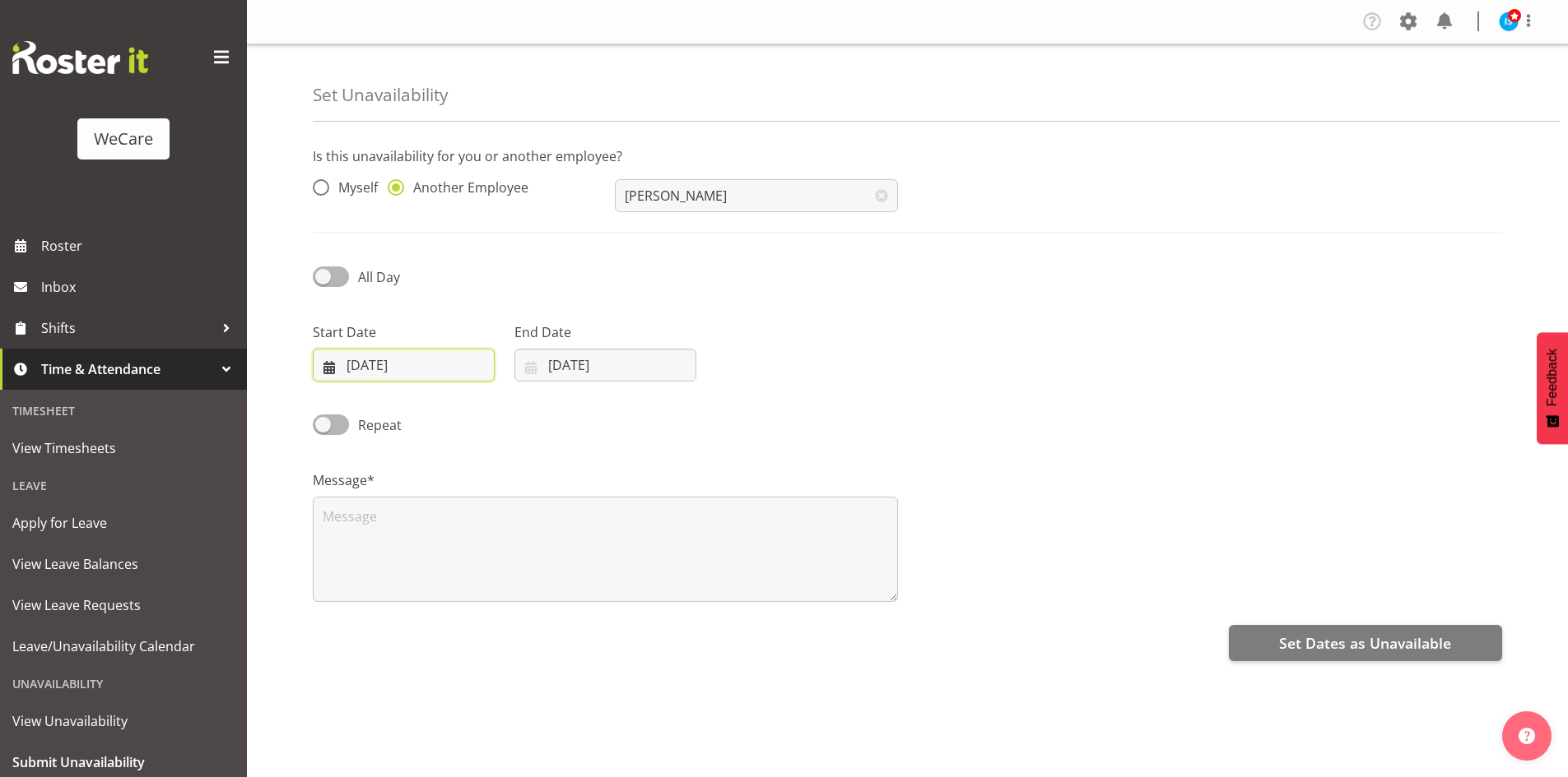
click at [343, 368] on input "02/10/2025" at bounding box center [403, 365] width 182 height 33
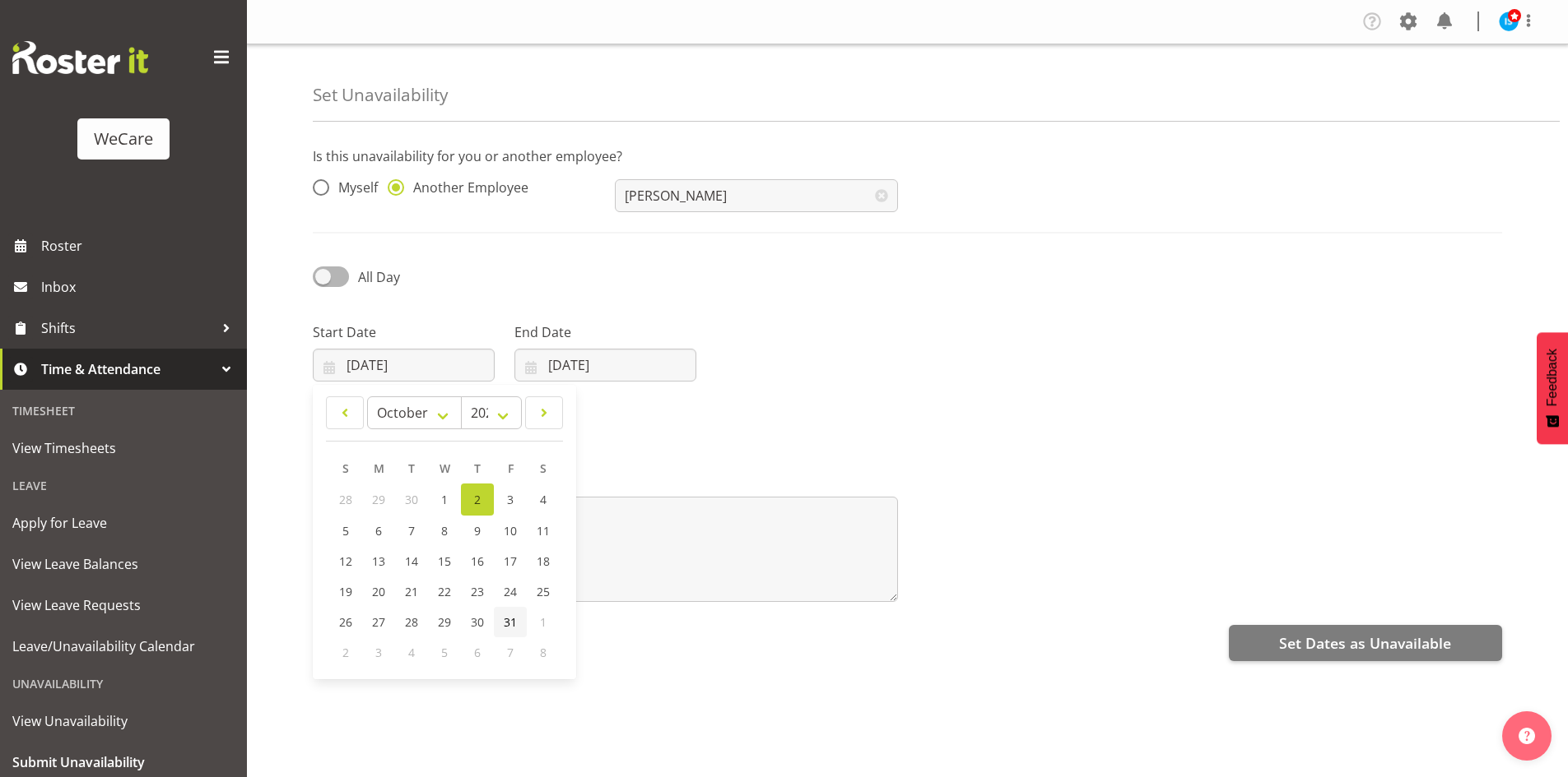
click at [516, 626] on span "31" at bounding box center [510, 622] width 13 height 16
type input "31/10/2025"
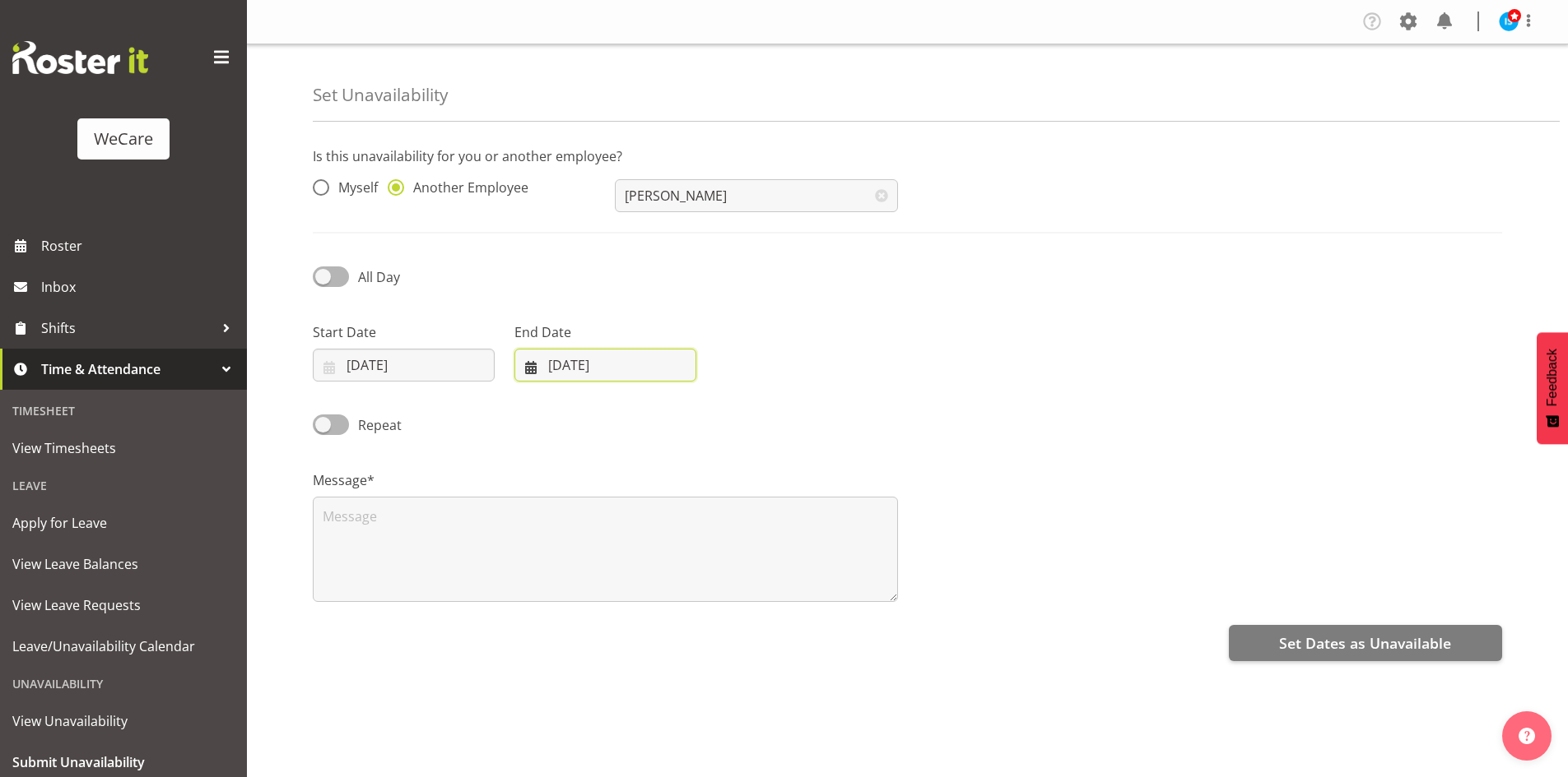
click at [613, 369] on input "02/10/2025" at bounding box center [605, 365] width 182 height 33
click at [718, 625] on span "31" at bounding box center [712, 622] width 13 height 16
type input "31/10/2025"
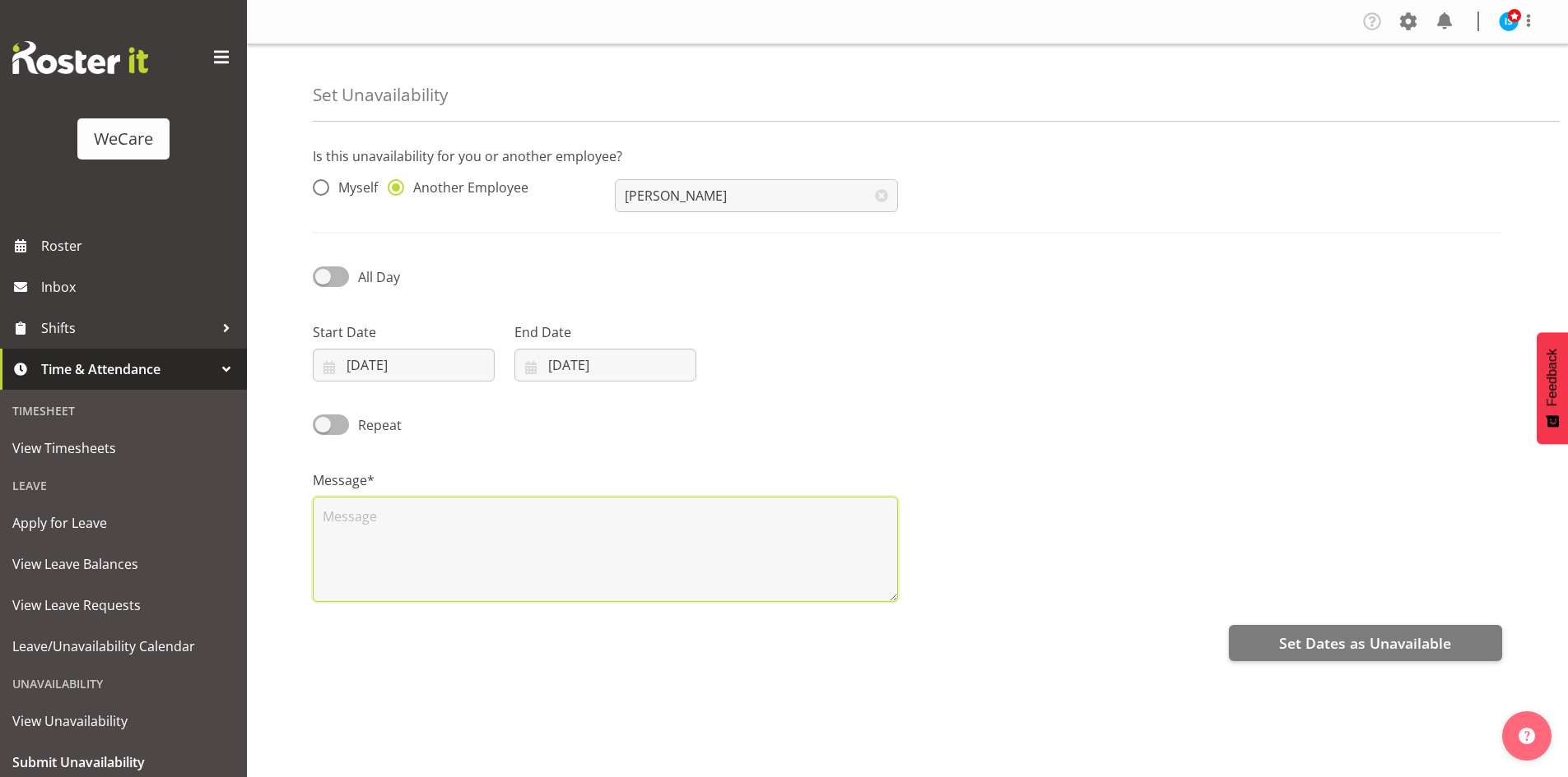
click at [624, 529] on textarea at bounding box center [605, 549] width 585 height 105
type textarea "RDO"
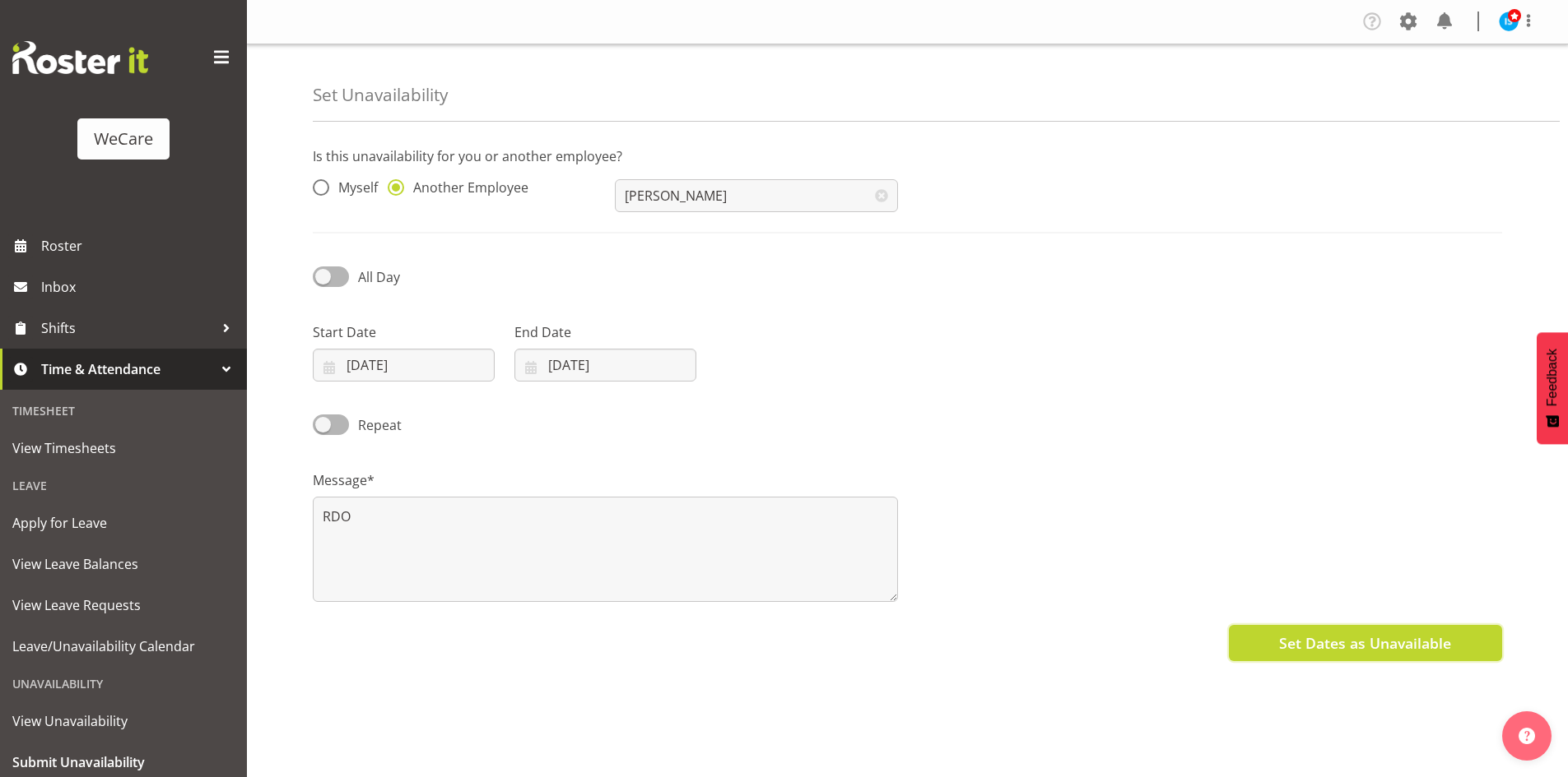
click at [1433, 633] on span "Set Dates as Unavailable" at bounding box center [1365, 643] width 172 height 21
